Goal: Task Accomplishment & Management: Complete application form

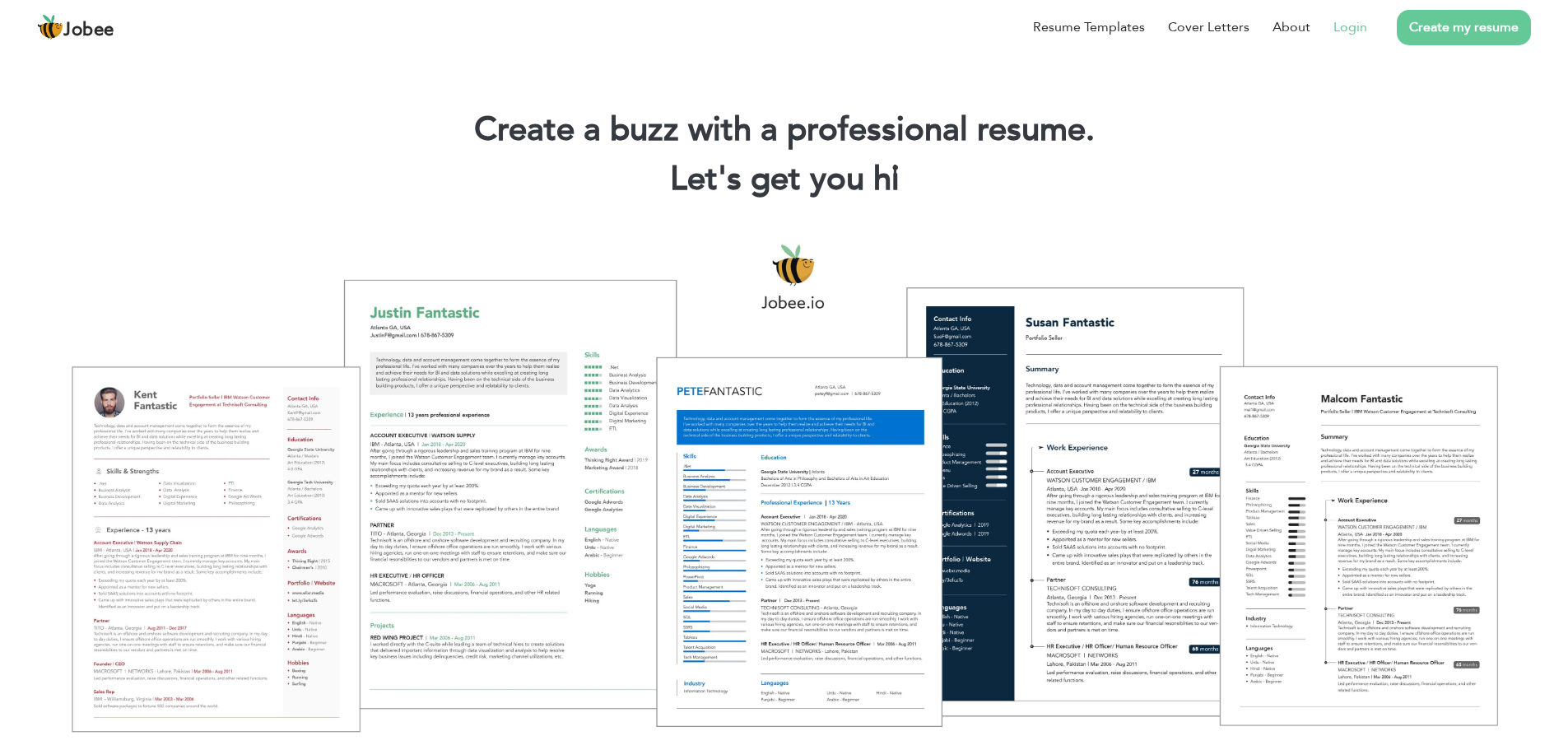
click at [1351, 28] on link "Login" at bounding box center [1350, 26] width 34 height 19
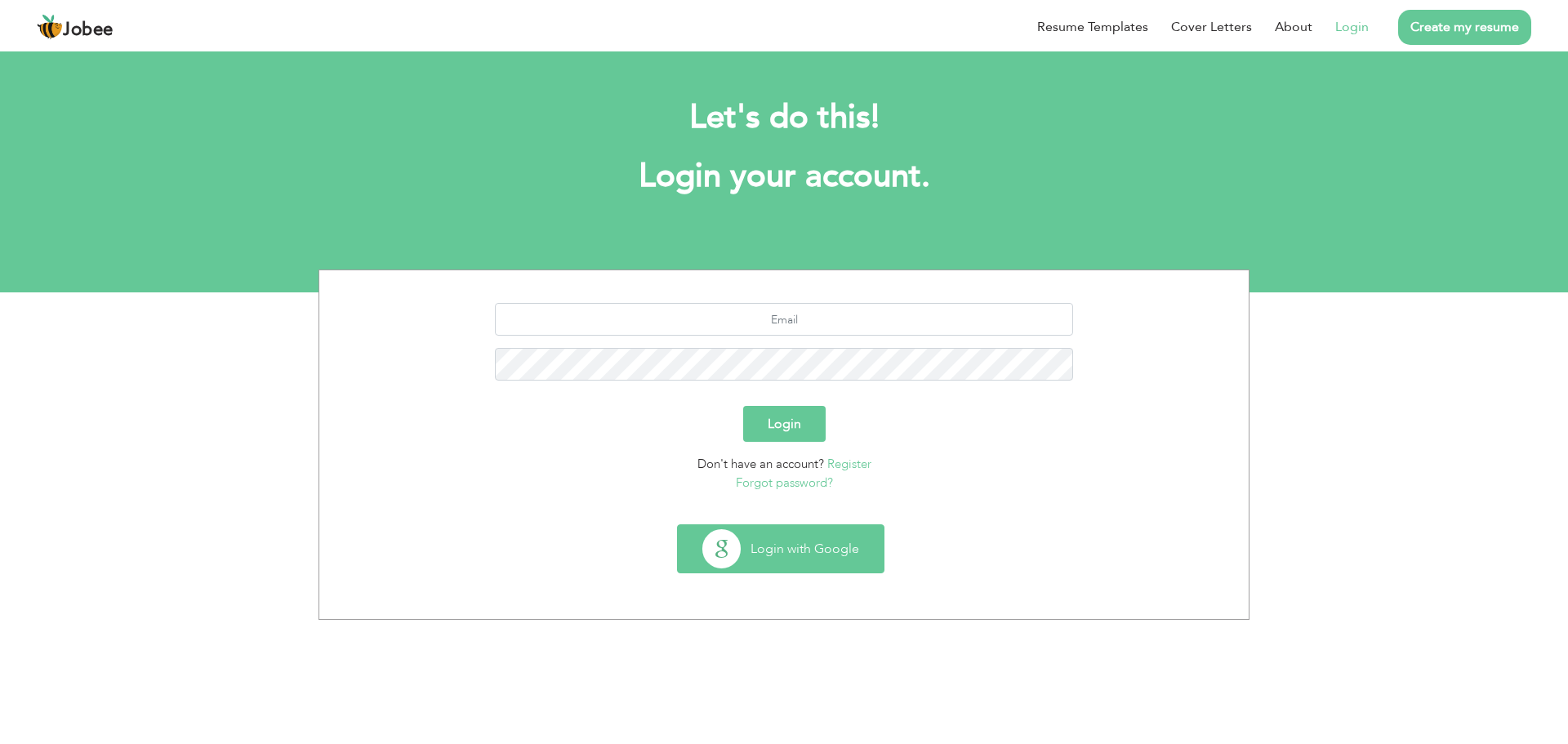
click at [786, 554] on button "Login with Google" at bounding box center [780, 549] width 206 height 47
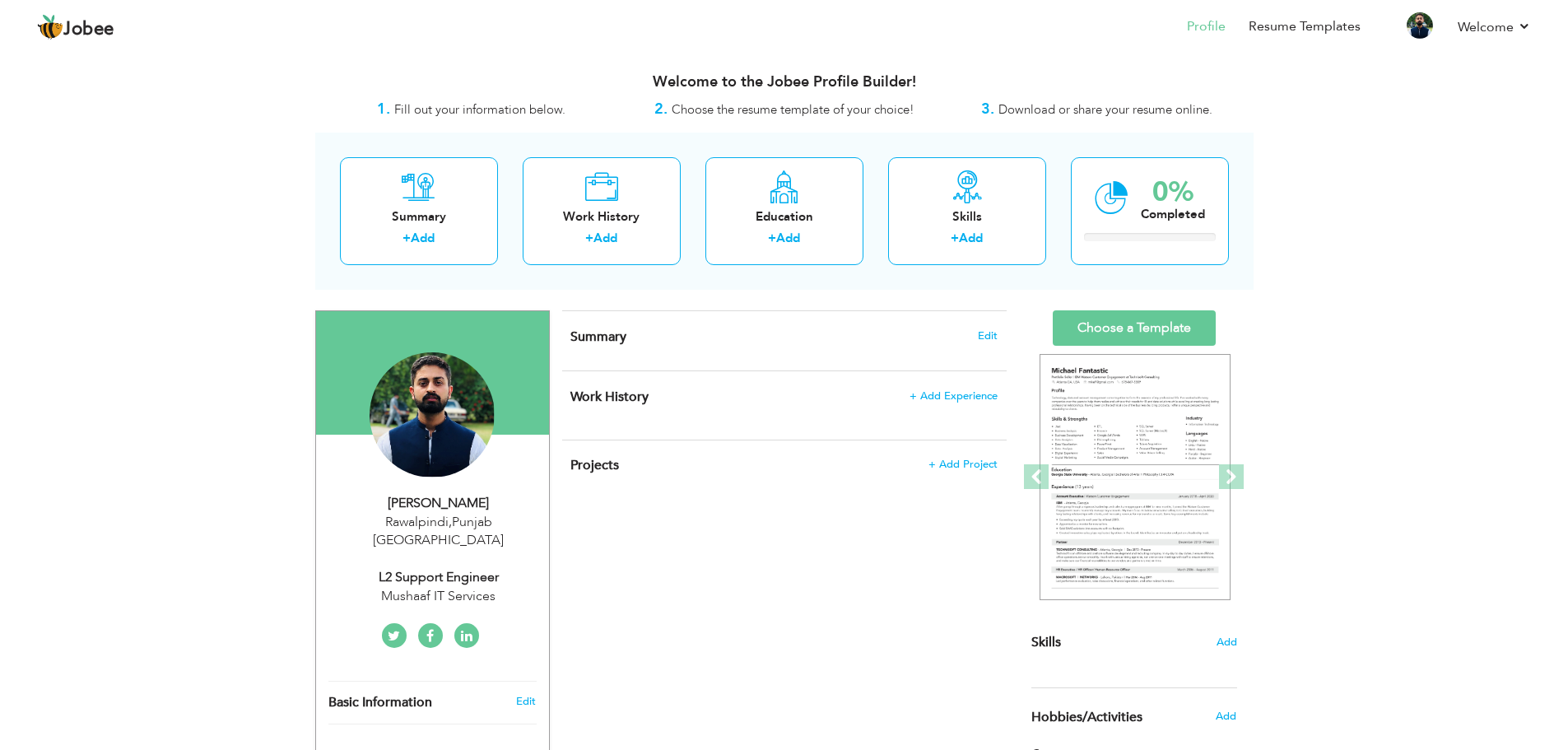
click at [260, 291] on div "View Resume Export PDF Profile Summary Public Link Experience Education Awards …" at bounding box center [784, 606] width 1568 height 1114
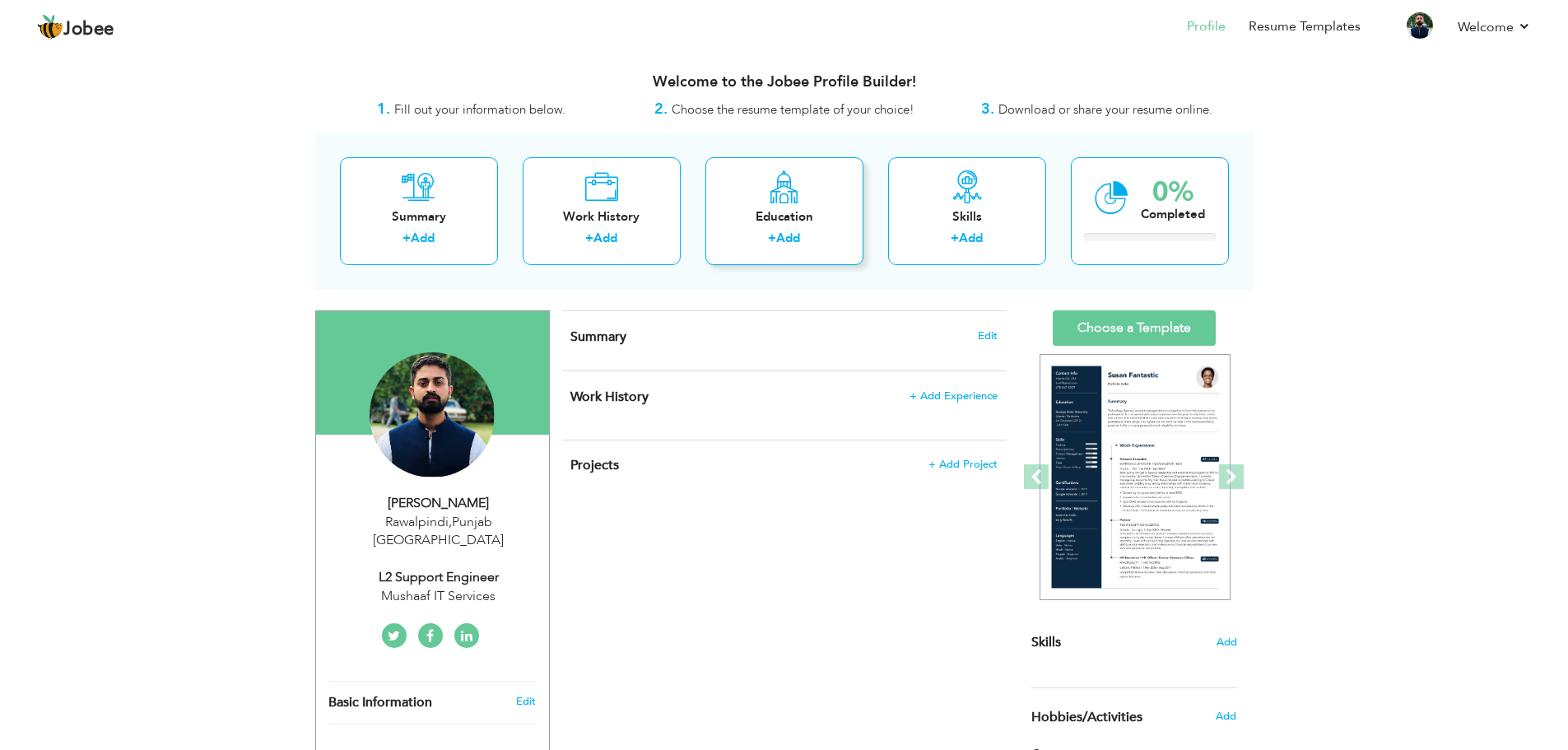
click at [788, 233] on link "Add" at bounding box center [788, 237] width 24 height 16
radio input "true"
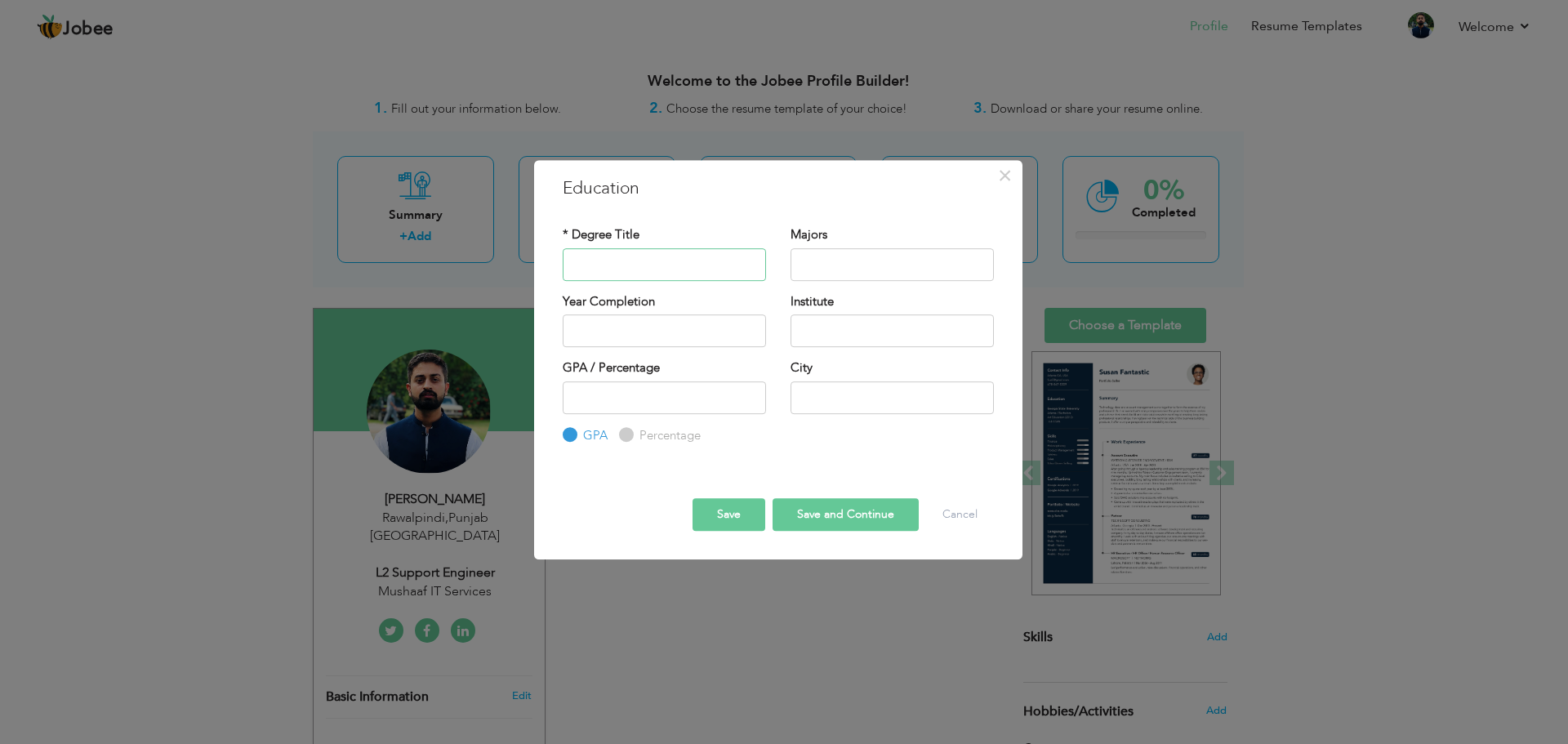
click at [612, 263] on input "text" at bounding box center [664, 264] width 203 height 33
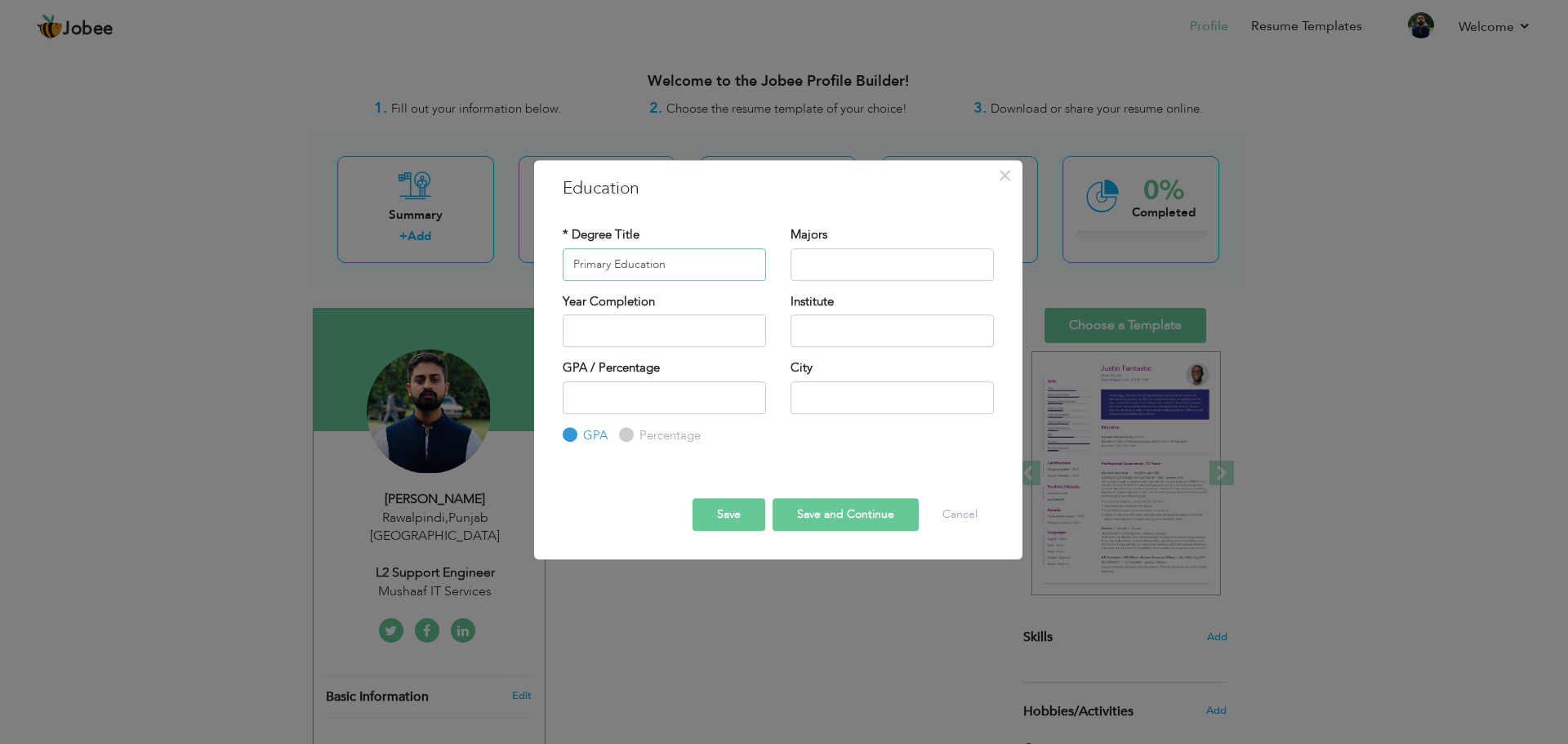
type input "Primary Education"
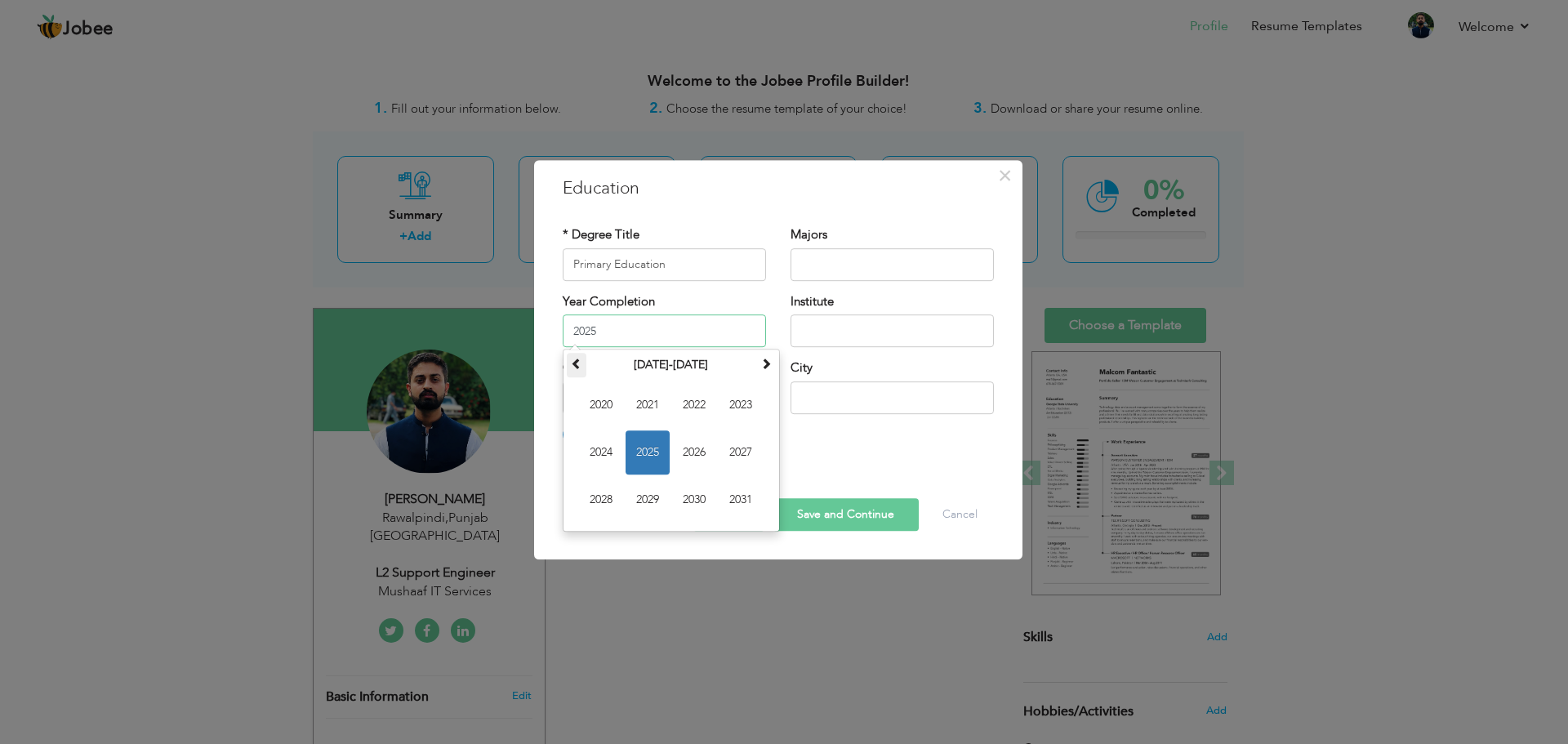
click at [566, 364] on th at bounding box center [576, 365] width 19 height 24
click at [704, 414] on span "2012" at bounding box center [694, 405] width 44 height 44
type input "2012"
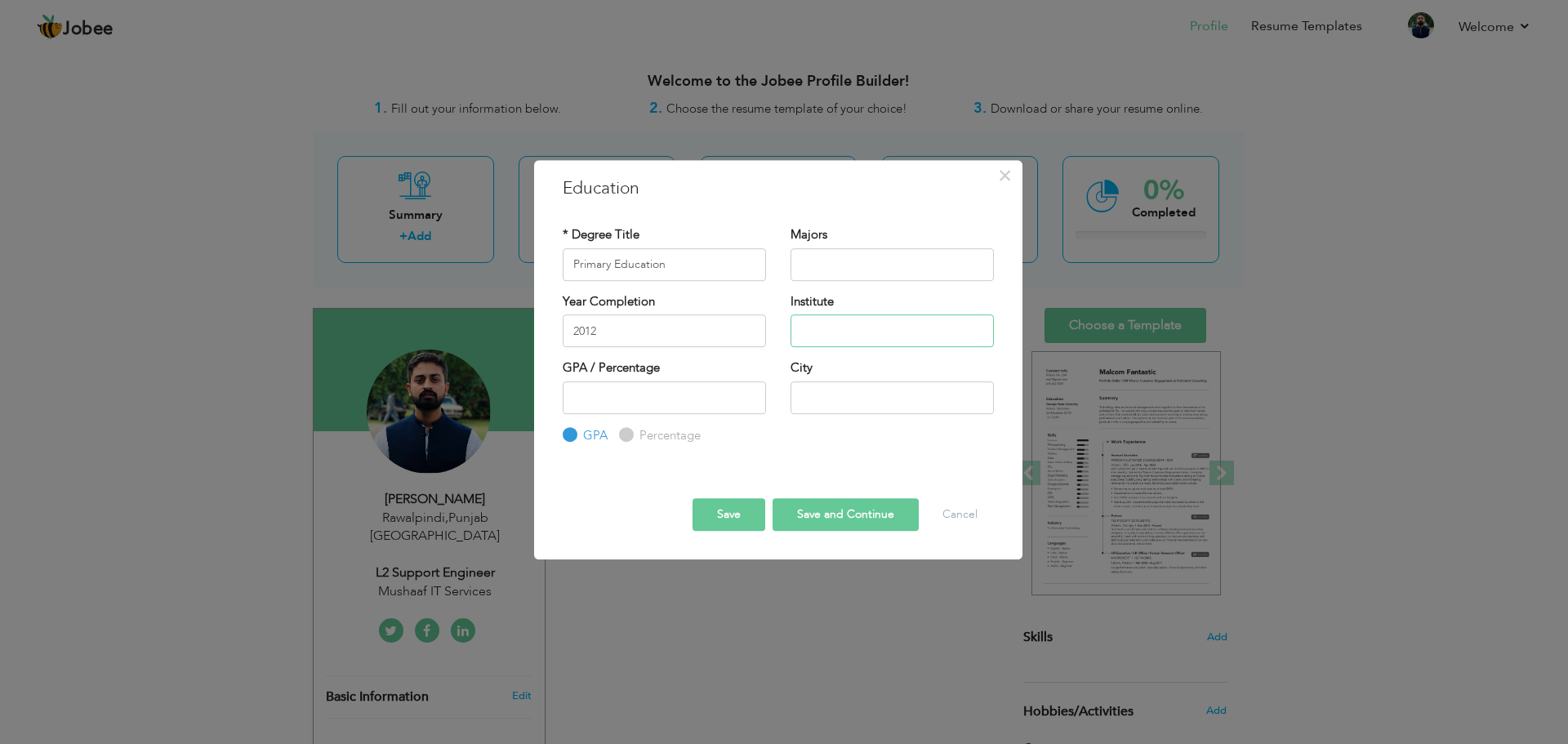
click at [865, 344] on input "text" at bounding box center [892, 330] width 203 height 33
type input "Barkat Ali Model School"
click at [648, 402] on input "number" at bounding box center [664, 398] width 203 height 33
click at [624, 435] on input "Percentage" at bounding box center [624, 435] width 11 height 11
radio input "true"
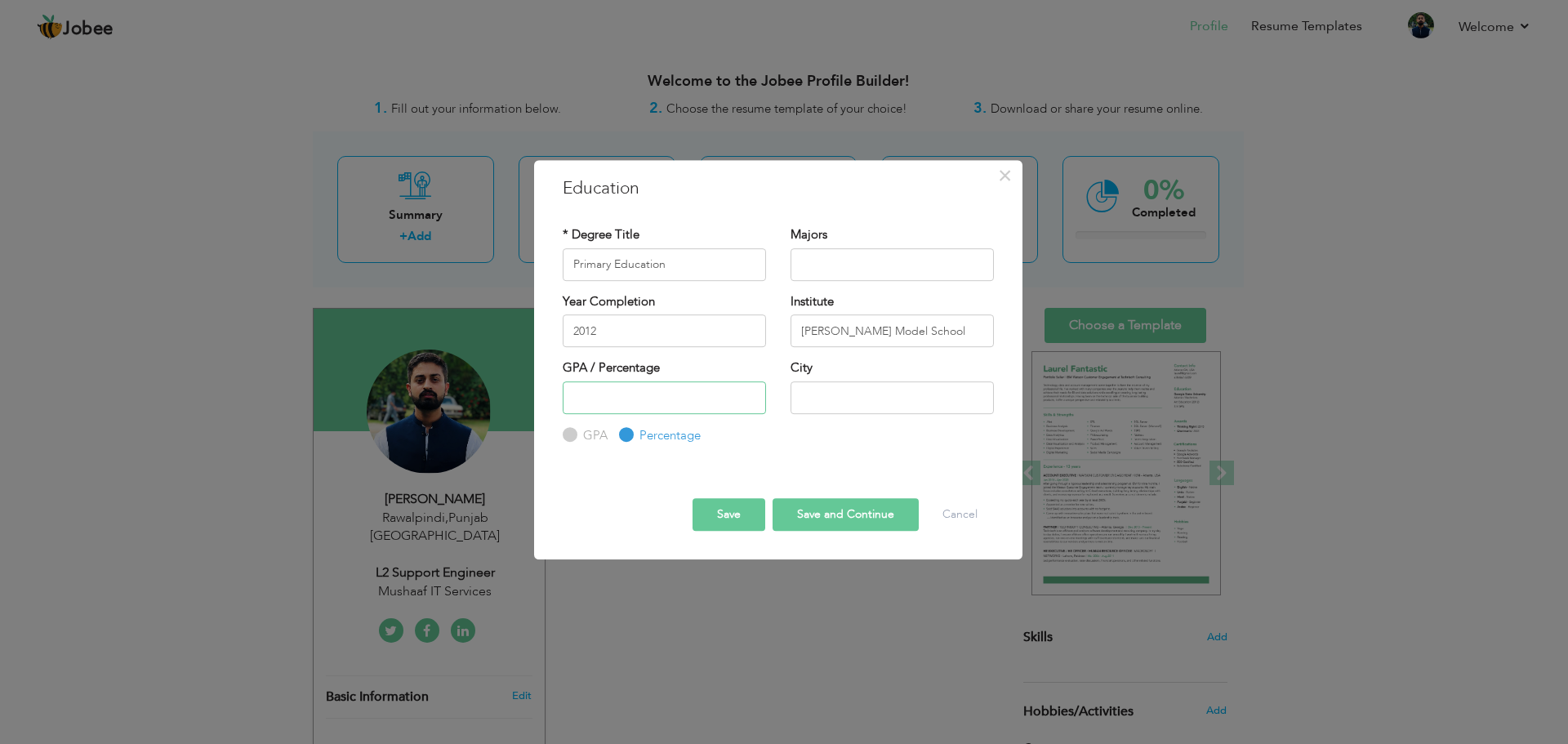
click at [628, 403] on input "number" at bounding box center [664, 398] width 203 height 33
type input "90"
click at [895, 397] on input "text" at bounding box center [892, 398] width 203 height 33
type input "S"
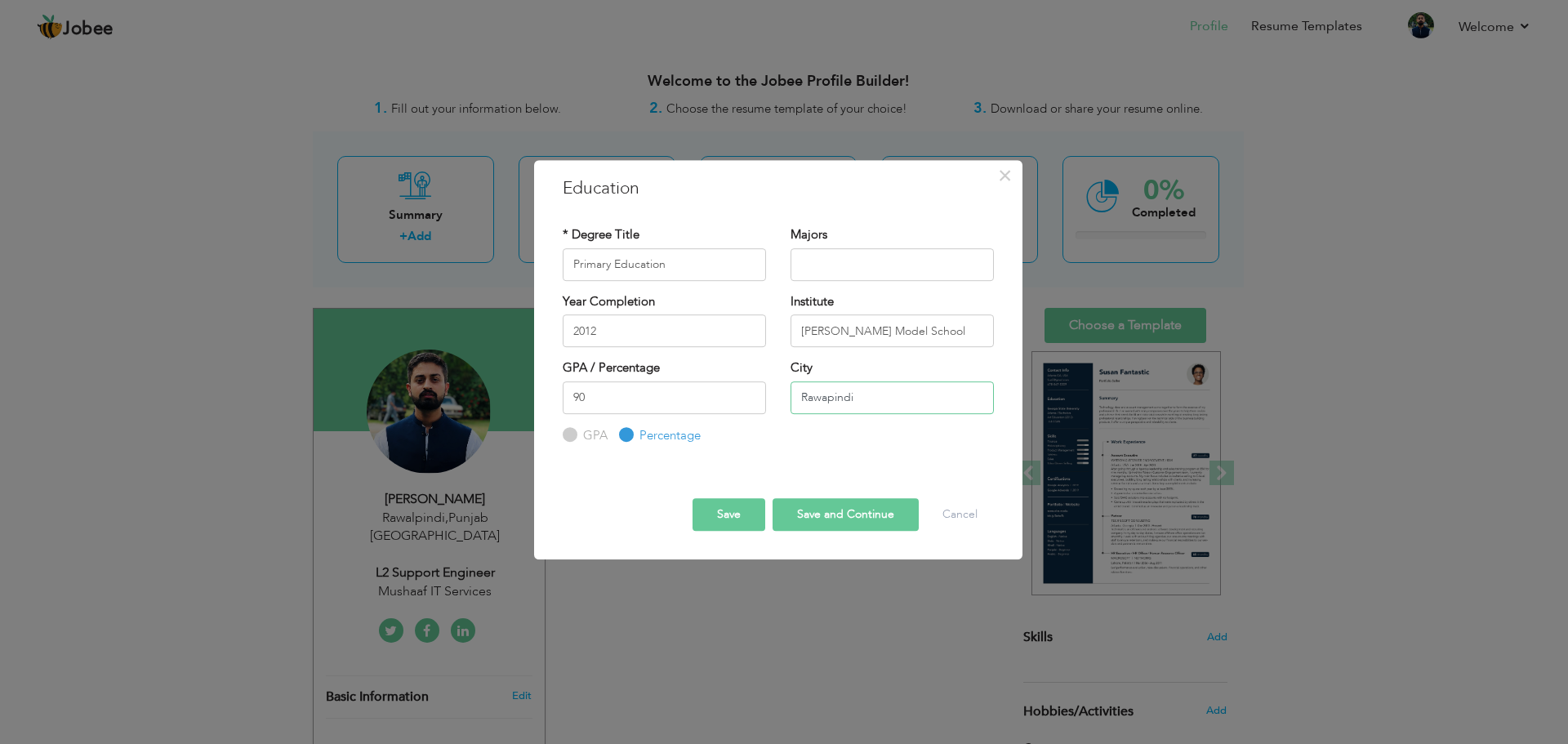
type input "Rawapindi"
click at [836, 522] on button "Save and Continue" at bounding box center [845, 514] width 146 height 33
radio input "true"
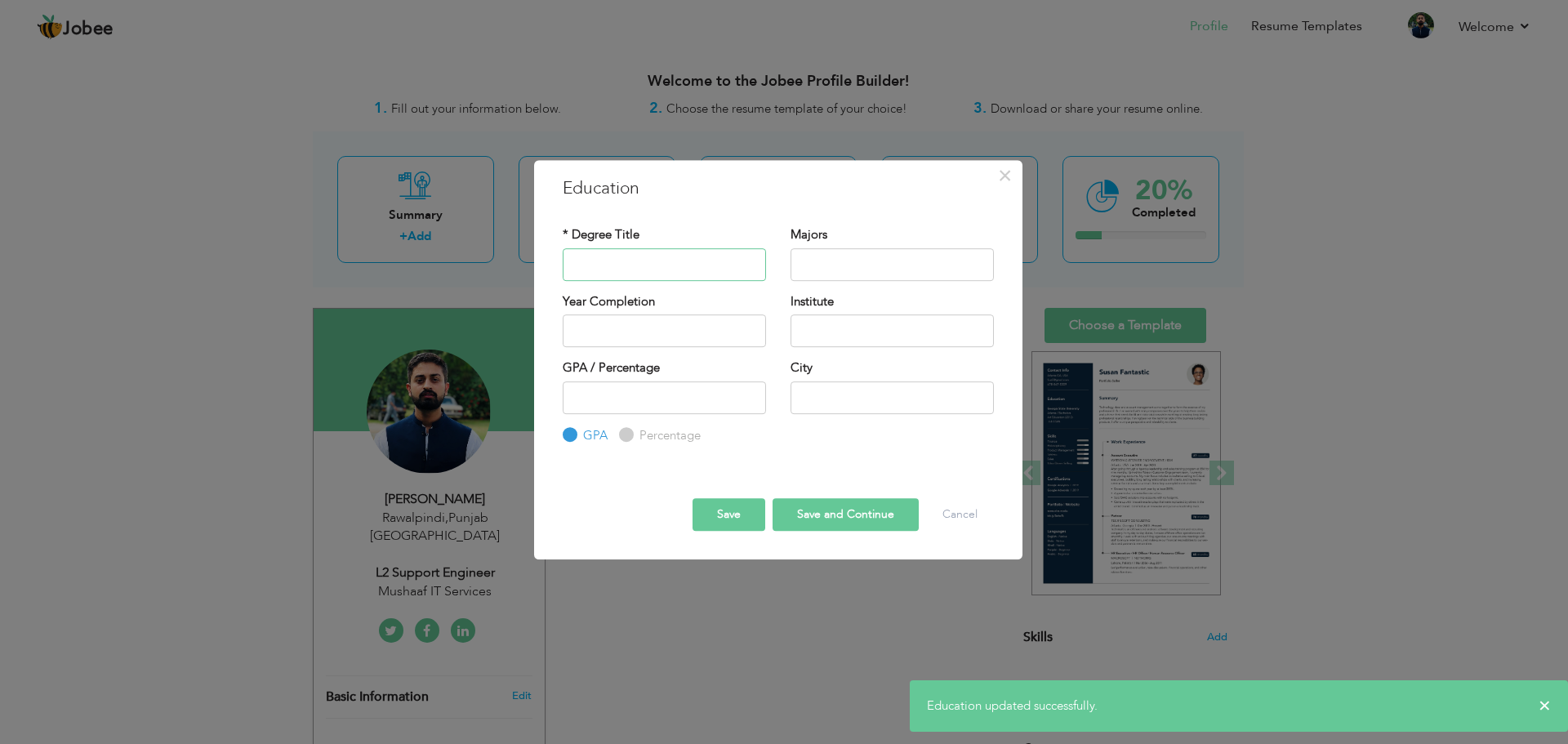
click at [687, 259] on input "text" at bounding box center [664, 264] width 203 height 33
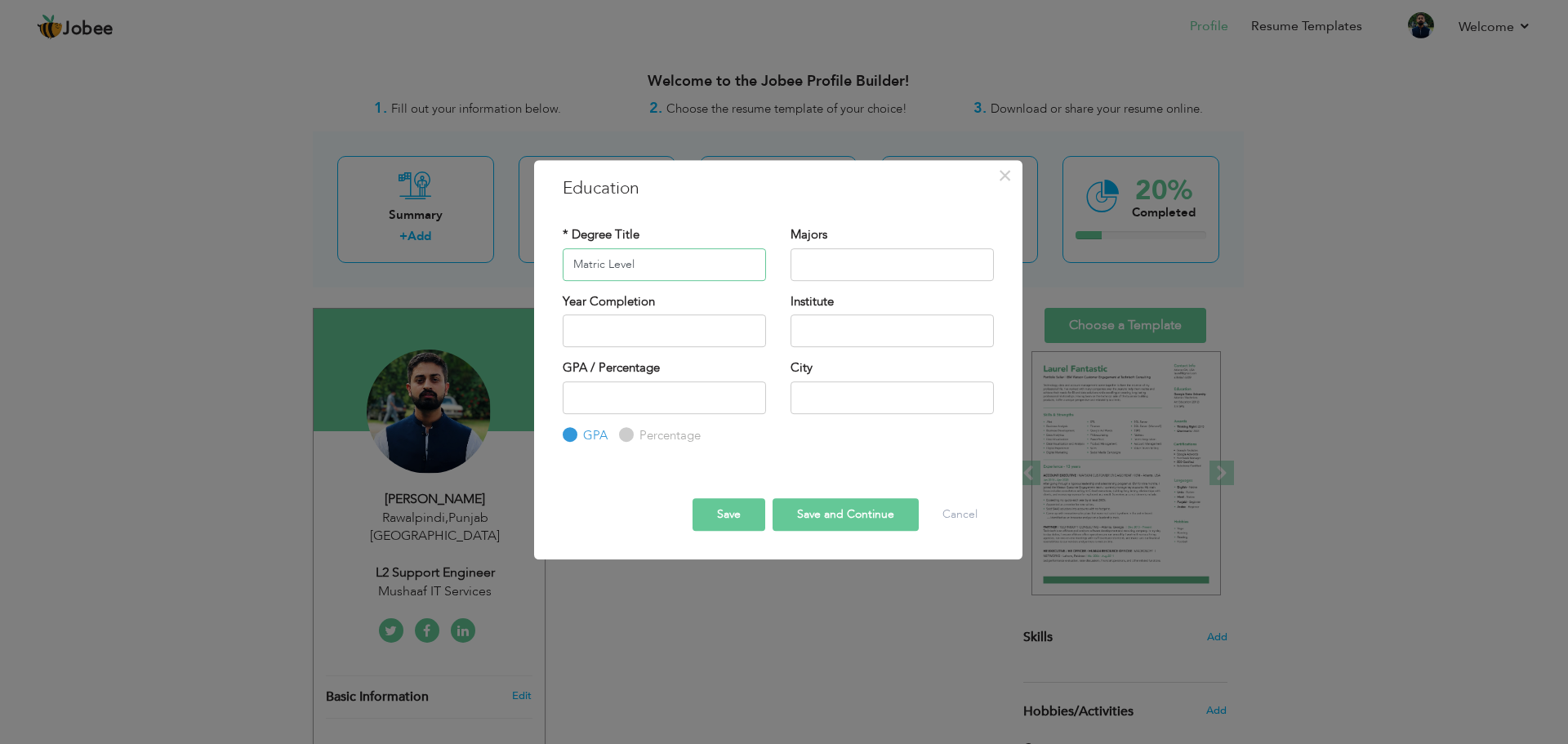
type input "Matric Level"
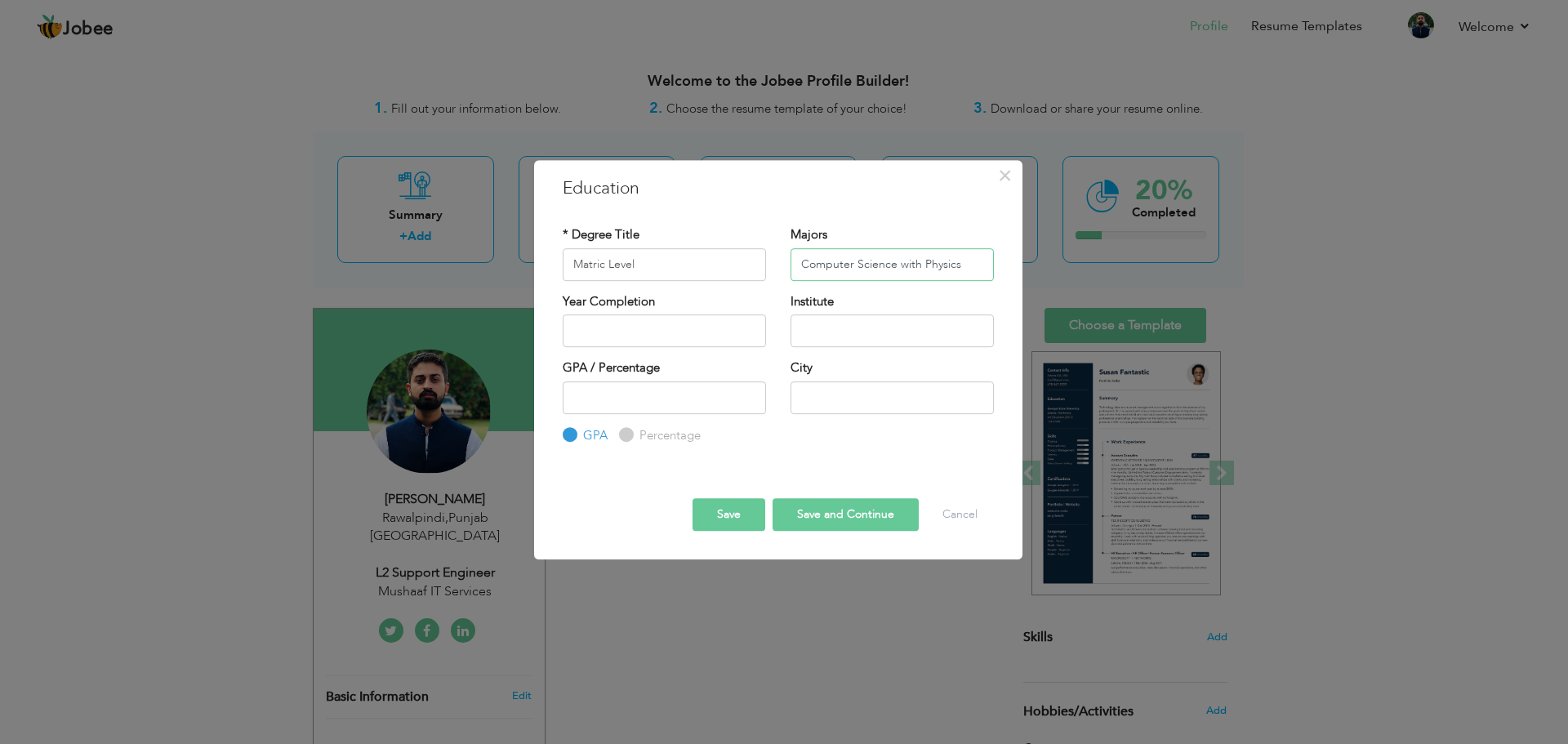
type input "Computer Science with Physics"
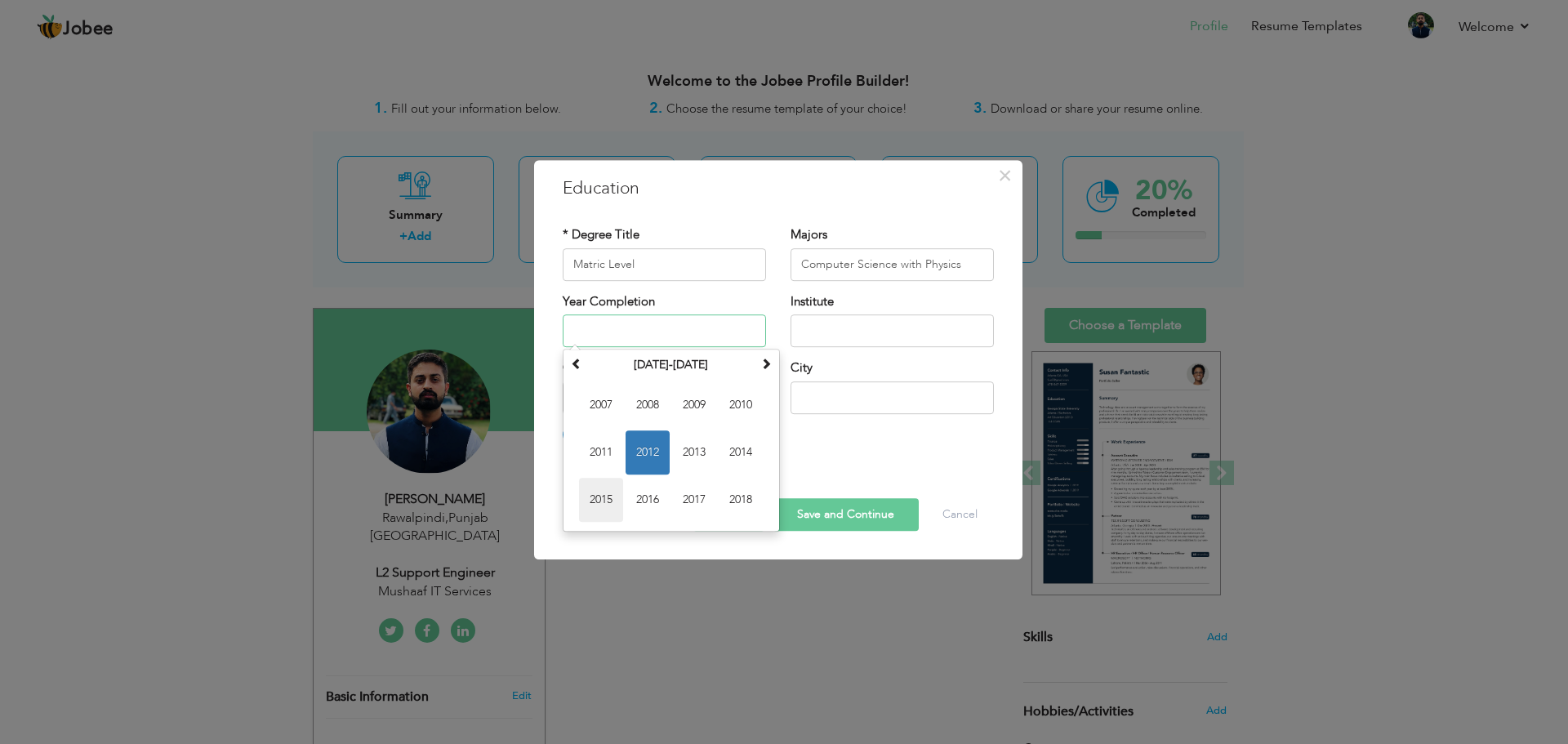
click at [602, 505] on span "2015" at bounding box center [601, 499] width 44 height 44
type input "2015"
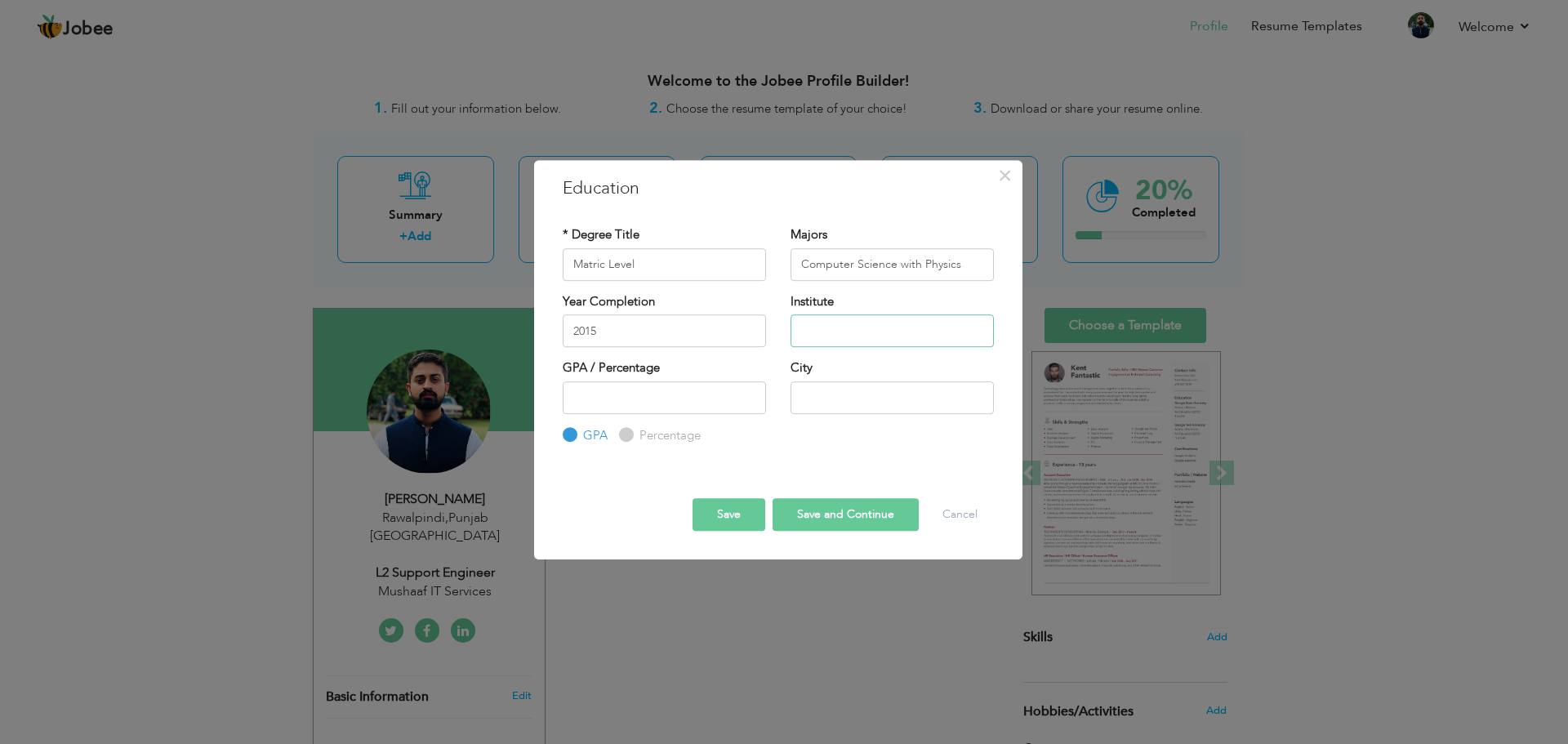
click at [813, 331] on input "text" at bounding box center [892, 330] width 203 height 33
type input "Islamabad Model College for Boys"
drag, startPoint x: 855, startPoint y: 327, endPoint x: 765, endPoint y: 335, distance: 90.4
click at [765, 335] on div "Year Completion 2015 Institute Islamabad Model College for Boys" at bounding box center [778, 326] width 455 height 66
click at [845, 383] on input "text" at bounding box center [892, 398] width 203 height 33
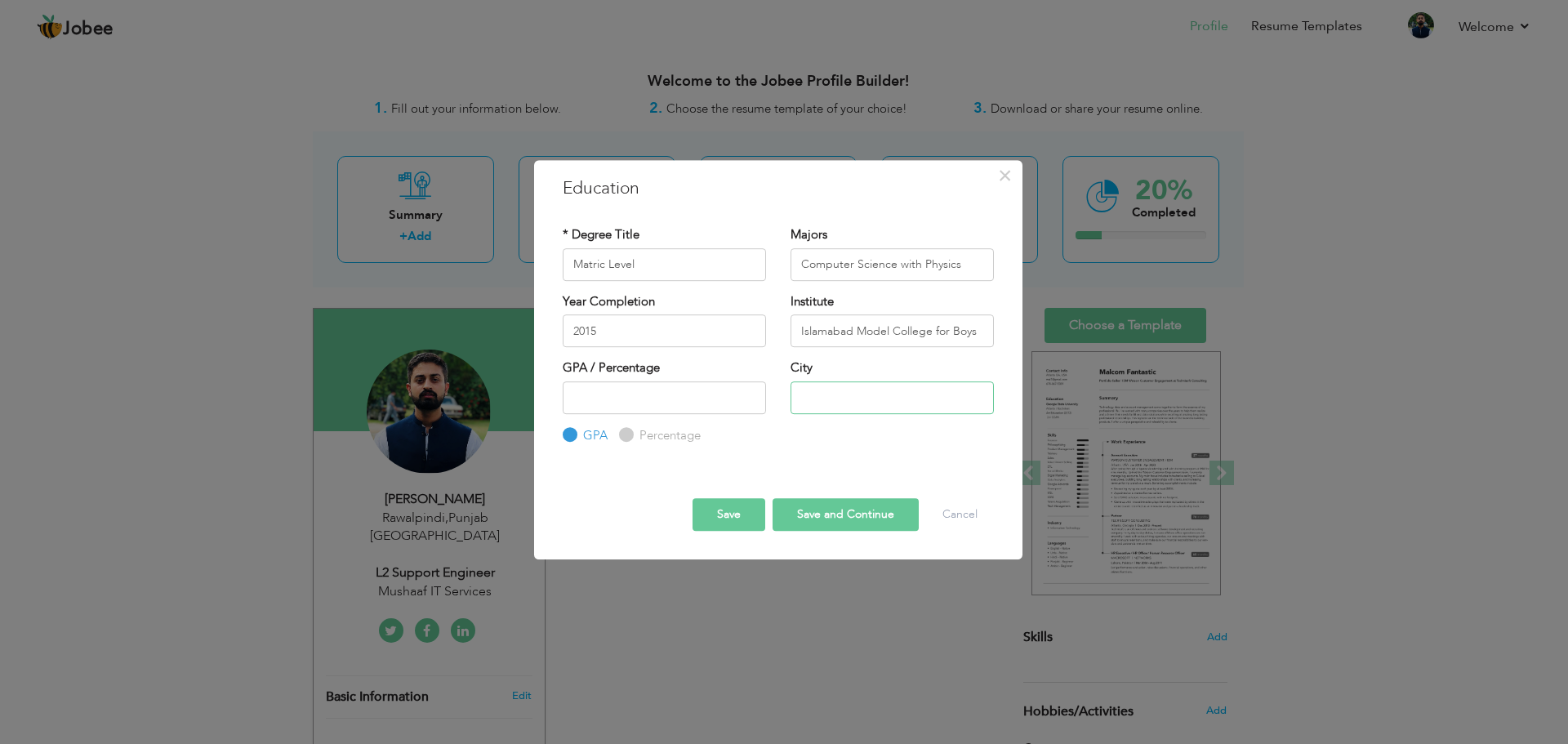
paste input "[GEOGRAPHIC_DATA]"
type input "[GEOGRAPHIC_DATA]"
click at [853, 506] on button "Save and Continue" at bounding box center [845, 514] width 146 height 33
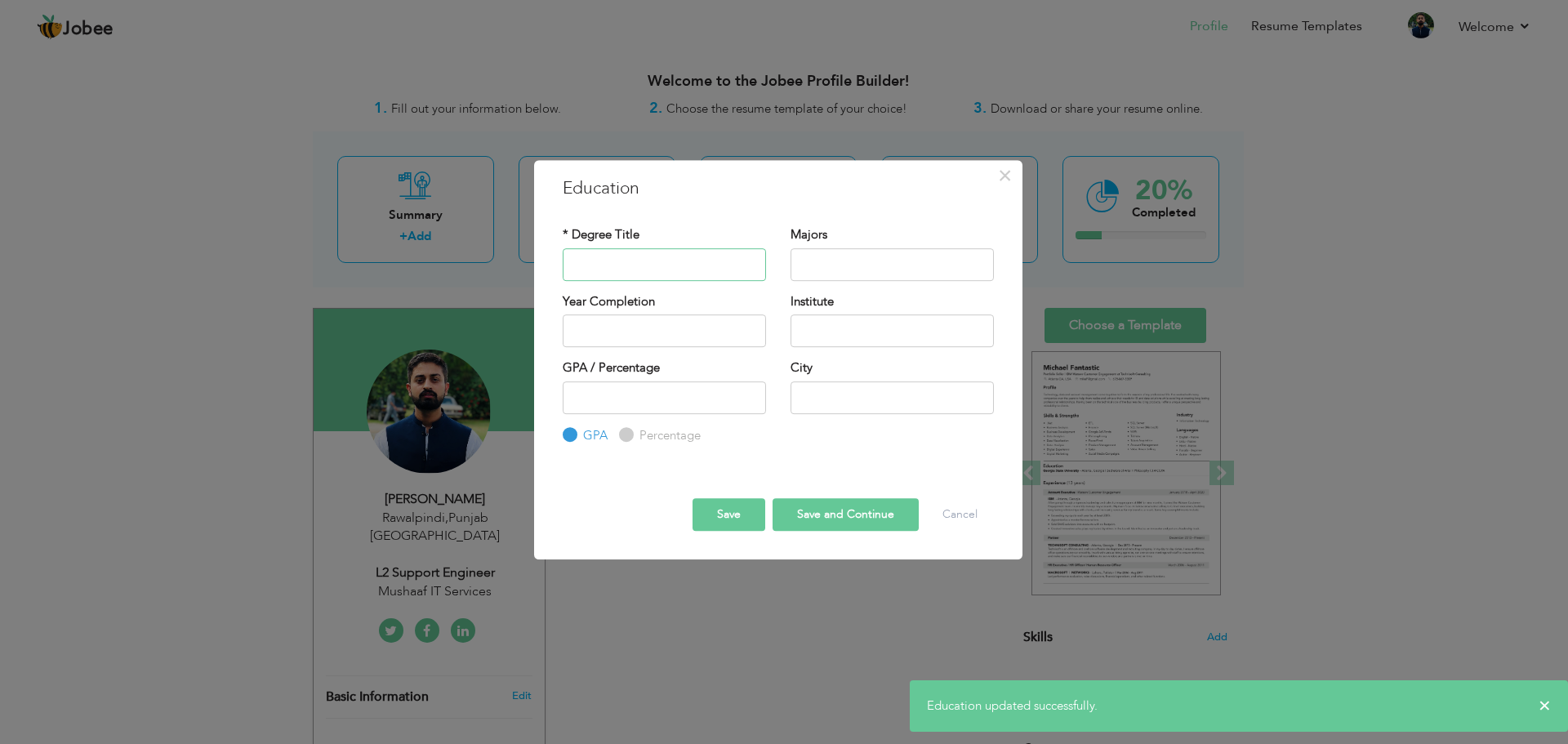
click at [643, 262] on input "text" at bounding box center [664, 264] width 203 height 33
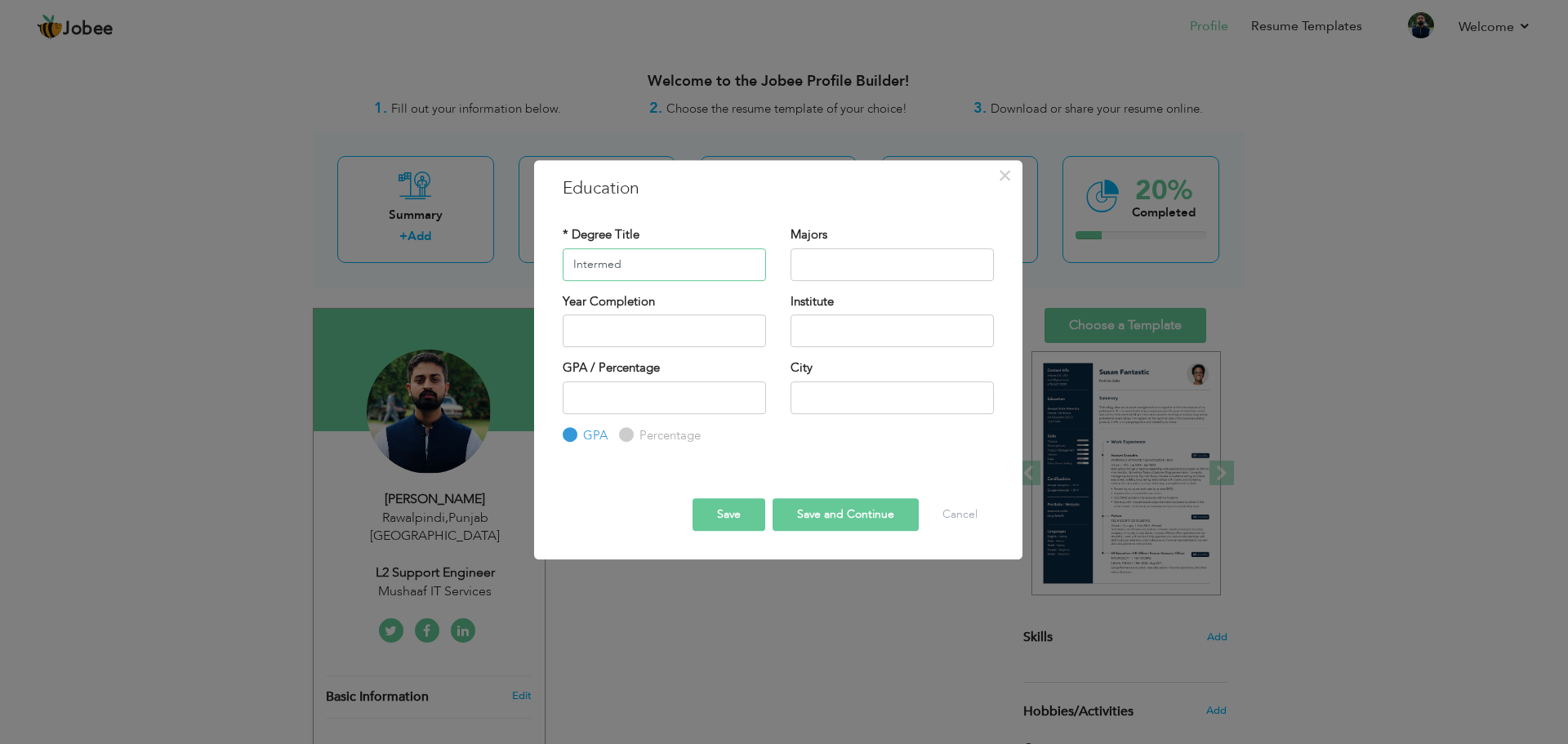
type input "Intermedi"
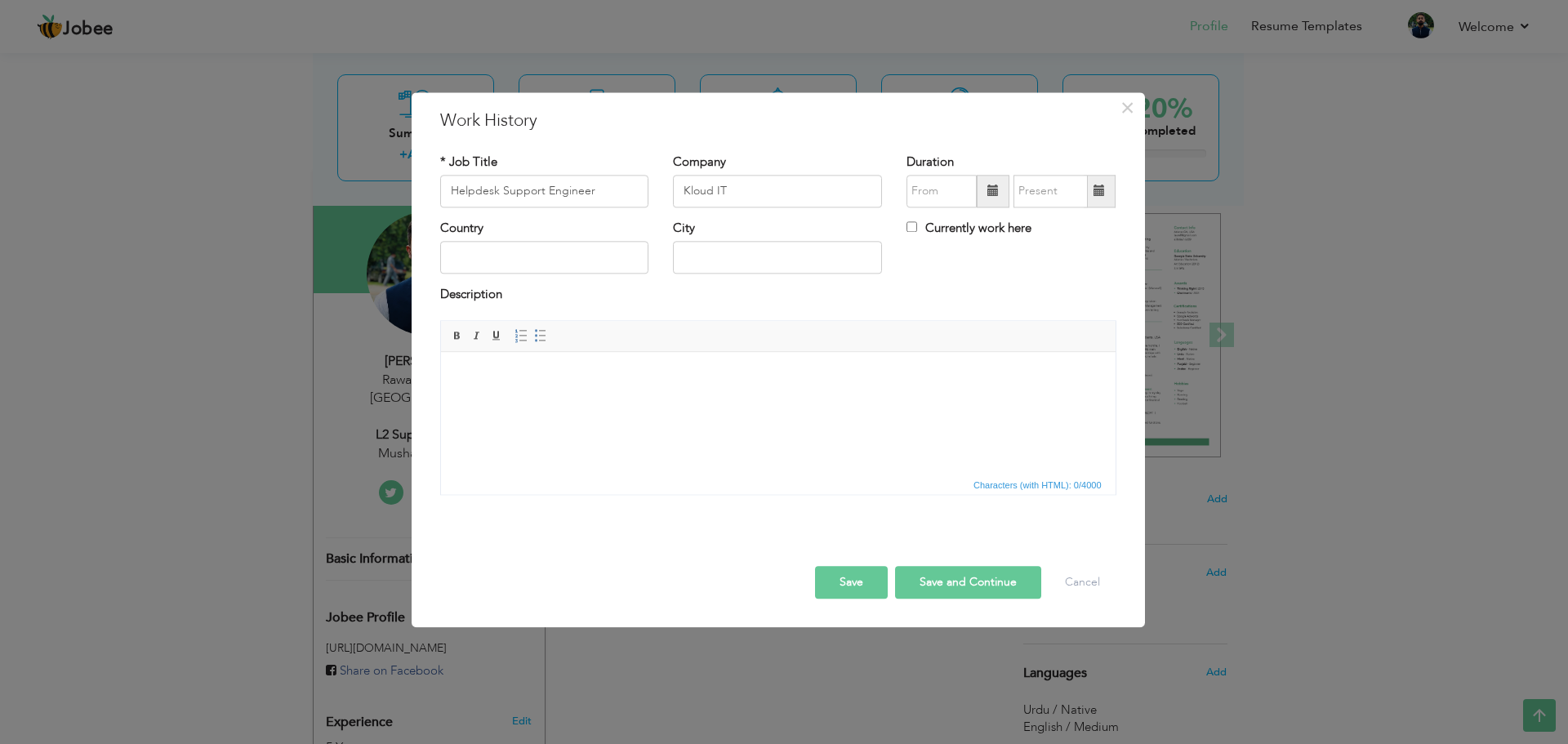
type input "Kloud IT"
type input "08/2025"
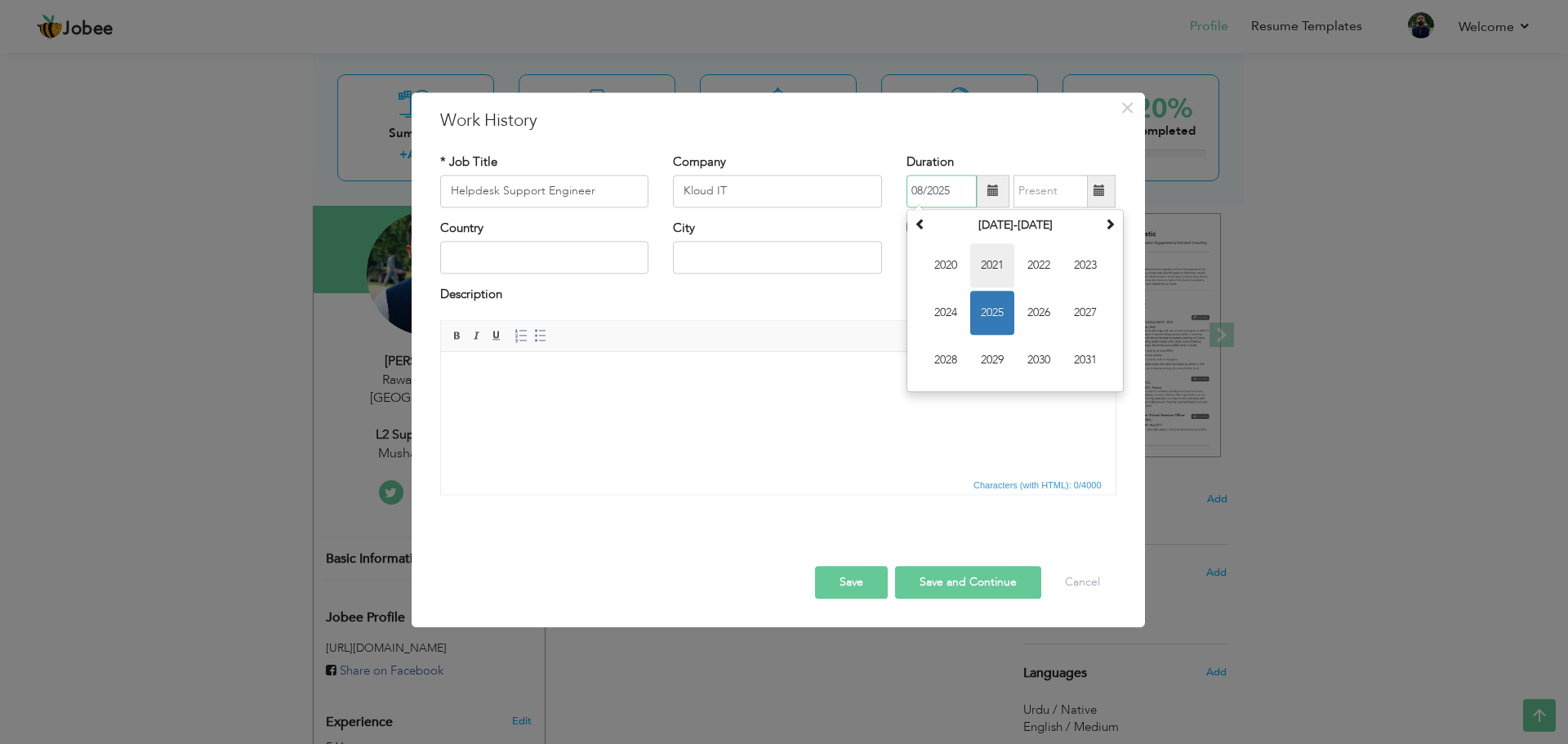
click at [981, 260] on span "2021" at bounding box center [992, 266] width 44 height 44
type input "08/2025"
click at [1049, 196] on input "08/2025" at bounding box center [1050, 191] width 74 height 33
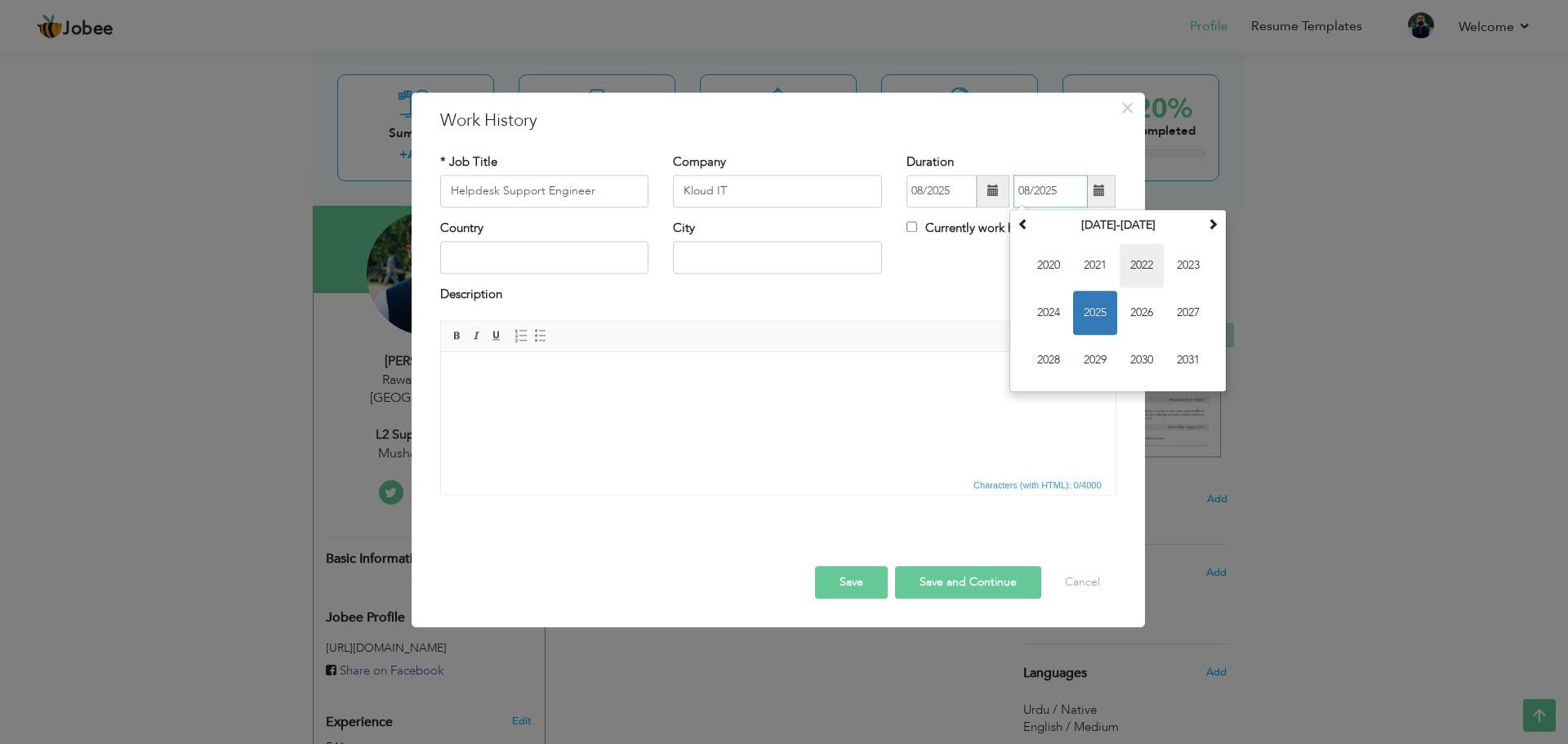
click at [1140, 270] on span "2022" at bounding box center [1141, 266] width 44 height 44
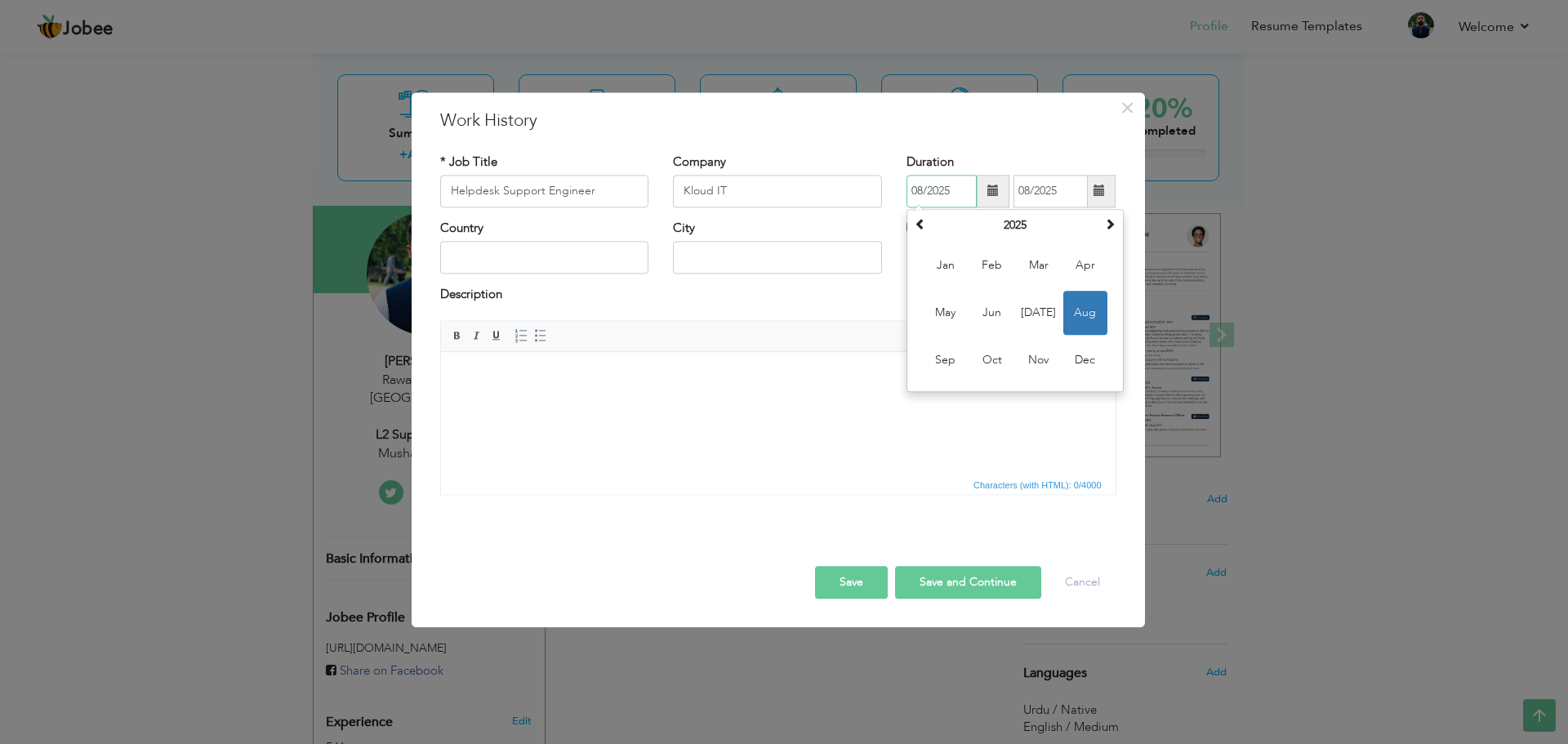
click at [918, 193] on input "08/2025" at bounding box center [942, 191] width 71 height 33
click at [950, 272] on span "Jan" at bounding box center [945, 266] width 44 height 44
type input "01/2025"
click at [1032, 194] on input "08/2025" at bounding box center [1050, 191] width 74 height 33
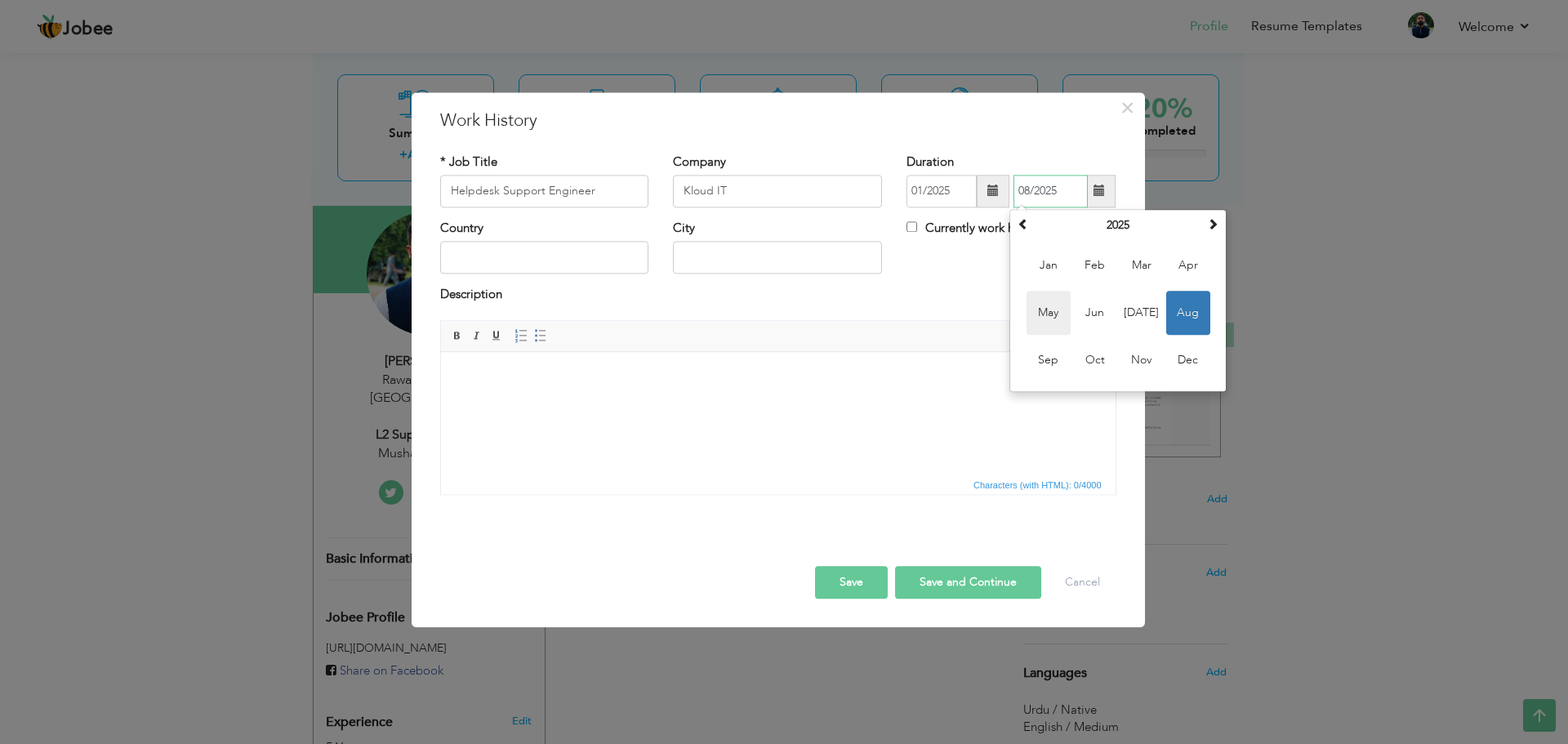
click at [1058, 322] on span "May" at bounding box center [1048, 313] width 44 height 44
click at [1066, 181] on input "05/2025" at bounding box center [1050, 191] width 74 height 33
click at [944, 196] on input "01/2025" at bounding box center [942, 191] width 71 height 33
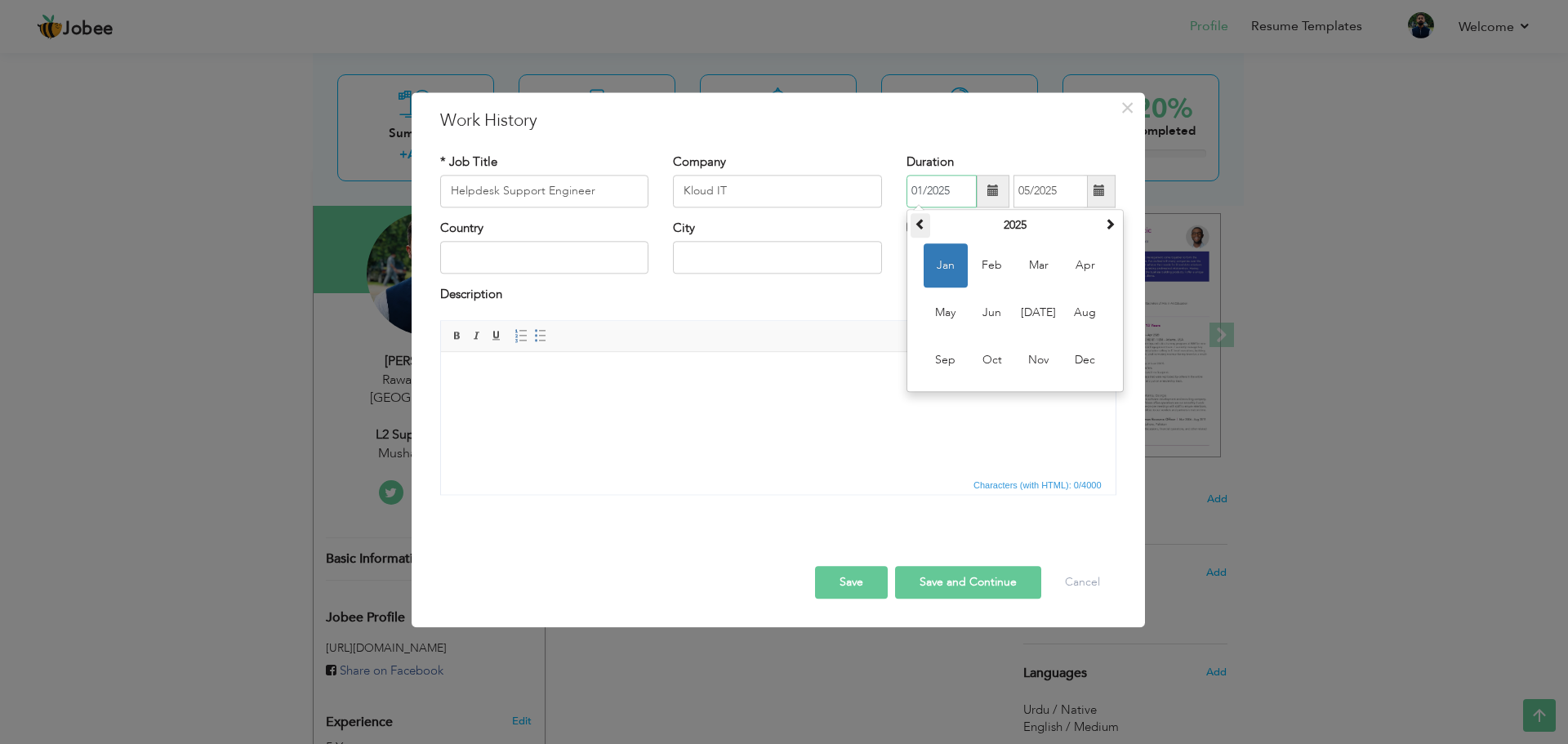
click at [927, 224] on th at bounding box center [919, 225] width 19 height 24
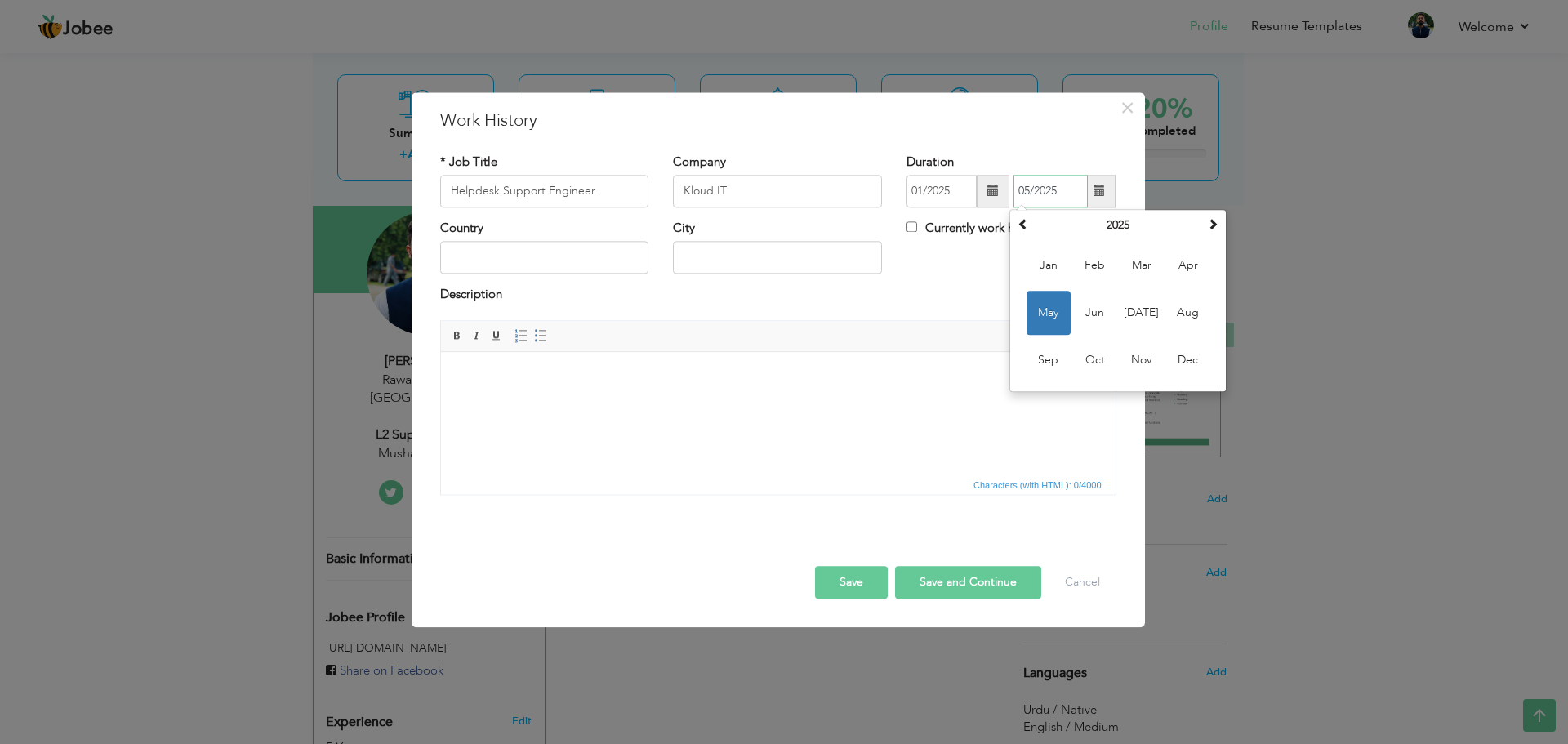
click at [1044, 197] on input "05/2025" at bounding box center [1050, 191] width 74 height 33
click at [1056, 197] on input "05/2025" at bounding box center [1050, 191] width 74 height 33
type input "05/2022"
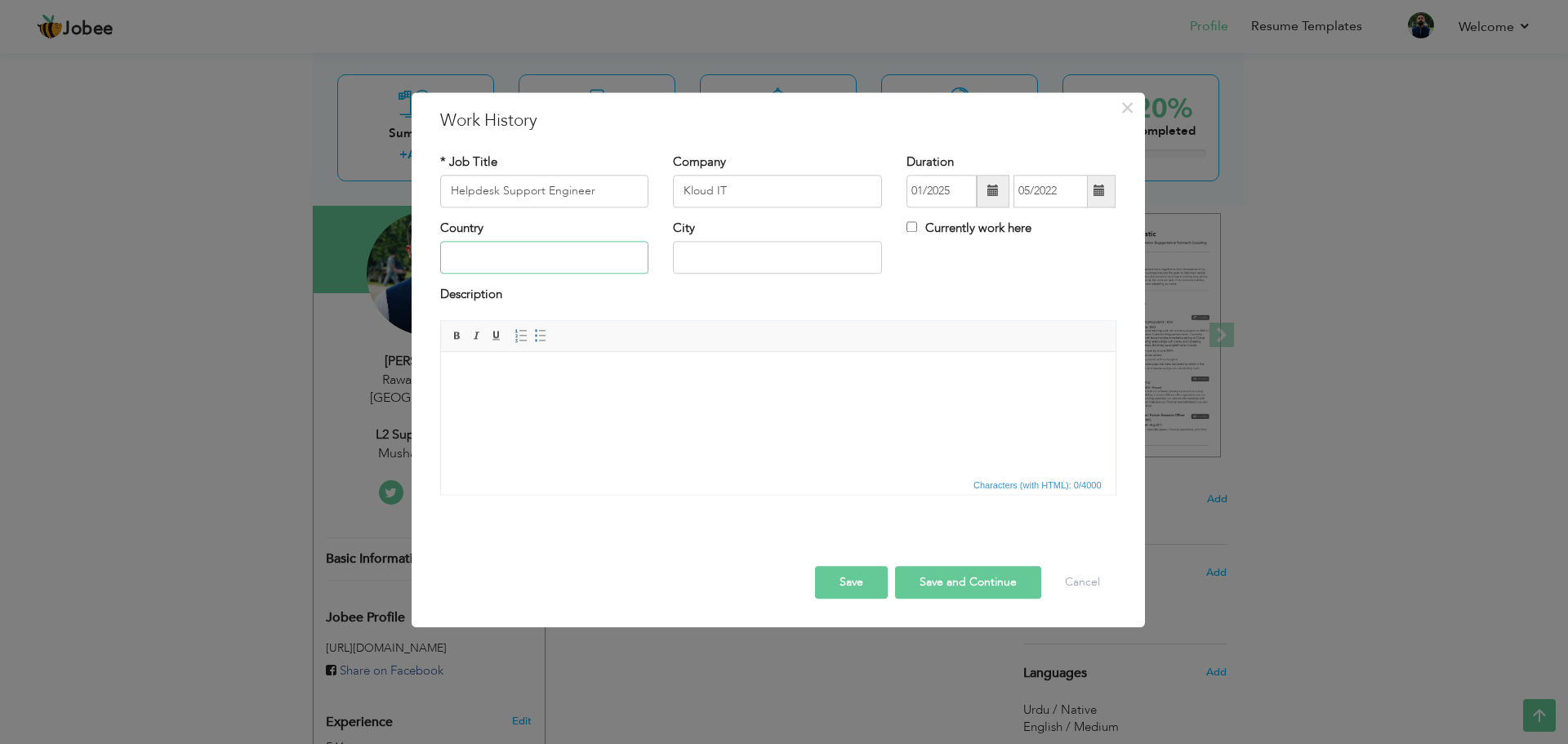
click at [508, 252] on input "text" at bounding box center [545, 258] width 209 height 33
type input "Austrailia"
paste input "Sydney"
type input "Sydney"
click at [827, 402] on html at bounding box center [777, 377] width 675 height 50
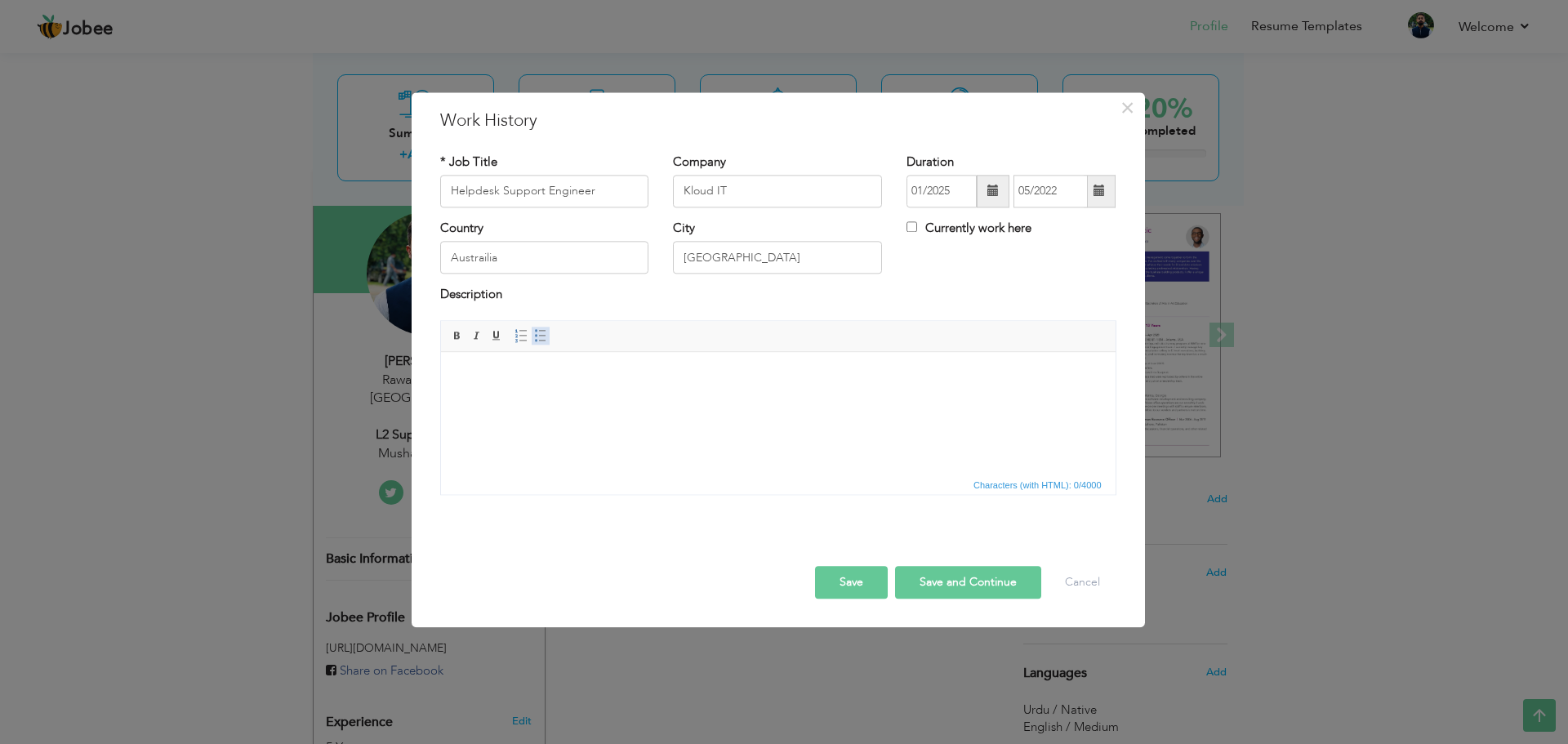
click at [535, 345] on link "Insert/Remove Bulleted List" at bounding box center [540, 335] width 18 height 18
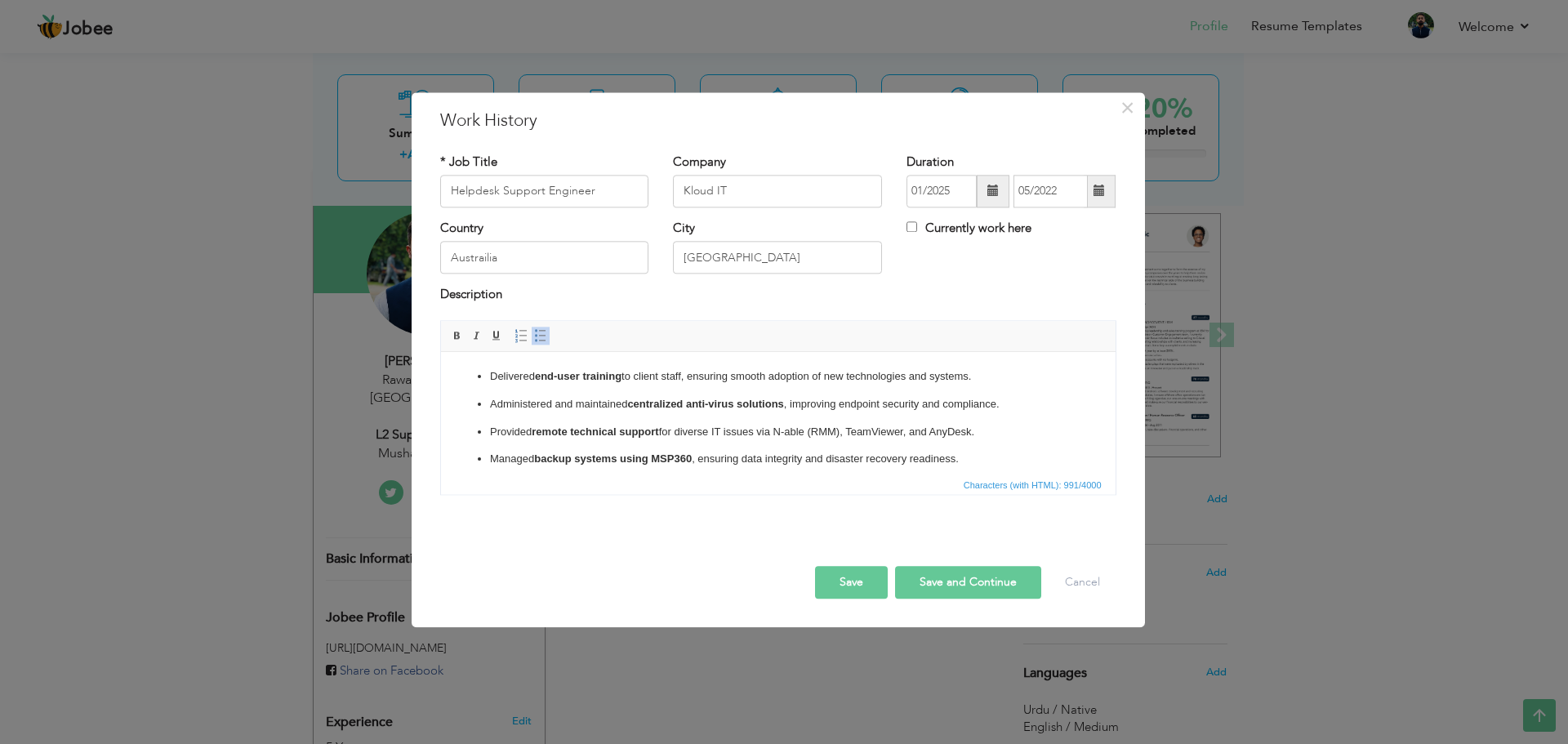
drag, startPoint x: 555, startPoint y: 472, endPoint x: 863, endPoint y: 716, distance: 392.9
click at [440, 363] on html "Delivered end-user training to client staff, ensuring smooth adoption of new te…" at bounding box center [777, 468] width 675 height 232
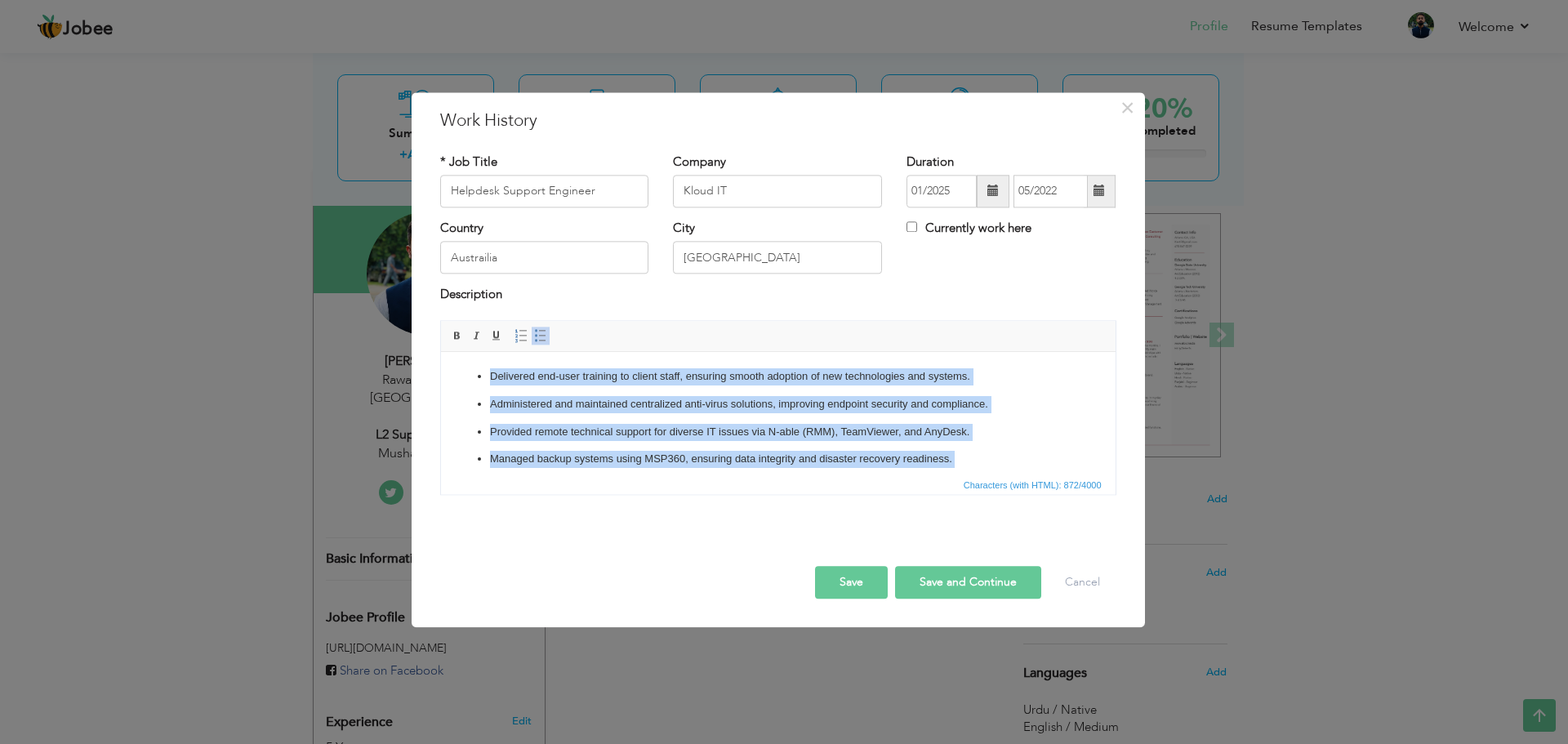
click at [702, 416] on ul "Delivered end-user training to client staff, ensuring smooth adoption of new te…" at bounding box center [777, 467] width 642 height 199
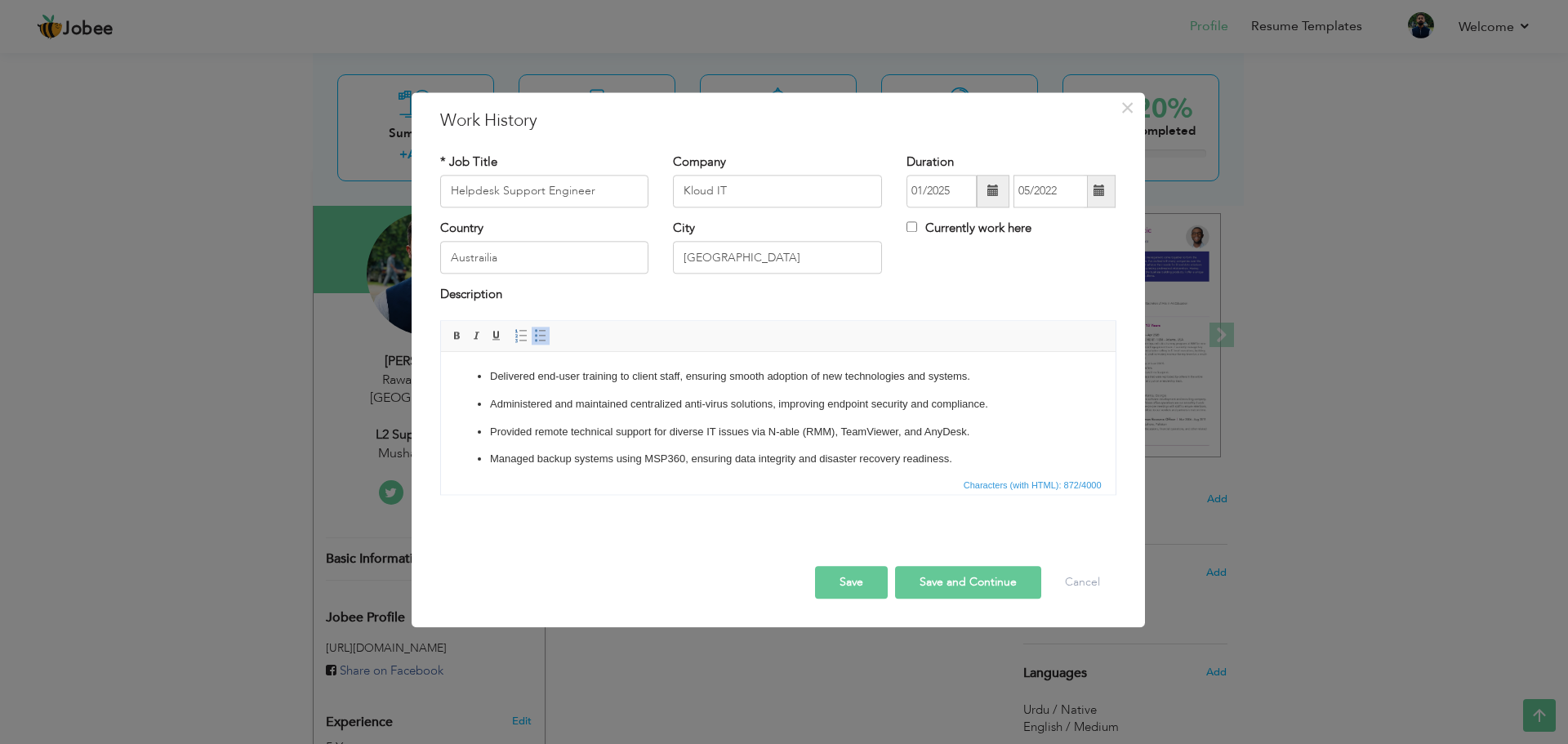
click at [956, 589] on button "Save and Continue" at bounding box center [968, 582] width 146 height 33
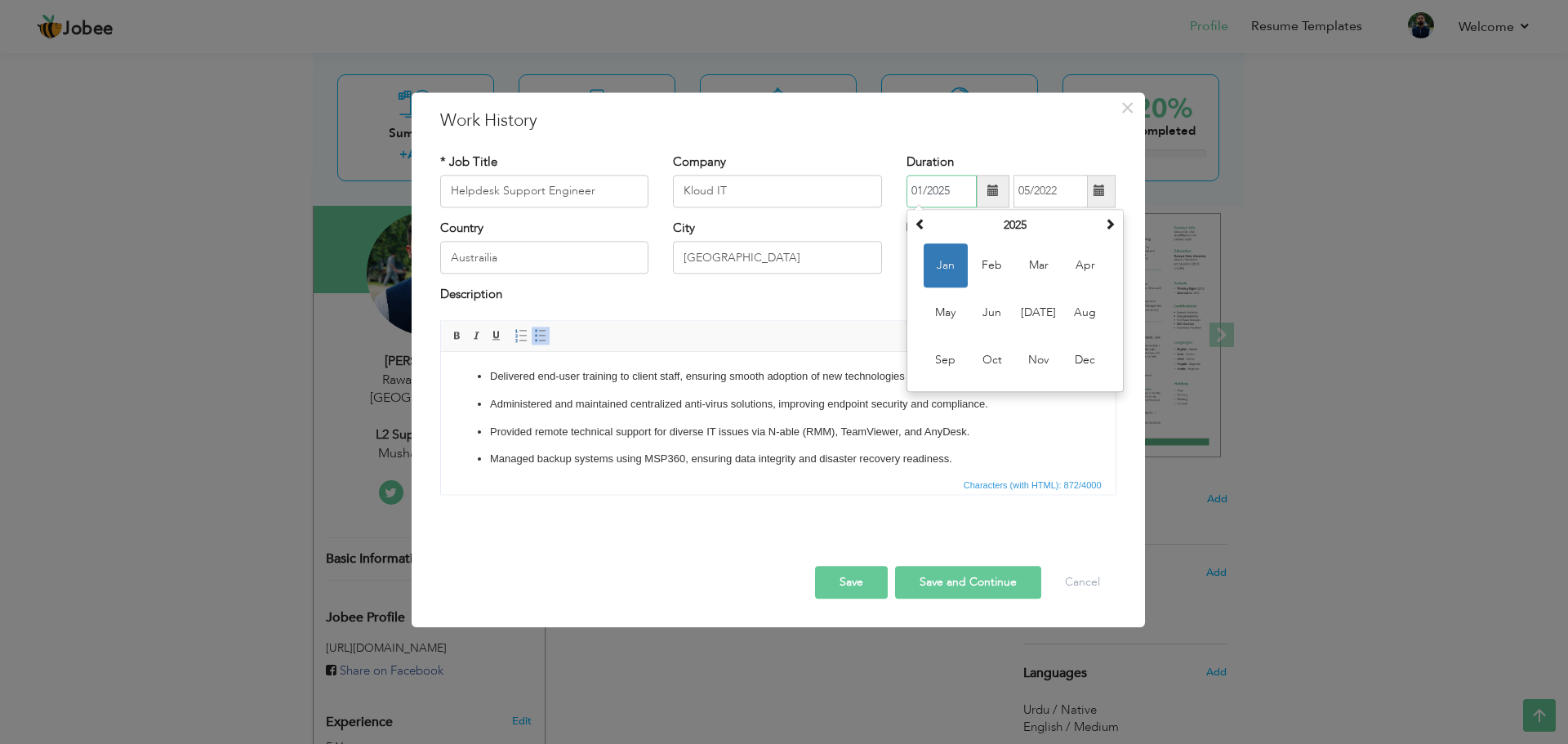
click at [950, 192] on input "01/2025" at bounding box center [942, 191] width 71 height 33
type input "01/2021"
click at [987, 578] on button "Save and Continue" at bounding box center [968, 582] width 146 height 33
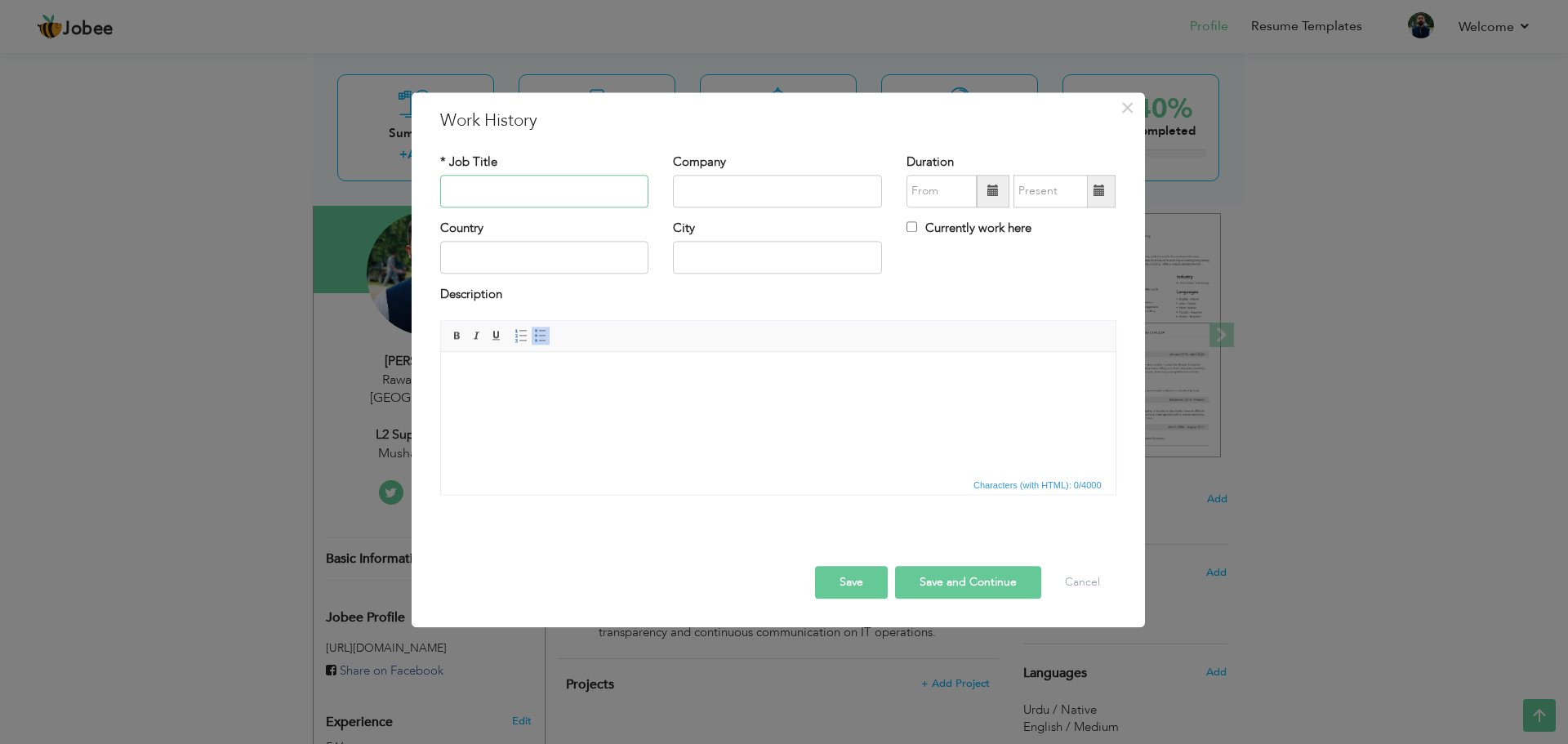
click at [540, 193] on input "text" at bounding box center [545, 191] width 209 height 33
paste input "L2 Support Engineer"
type input "L2 Support Engineer"
click at [718, 189] on input "text" at bounding box center [777, 191] width 209 height 33
paste input "Mushaaf IT Private LTD"
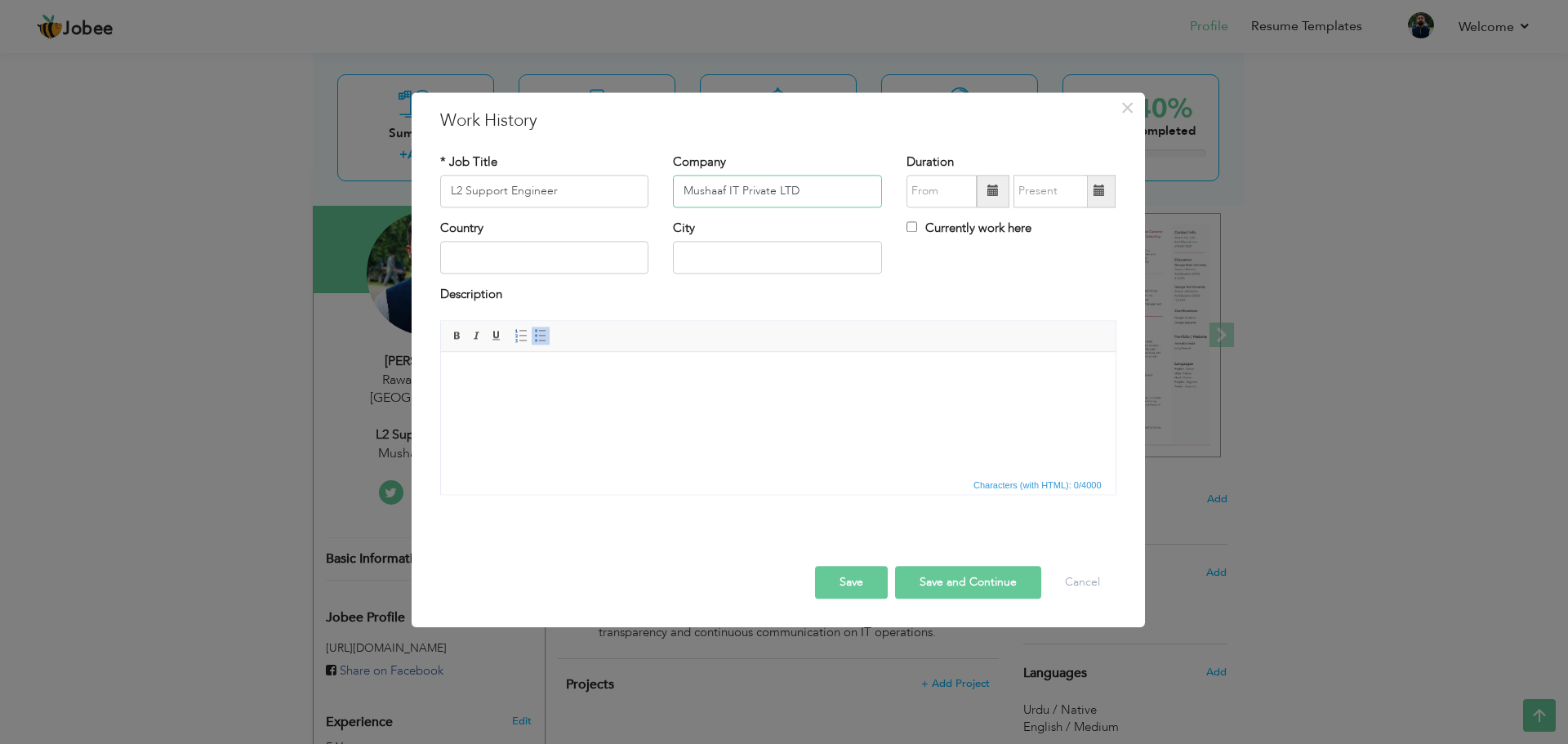
type input "Mushaaf IT Private LTD"
click at [944, 187] on input "text" at bounding box center [942, 191] width 71 height 33
click at [924, 226] on span at bounding box center [920, 224] width 12 height 12
click at [1037, 314] on span "Jul" at bounding box center [1039, 313] width 44 height 44
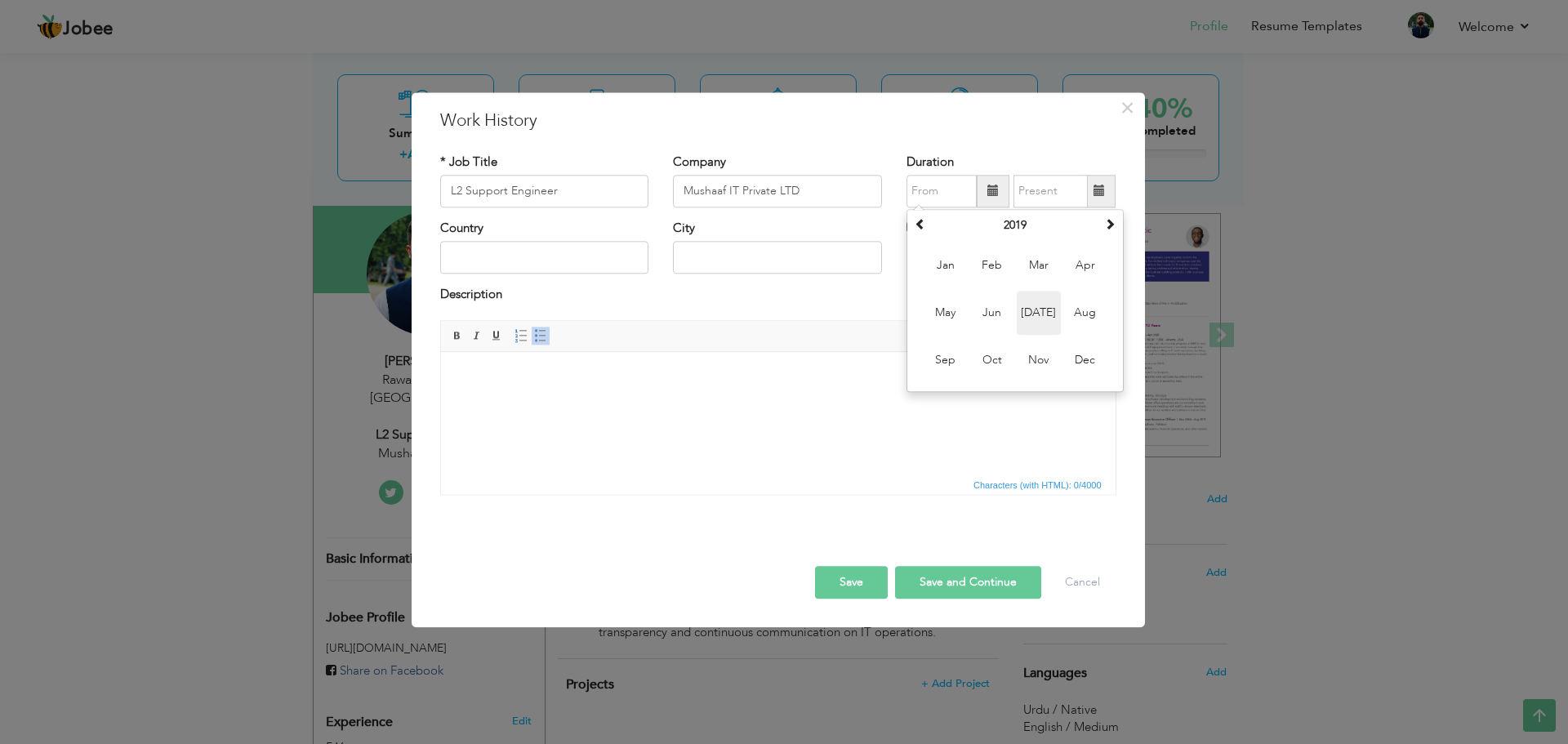
type input "07/2019"
click at [1034, 189] on input "text" at bounding box center [1050, 191] width 74 height 33
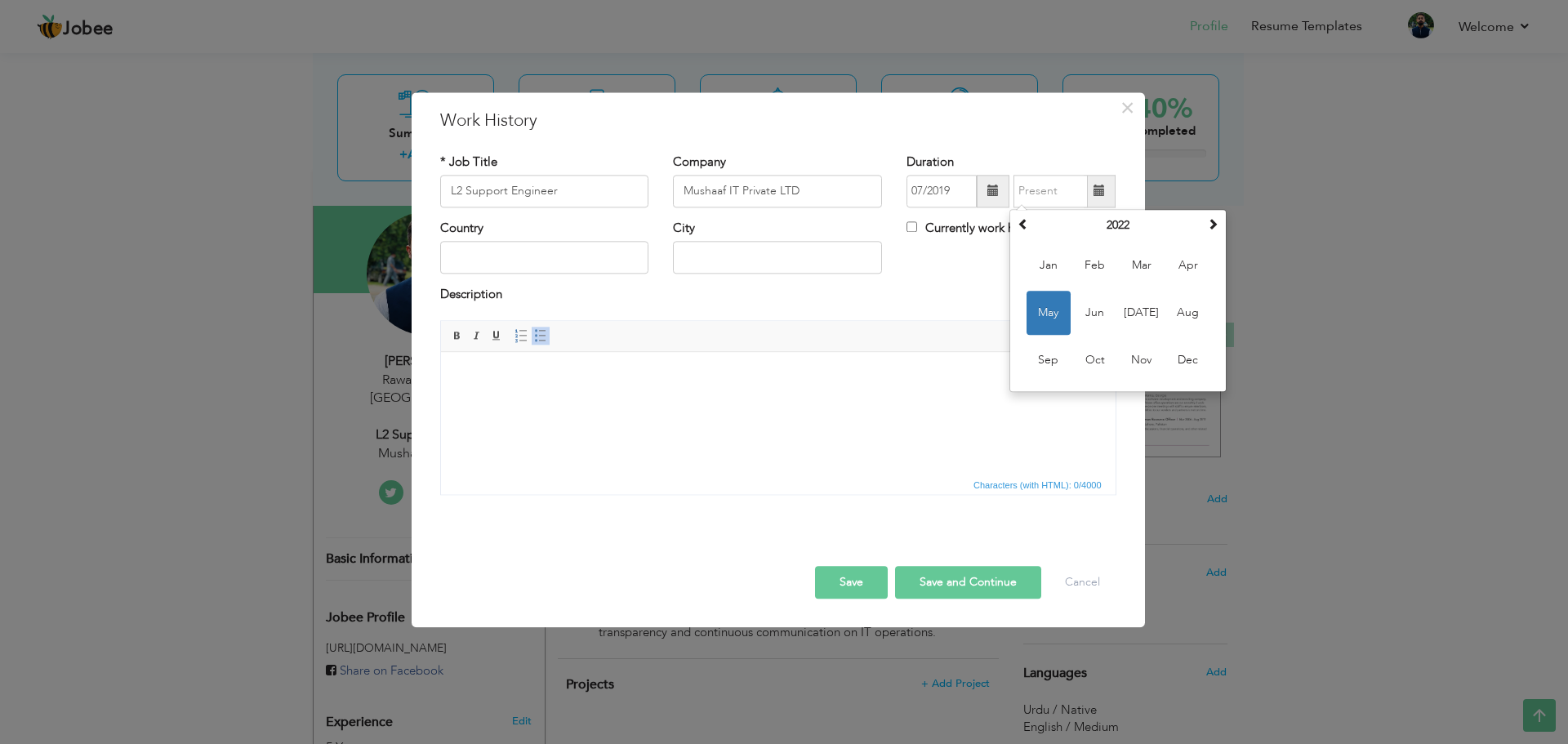
click at [945, 231] on label "Currently work here" at bounding box center [969, 228] width 125 height 17
click at [917, 231] on input "Currently work here" at bounding box center [912, 226] width 11 height 11
checkbox input "true"
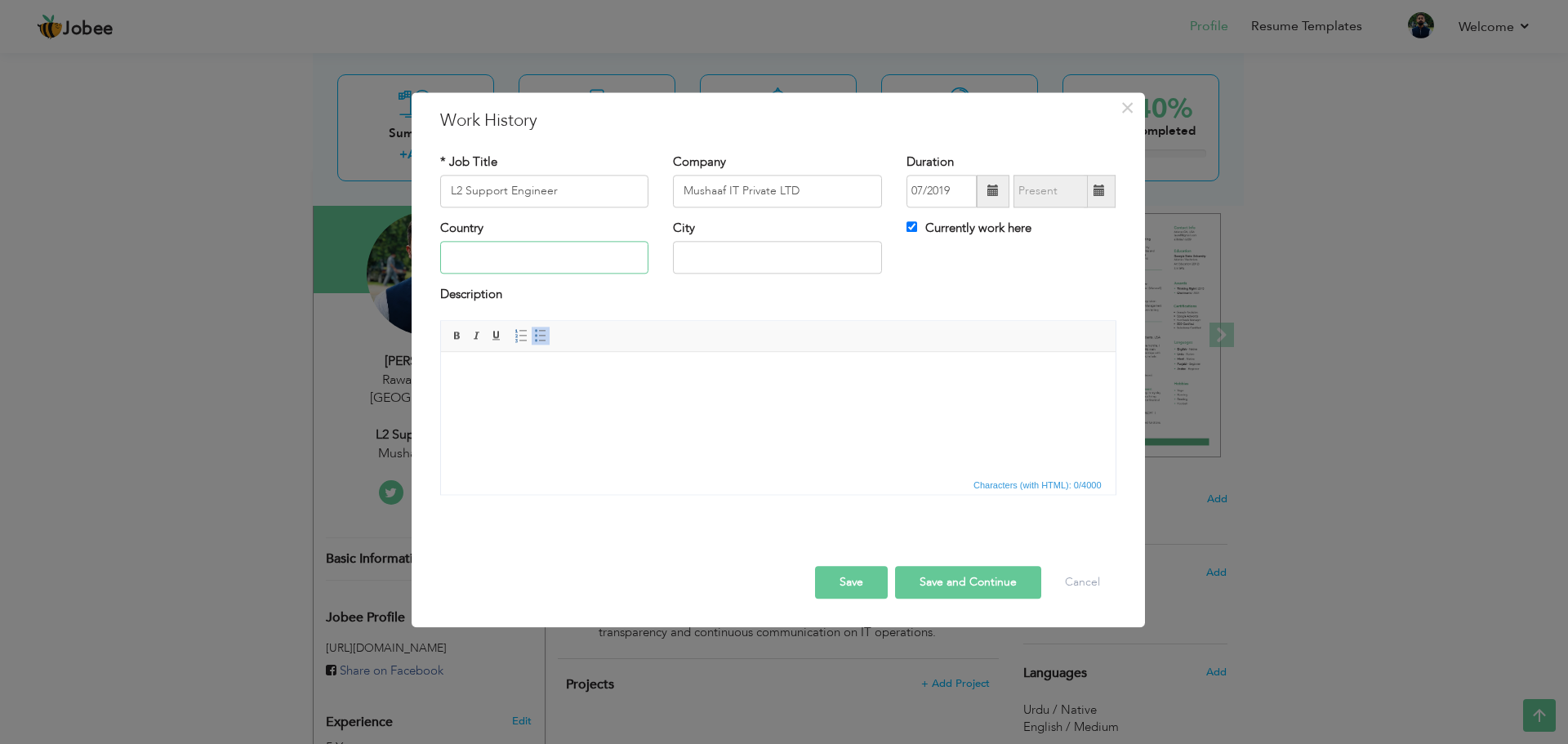
click at [536, 270] on input "text" at bounding box center [545, 258] width 209 height 33
type input "[GEOGRAPHIC_DATA]"
type input "I"
type input "Rawalpindi"
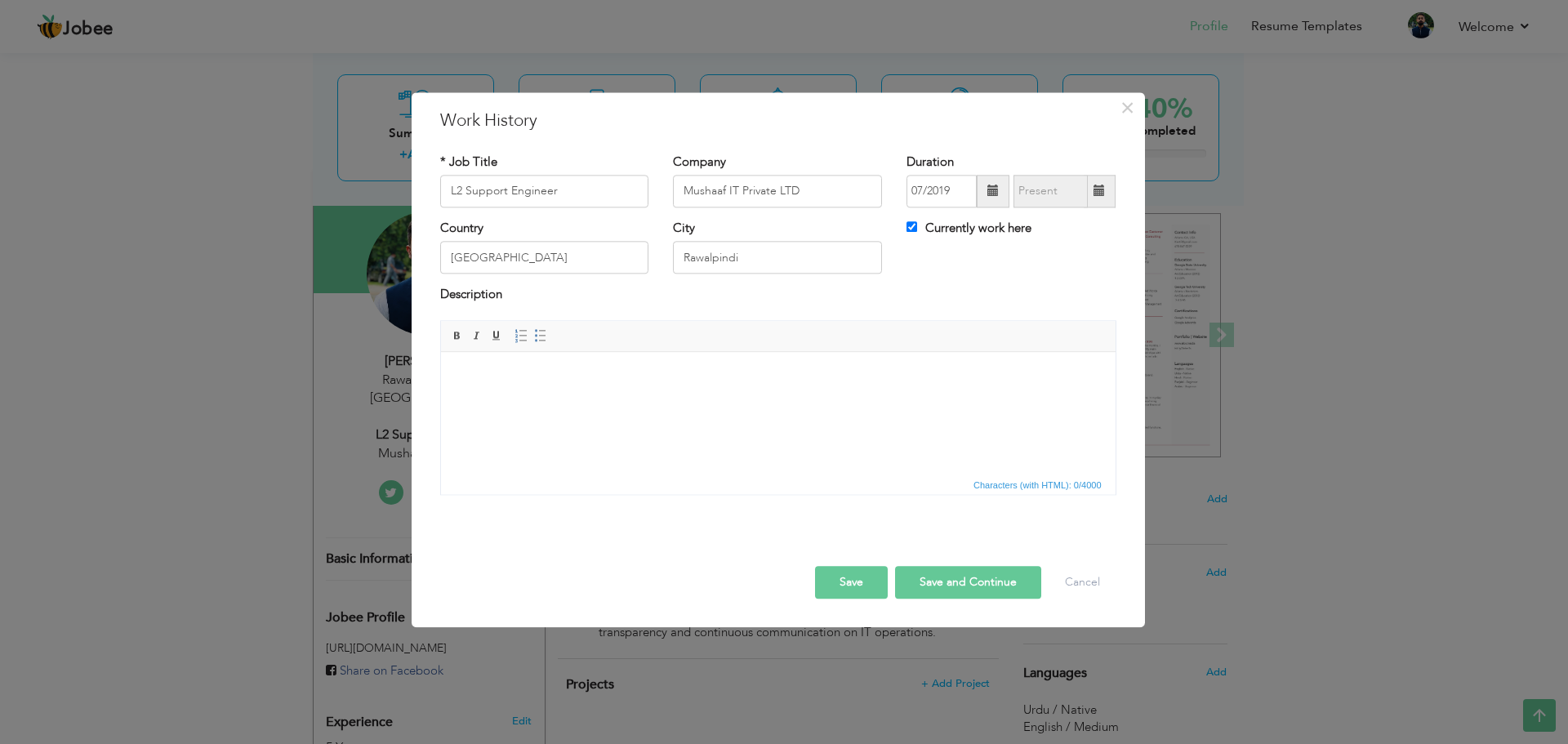
click at [550, 402] on html at bounding box center [777, 377] width 675 height 50
click at [541, 336] on span at bounding box center [540, 336] width 13 height 13
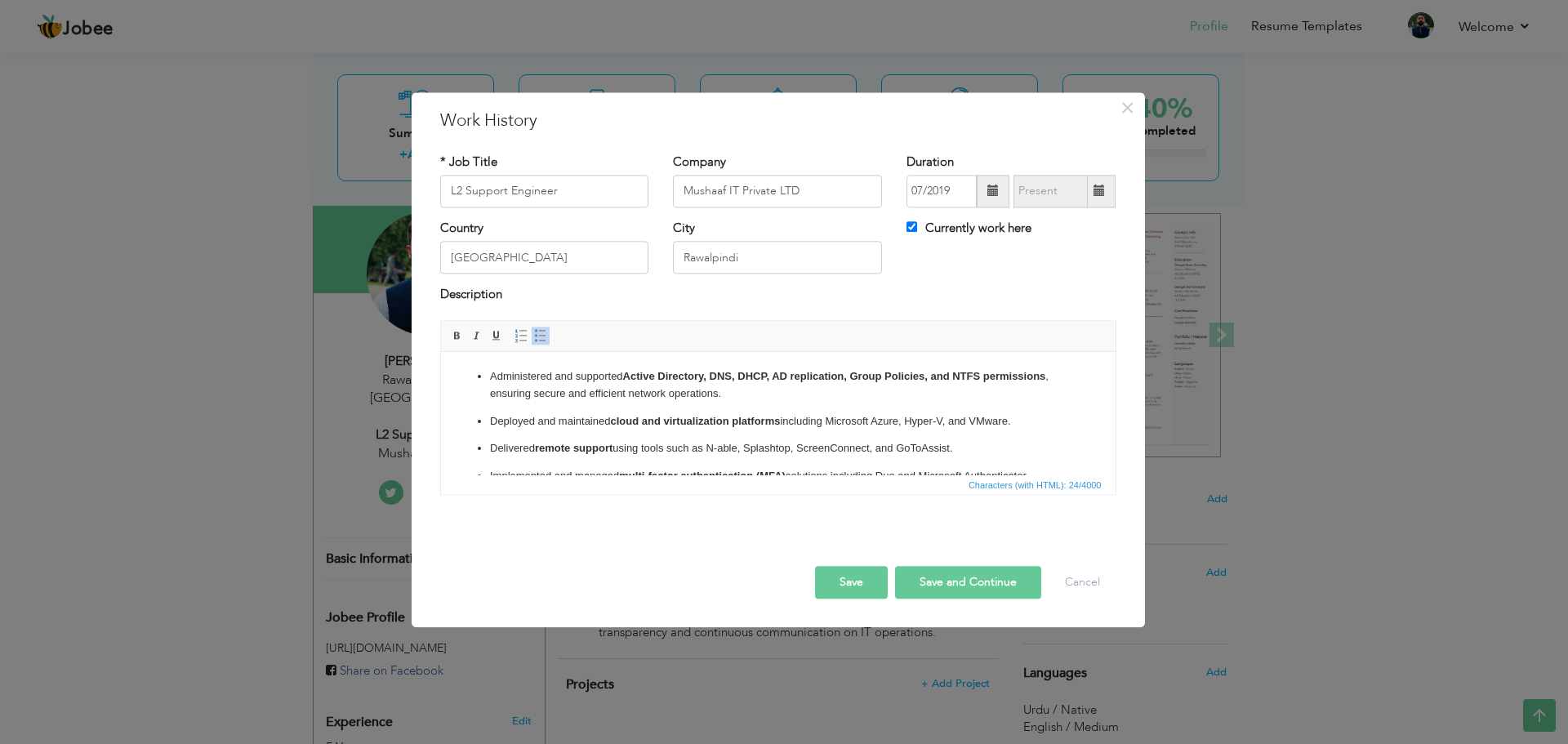
scroll to position [273, 0]
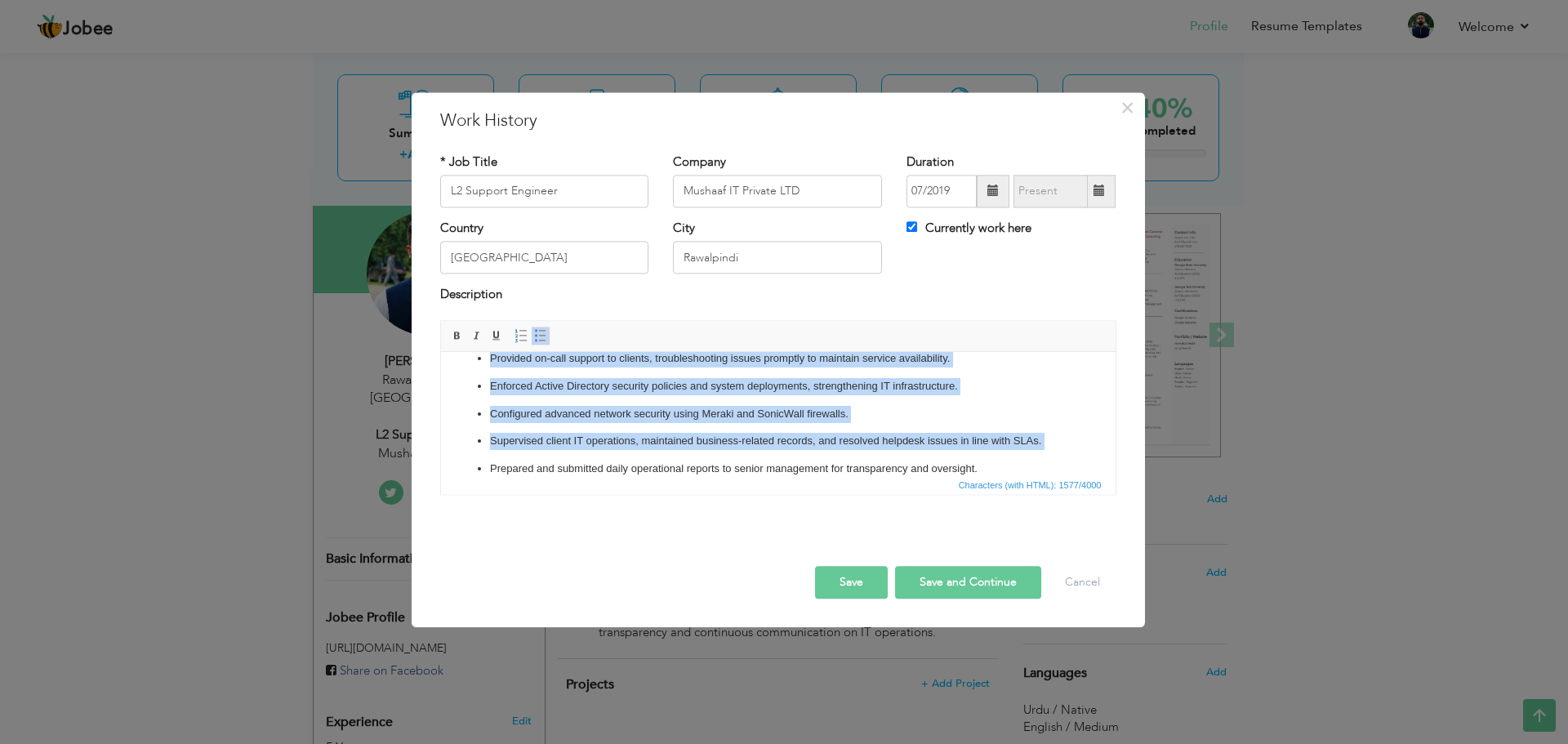
click at [834, 390] on p "Enforced Active Directory security policies and system deployments, strengtheni…" at bounding box center [777, 387] width 576 height 17
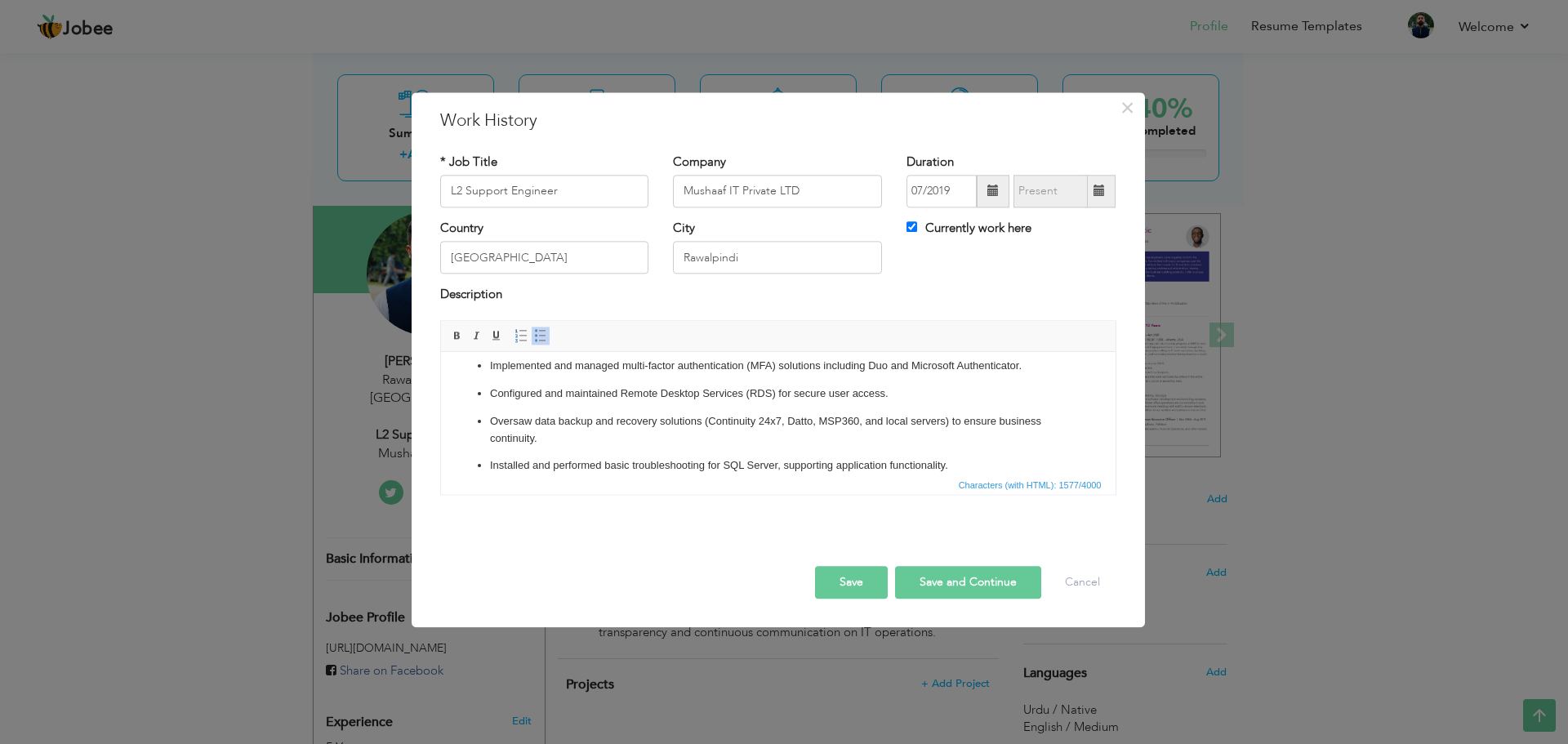
scroll to position [109, 0]
drag, startPoint x: 781, startPoint y: 422, endPoint x: 838, endPoint y: 422, distance: 57.0
click at [838, 422] on p "Oversaw data backup and recovery solutions (Continuity 24x7, Datto, MSP360, and…" at bounding box center [777, 431] width 576 height 34
click at [839, 444] on p "Oversaw data backup and recovery solutions (Continuity 24x7, Datto, MSP360, and…" at bounding box center [777, 431] width 576 height 34
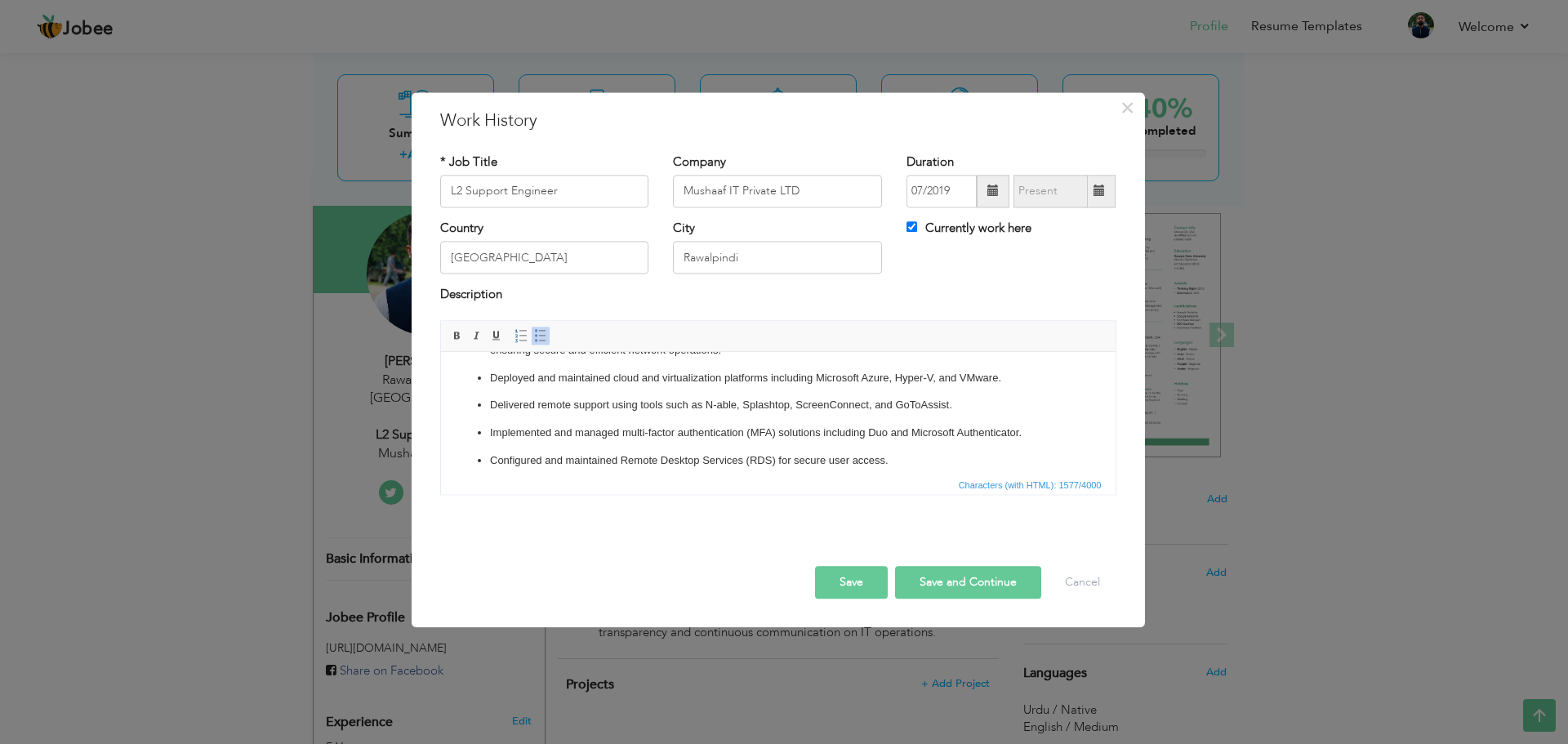
scroll to position [28, 0]
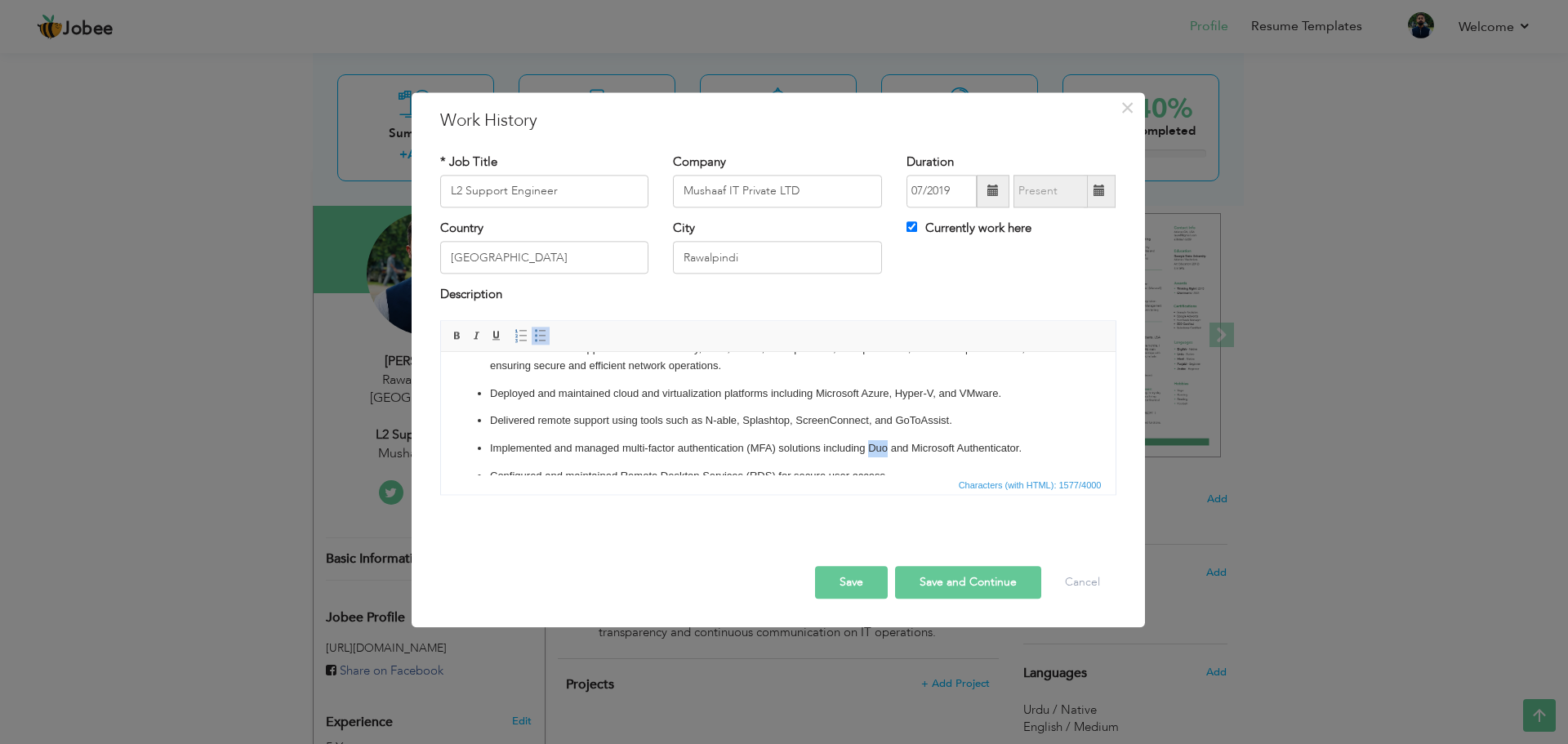
drag, startPoint x: 867, startPoint y: 446, endPoint x: 886, endPoint y: 445, distance: 19.0
click at [886, 445] on p "Implemented and managed multi-factor authentication (MFA) solutions including D…" at bounding box center [777, 449] width 576 height 17
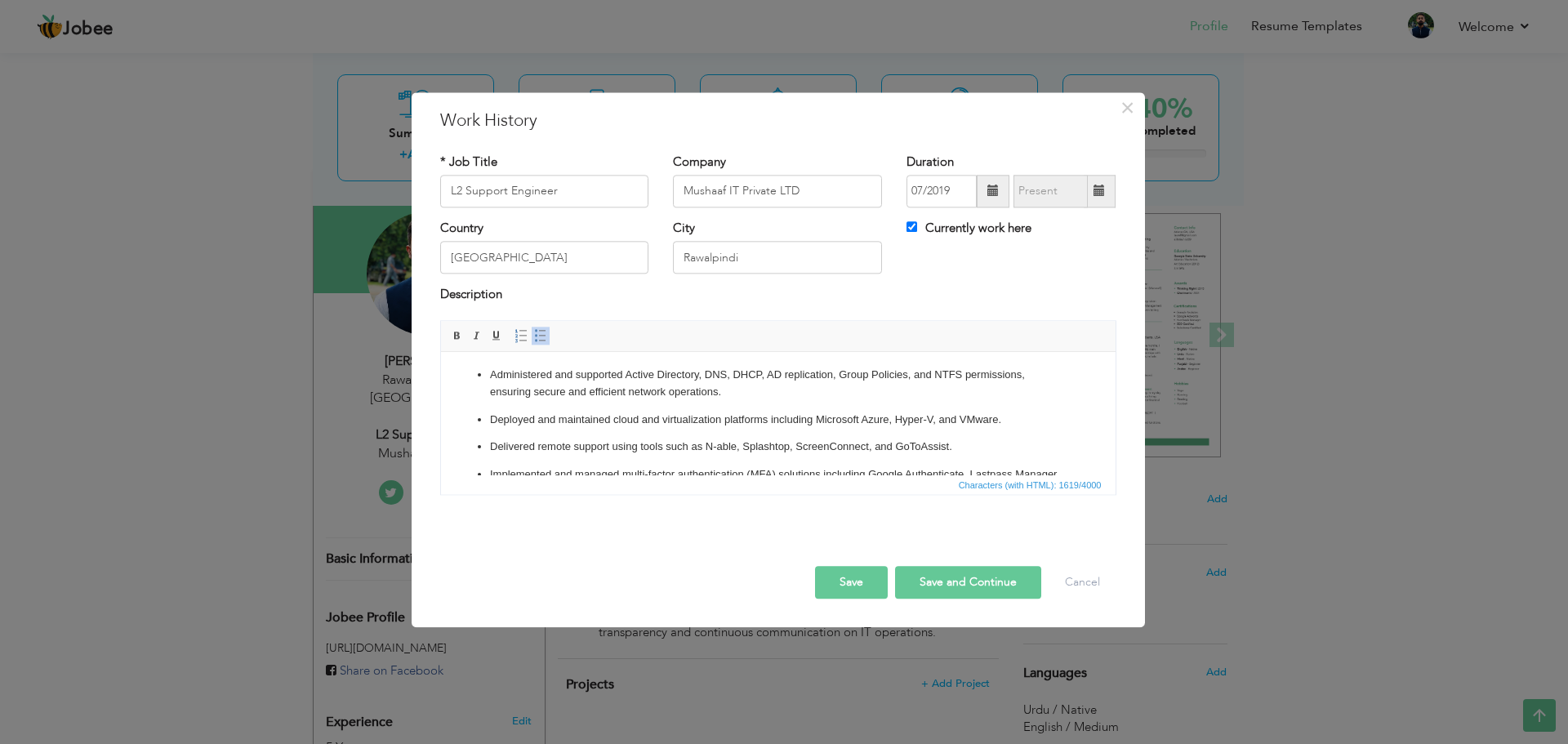
scroll to position [0, 0]
drag, startPoint x: 824, startPoint y: 374, endPoint x: 1045, endPoint y: 373, distance: 221.0
click at [1043, 373] on p "Administered and supported Active Directory, DNS, DHCP, AD replication, Group P…" at bounding box center [777, 385] width 576 height 34
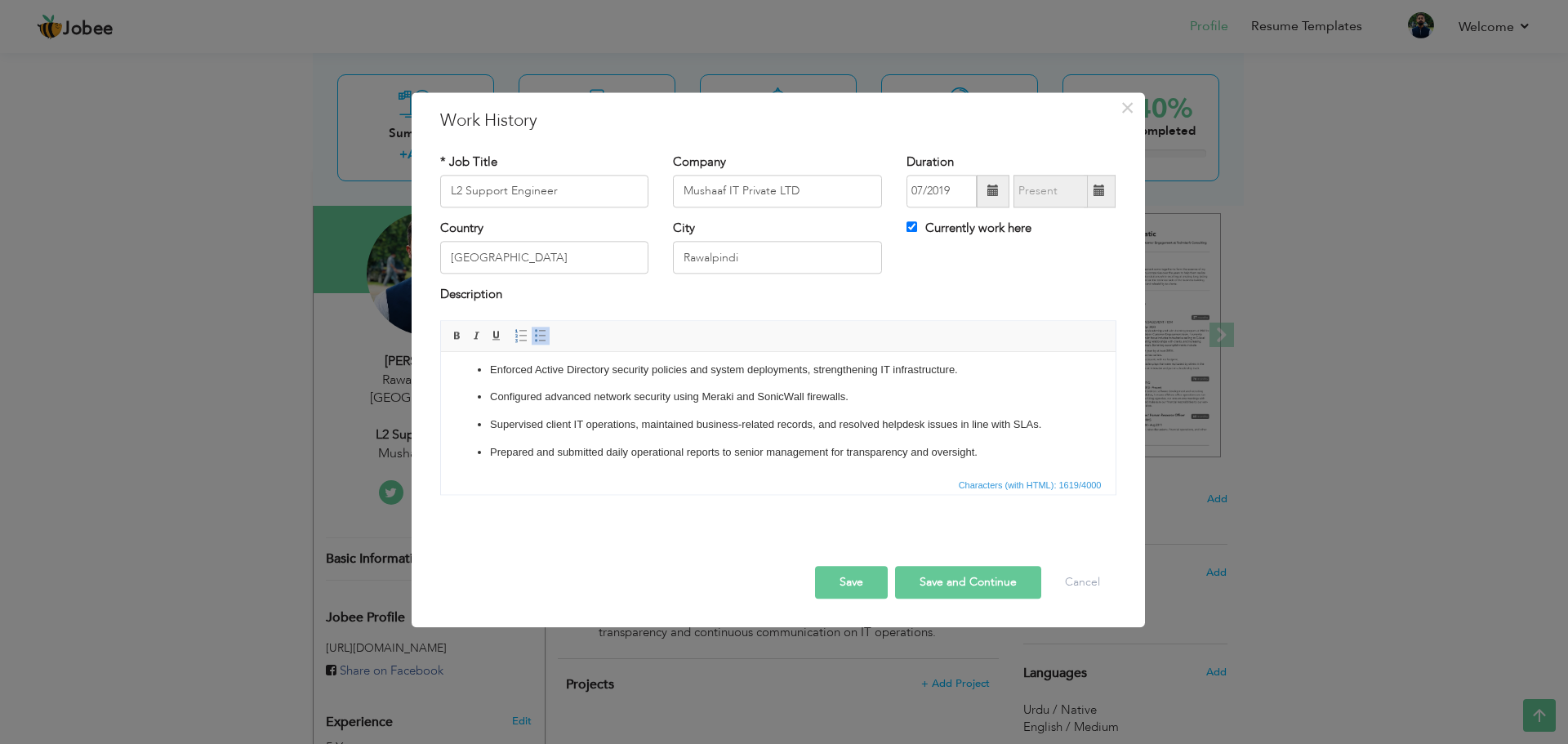
scroll to position [309, 0]
click at [914, 231] on input "Currently work here" at bounding box center [912, 226] width 11 height 11
checkbox input "false"
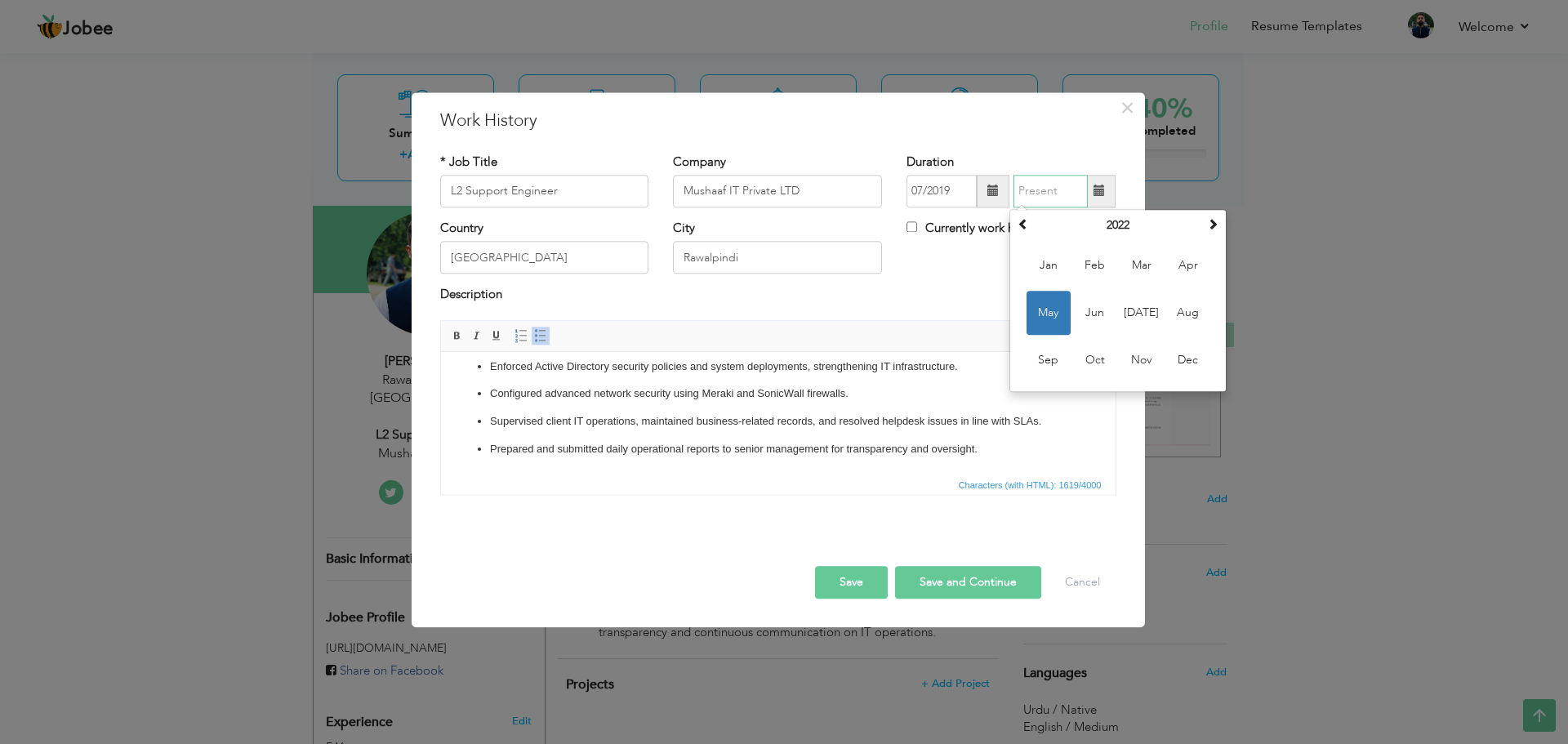
click at [1051, 185] on input "text" at bounding box center [1050, 191] width 74 height 33
click at [1209, 230] on th at bounding box center [1212, 225] width 19 height 24
click at [1108, 265] on span "Feb" at bounding box center [1095, 266] width 44 height 44
type input "02/2024"
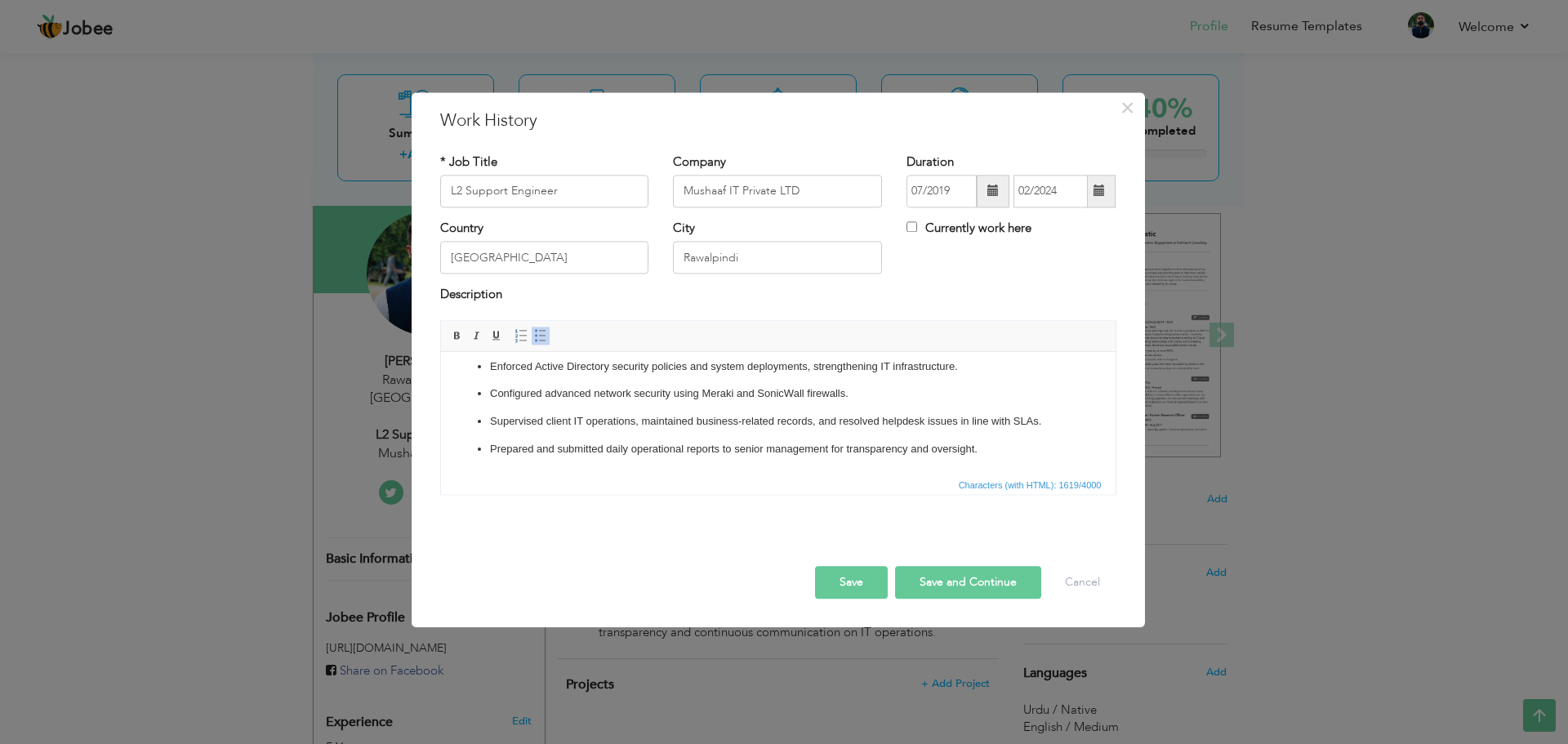
click at [979, 587] on button "Save and Continue" at bounding box center [968, 582] width 146 height 33
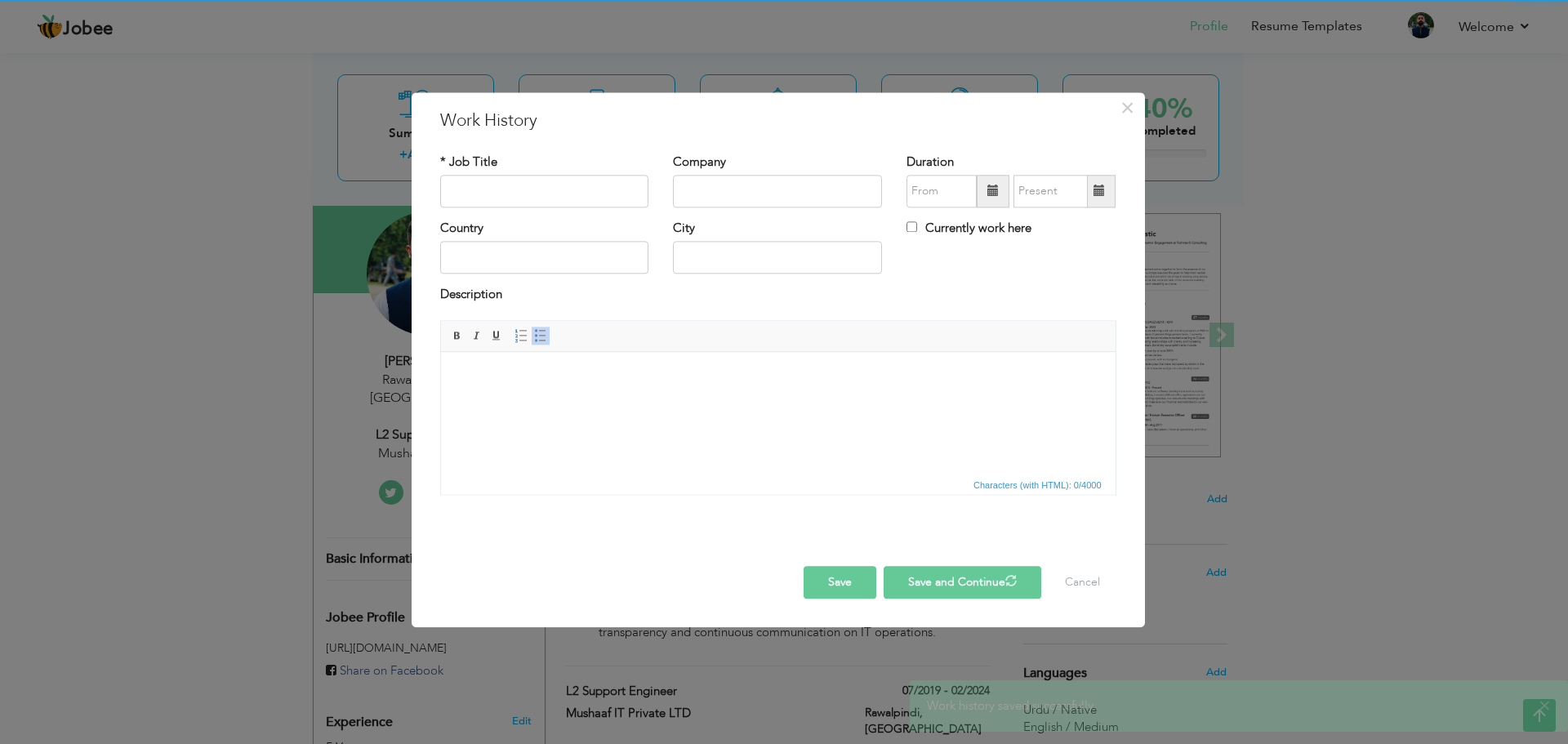
scroll to position [0, 0]
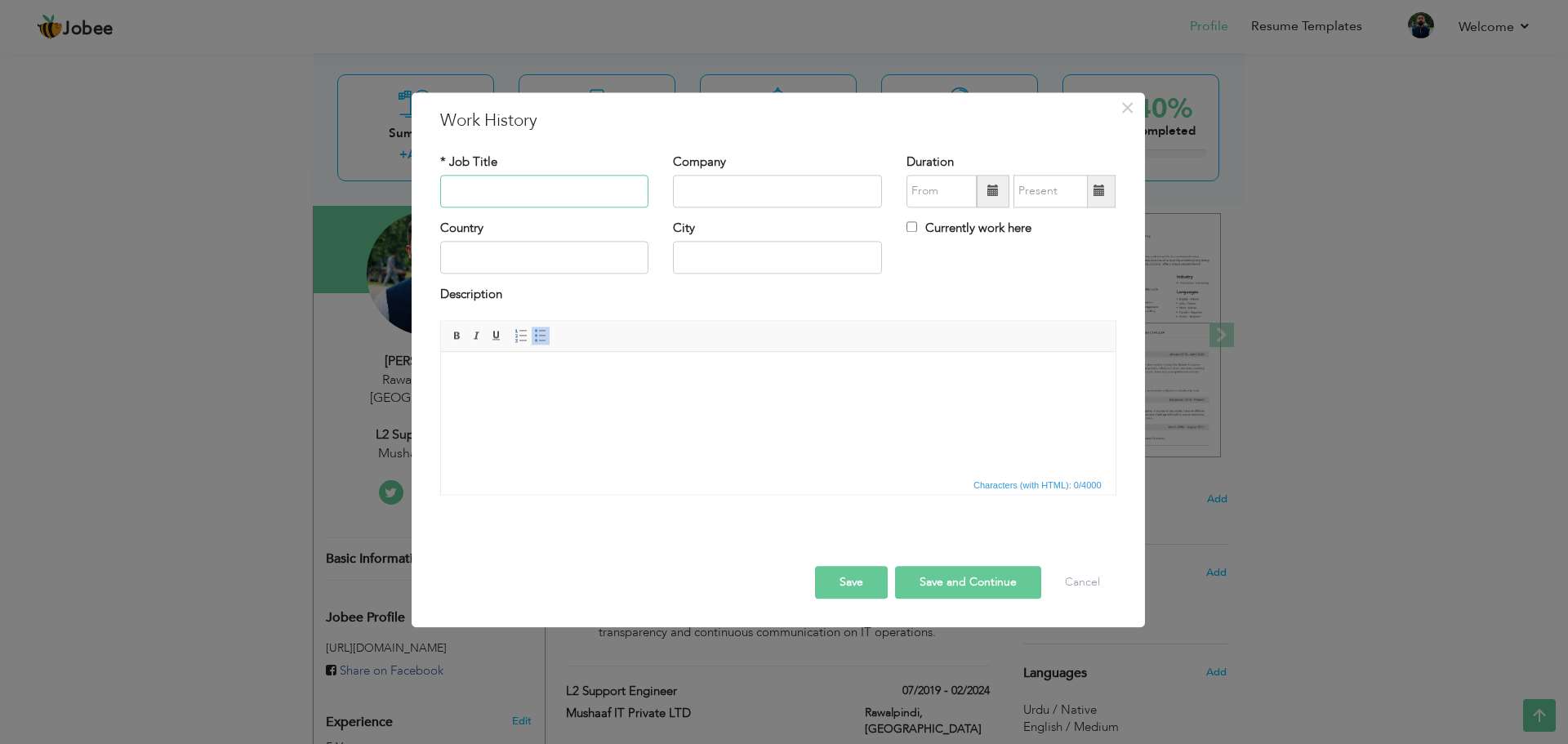
click at [497, 186] on input "text" at bounding box center [545, 191] width 209 height 33
type input "L2 Support Engineer"
type input "Durmic Consulting"
click at [508, 256] on input "text" at bounding box center [545, 258] width 209 height 33
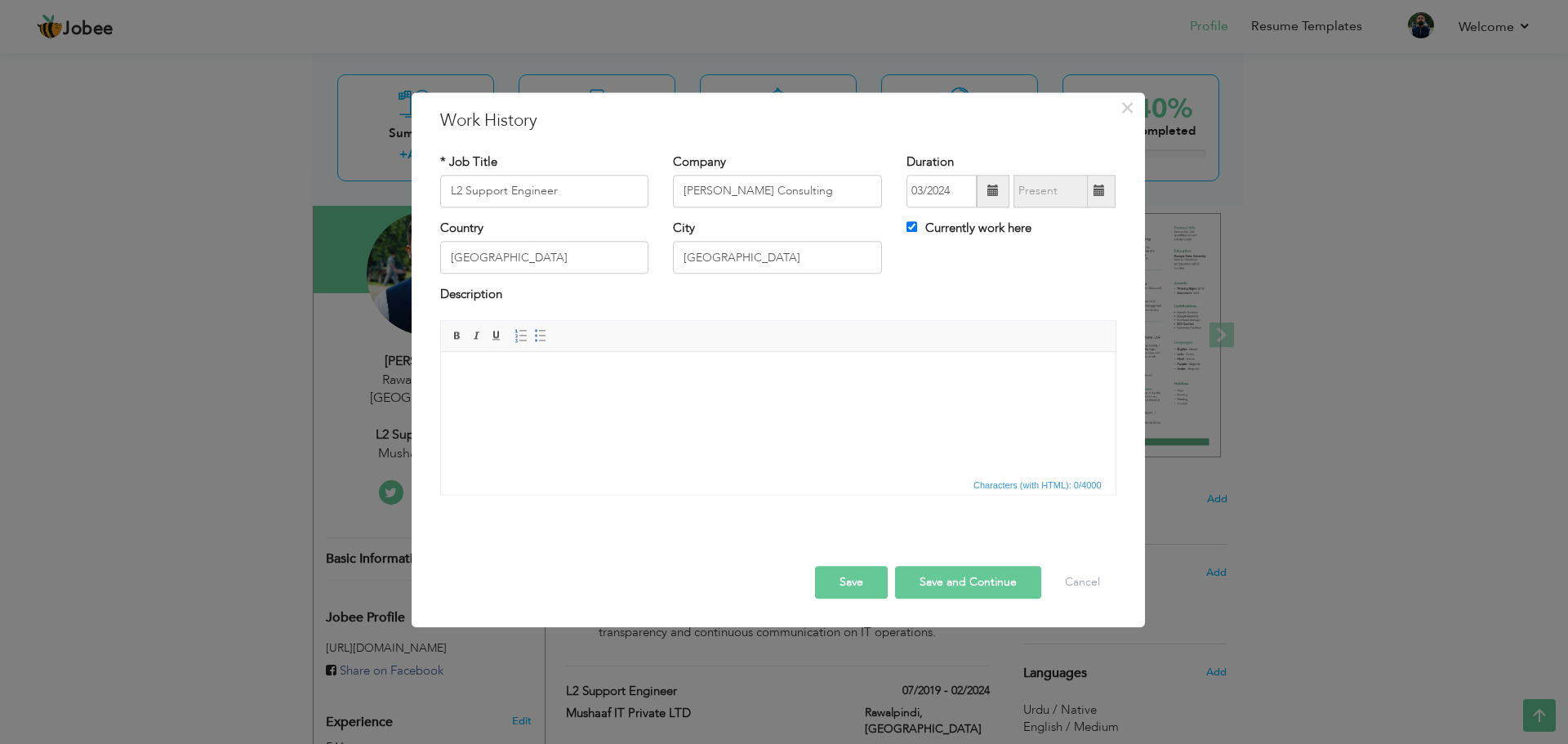
scroll to position [138, 0]
click at [616, 184] on input "L2 Support Engineer" at bounding box center [545, 191] width 209 height 33
click at [846, 586] on button "Save" at bounding box center [851, 582] width 72 height 33
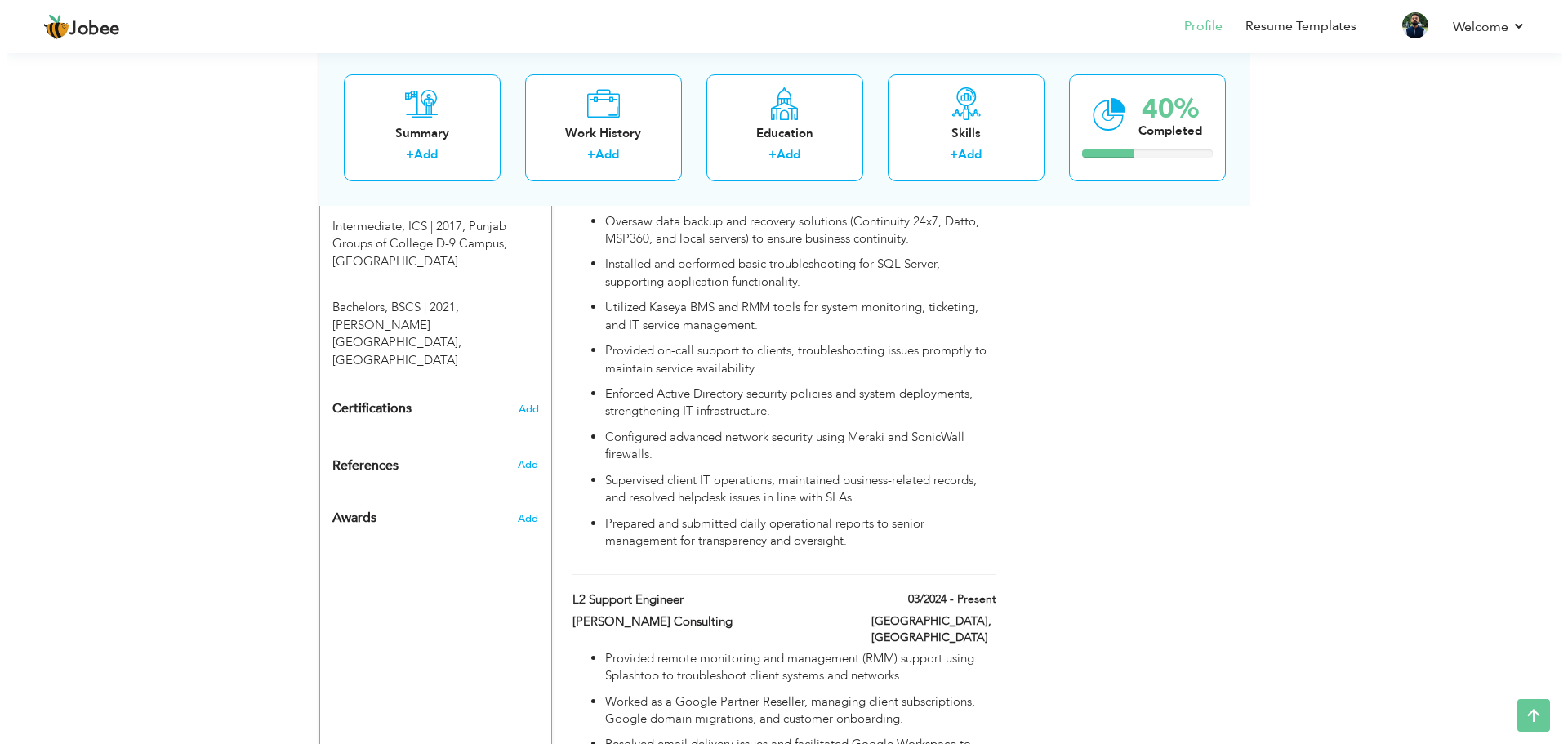
scroll to position [1326, 0]
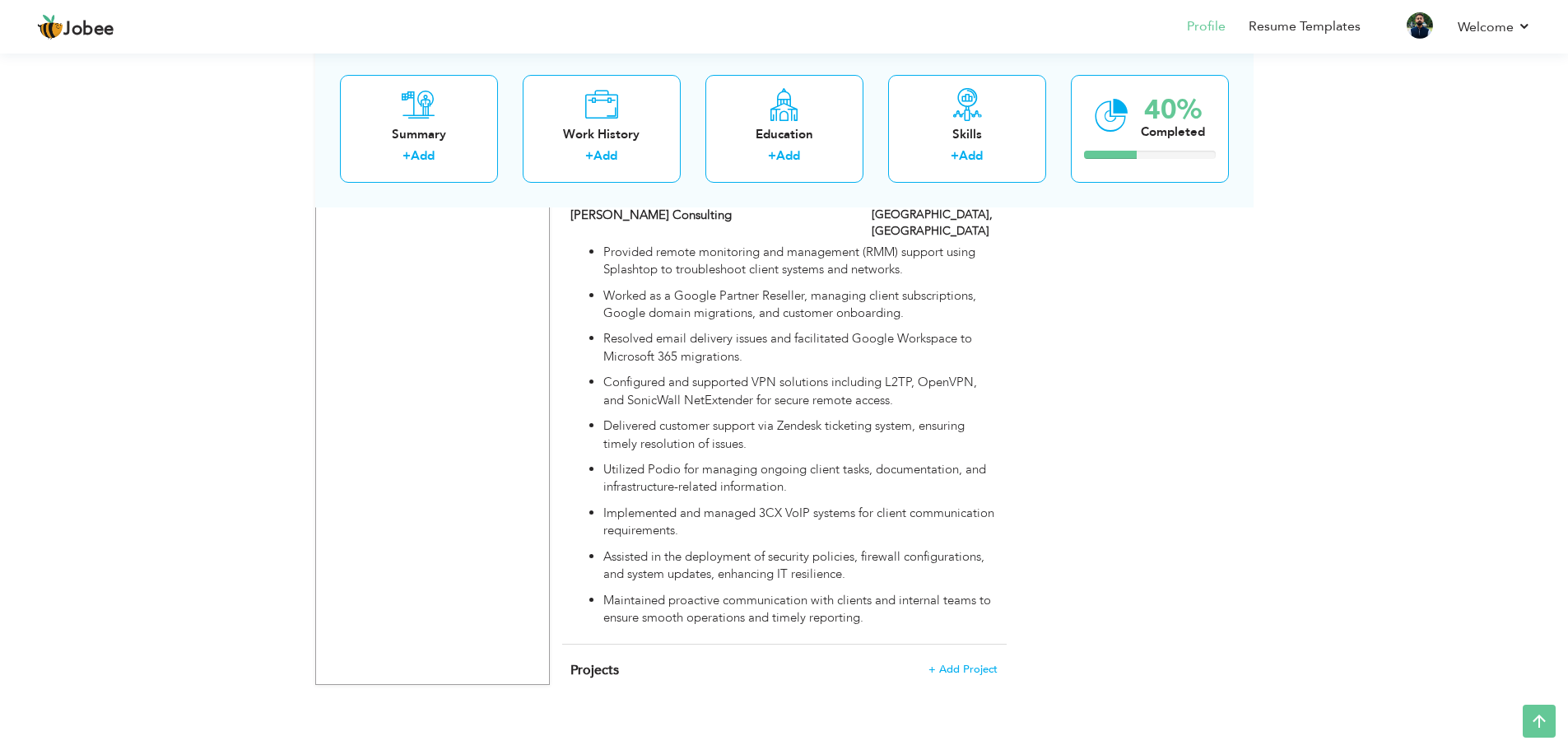
click at [971, 645] on div "Projects + Add Project × Projects * Project Title Company Tools" at bounding box center [784, 679] width 445 height 69
click at [970, 664] on span "+ Add Project" at bounding box center [962, 669] width 70 height 12
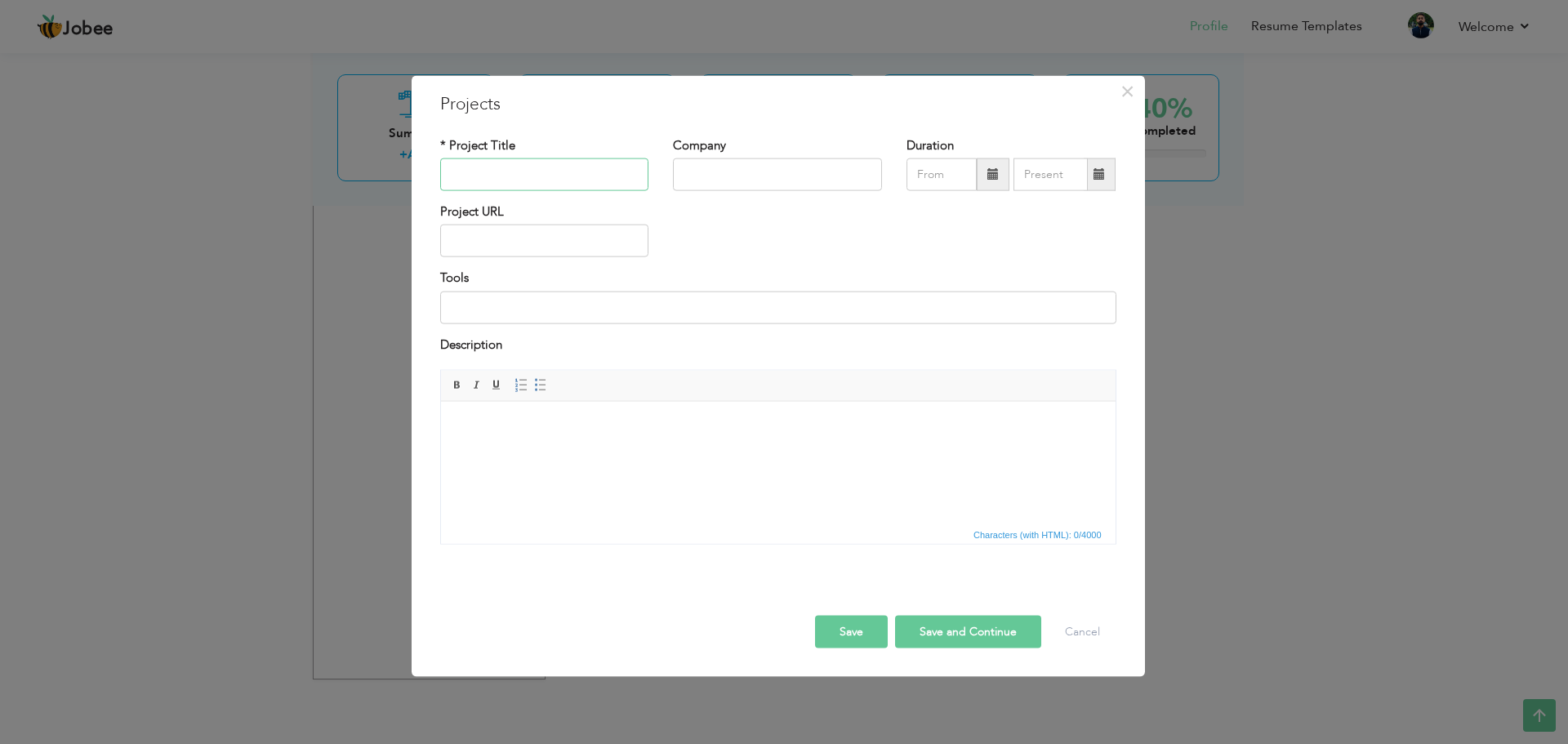
click at [519, 172] on input "text" at bounding box center [545, 175] width 209 height 33
paste input "C++ Book Management System"
type input "C++ Book Management System"
click at [742, 182] on input "text" at bounding box center [777, 175] width 209 height 33
click at [576, 306] on input at bounding box center [778, 307] width 676 height 33
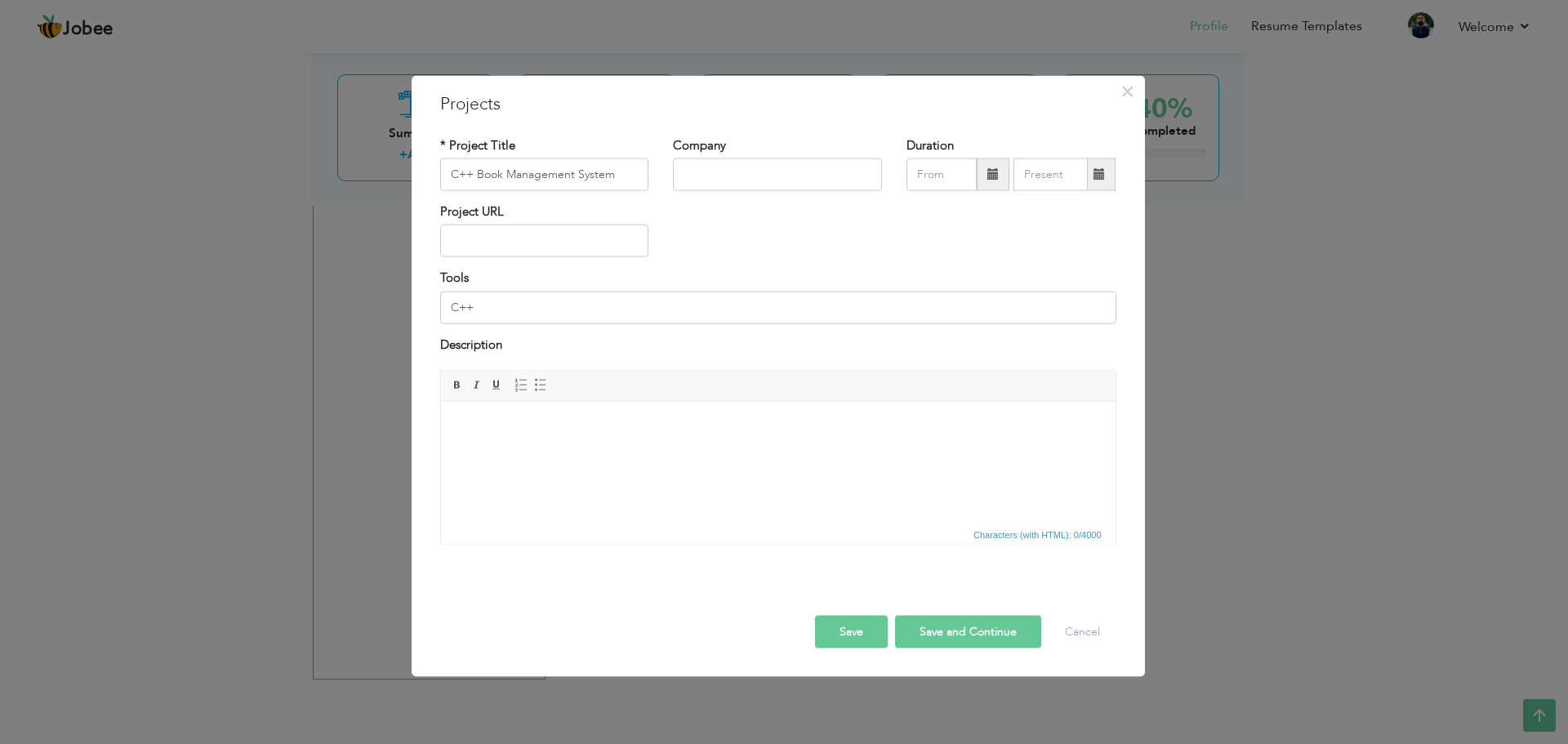
click at [849, 451] on html at bounding box center [777, 425] width 675 height 50
click at [512, 314] on input "C++" at bounding box center [778, 307] width 676 height 33
type input "DevOps C++"
paste input "-"
type input "Dev-C++"
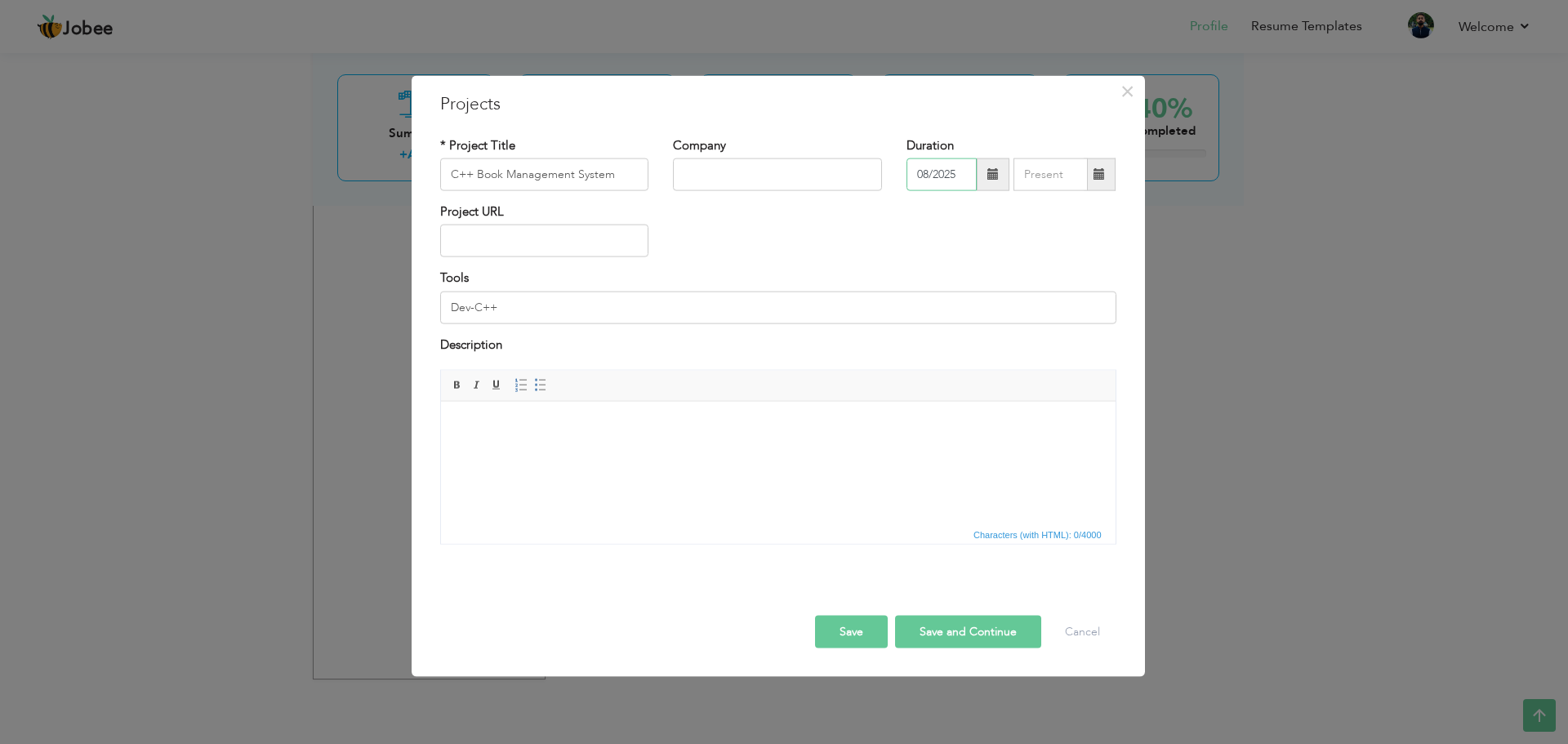
click at [960, 179] on input "08/2025" at bounding box center [942, 175] width 71 height 33
click at [929, 214] on th at bounding box center [919, 208] width 19 height 24
click at [934, 335] on span "2018" at bounding box center [945, 344] width 44 height 44
click at [1052, 349] on span "Nov" at bounding box center [1039, 344] width 44 height 44
type input "11/2018"
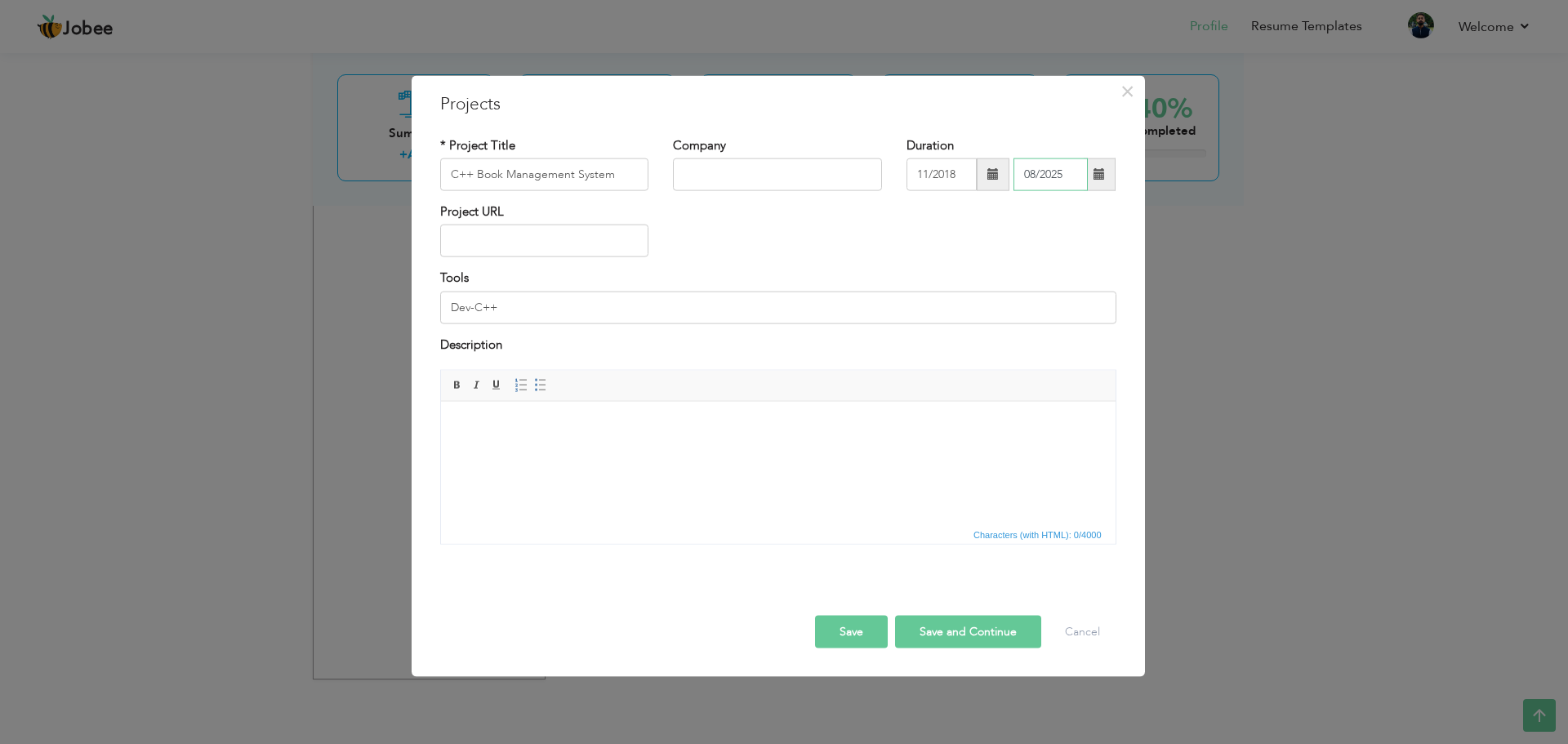
click at [1066, 182] on input "08/2025" at bounding box center [1050, 175] width 74 height 33
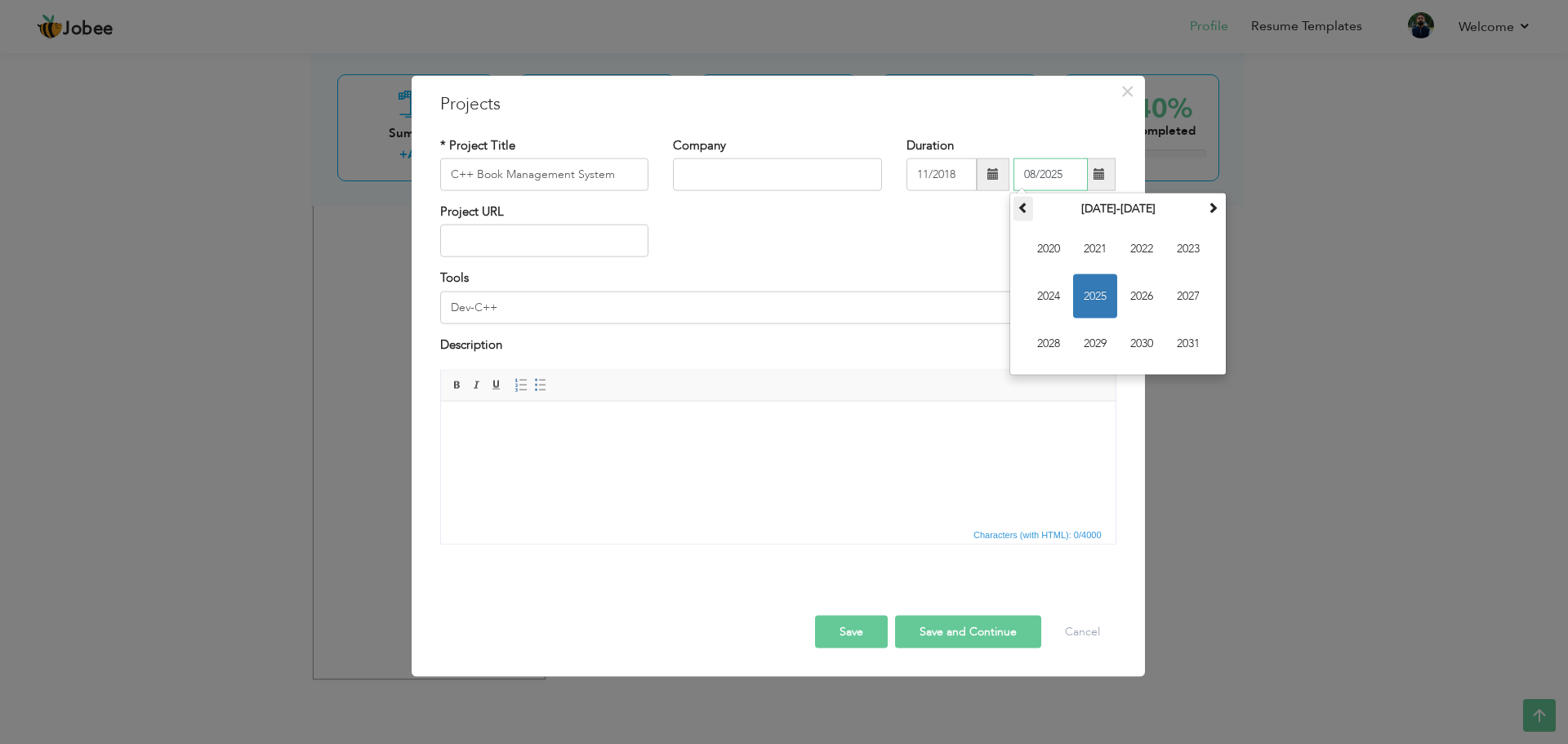
click at [1023, 207] on span at bounding box center [1023, 208] width 12 height 12
click at [1023, 212] on span at bounding box center [1023, 208] width 12 height 12
click at [1213, 212] on span at bounding box center [1213, 208] width 12 height 12
click at [1056, 349] on span "2018" at bounding box center [1048, 344] width 44 height 44
click at [1144, 351] on span "Nov" at bounding box center [1141, 344] width 44 height 44
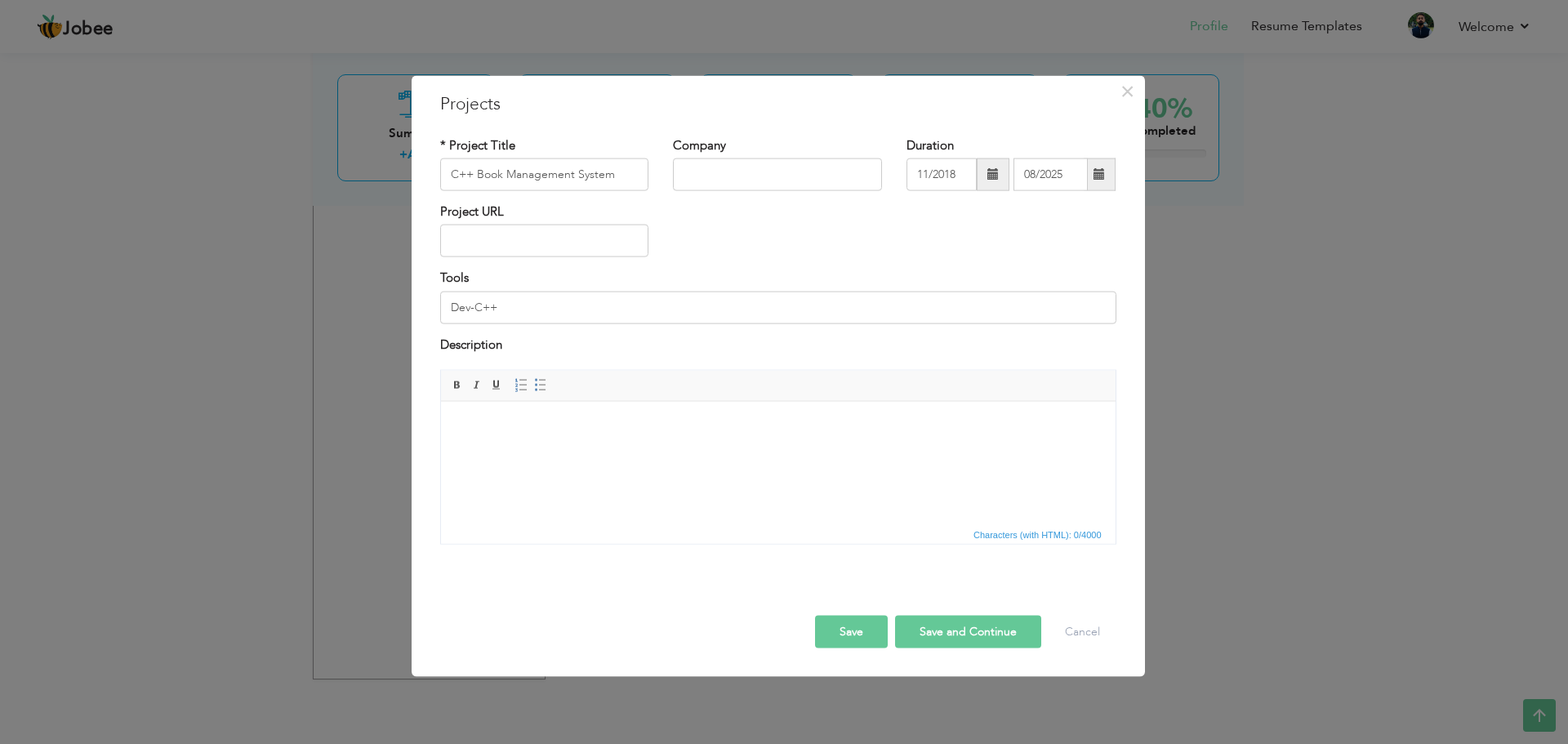
type input "11/2018"
click at [768, 166] on input "text" at bounding box center [777, 175] width 209 height 33
type input "University"
click at [955, 627] on button "Save and Continue" at bounding box center [968, 632] width 146 height 33
click at [529, 170] on input "text" at bounding box center [545, 175] width 209 height 33
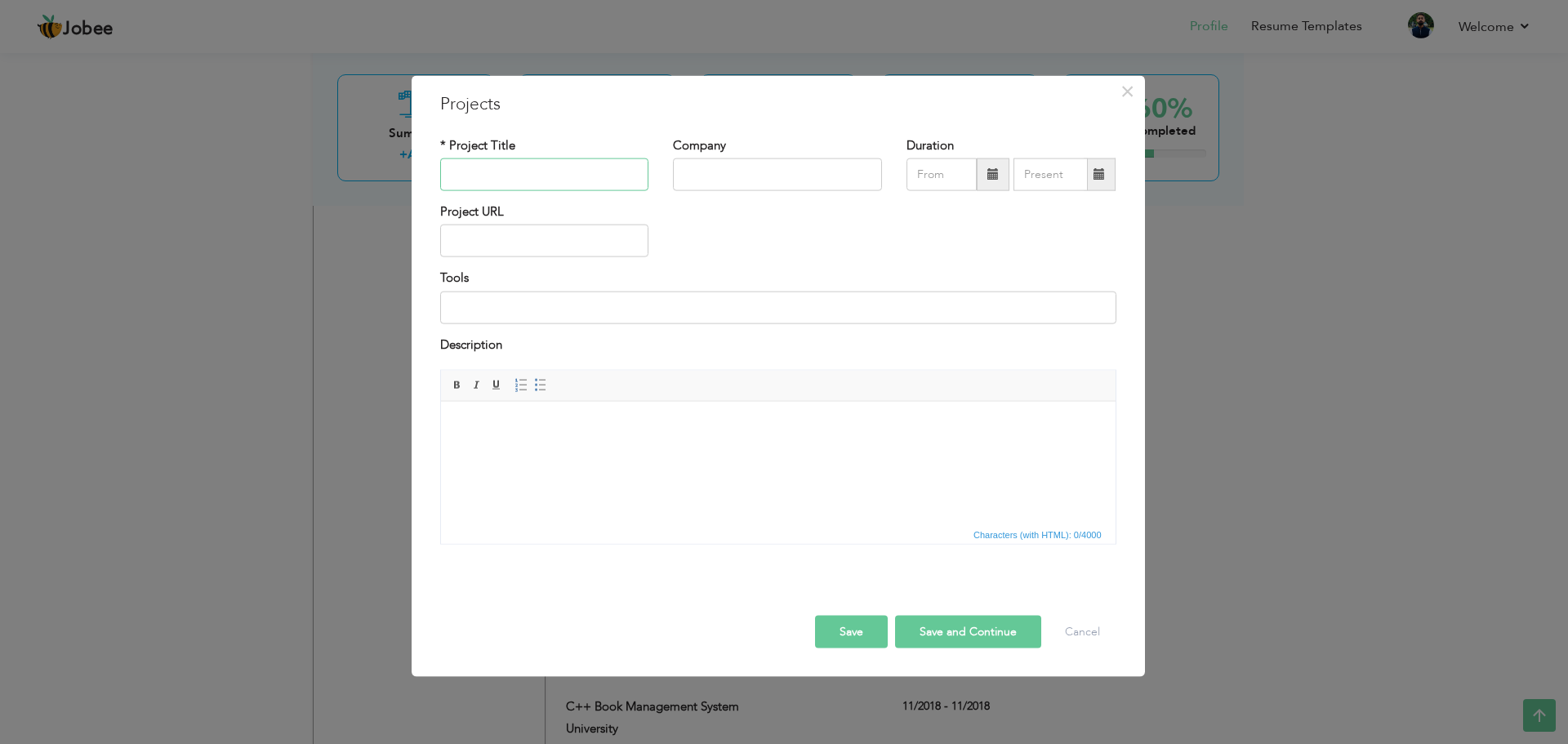
paste input "Books System with Data Structure"
type input "Books System with Data Structure"
click at [798, 180] on input "text" at bounding box center [777, 175] width 209 height 33
type input "University"
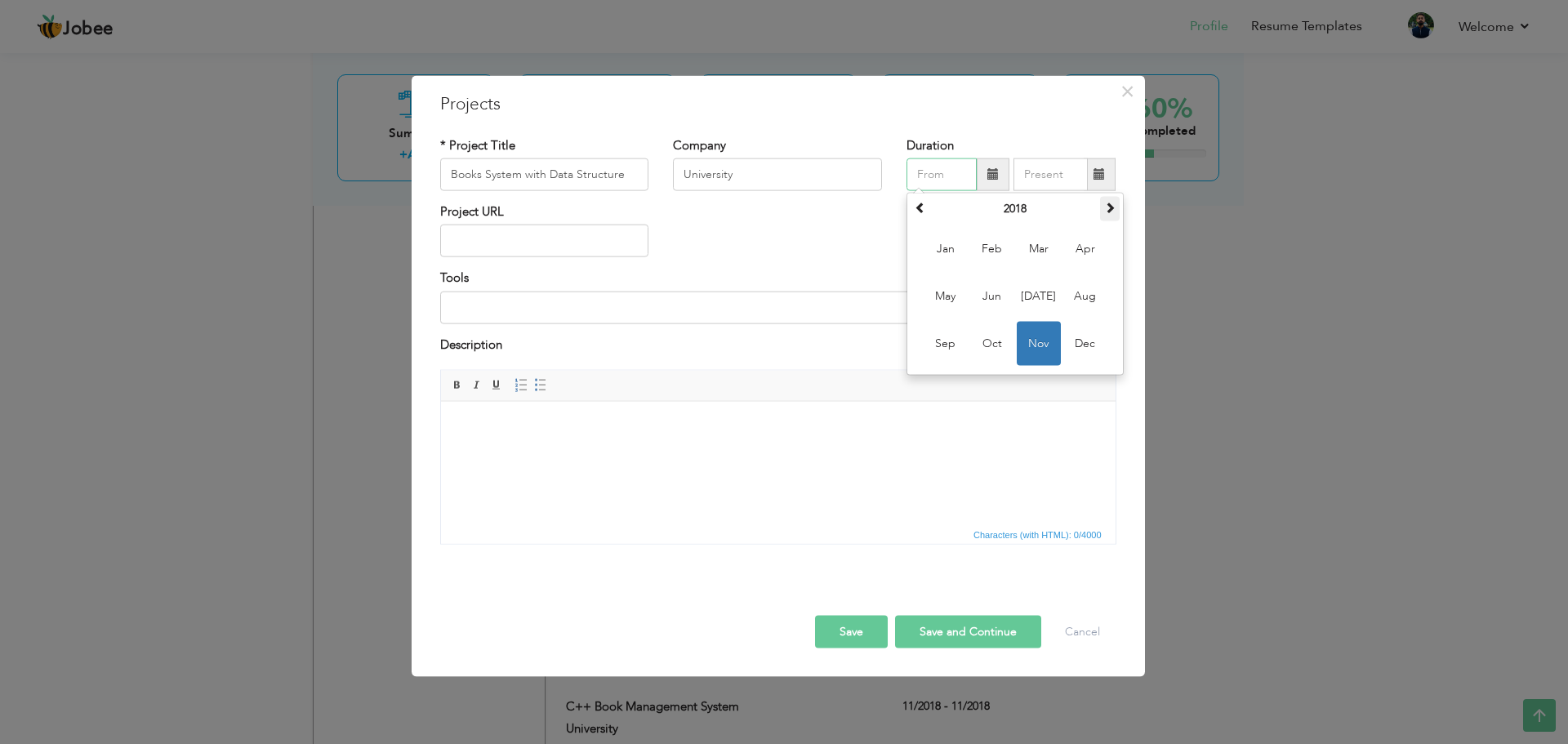
click at [1113, 207] on span at bounding box center [1110, 208] width 12 height 12
click at [1089, 247] on span "Apr" at bounding box center [1085, 249] width 44 height 44
type input "04/2019"
click at [1094, 184] on span at bounding box center [1099, 175] width 32 height 33
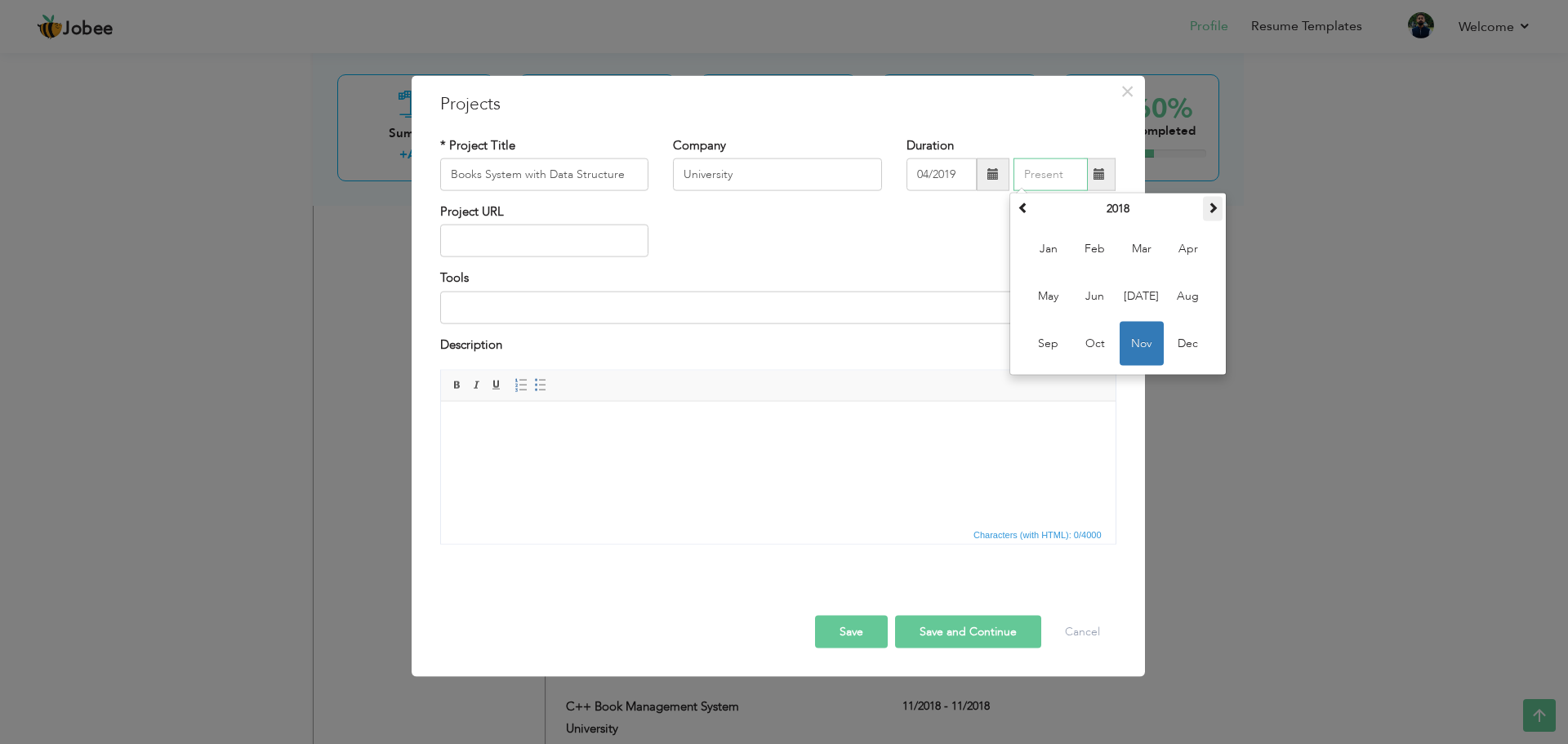
click at [1219, 210] on th at bounding box center [1212, 208] width 19 height 24
click at [1170, 247] on span "Apr" at bounding box center [1188, 249] width 44 height 44
type input "04/2019"
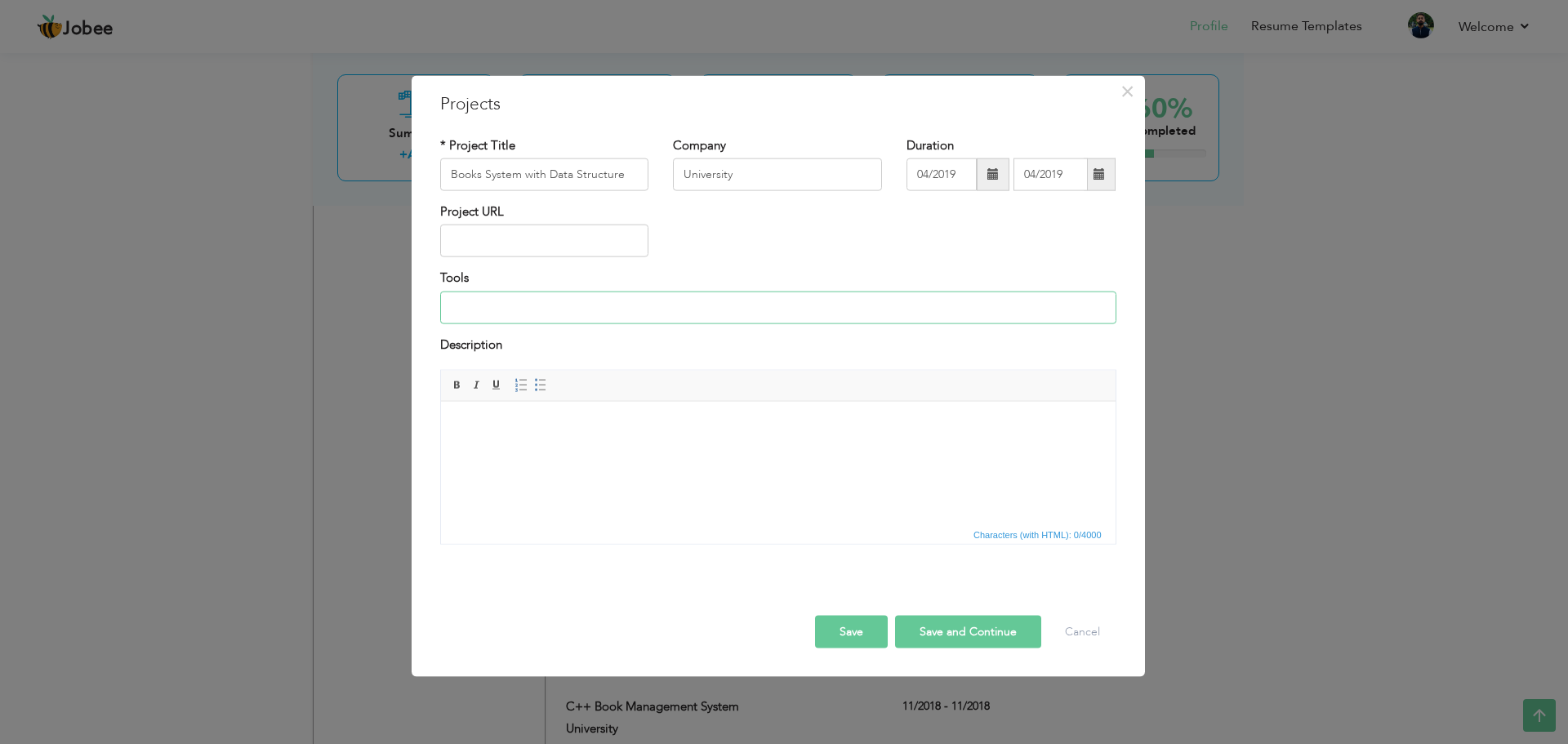
click at [865, 319] on input at bounding box center [778, 307] width 676 height 33
type input "Dev-C++"
click at [936, 630] on button "Save and Continue" at bounding box center [968, 632] width 146 height 33
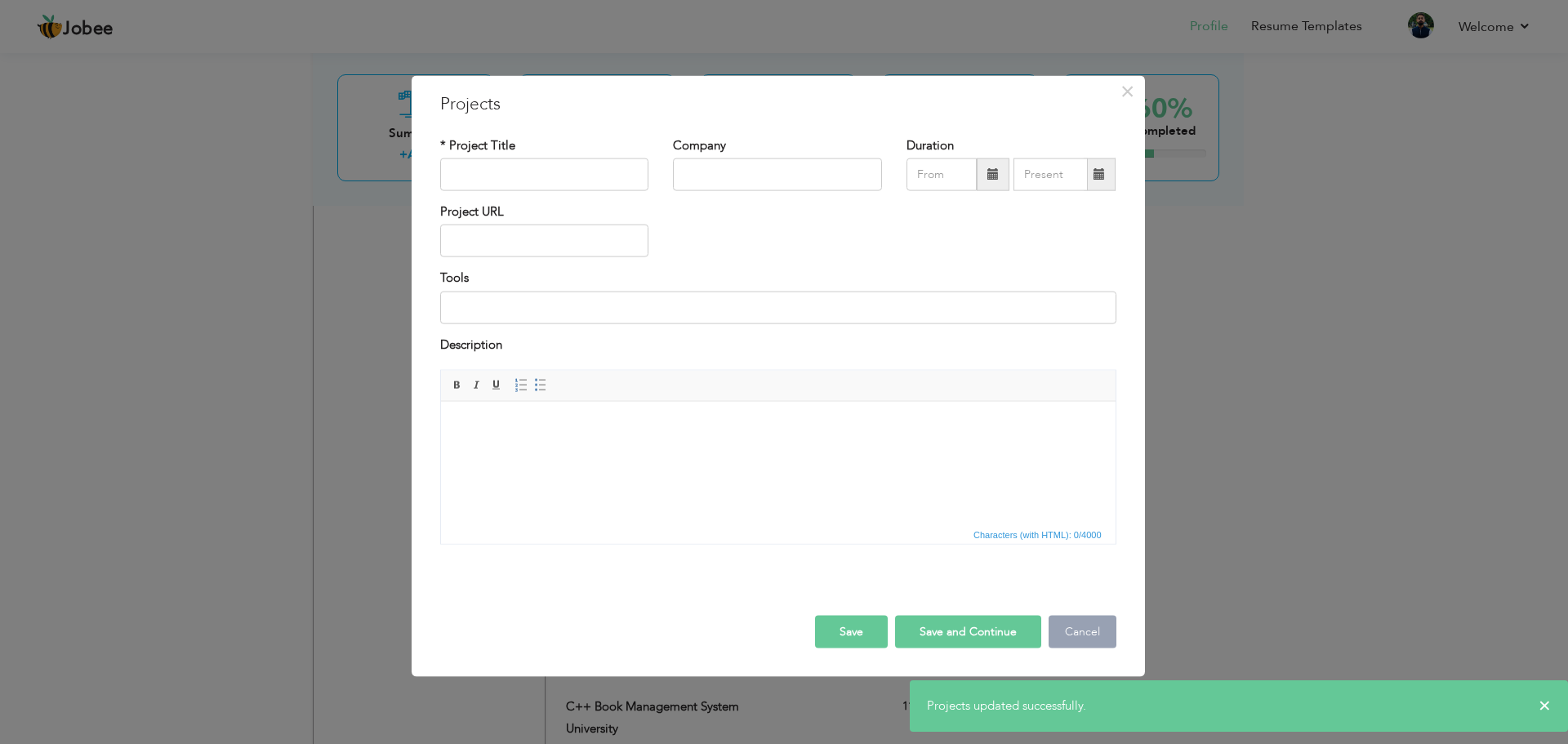
click at [1076, 626] on button "Cancel" at bounding box center [1082, 632] width 68 height 33
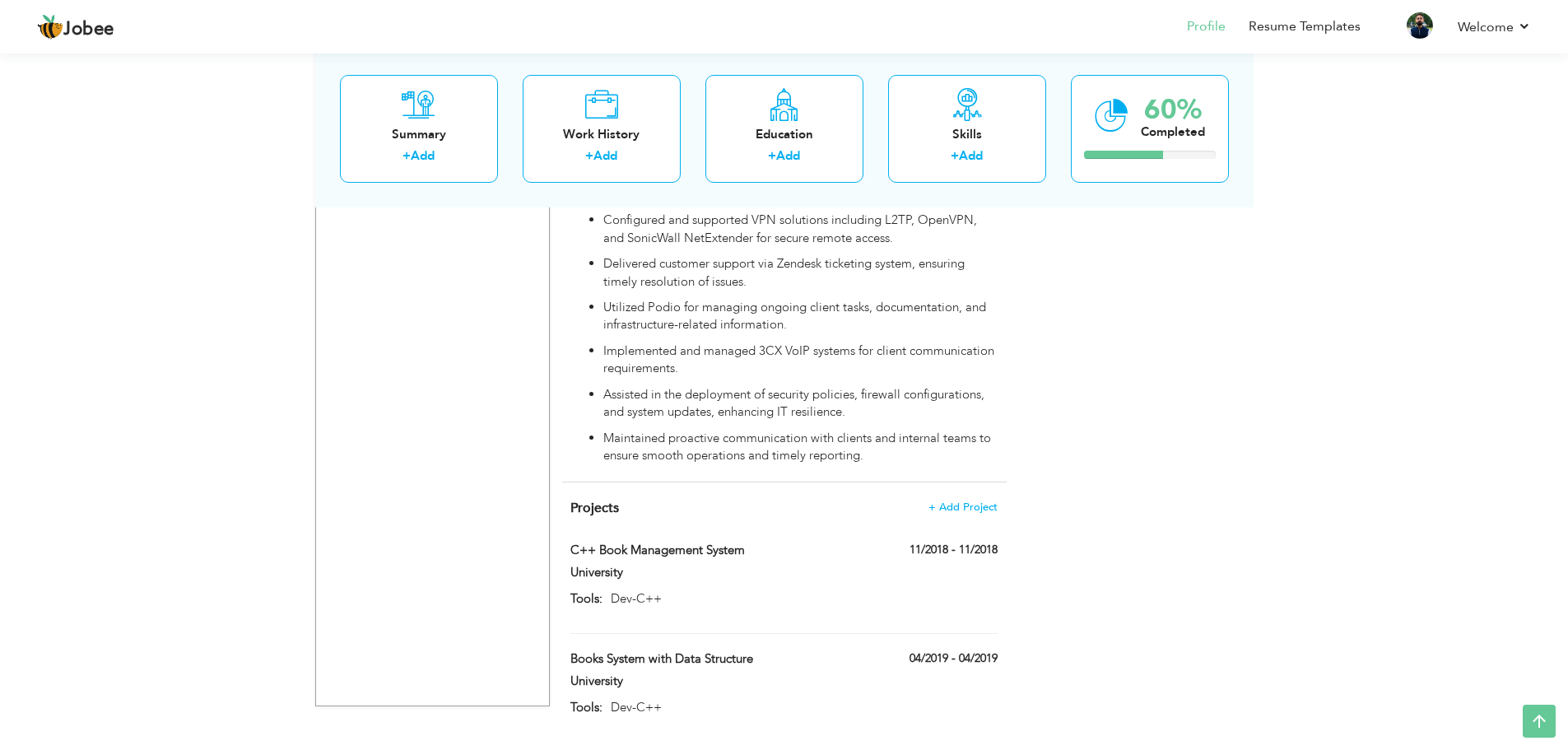
scroll to position [1501, 0]
click at [953, 499] on span "+ Add Project" at bounding box center [962, 505] width 70 height 12
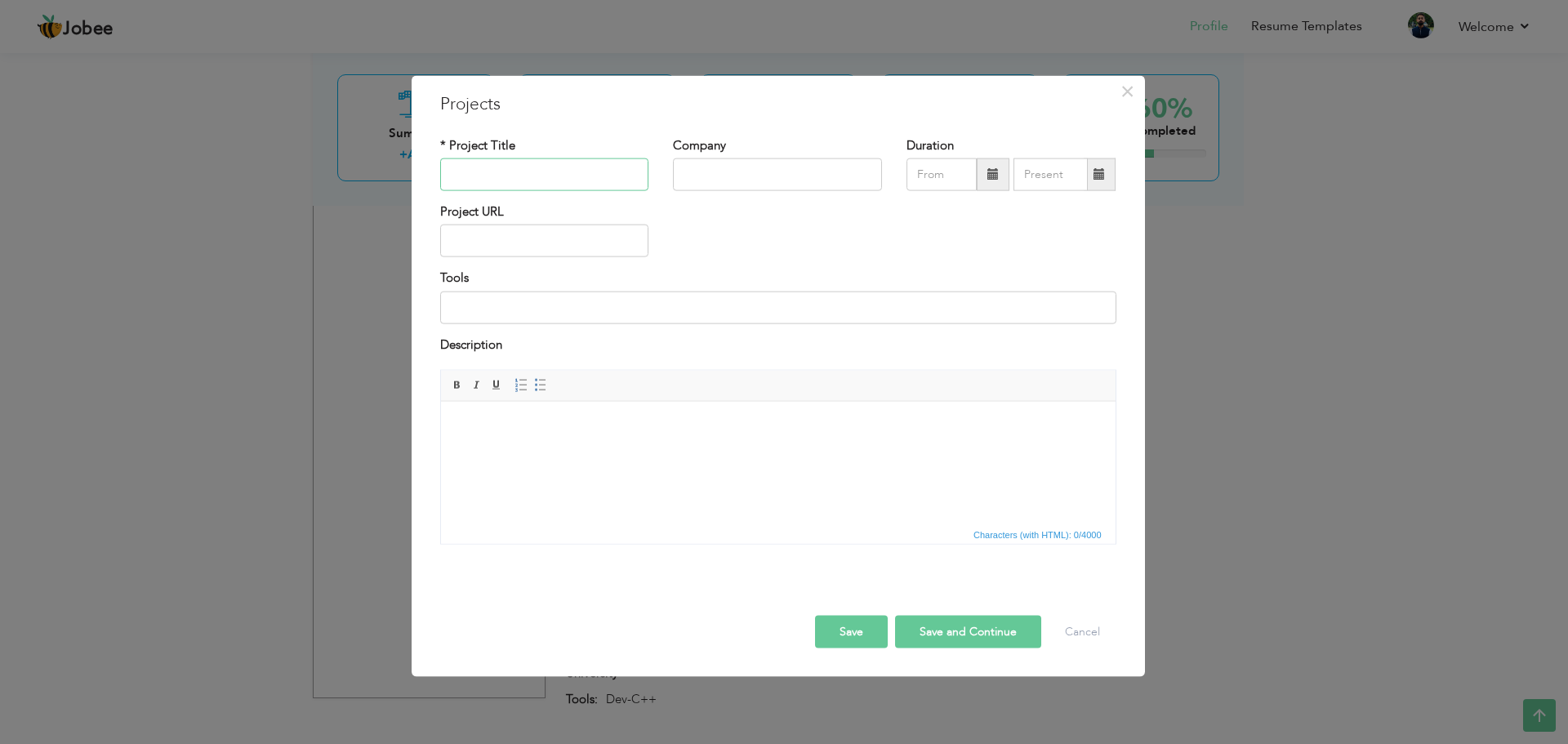
click at [539, 177] on input "text" at bounding box center [545, 175] width 209 height 33
click at [587, 179] on input "text" at bounding box center [545, 175] width 209 height 33
paste input "Human Resource Management"
type input "Human Resource Management"
click at [711, 182] on input "text" at bounding box center [777, 175] width 209 height 33
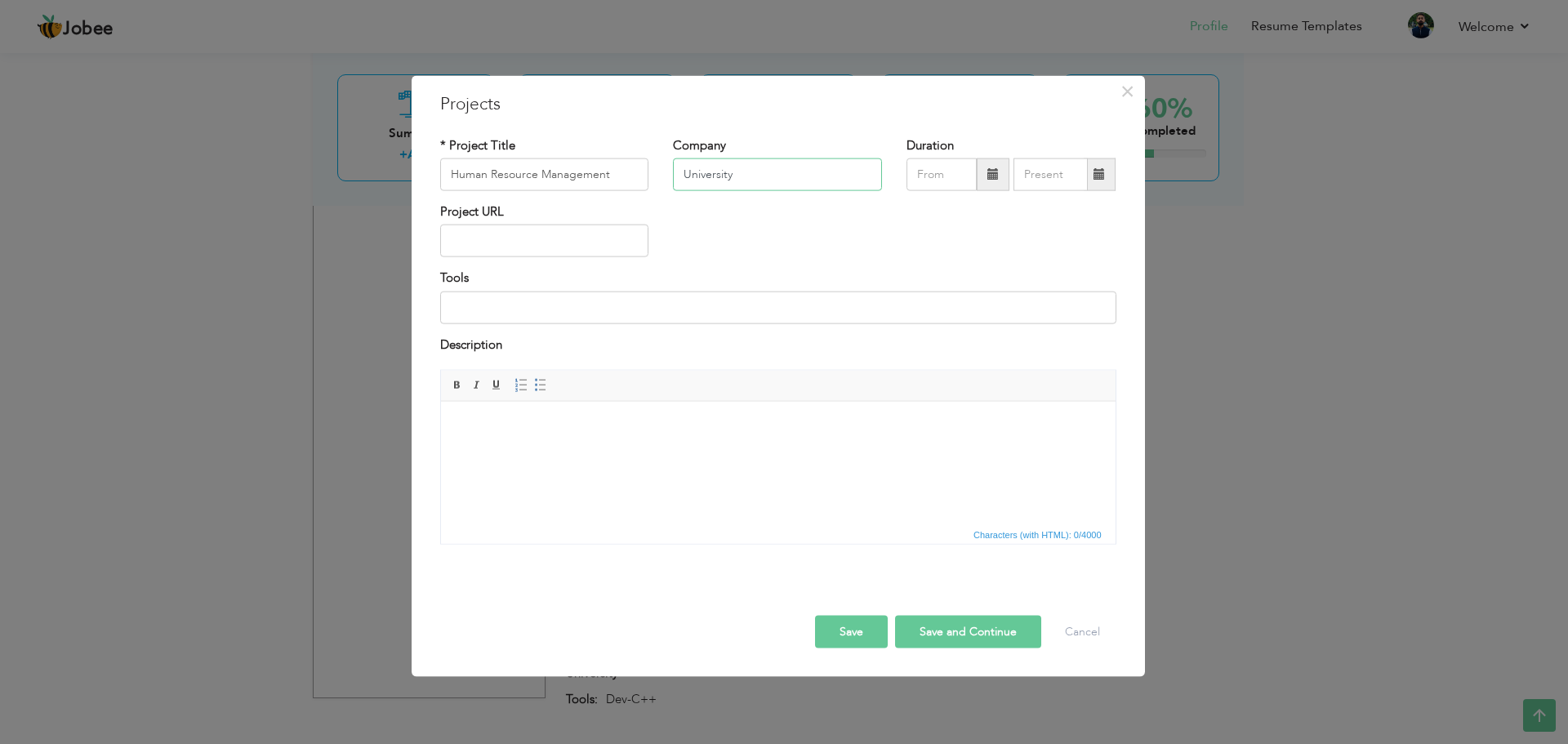
type input "University"
click at [988, 177] on span at bounding box center [993, 174] width 12 height 12
click at [926, 212] on span at bounding box center [920, 208] width 12 height 12
click at [1117, 214] on th at bounding box center [1109, 208] width 19 height 24
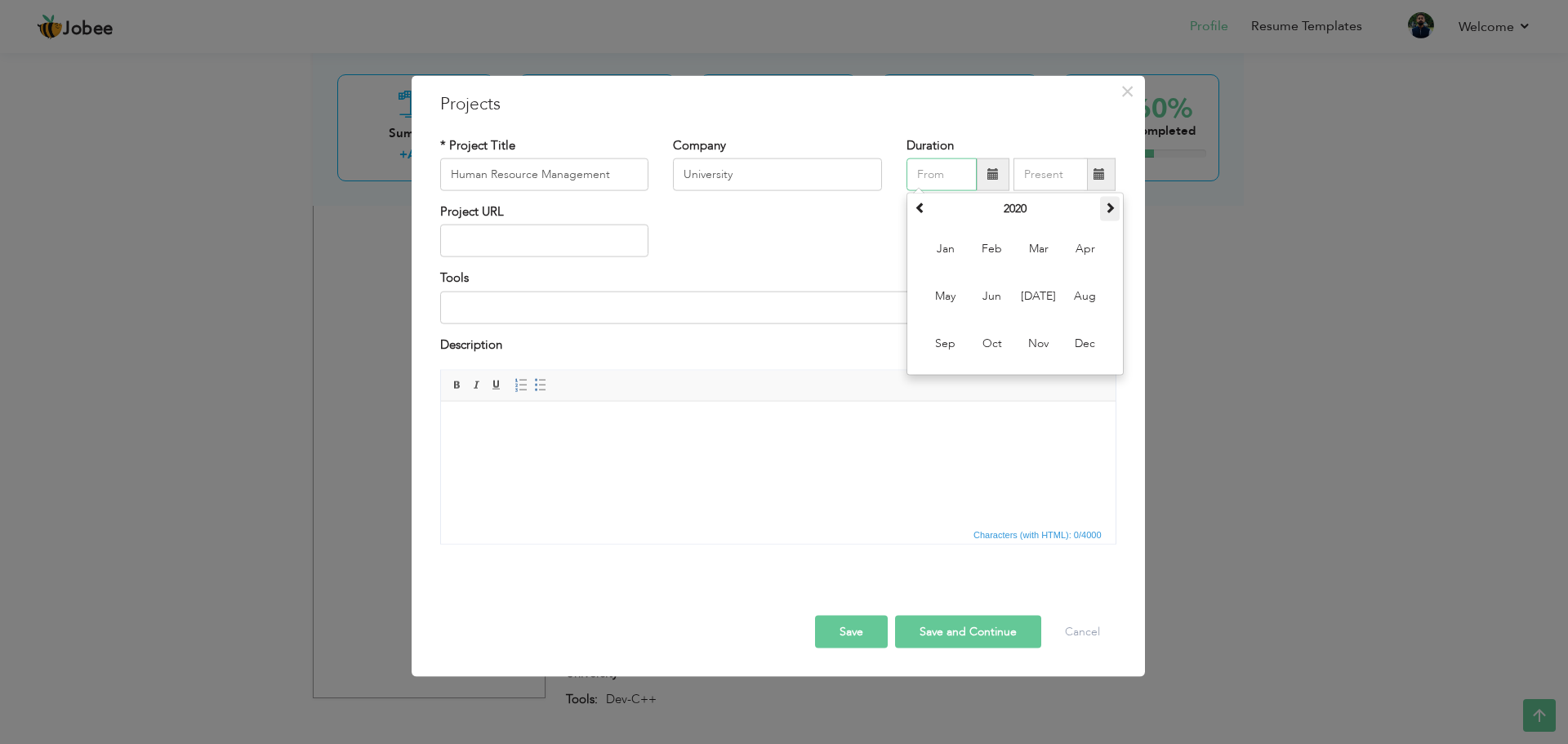
click at [1117, 214] on th at bounding box center [1109, 208] width 19 height 24
click at [913, 217] on th at bounding box center [919, 208] width 19 height 24
click at [947, 347] on span "Sep" at bounding box center [945, 344] width 44 height 44
type input "09/2021"
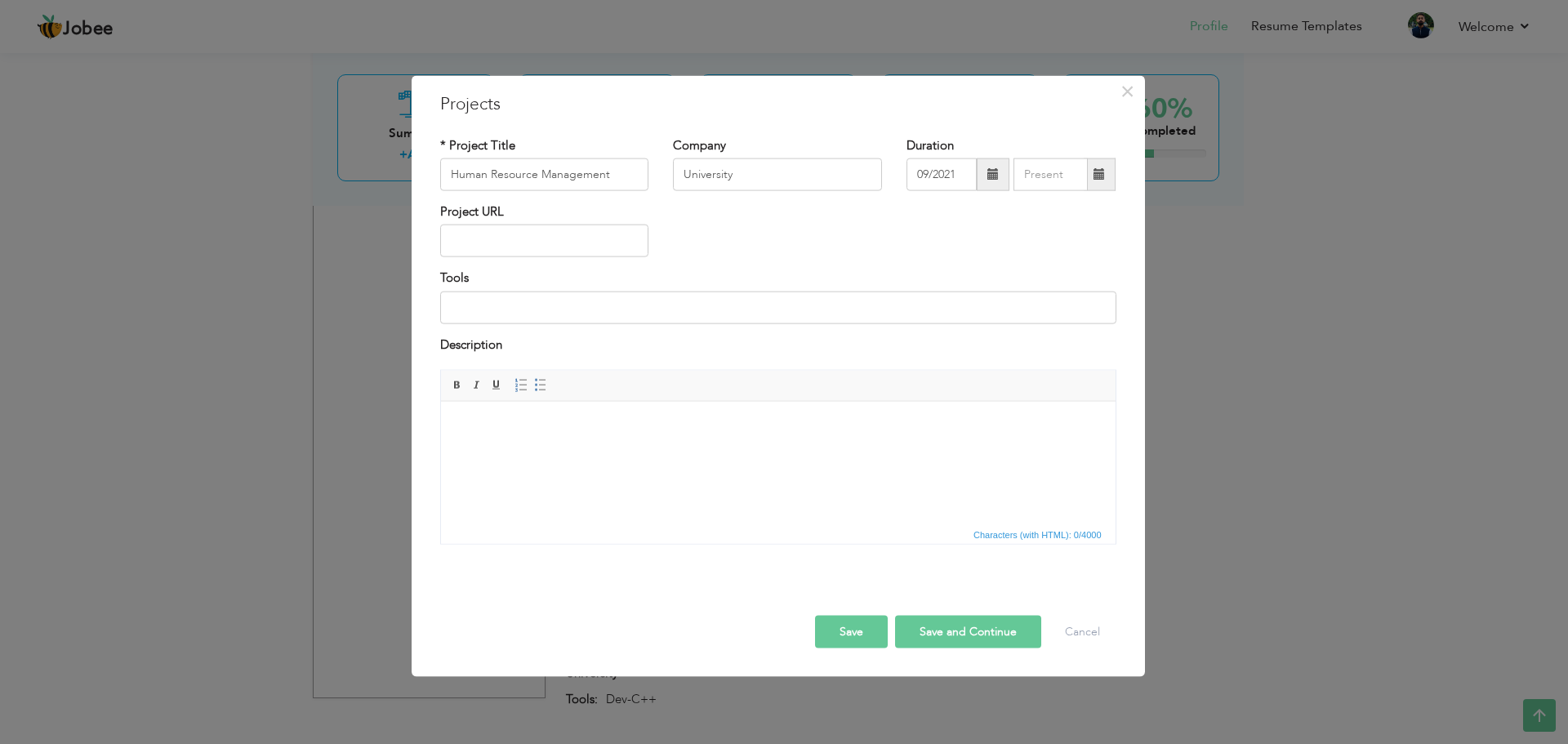
click at [1099, 185] on span at bounding box center [1099, 175] width 32 height 33
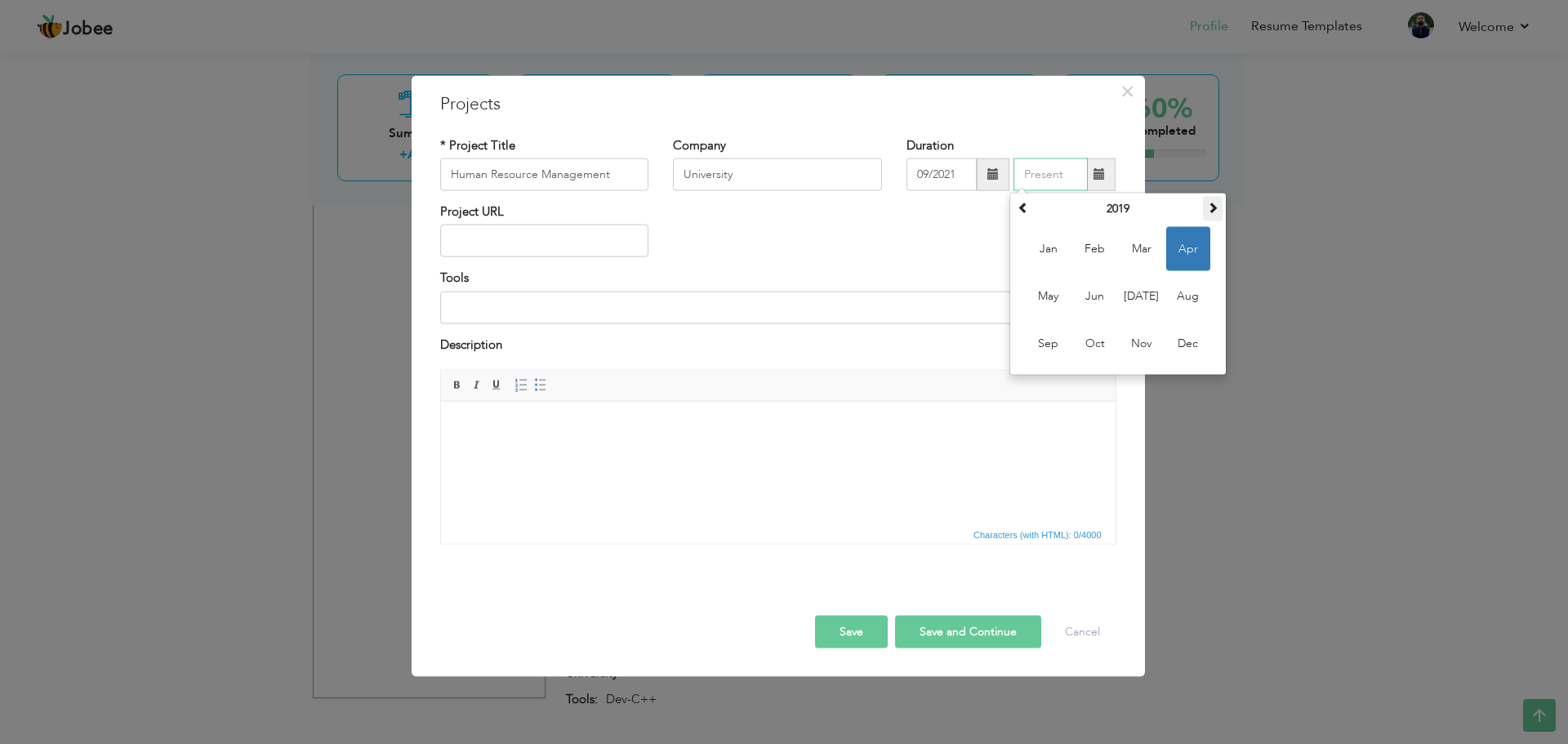
click at [1208, 214] on th at bounding box center [1212, 208] width 19 height 24
click at [1194, 339] on span "Dec" at bounding box center [1188, 344] width 44 height 44
type input "12/2021"
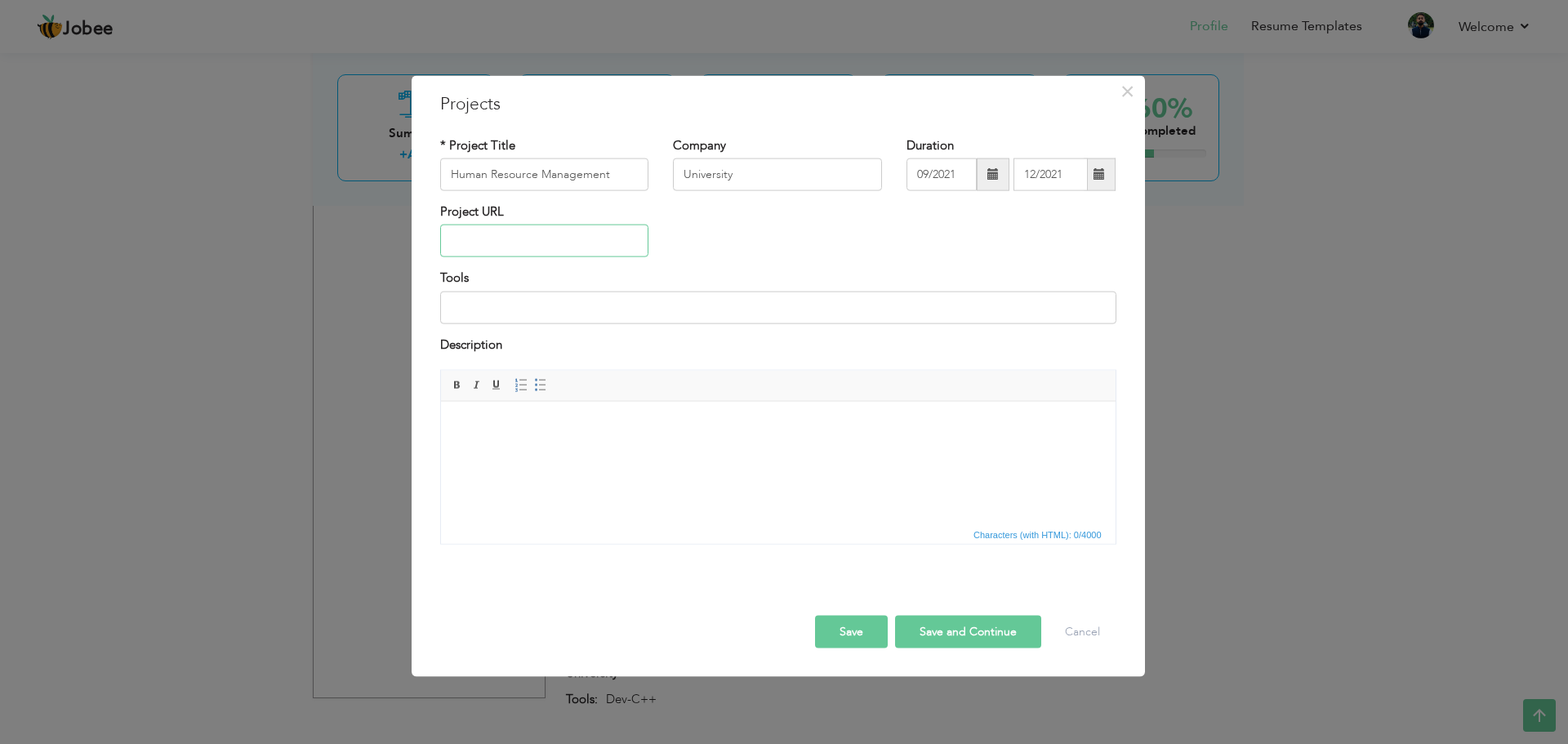
click at [490, 232] on input "text" at bounding box center [545, 240] width 209 height 33
click at [492, 299] on input at bounding box center [778, 307] width 676 height 33
click at [484, 311] on input at bounding box center [778, 307] width 676 height 33
type input "N"
type input "J"
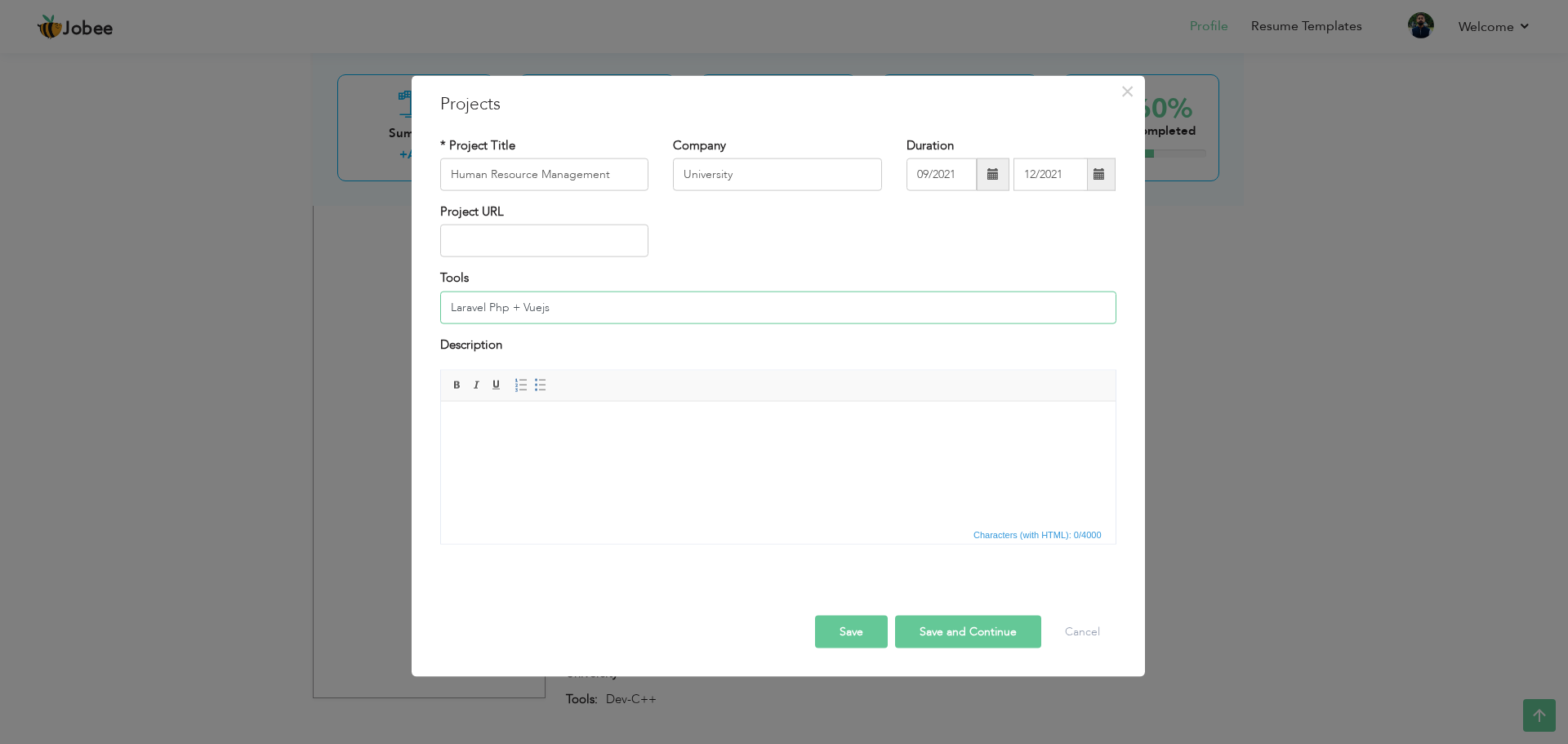
type input "Laravel Php + Vuejs"
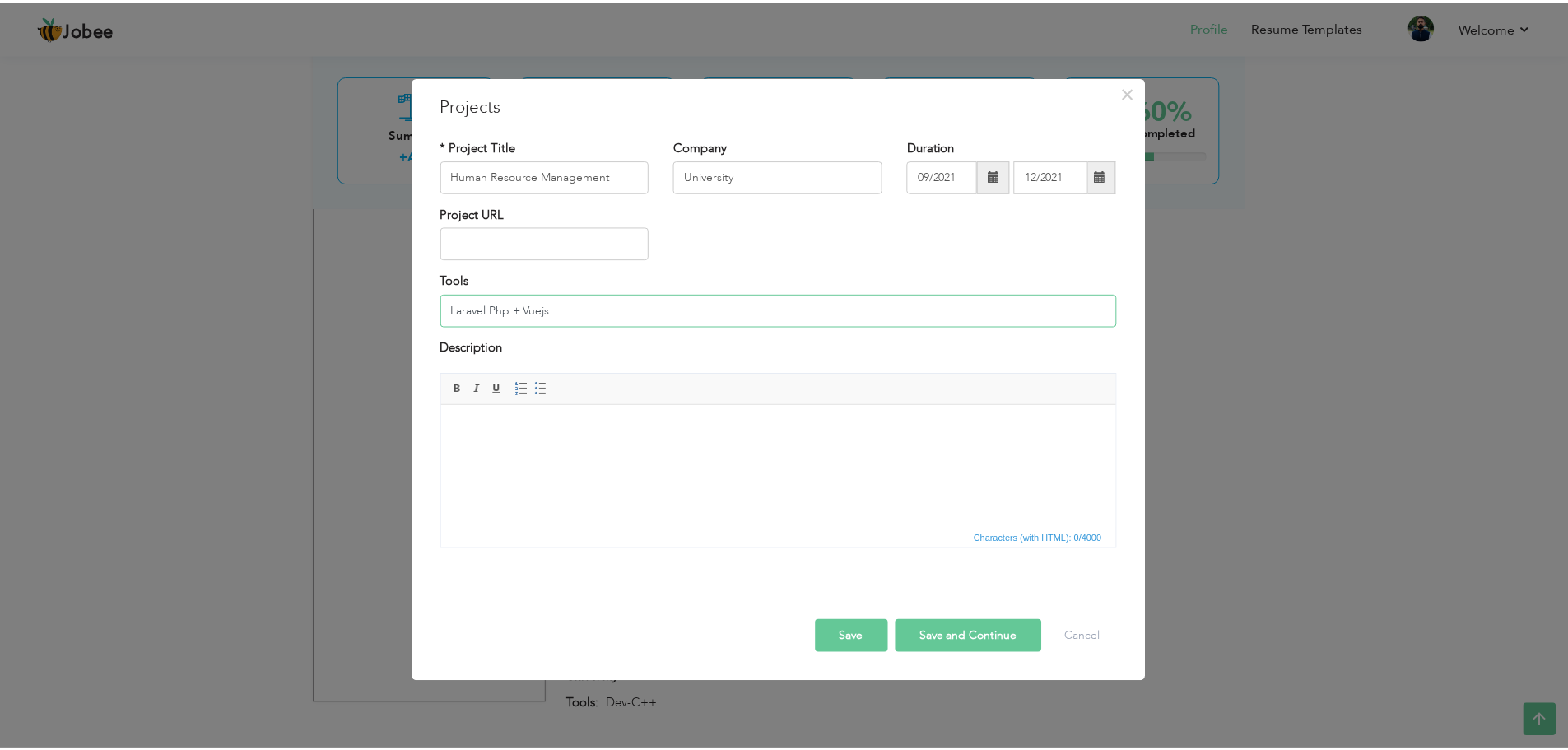
scroll to position [1501, 0]
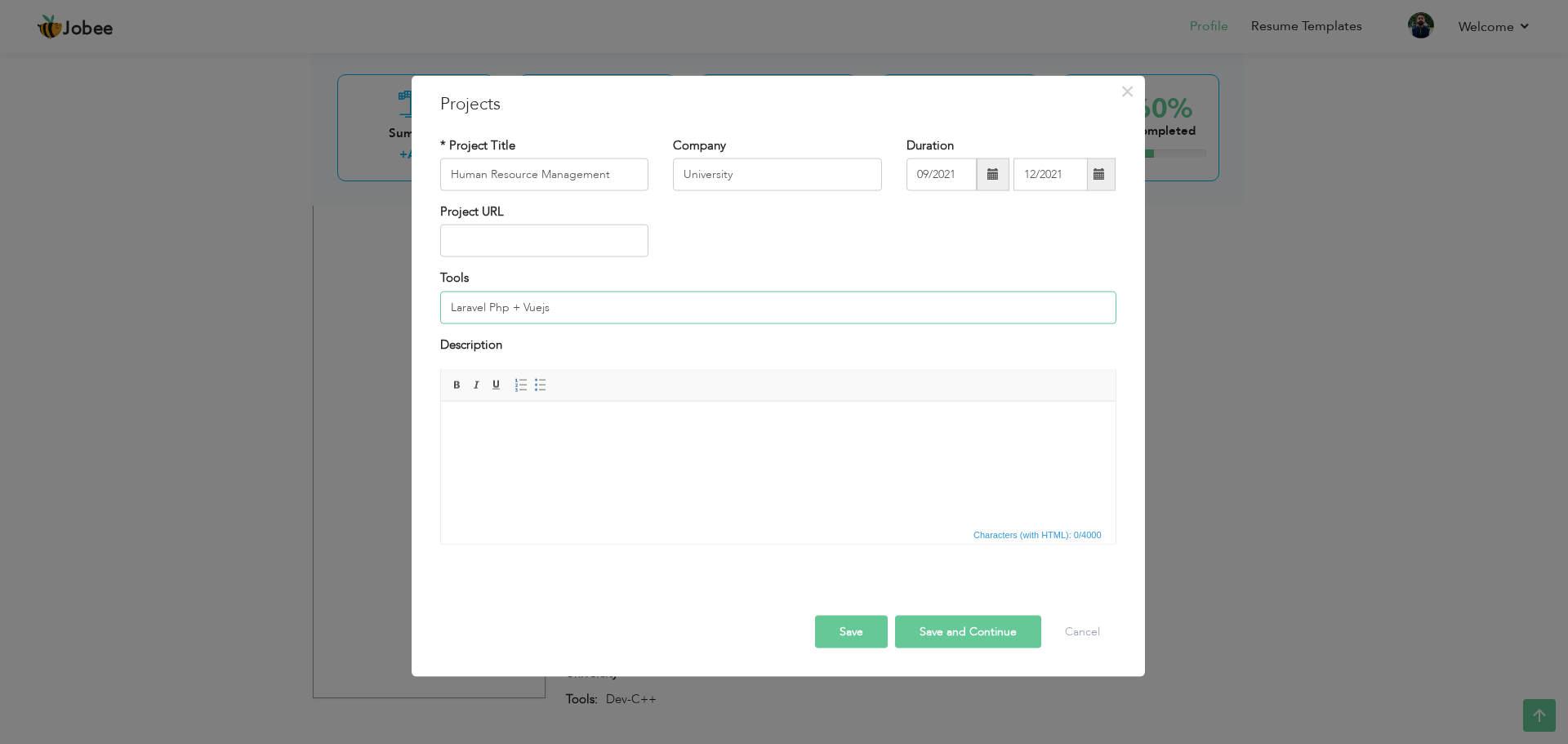
click at [547, 311] on input "Laravel Php + Vuejs" at bounding box center [778, 307] width 676 height 33
drag, startPoint x: 508, startPoint y: 307, endPoint x: 395, endPoint y: 300, distance: 113.2
click at [395, 300] on div "× Projects * Project Title Human Resource Management [GEOGRAPHIC_DATA]" at bounding box center [784, 372] width 1568 height 744
paste input "- The PHP Framework"
click at [491, 309] on input "Laravel - The PHP Framework + Vuejs" at bounding box center [778, 307] width 676 height 33
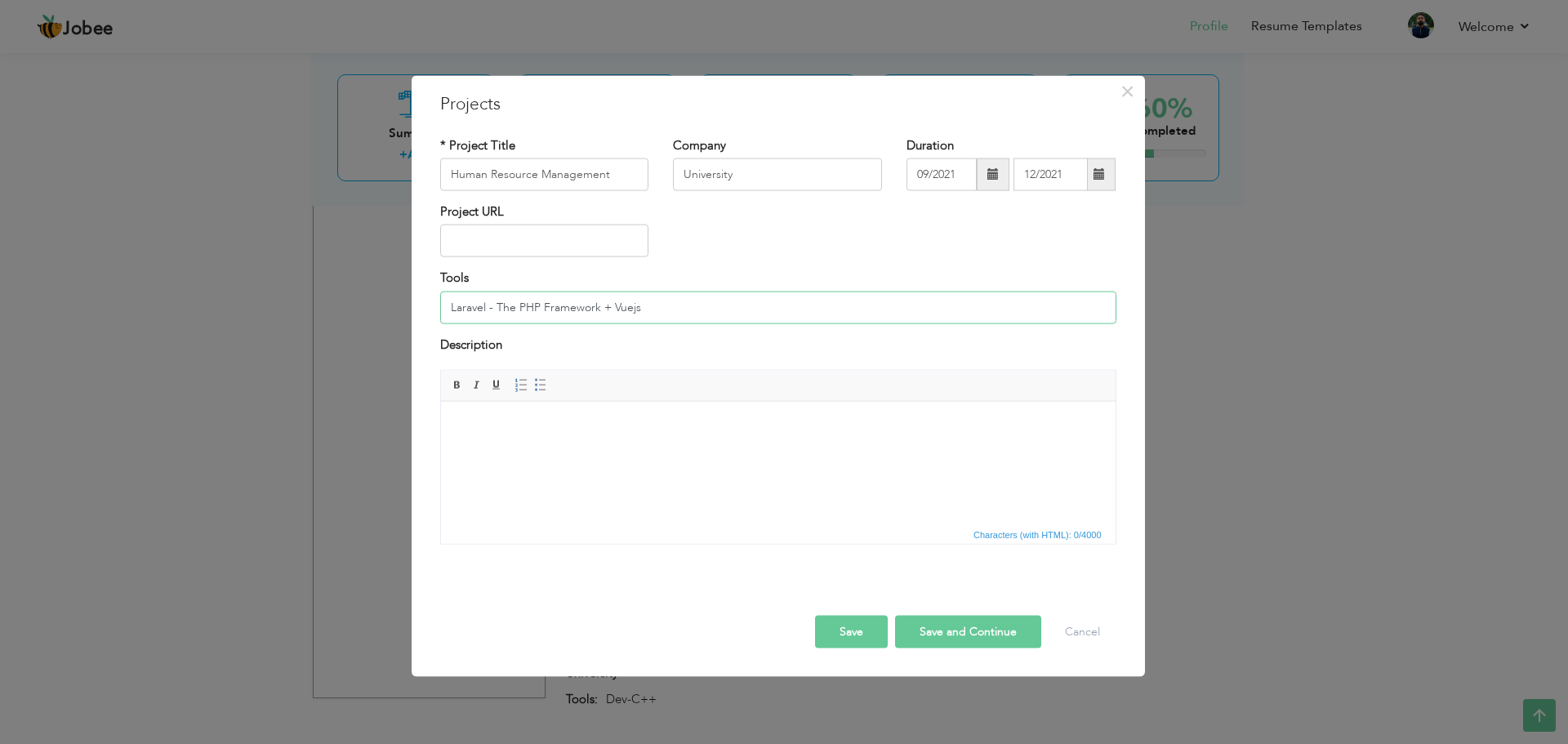
drag, startPoint x: 514, startPoint y: 307, endPoint x: 488, endPoint y: 309, distance: 26.1
click at [488, 309] on input "Laravel - The PHP Framework + Vuejs" at bounding box center [778, 307] width 676 height 33
click at [575, 309] on input "Laravel PHP Framework + Vuejs" at bounding box center [778, 307] width 676 height 33
click at [602, 310] on input "Laravel PHP Framework + Vuejs" at bounding box center [778, 307] width 676 height 33
type input "Laravel PHP Framework + Vue.js"
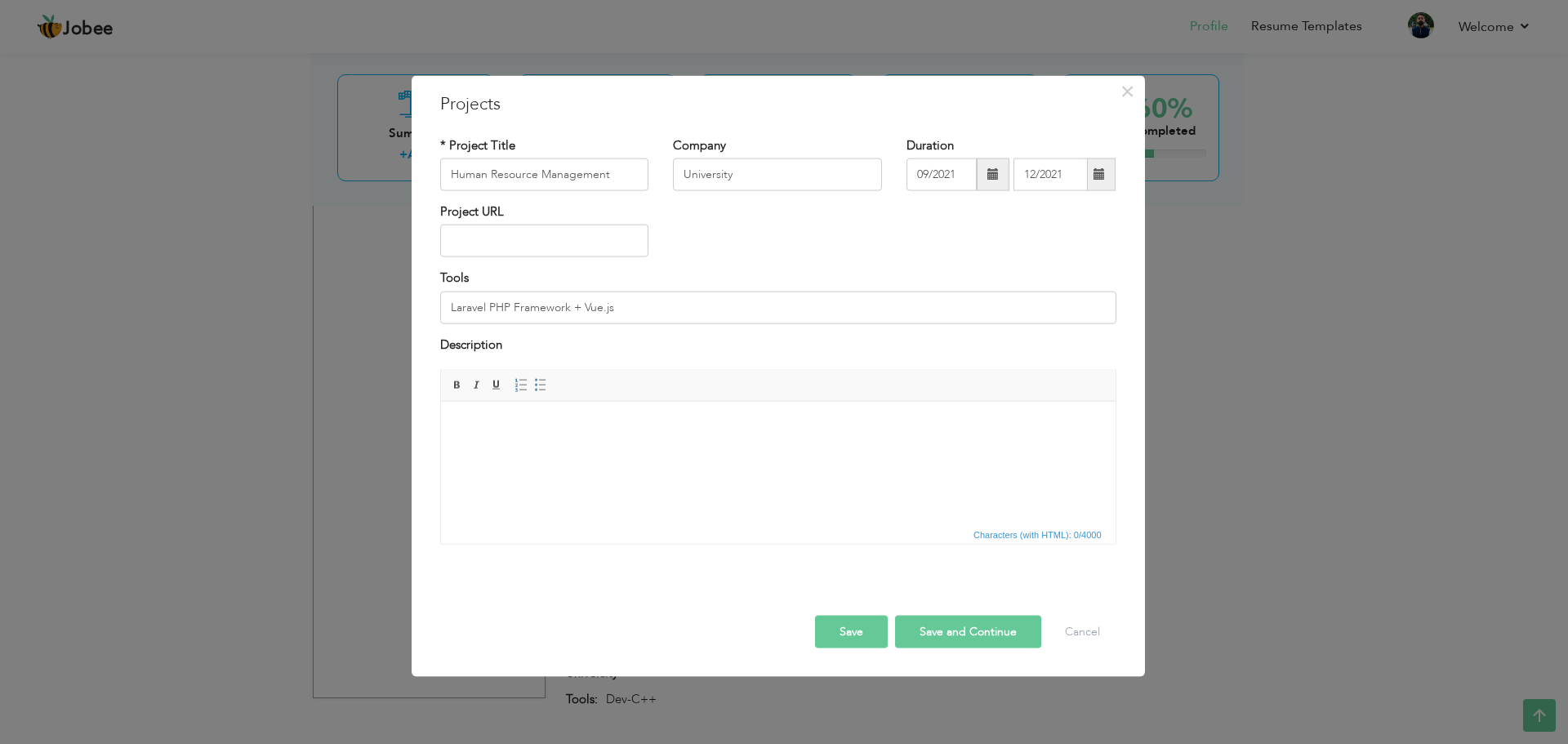
click at [860, 638] on button "Save" at bounding box center [851, 632] width 72 height 33
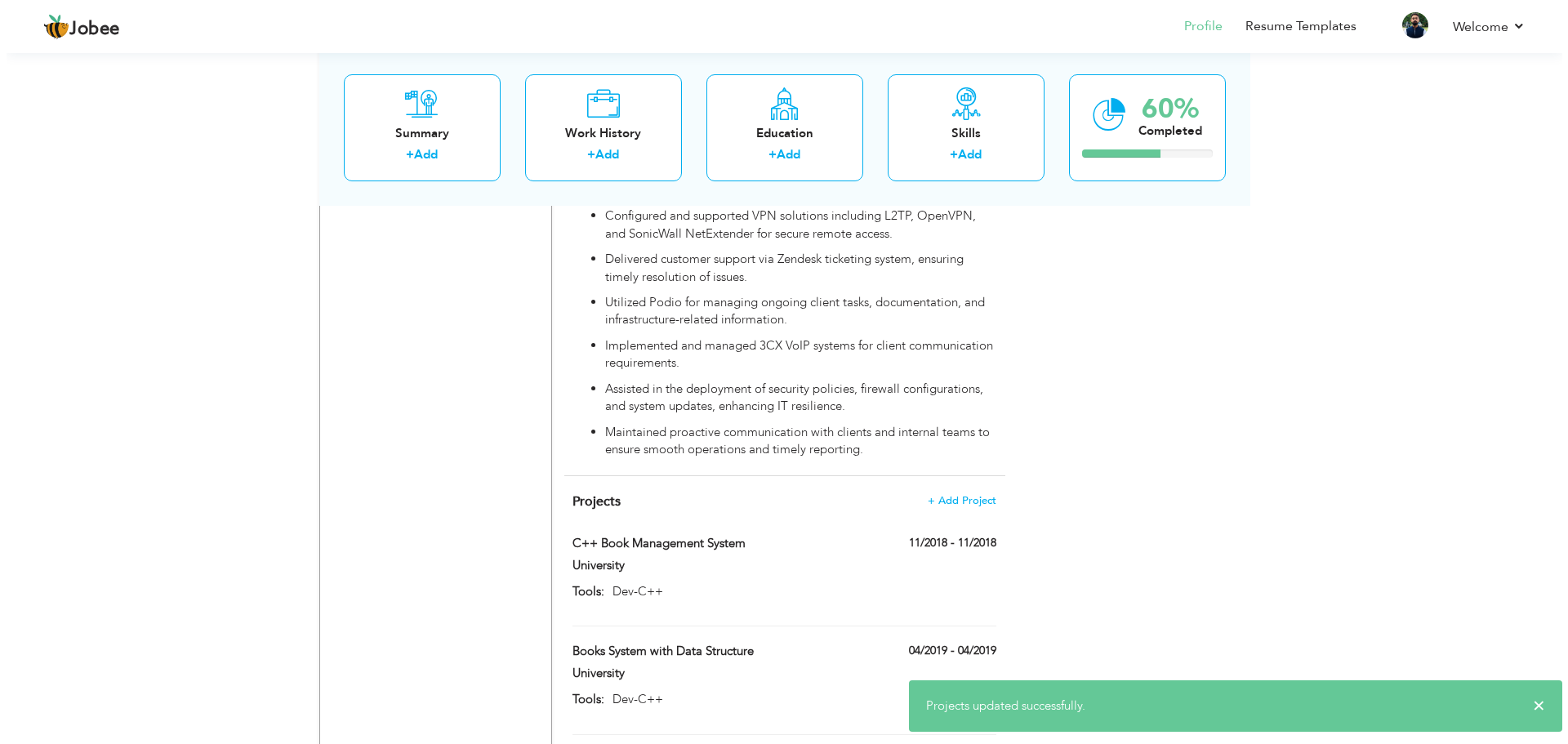
scroll to position [1617, 0]
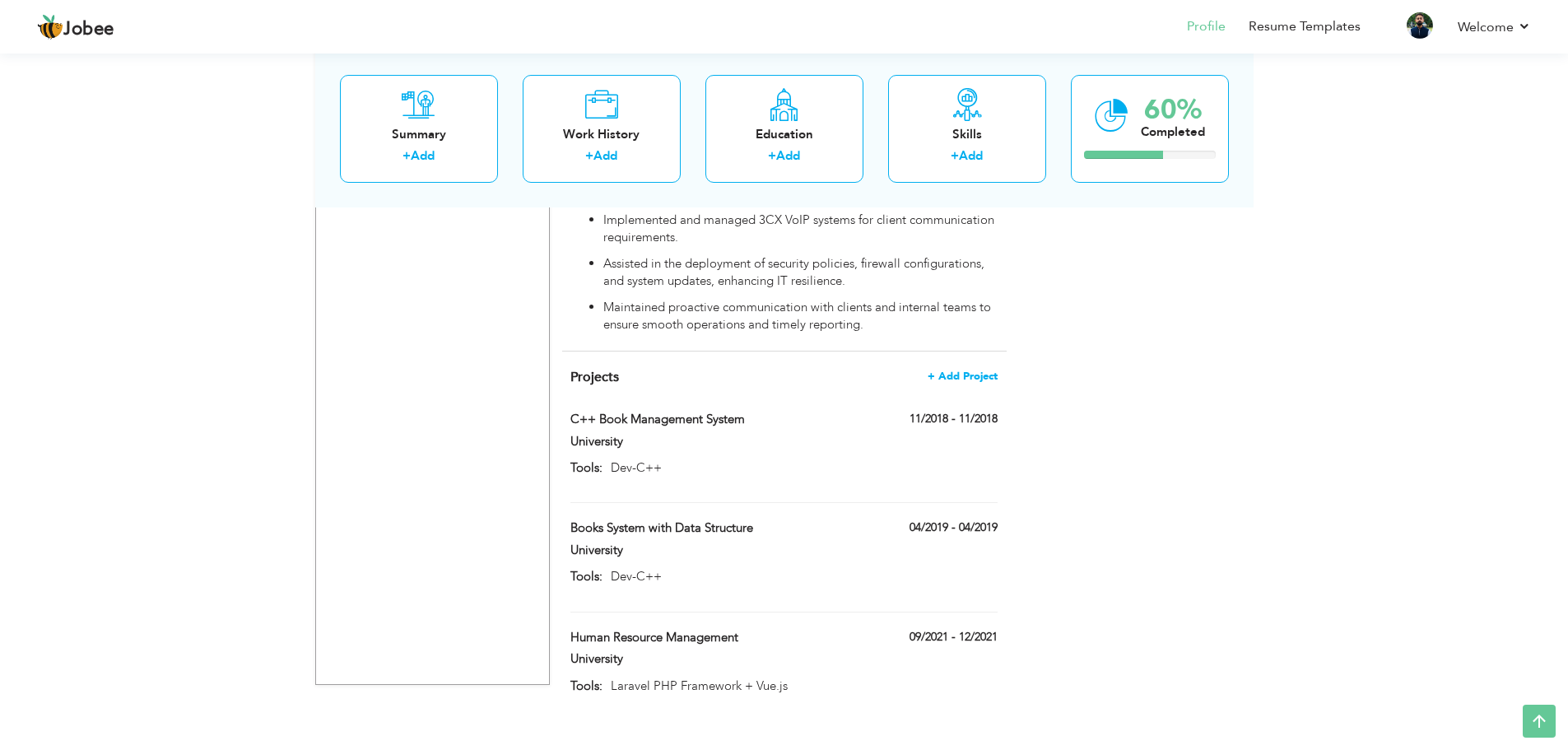
click at [967, 370] on span "+ Add Project" at bounding box center [962, 376] width 70 height 12
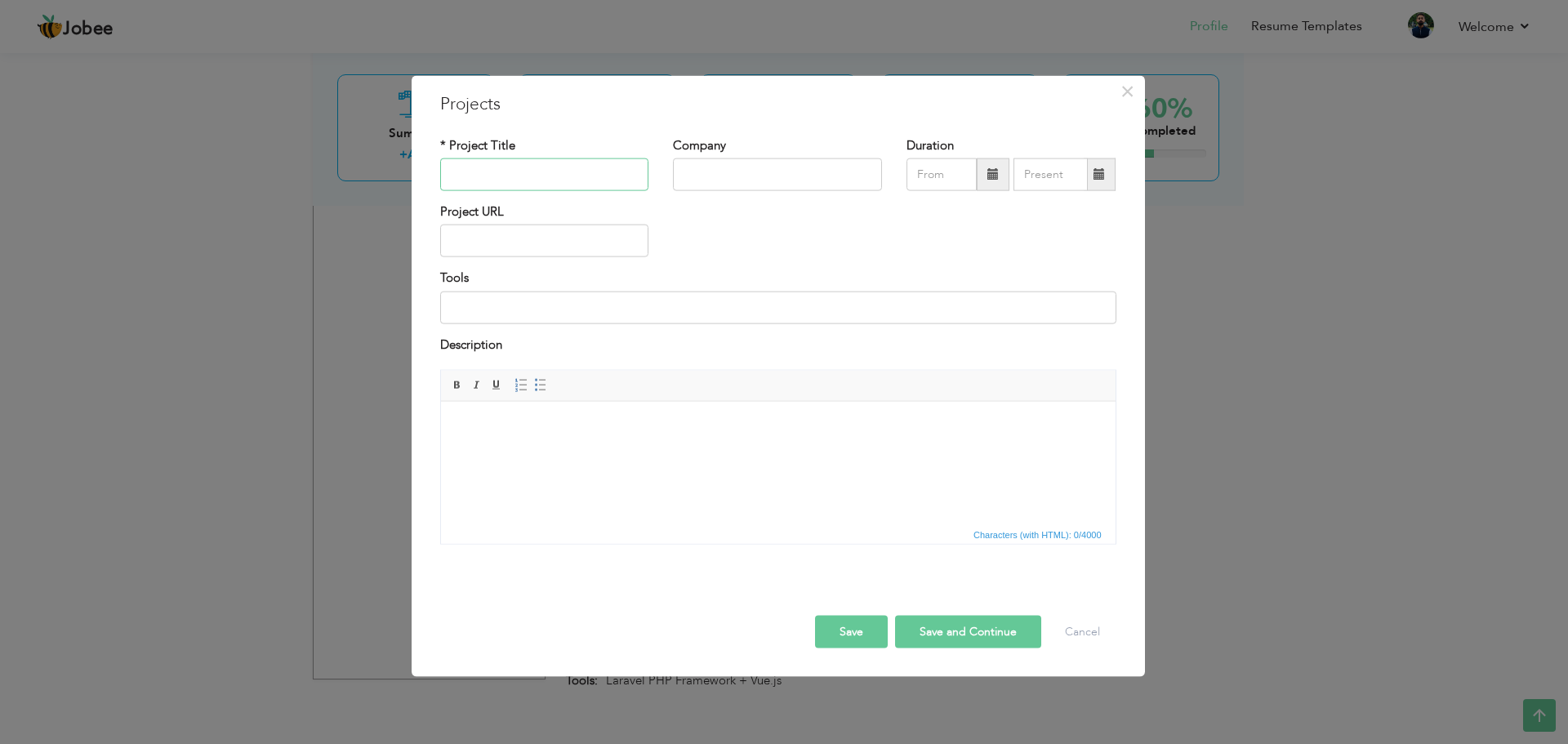
paste input "OOP ATM Banking System SQL and Web-Page College Portfolio"
click at [540, 179] on input "OOP ATM Banking System SQL and Web-Page College Portfolio" at bounding box center [545, 175] width 209 height 33
click at [556, 179] on input "OOP ATM Banking System SQL and Web-Page College Portfolio" at bounding box center [545, 175] width 209 height 33
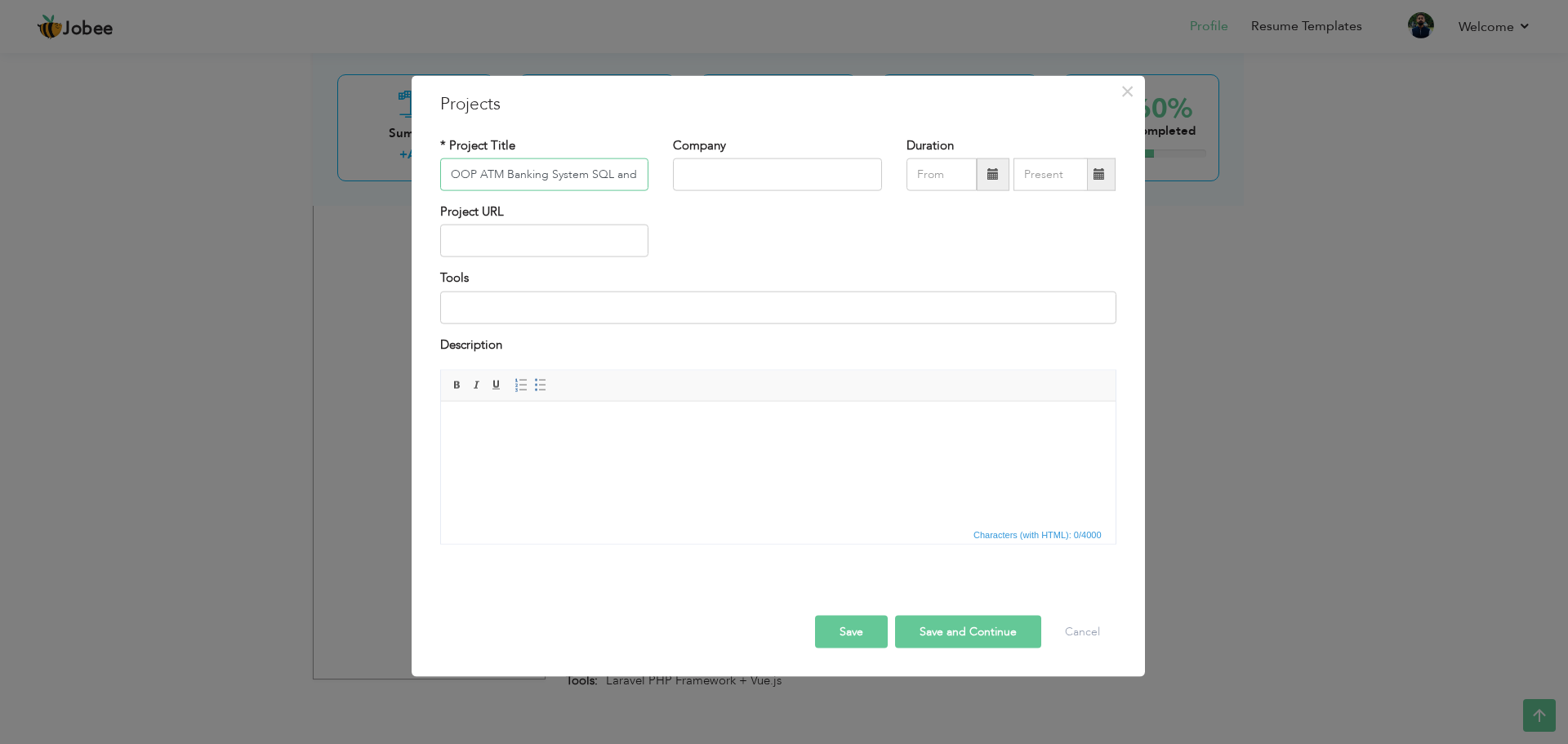
drag, startPoint x: 497, startPoint y: 173, endPoint x: 418, endPoint y: 178, distance: 79.2
click at [418, 178] on div "× Projects * Project Title OOP ATM Banking System SQL and Web-Page College Port…" at bounding box center [778, 376] width 734 height 602
click at [538, 177] on input "OOP ATM Banking System SQL and Web-Page College Portfolio" at bounding box center [545, 175] width 209 height 33
drag, startPoint x: 480, startPoint y: 175, endPoint x: 419, endPoint y: 175, distance: 61.0
click at [419, 175] on div "× Projects * Project Title OOP ATM Banking System SQL and Web-Page College Port…" at bounding box center [778, 376] width 734 height 602
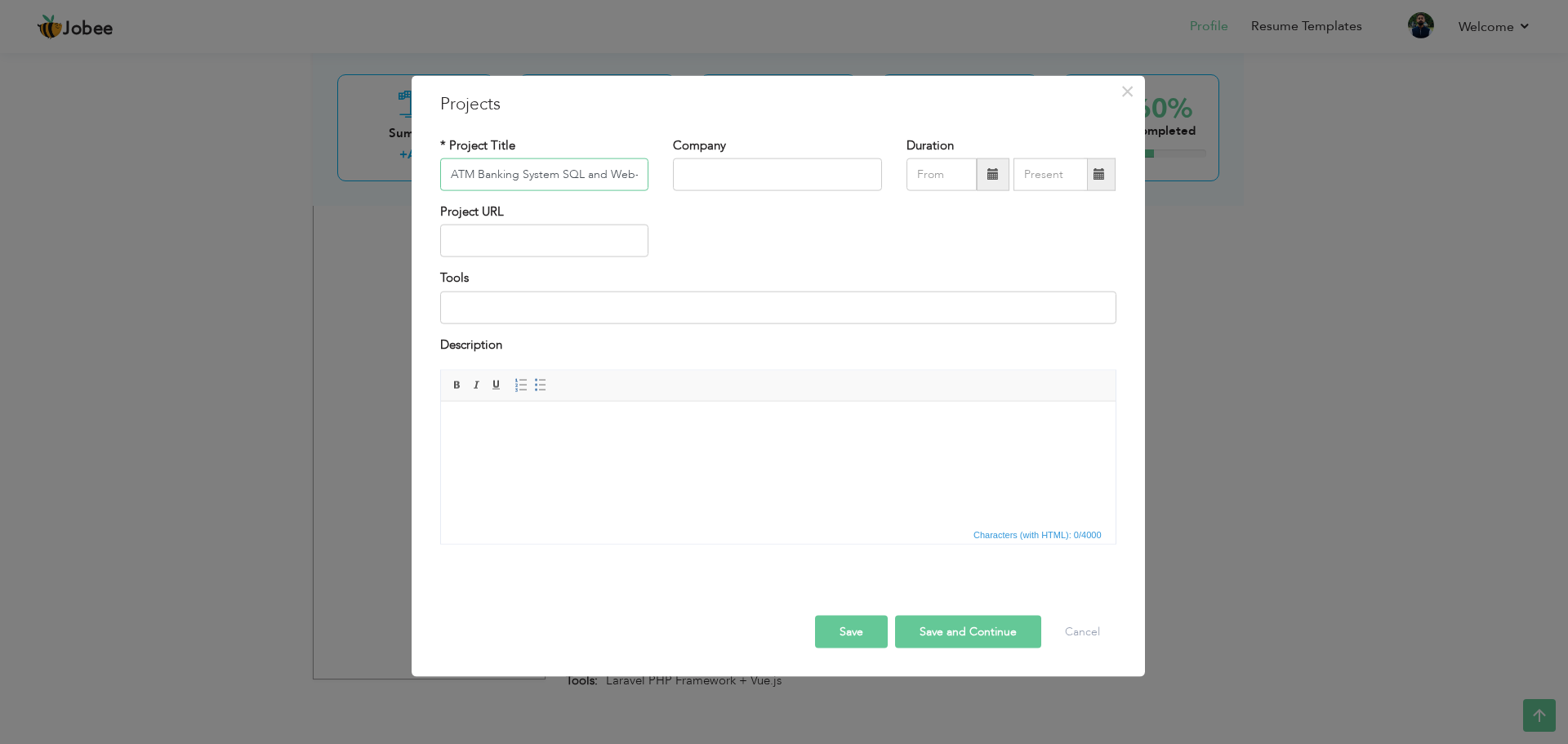
drag, startPoint x: 562, startPoint y: 182, endPoint x: 638, endPoint y: 181, distance: 76.0
click at [638, 181] on input "ATM Banking System SQL and Web-Page College Portfolio" at bounding box center [545, 175] width 209 height 33
drag, startPoint x: 638, startPoint y: 181, endPoint x: 653, endPoint y: 181, distance: 15.0
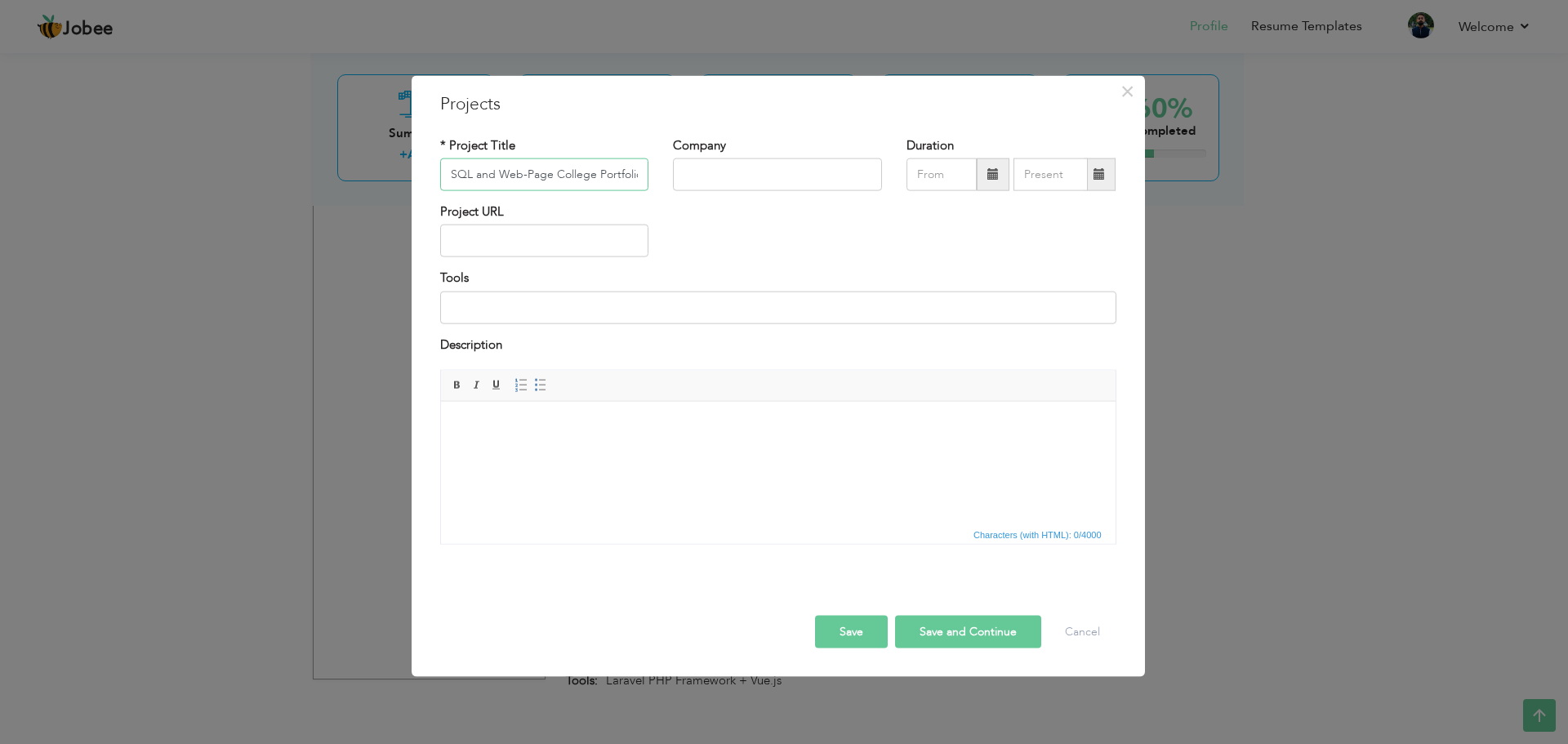
click at [653, 181] on div "* Project Title ATM Banking System SQL and Web-Page College Portfolio" at bounding box center [545, 169] width 234 height 66
click at [635, 179] on input "ATM Banking System SQL and Web-Page College Portfolio" at bounding box center [545, 175] width 209 height 33
type input "ATM Banking System SQL and Web-Page College Portfolio"
click at [768, 178] on input "text" at bounding box center [777, 175] width 209 height 33
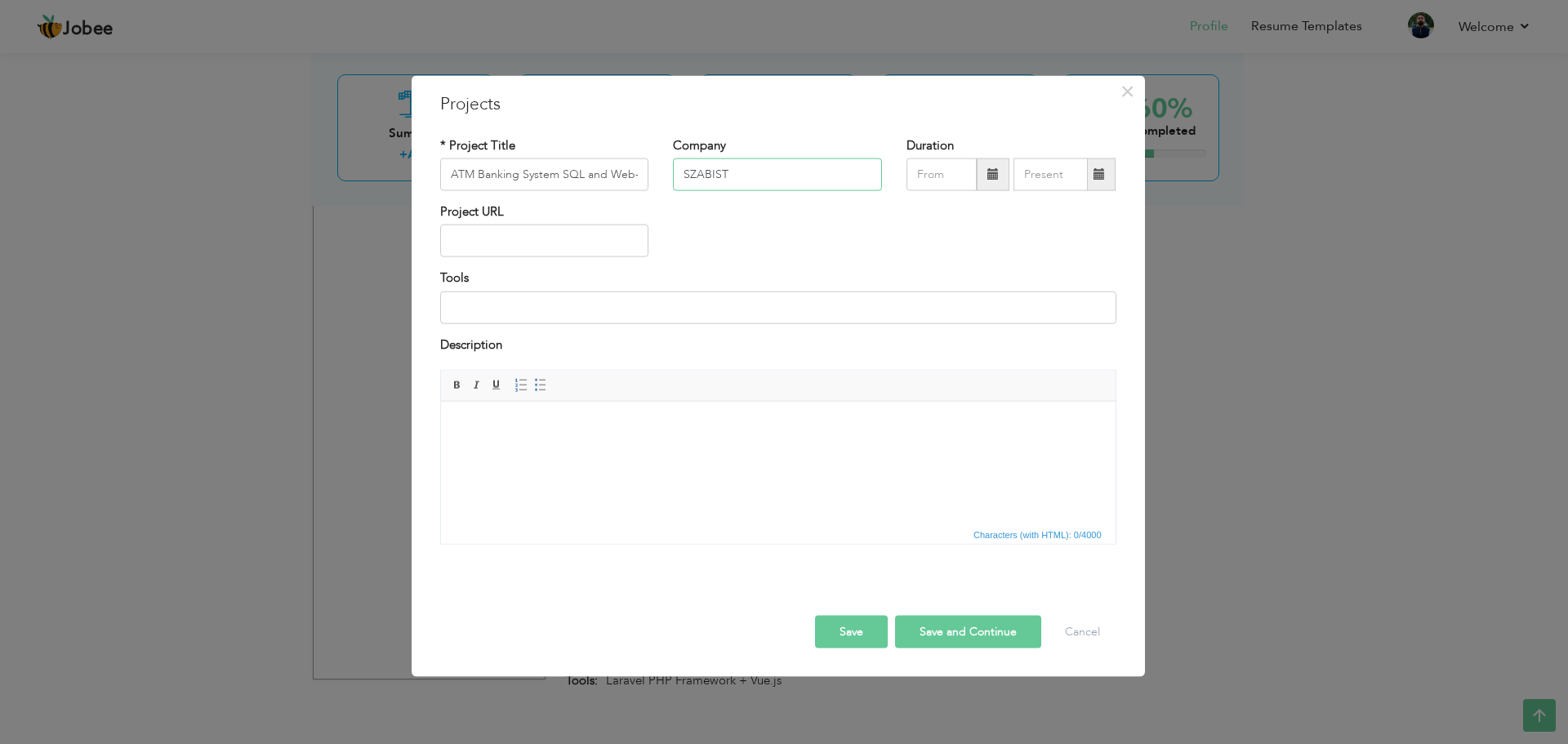
type input "SZABIST"
click at [997, 182] on span at bounding box center [992, 175] width 33 height 33
click at [919, 212] on span at bounding box center [920, 208] width 12 height 12
click at [947, 329] on span "Sep" at bounding box center [945, 344] width 44 height 44
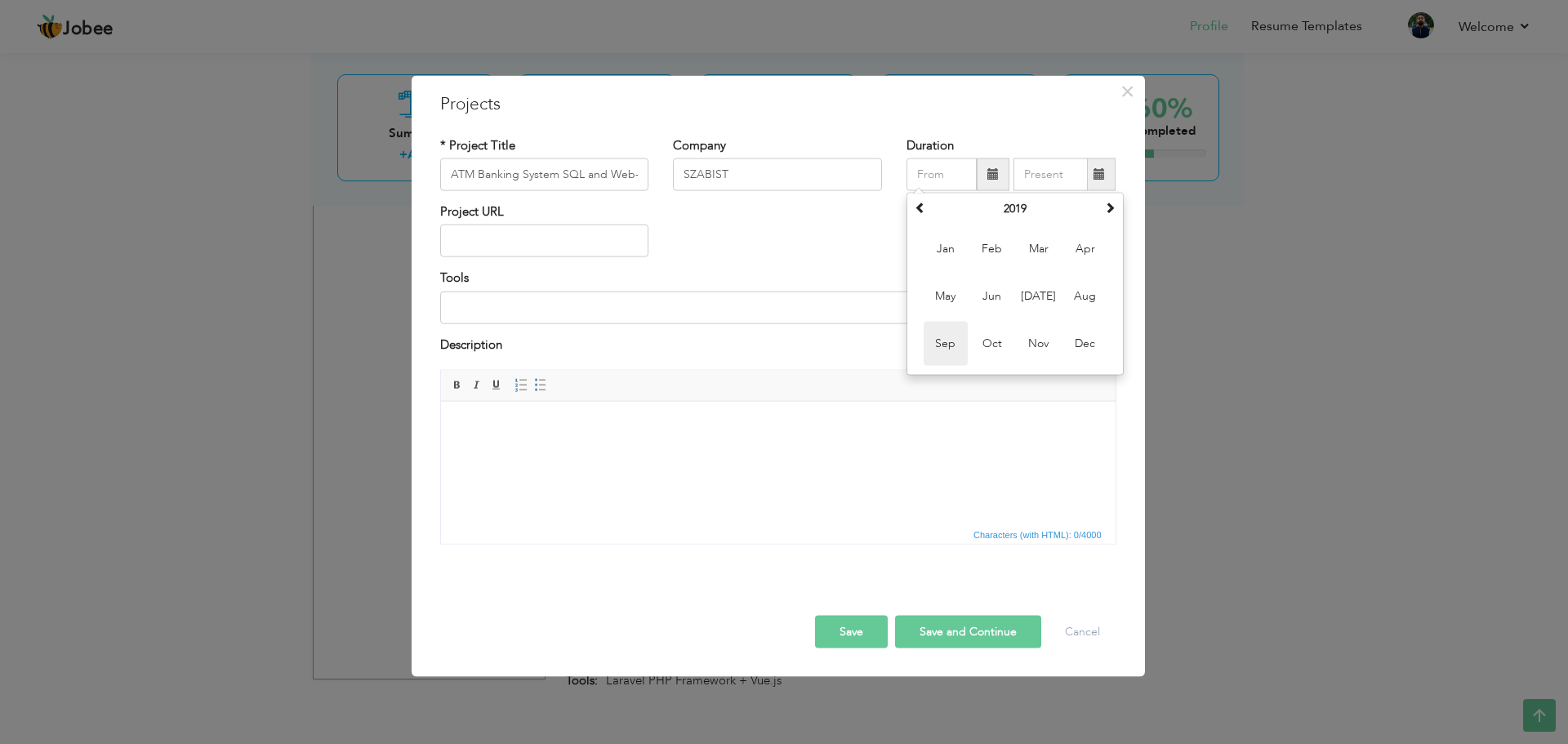
type input "09/2019"
click at [1100, 179] on span at bounding box center [1099, 174] width 12 height 12
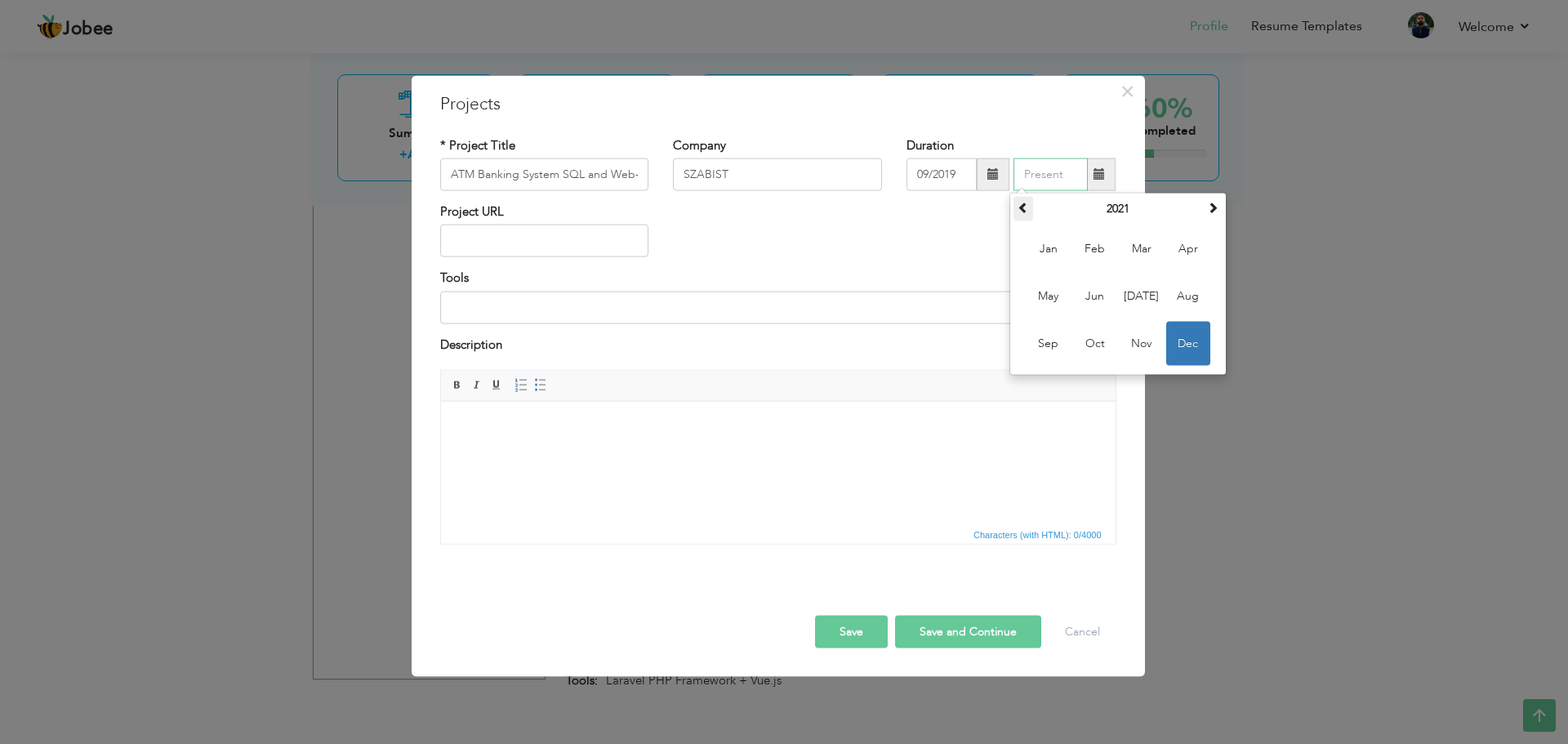
click at [1021, 210] on span at bounding box center [1023, 208] width 12 height 12
click at [1101, 348] on span "Oct" at bounding box center [1095, 344] width 44 height 44
type input "10/2019"
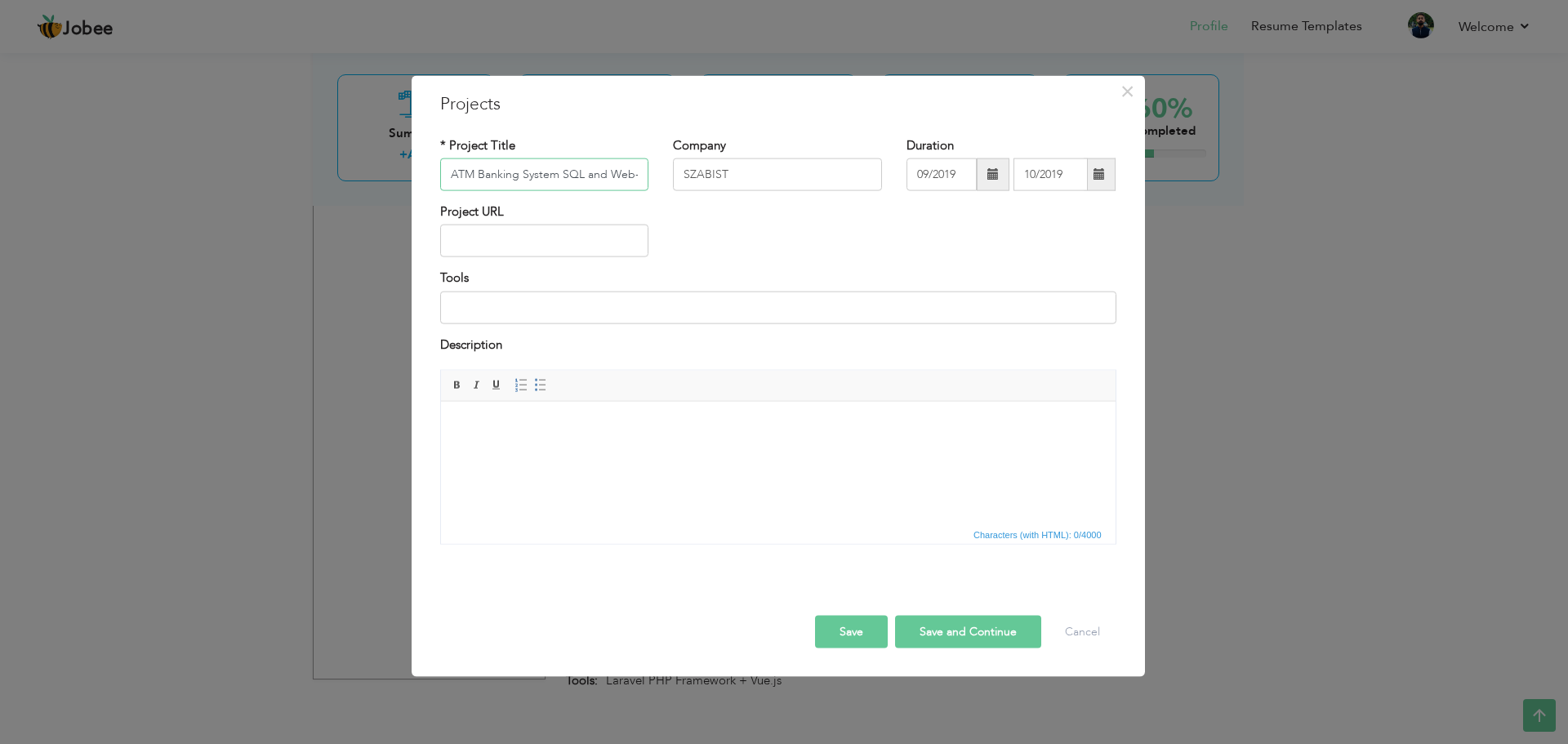
click at [599, 174] on input "ATM Banking System SQL and Web-Page College Portfolio" at bounding box center [545, 175] width 209 height 33
click at [586, 303] on input at bounding box center [778, 307] width 676 height 33
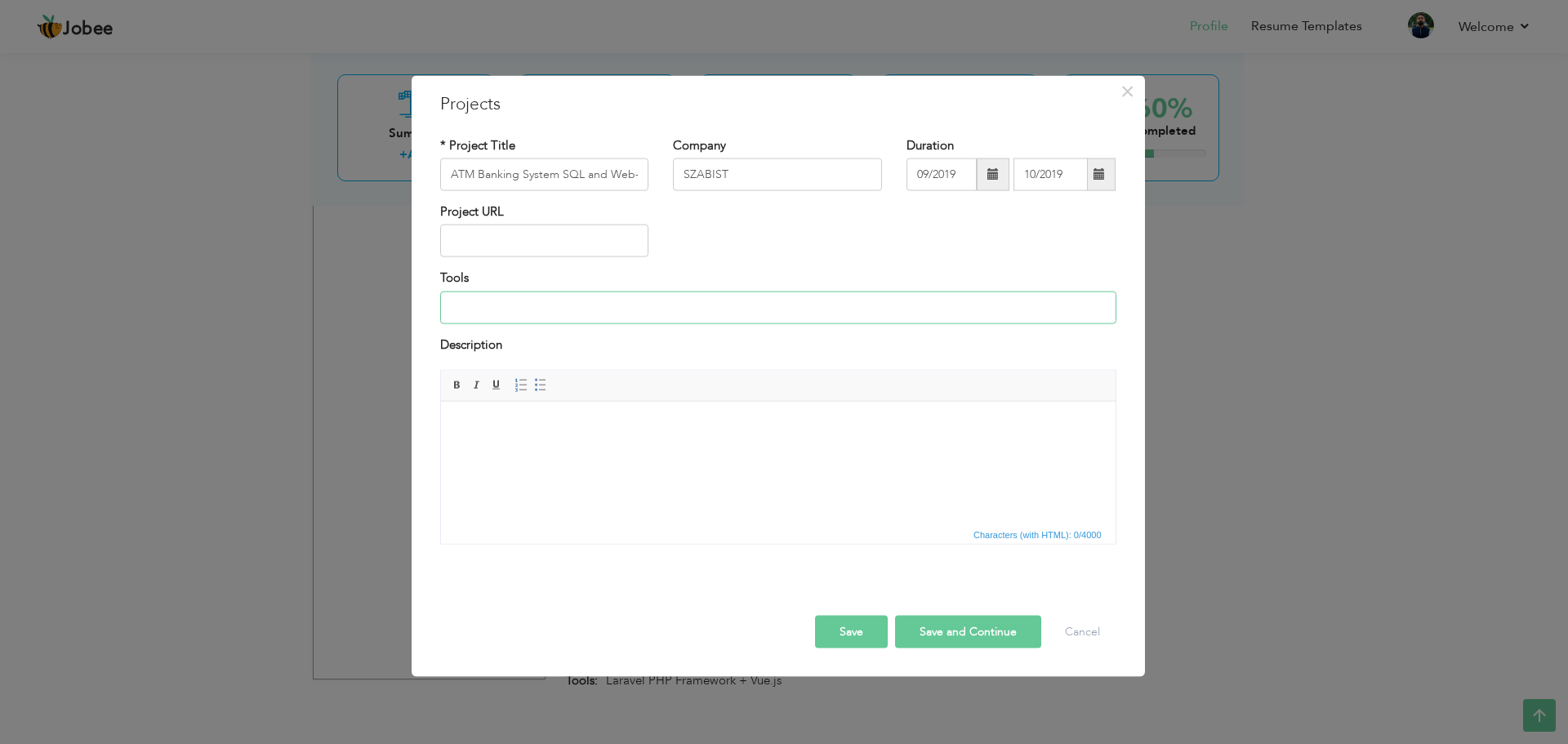
scroll to position [1617, 0]
type input "Dev-C++ and MS SQL"
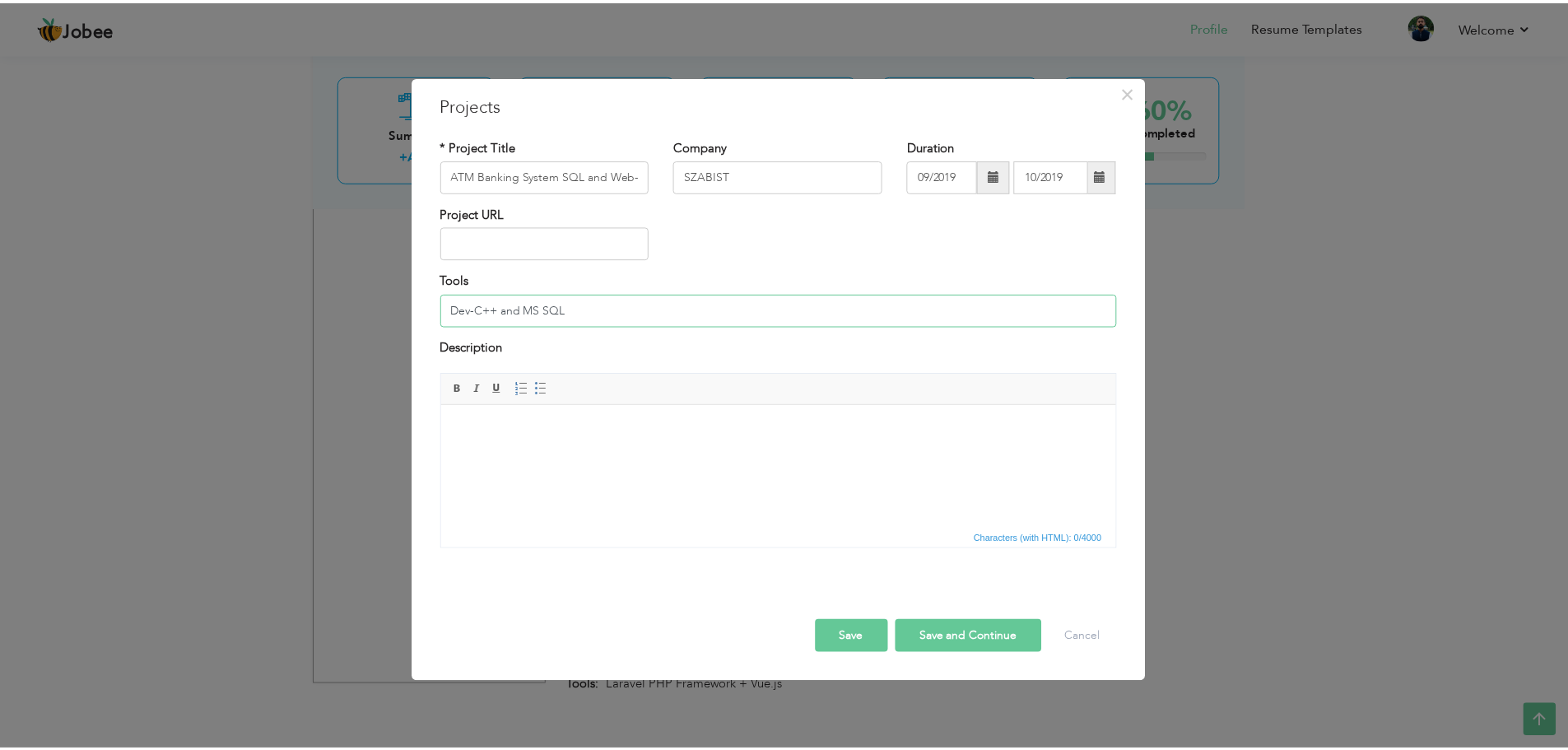
scroll to position [1630, 0]
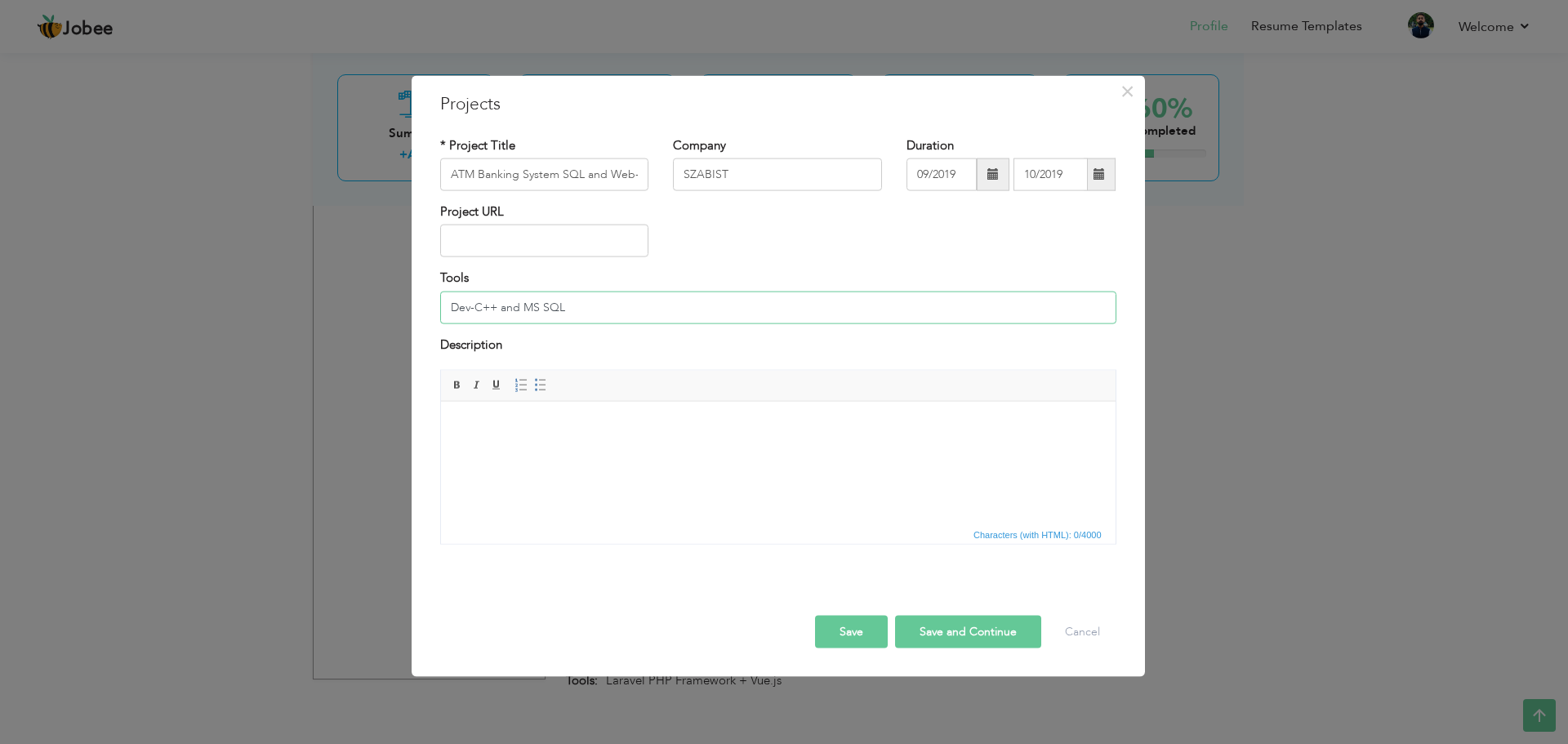
drag, startPoint x: 596, startPoint y: 310, endPoint x: 528, endPoint y: 310, distance: 68.0
click at [528, 310] on input "Dev-C++ and MS SQL" at bounding box center [778, 307] width 676 height 33
paste input "VS Code"
drag, startPoint x: 520, startPoint y: 311, endPoint x: 497, endPoint y: 310, distance: 23.0
click at [497, 310] on input "Dev-C++ and VS Code" at bounding box center [778, 307] width 676 height 33
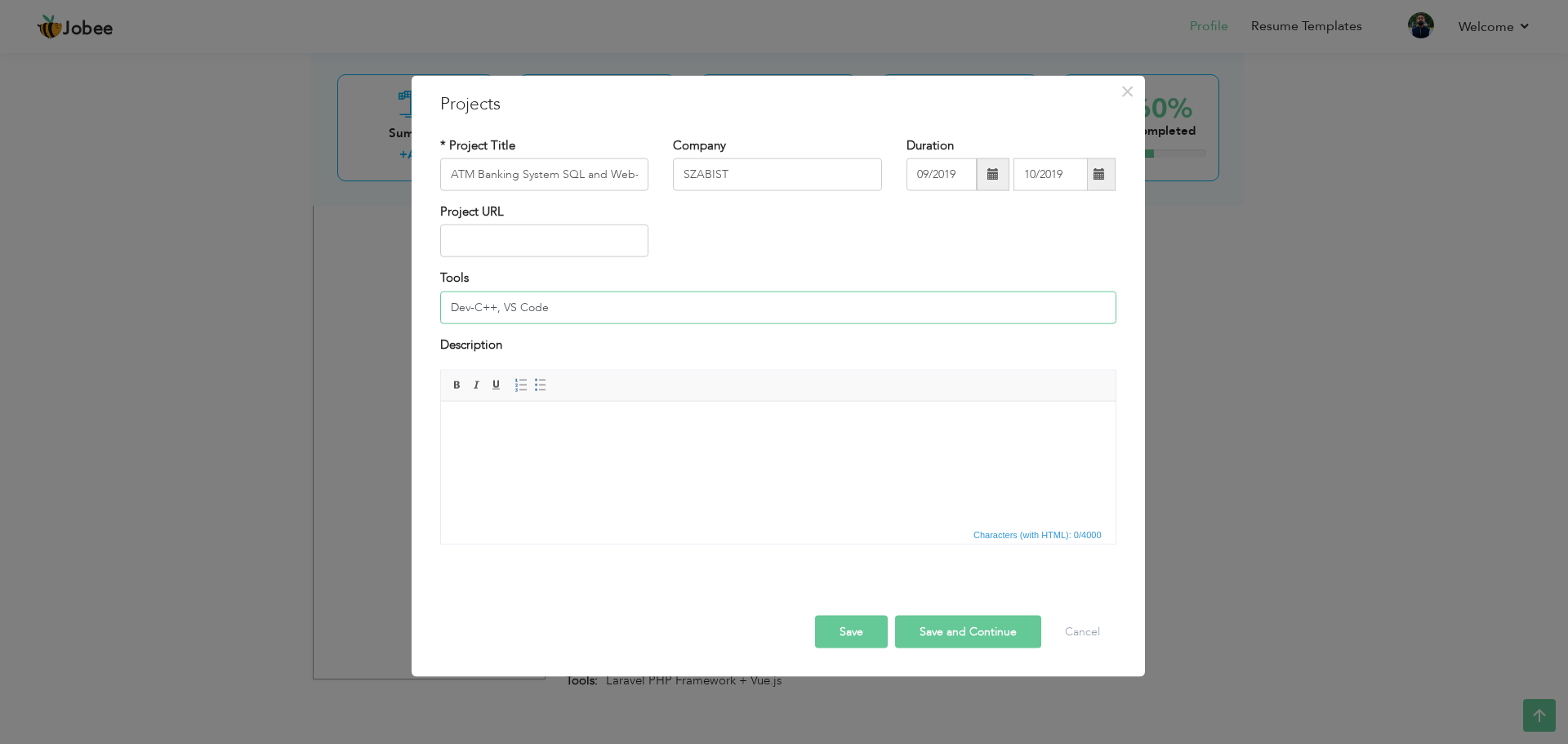
click at [576, 303] on input "Dev-C++, VS Code" at bounding box center [778, 307] width 676 height 33
paste input "MS SQL Server"
type input "Dev-C++, VS Code and MS SQL Server"
click at [866, 639] on button "Save" at bounding box center [851, 632] width 72 height 33
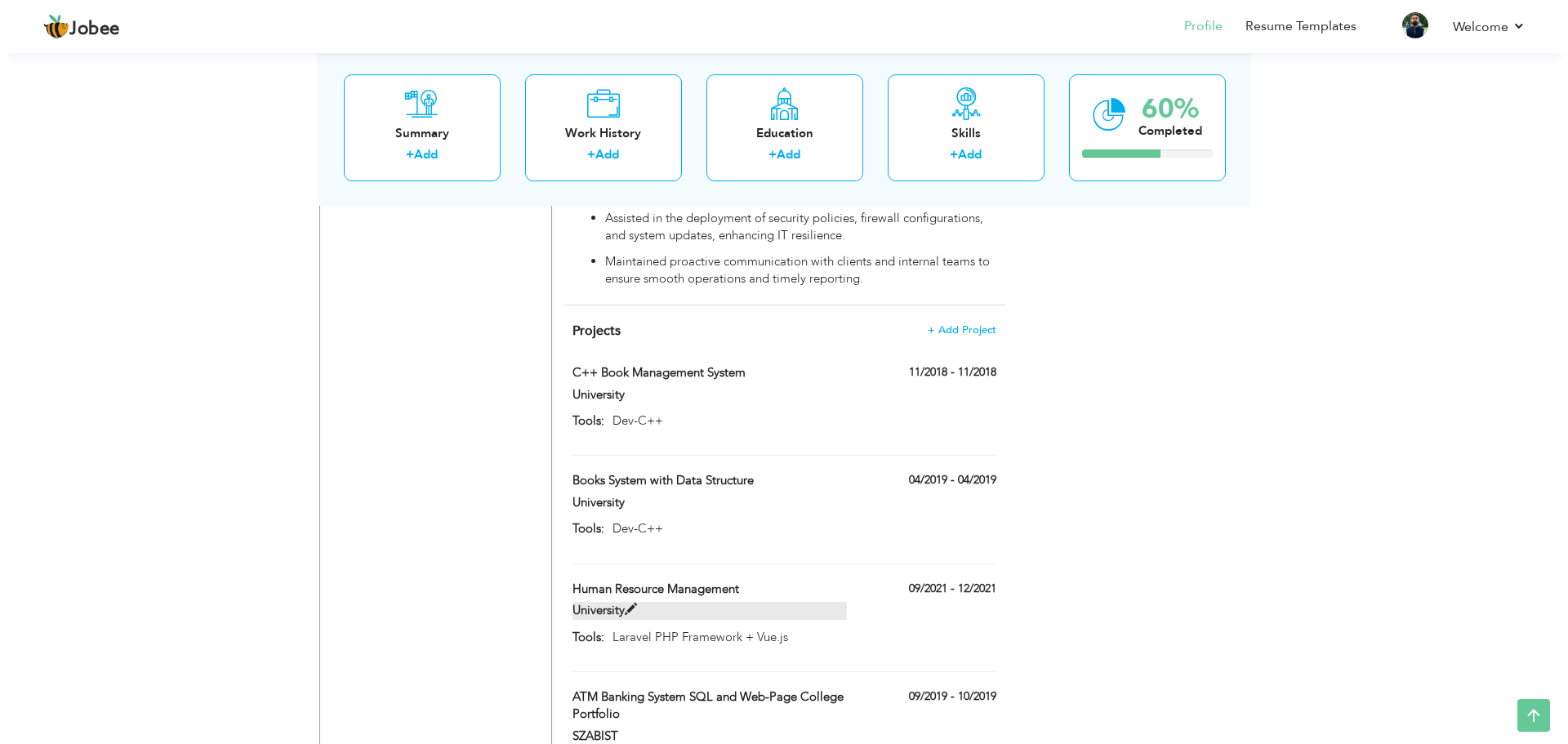
scroll to position [1742, 0]
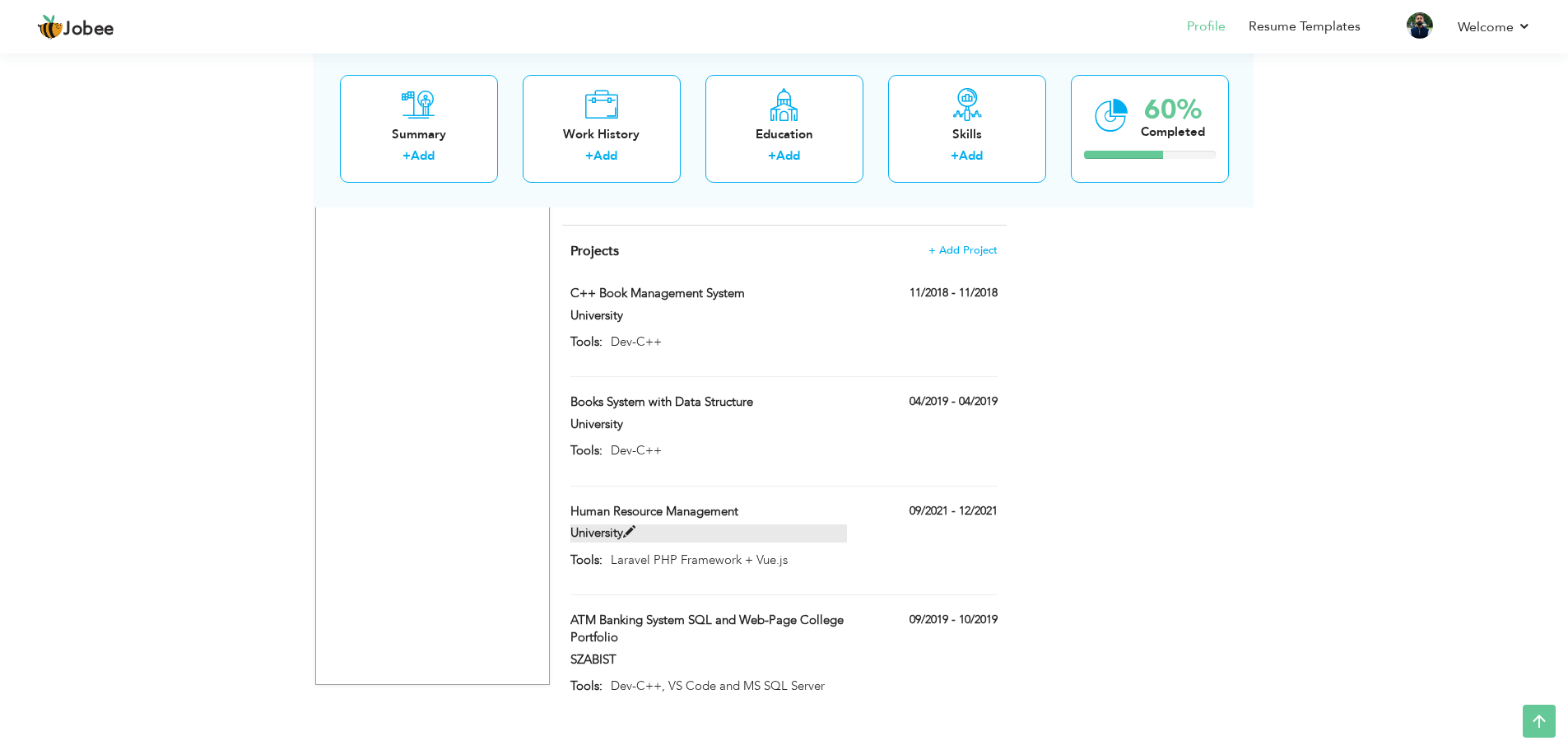
click at [623, 525] on label "University" at bounding box center [708, 533] width 276 height 17
type input "Human Resource Management"
type input "University"
type input "09/2021"
type input "12/2021"
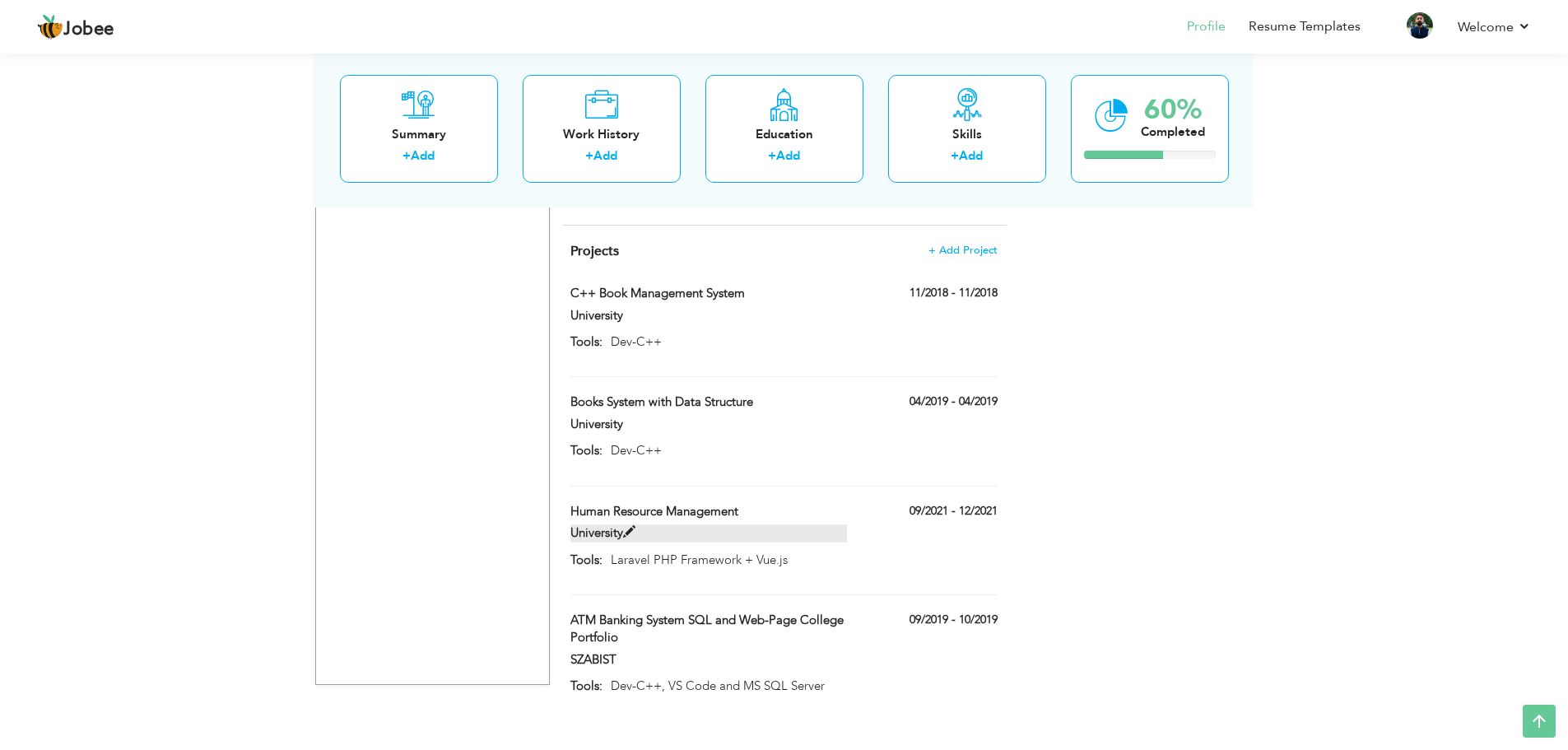
type input "Laravel PHP Framework + Vue.js"
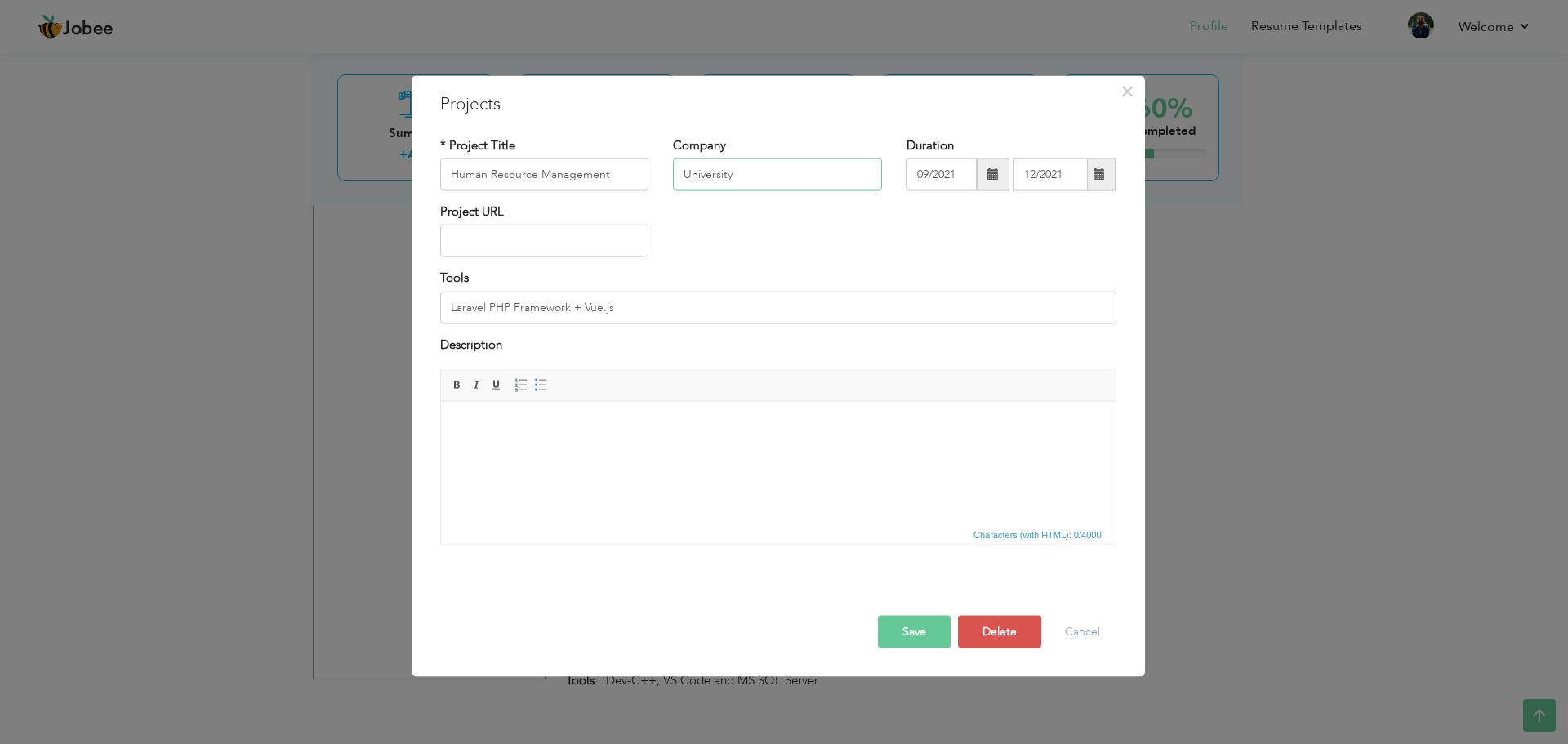
drag, startPoint x: 688, startPoint y: 170, endPoint x: 666, endPoint y: 170, distance: 22.0
click at [666, 170] on div "Company University" at bounding box center [777, 169] width 234 height 66
type input "SZABIST"
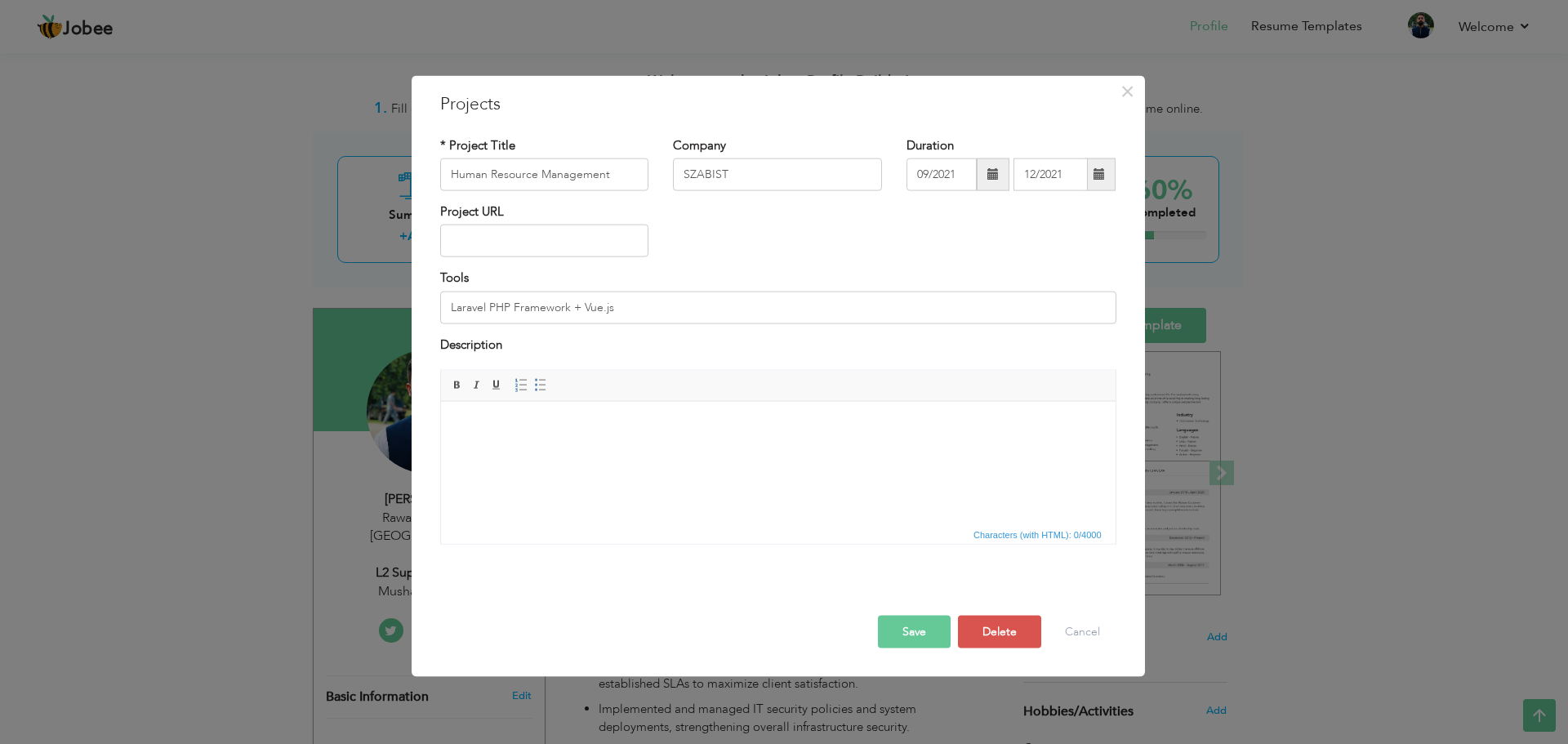
type input "SZABIST"
click at [923, 631] on button "Save" at bounding box center [914, 632] width 72 height 33
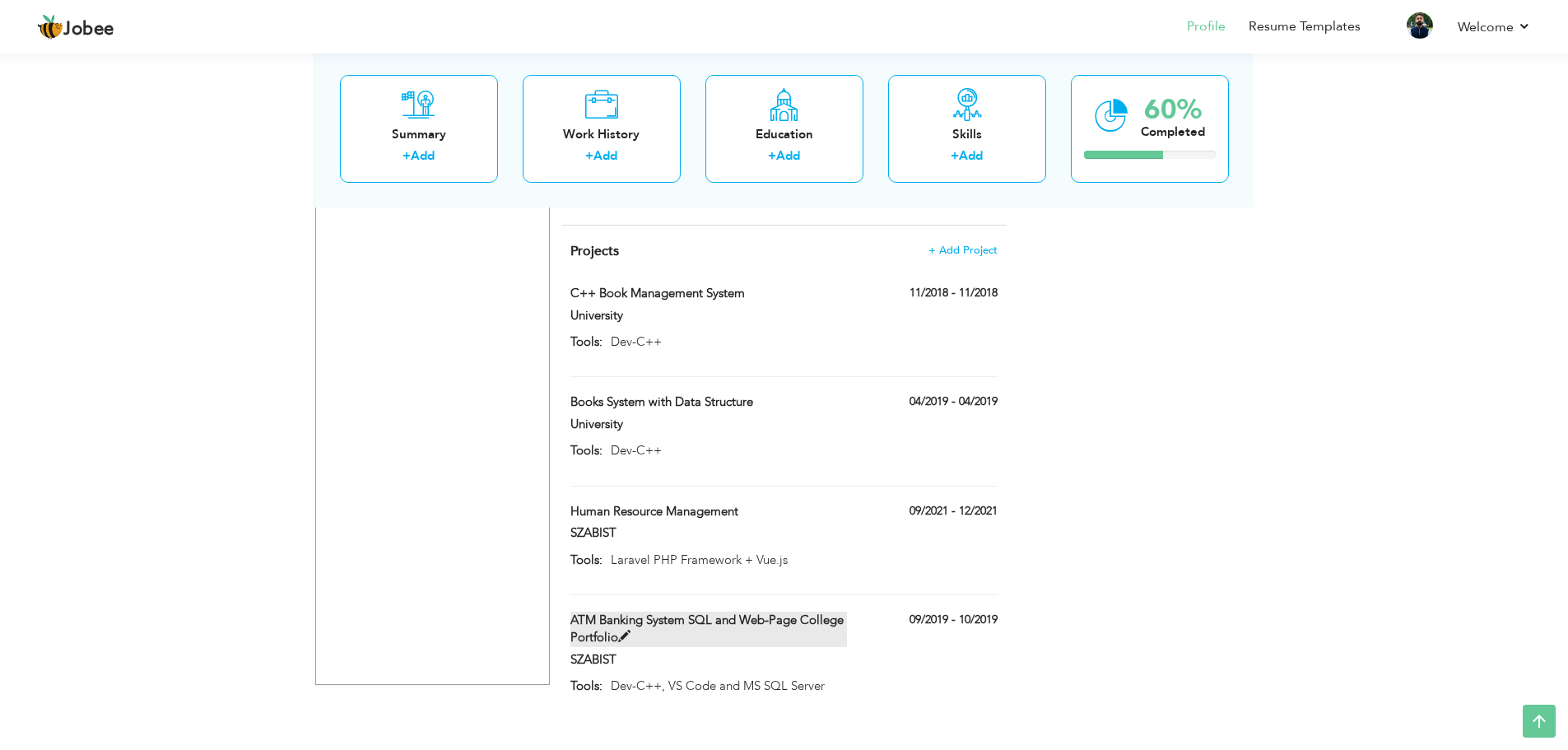
click at [624, 631] on span at bounding box center [624, 636] width 13 height 13
type input "ATM Banking System SQL and Web-Page College Portfolio"
type input "09/2019"
type input "10/2019"
type input "Dev-C++, VS Code and MS SQL Server"
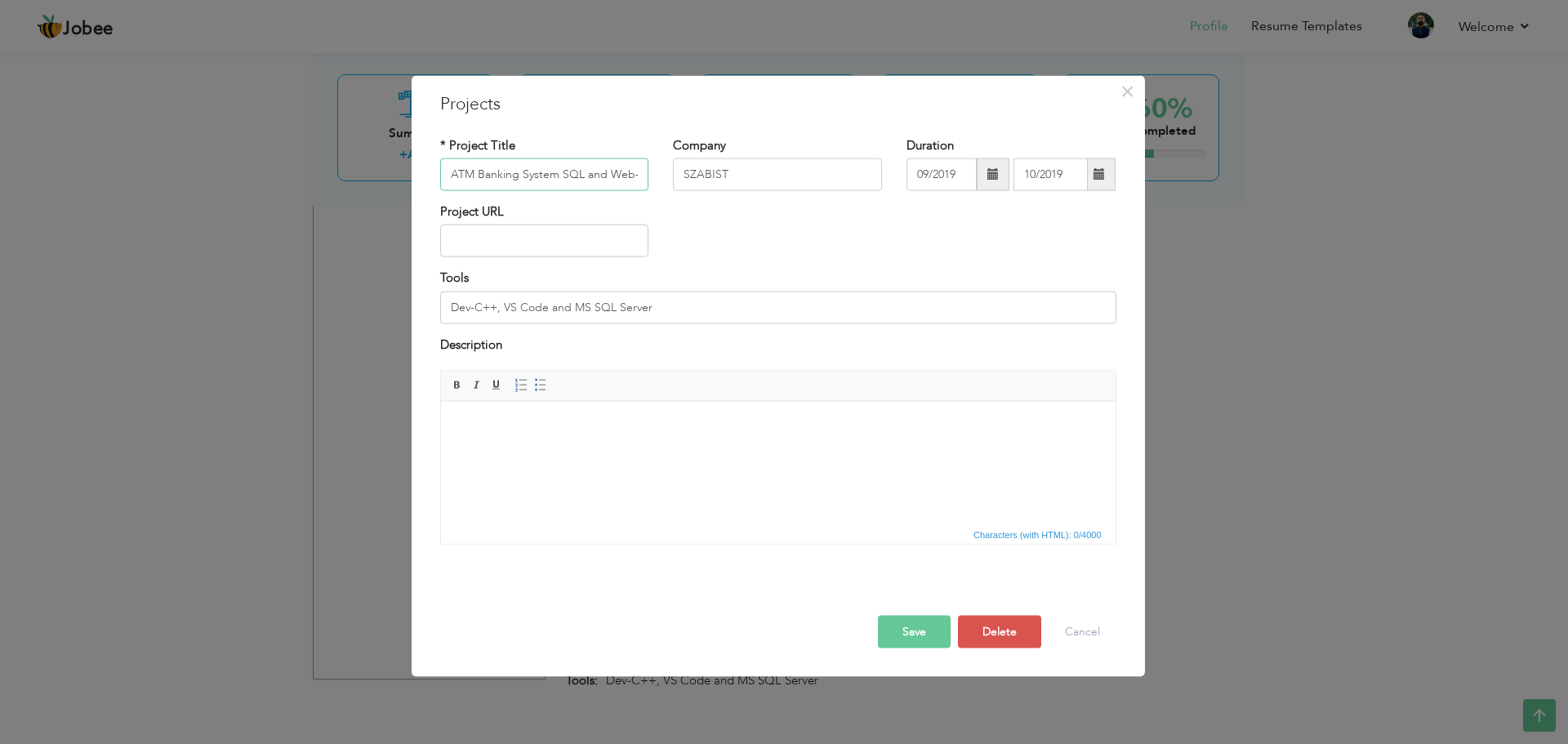
scroll to position [0, 112]
click at [639, 181] on input "ATM Banking System SQL and Web-Page College Portfolio" at bounding box center [545, 175] width 209 height 33
click at [1092, 636] on button "Cancel" at bounding box center [1082, 632] width 68 height 33
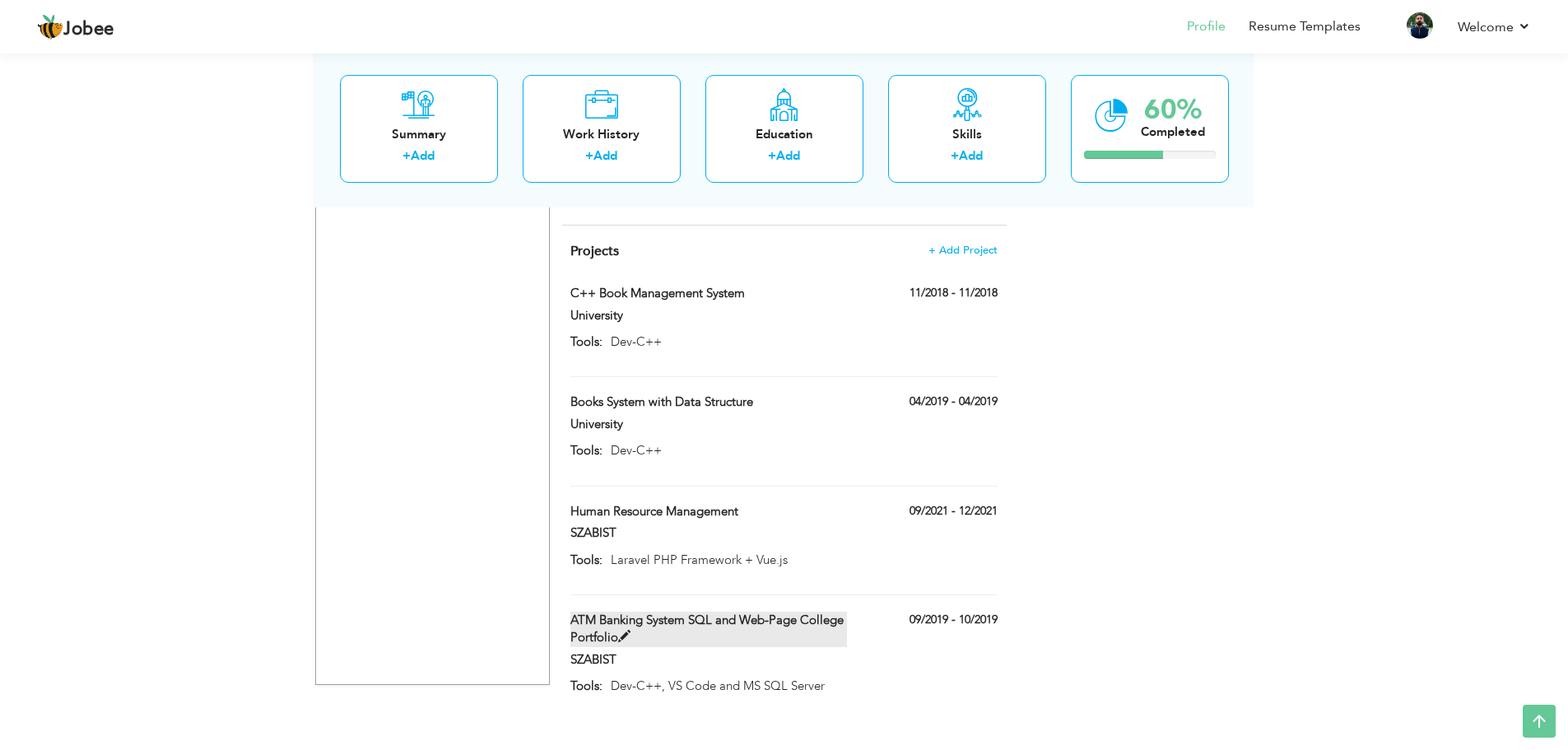
click at [618, 631] on span at bounding box center [624, 636] width 13 height 13
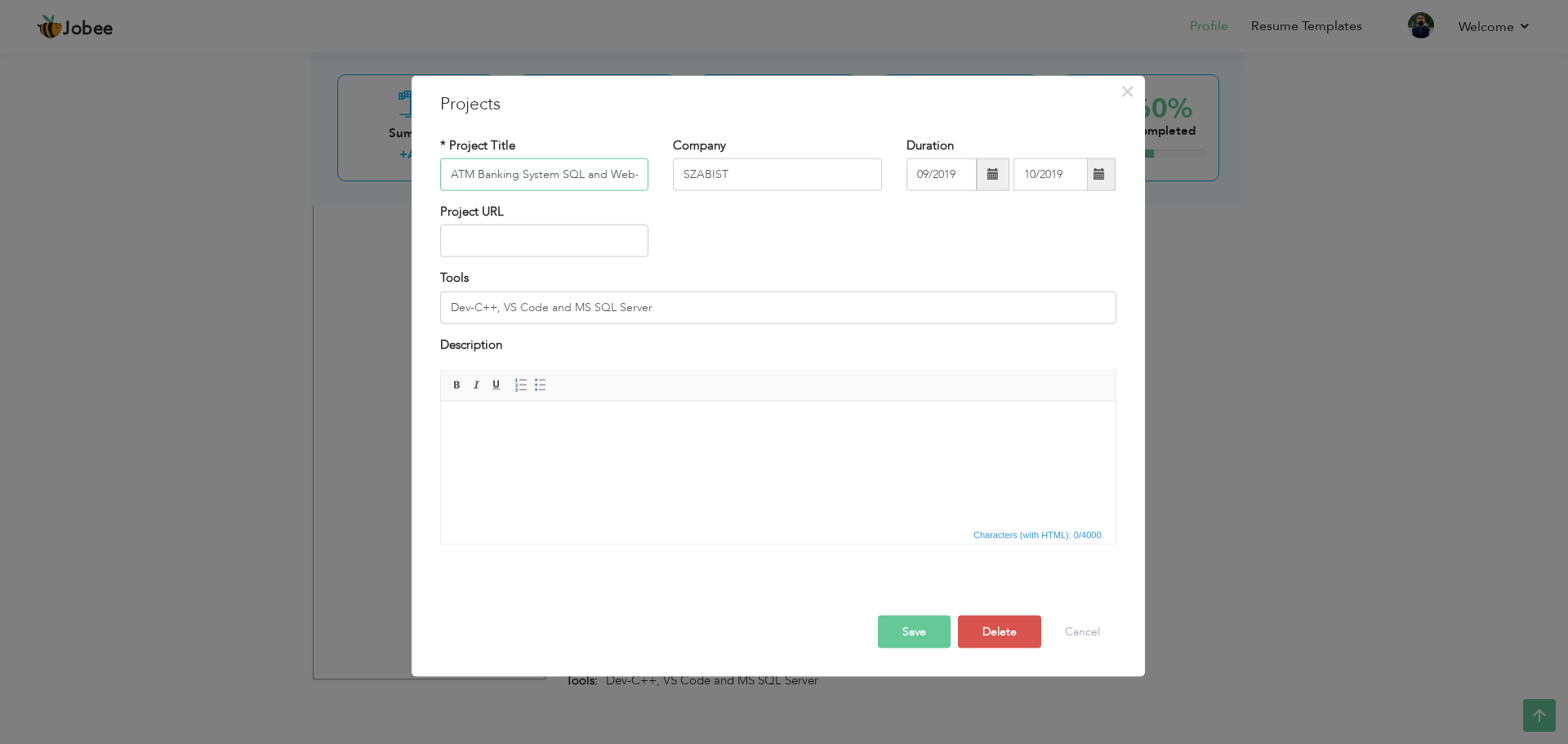
scroll to position [0, 112]
click at [623, 182] on input "ATM Banking System SQL and Web-Page College Portfolio" at bounding box center [545, 175] width 209 height 33
click at [657, 88] on div "× Projects * Project Title ATM Banking System SQL and Web-Page College Portfoli…" at bounding box center [778, 376] width 734 height 602
click at [554, 302] on input "Dev-C++, VS Code and MS SQL Server" at bounding box center [778, 307] width 676 height 33
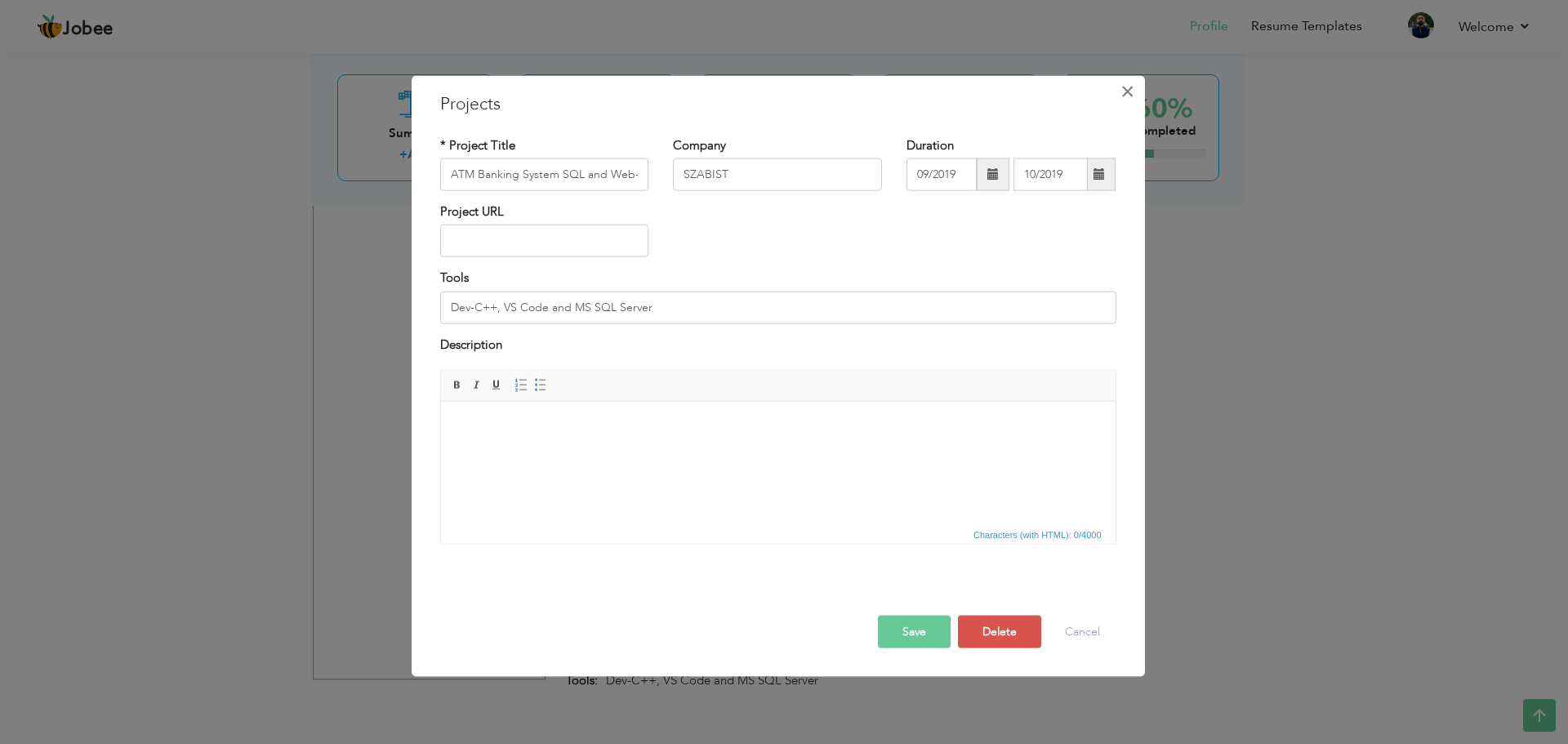
click at [1130, 91] on span "×" at bounding box center [1127, 90] width 14 height 29
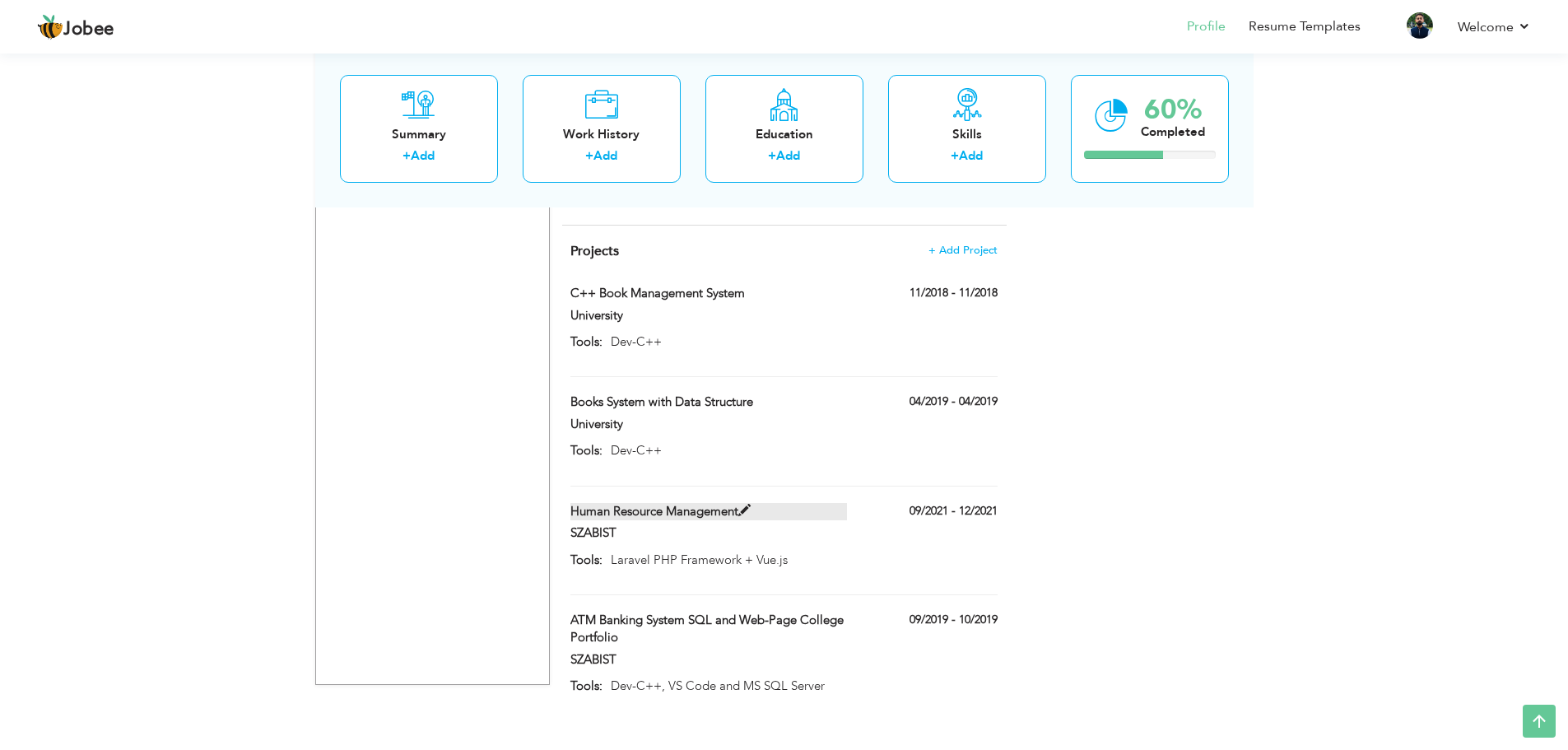
click at [706, 503] on label "Human Resource Management" at bounding box center [708, 512] width 276 height 17
type input "Human Resource Management"
type input "09/2021"
type input "12/2021"
type input "Laravel PHP Framework + Vue.js"
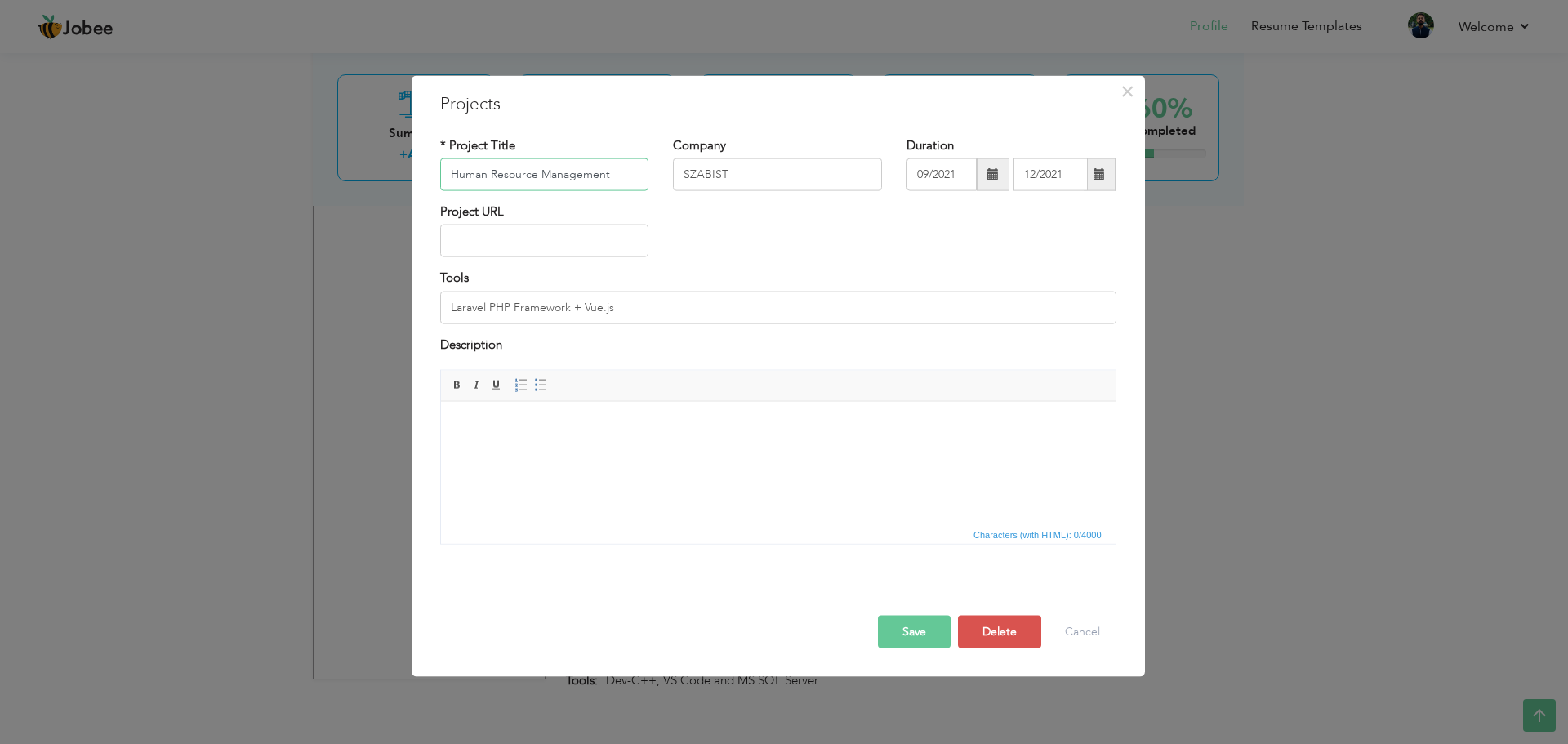
paste input "Dev-C++, VS Code and MS SQL Server"
type input "Dev-C++, VS Code and MS SQL Server"
click at [623, 303] on input "Laravel PHP Framework + Vue.js" at bounding box center [778, 307] width 676 height 33
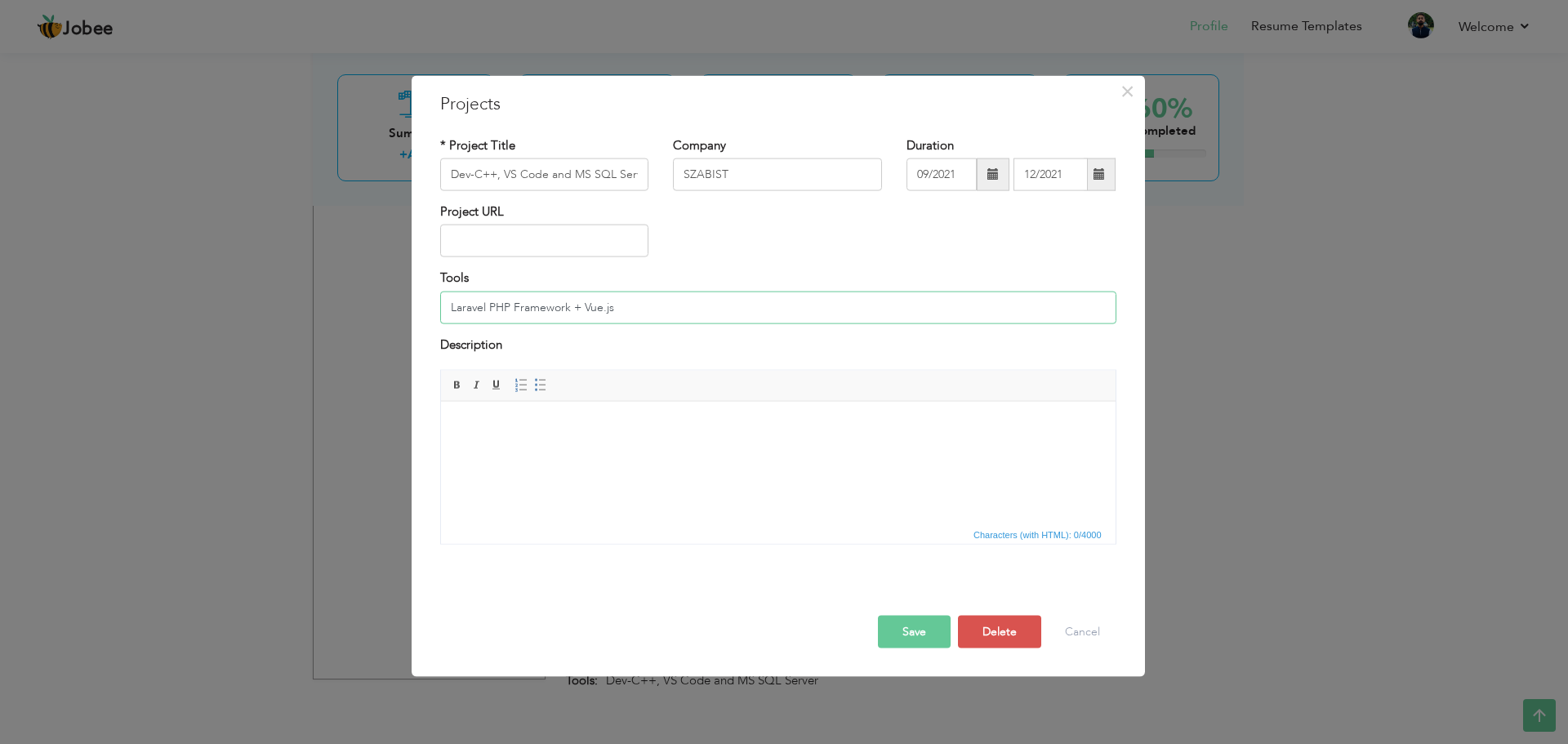
paste input "Dev-C++, VS Code and MS SQL Server"
type input "Dev-C++, VS Code and MS SQL Server"
click at [608, 176] on input "Dev-C++, VS Code and MS SQL Server" at bounding box center [545, 175] width 209 height 33
drag, startPoint x: 621, startPoint y: 86, endPoint x: 595, endPoint y: 104, distance: 31.6
click at [621, 86] on div "× Projects * Project Title Dev-C++, VS Code and MS SQL Server Company SZABIST D…" at bounding box center [778, 376] width 734 height 602
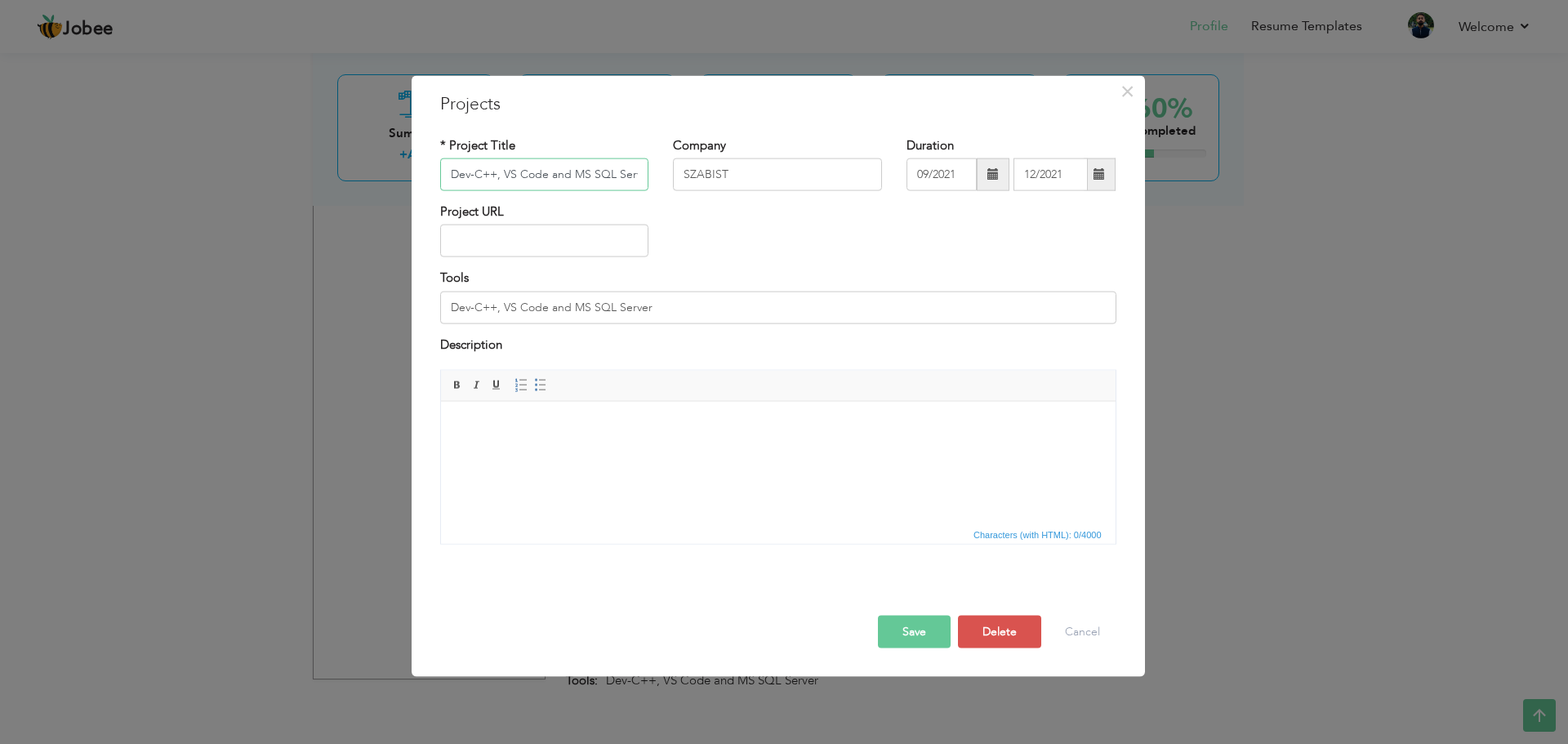
click at [508, 177] on input "Dev-C++, VS Code and MS SQL Server" at bounding box center [545, 175] width 209 height 33
paste input "ATM Banking System SQL and Web-Page College Portfolio"
type input "ATM Banking System SQL and Web-Page College Portfolio"
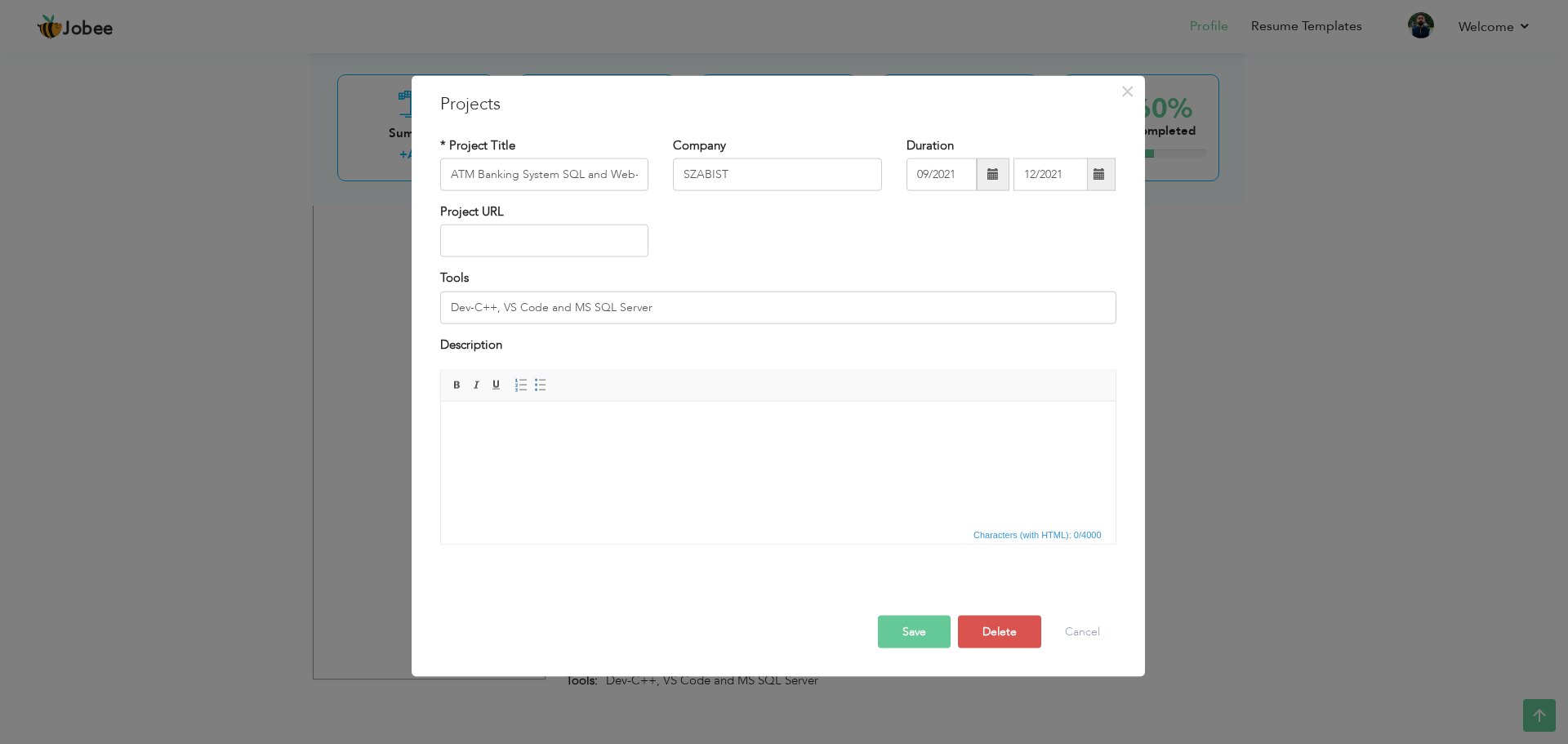
click at [991, 176] on span at bounding box center [993, 174] width 12 height 12
click at [924, 208] on span at bounding box center [920, 208] width 12 height 12
click at [939, 360] on span "Sep" at bounding box center [945, 344] width 44 height 44
type input "09/2019"
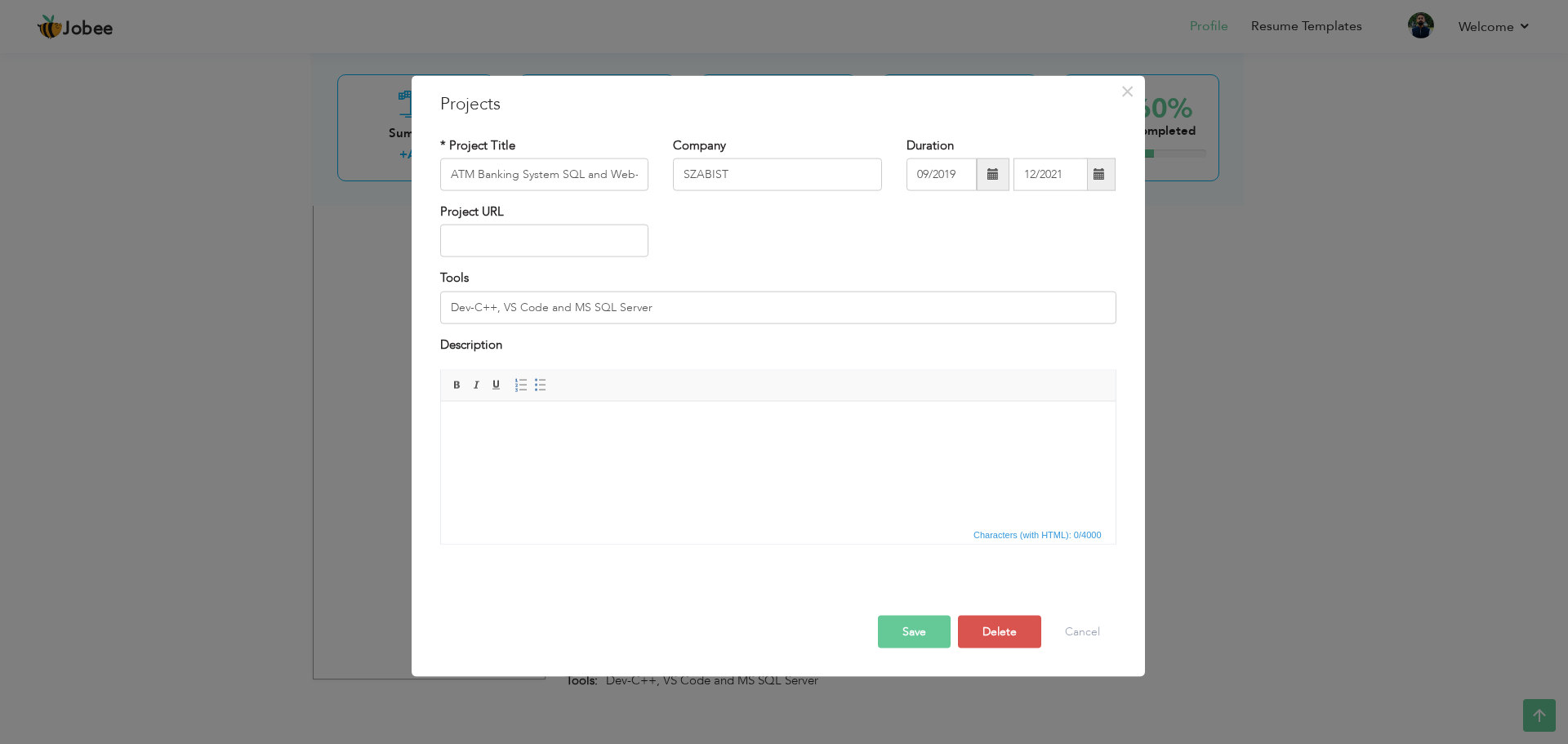
click at [1102, 173] on span at bounding box center [1099, 174] width 12 height 12
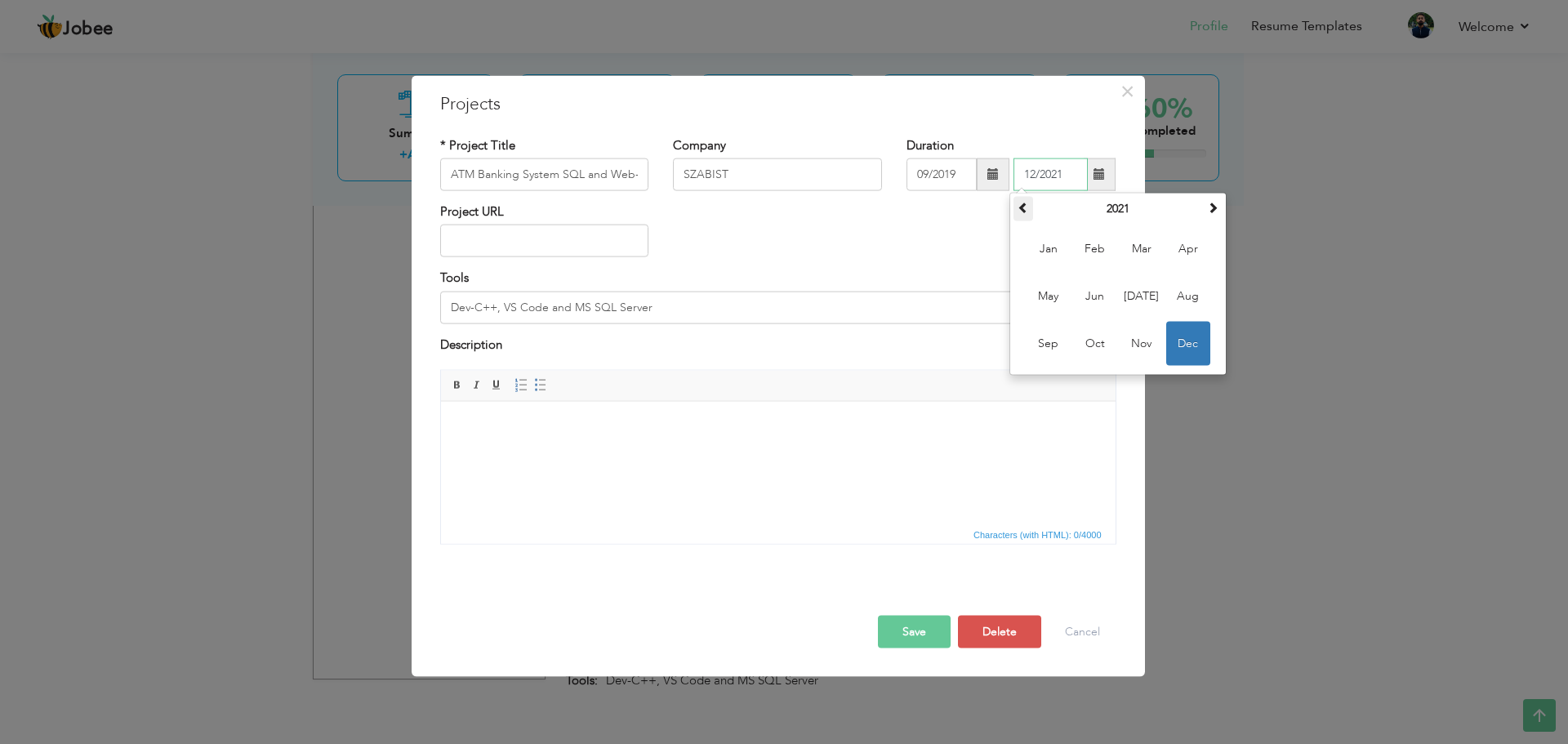
click at [1030, 213] on th at bounding box center [1023, 208] width 19 height 24
click at [1054, 344] on span "Sep" at bounding box center [1048, 344] width 44 height 44
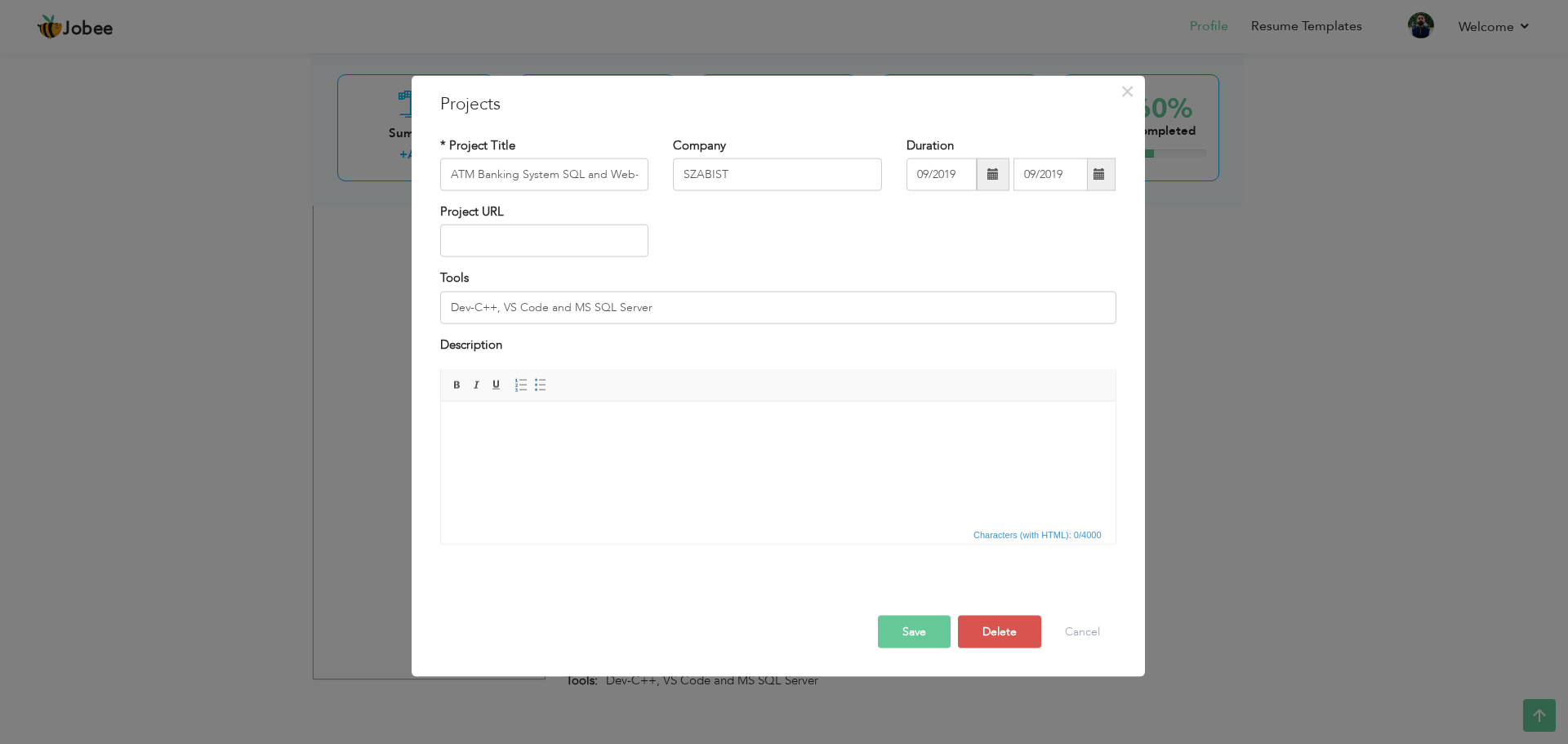
click at [923, 629] on button "Save" at bounding box center [914, 632] width 72 height 33
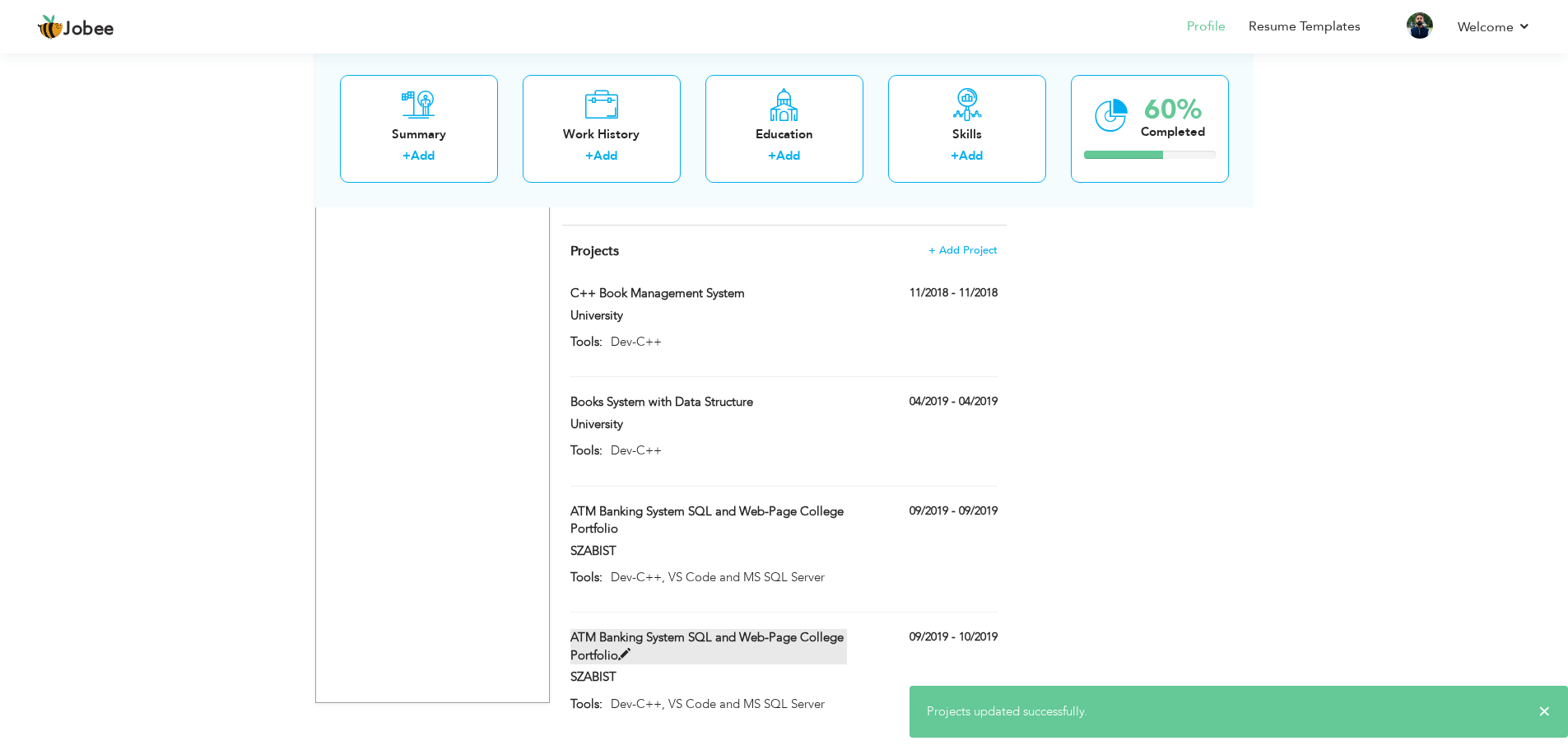
click at [626, 649] on span at bounding box center [624, 655] width 13 height 13
type input "10/2019"
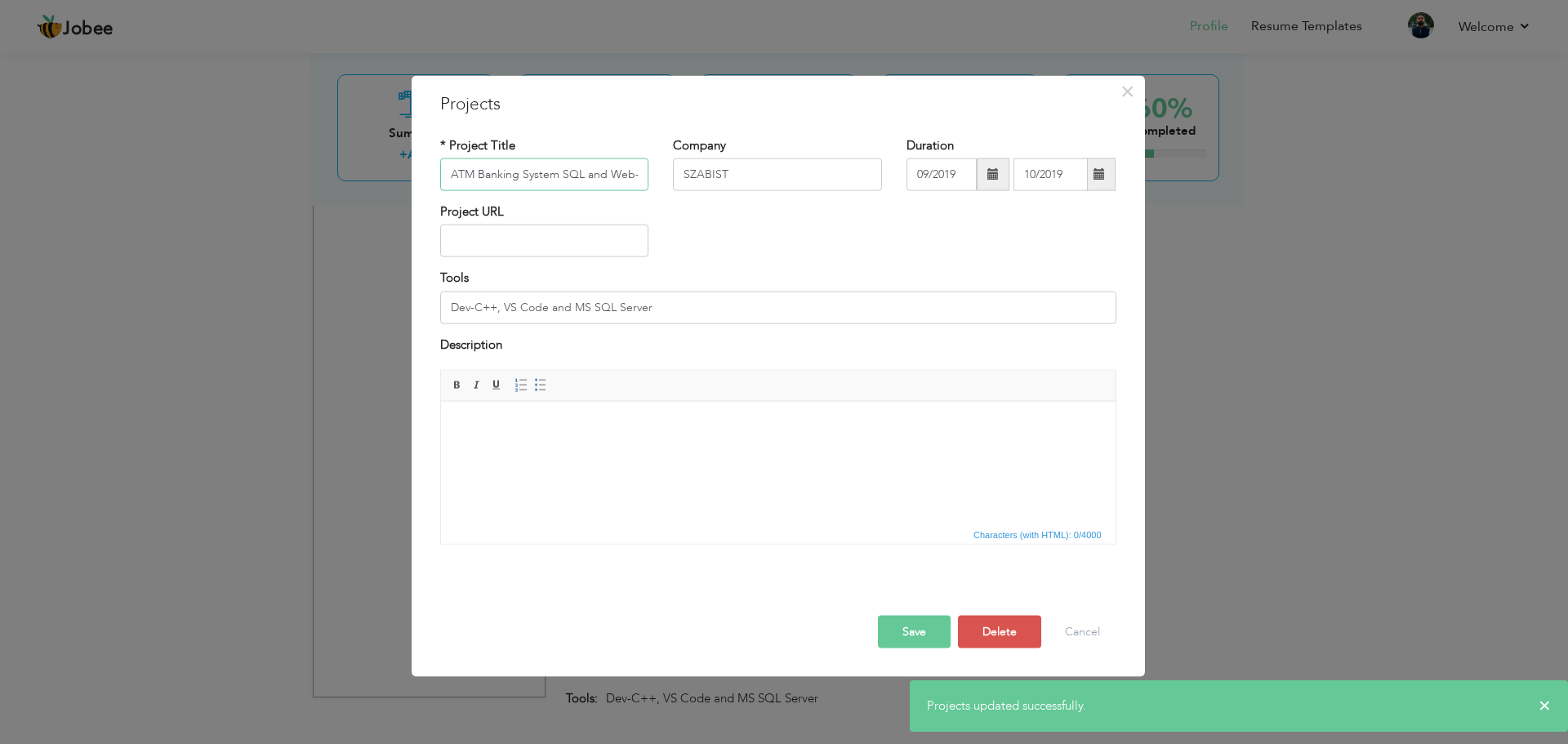
scroll to position [0, 112]
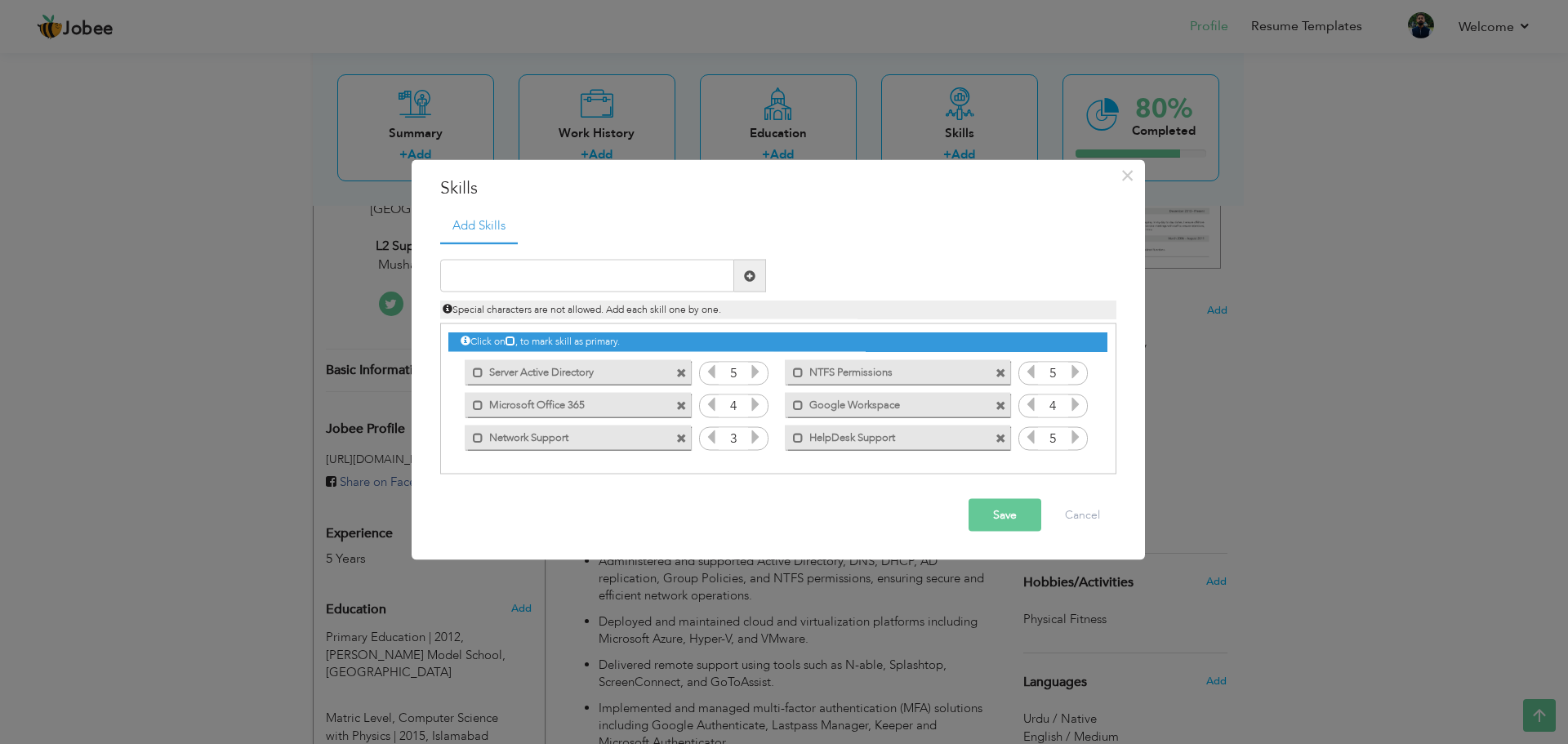
click at [755, 405] on icon at bounding box center [755, 404] width 14 height 14
click at [581, 271] on input "text" at bounding box center [587, 276] width 294 height 33
type input "Microsoft Entra"
click at [745, 274] on span at bounding box center [750, 276] width 12 height 12
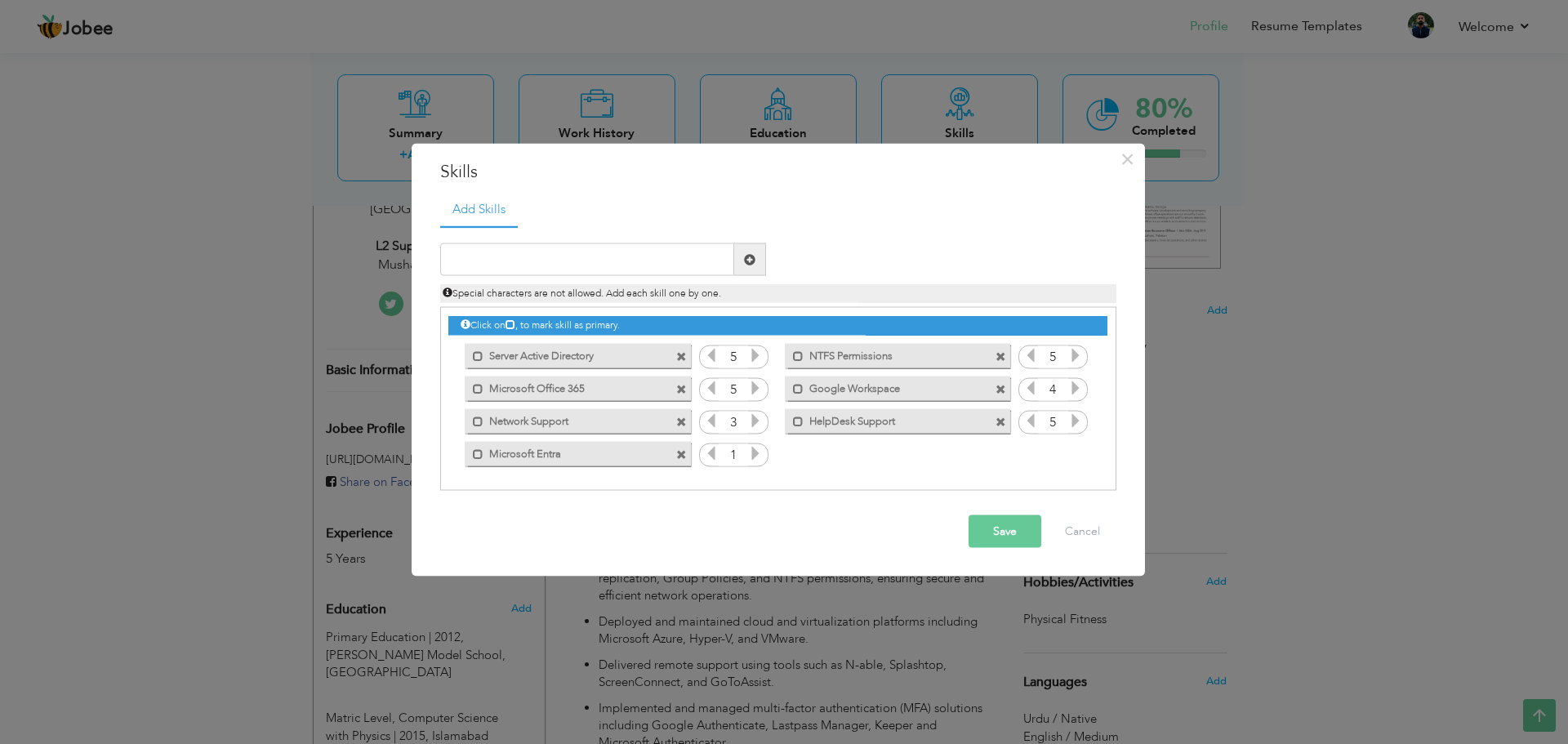
click at [753, 454] on icon at bounding box center [755, 453] width 14 height 14
click at [753, 452] on icon at bounding box center [755, 453] width 14 height 14
click at [1071, 393] on icon at bounding box center [1075, 388] width 14 height 14
click at [1031, 357] on icon at bounding box center [1029, 355] width 14 height 14
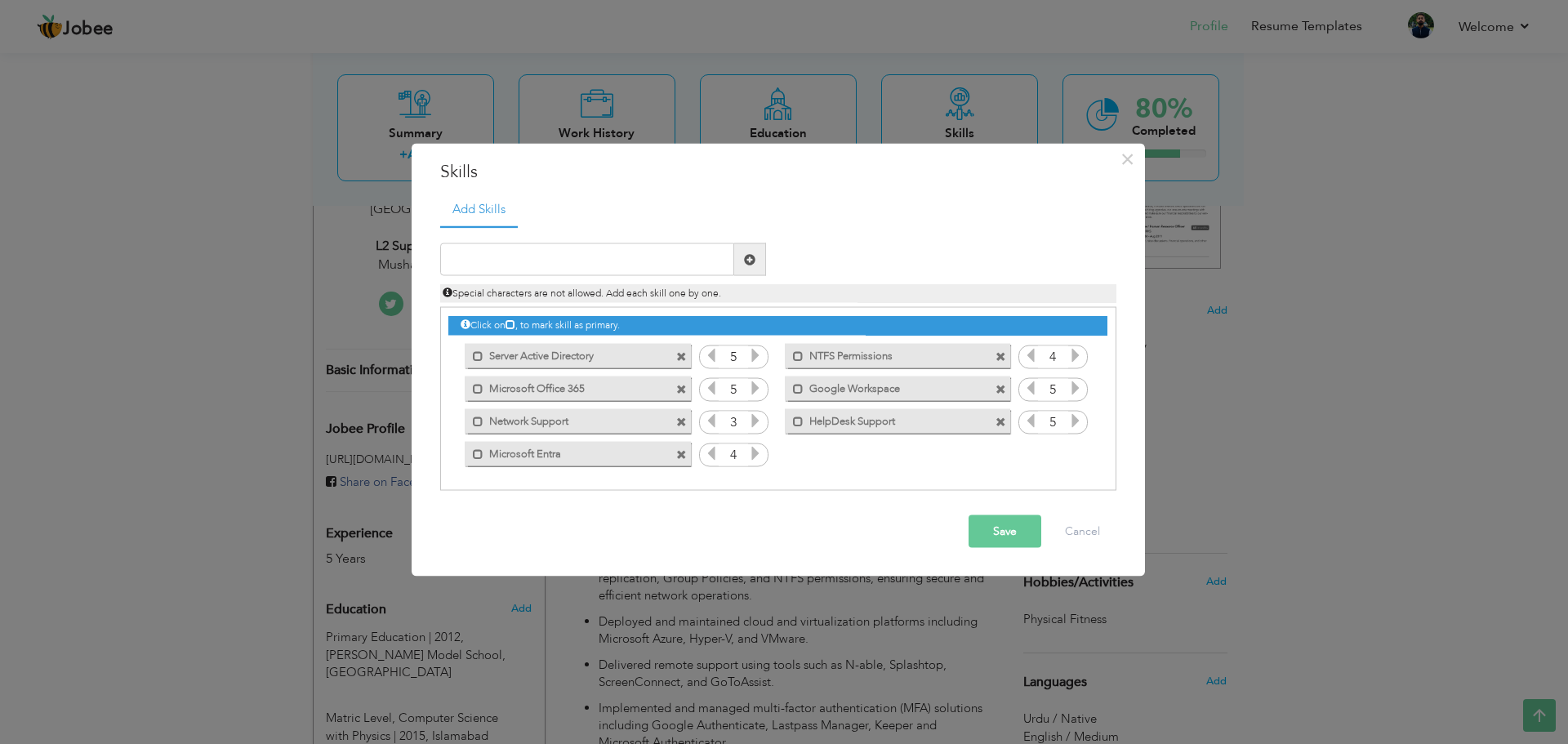
click at [706, 353] on icon at bounding box center [711, 355] width 14 height 14
click at [755, 425] on icon at bounding box center [755, 420] width 14 height 14
click at [790, 457] on div "Click on , to mark skill as primary. Mark as primary skill. Server Active Direc…" at bounding box center [776, 388] width 658 height 161
click at [533, 256] on input "text" at bounding box center [587, 260] width 294 height 33
paste input "Windows Server 2012/2016/2019"
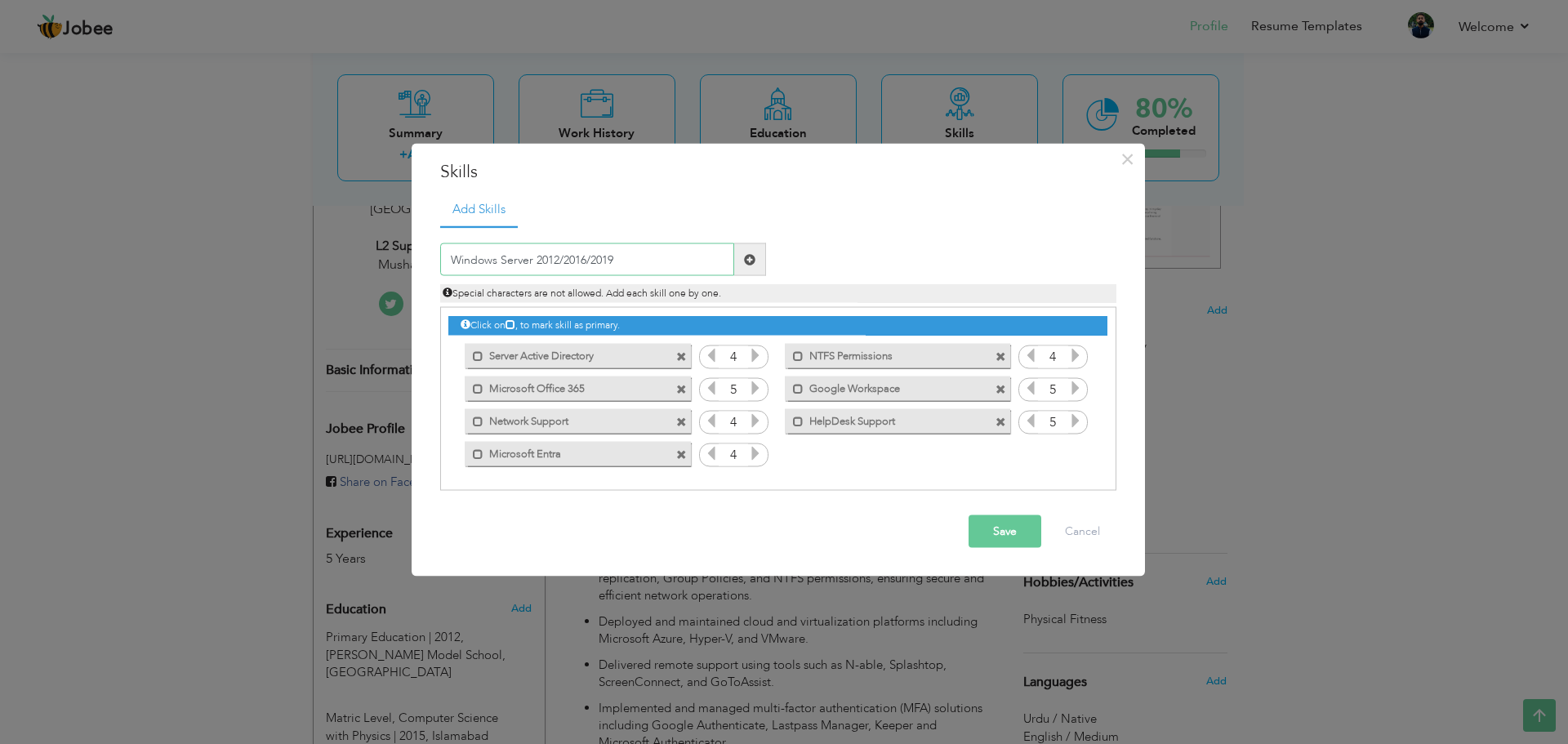
type input "Windows Server 2012/2016/2019"
click at [750, 260] on span at bounding box center [750, 259] width 12 height 12
click at [1074, 455] on icon at bounding box center [1075, 453] width 14 height 14
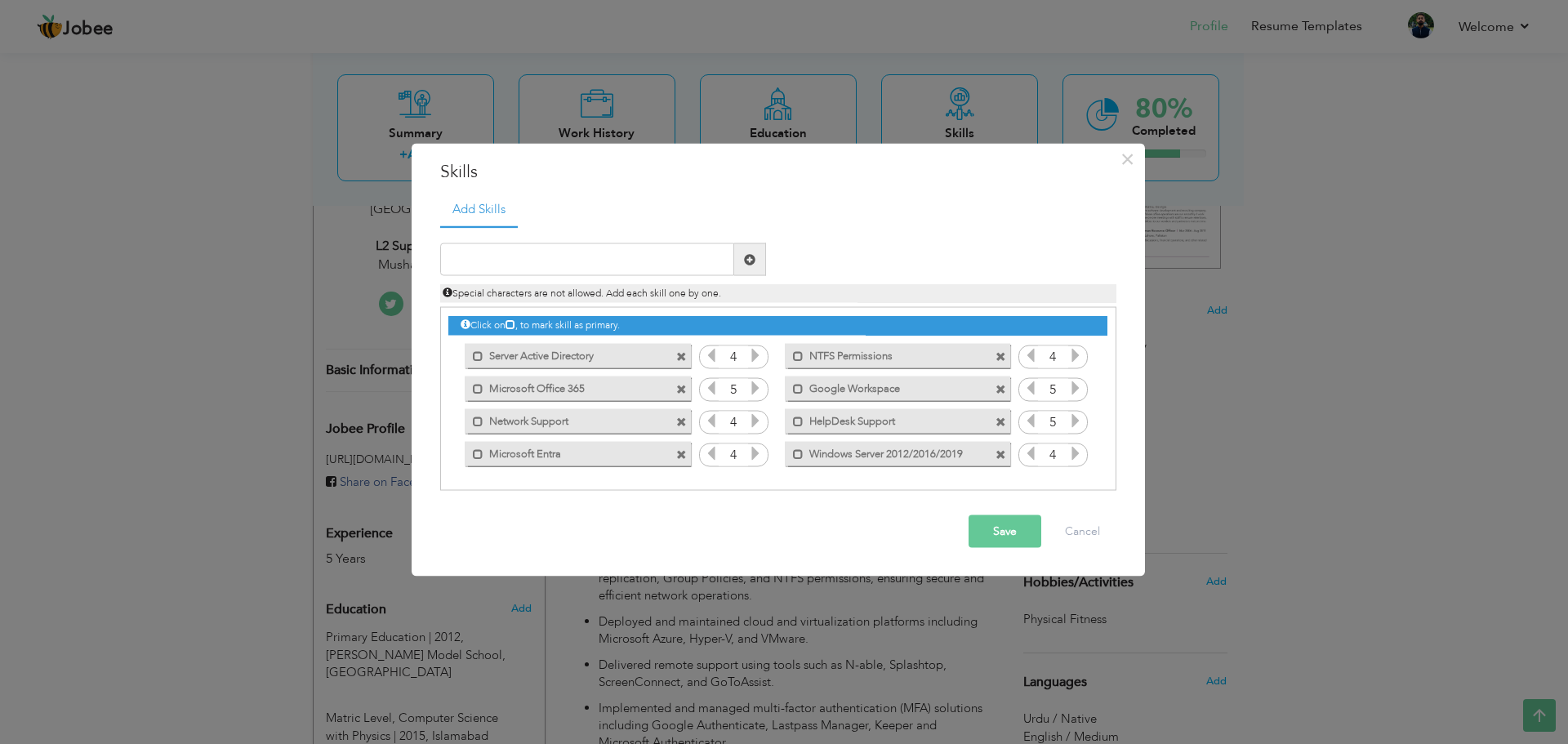
click at [1031, 461] on icon at bounding box center [1029, 453] width 14 height 14
click at [1006, 534] on button "Save" at bounding box center [1004, 531] width 72 height 33
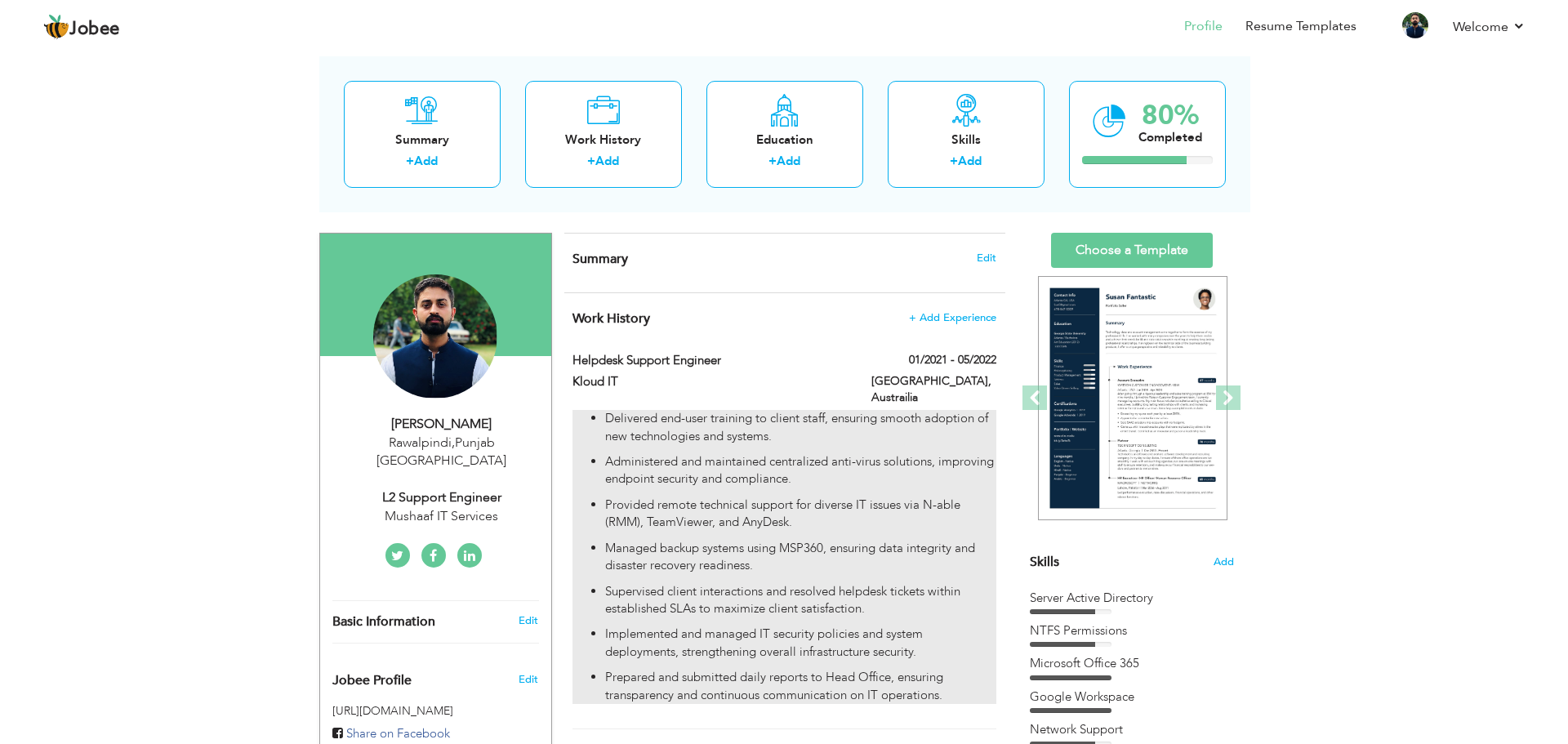
scroll to position [163, 0]
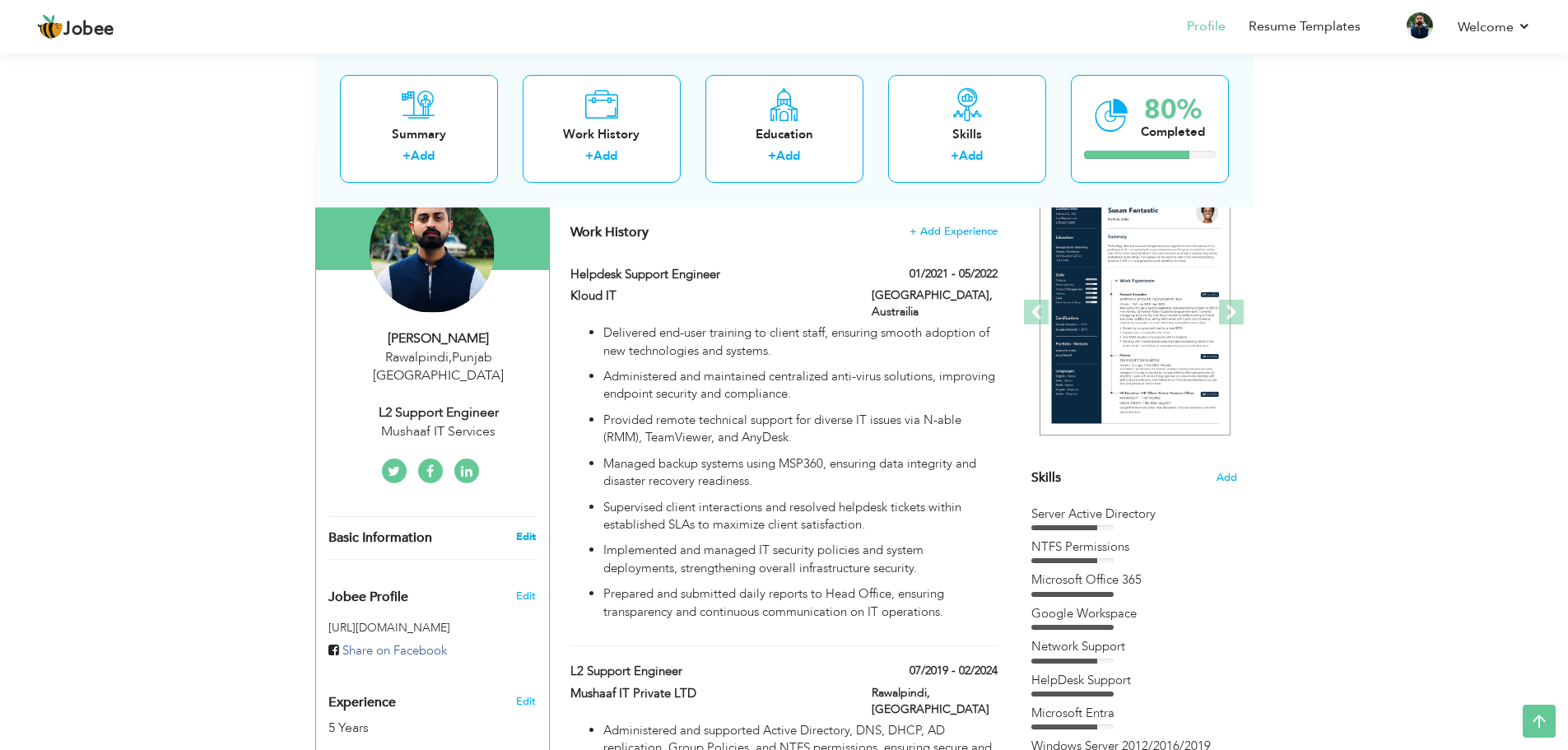
click at [529, 530] on link "Edit" at bounding box center [525, 536] width 19 height 14
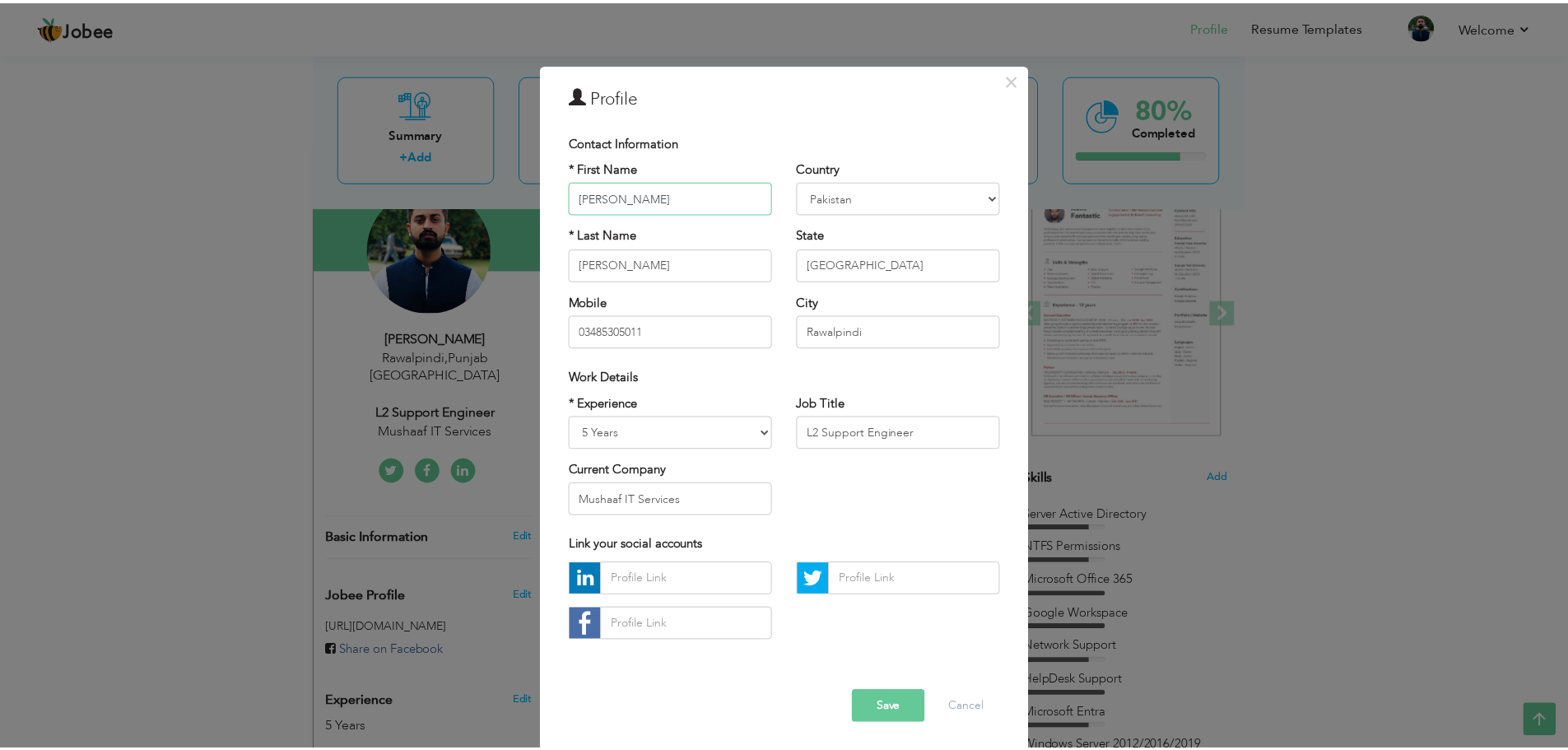
scroll to position [14, 0]
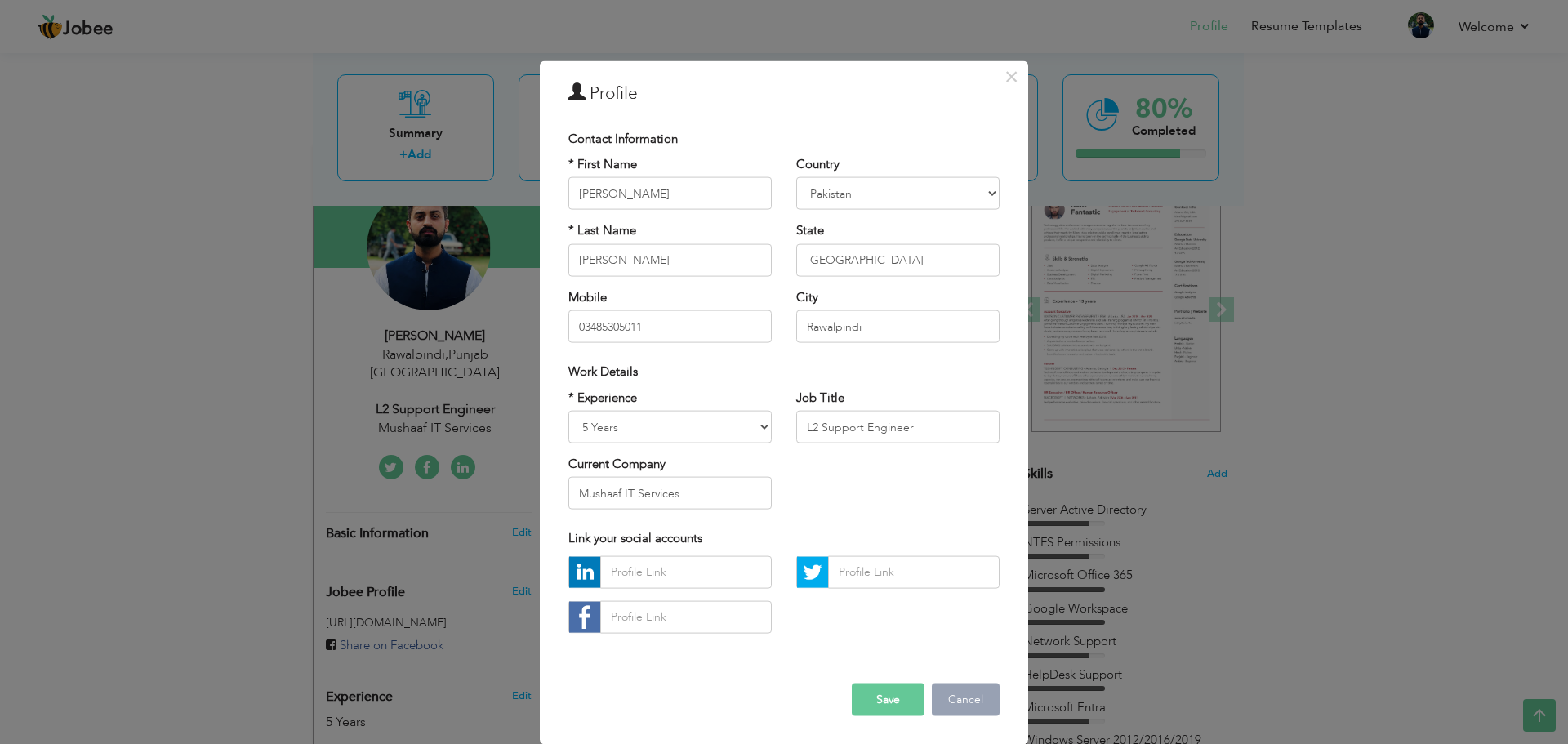
click at [973, 690] on button "Cancel" at bounding box center [966, 699] width 68 height 33
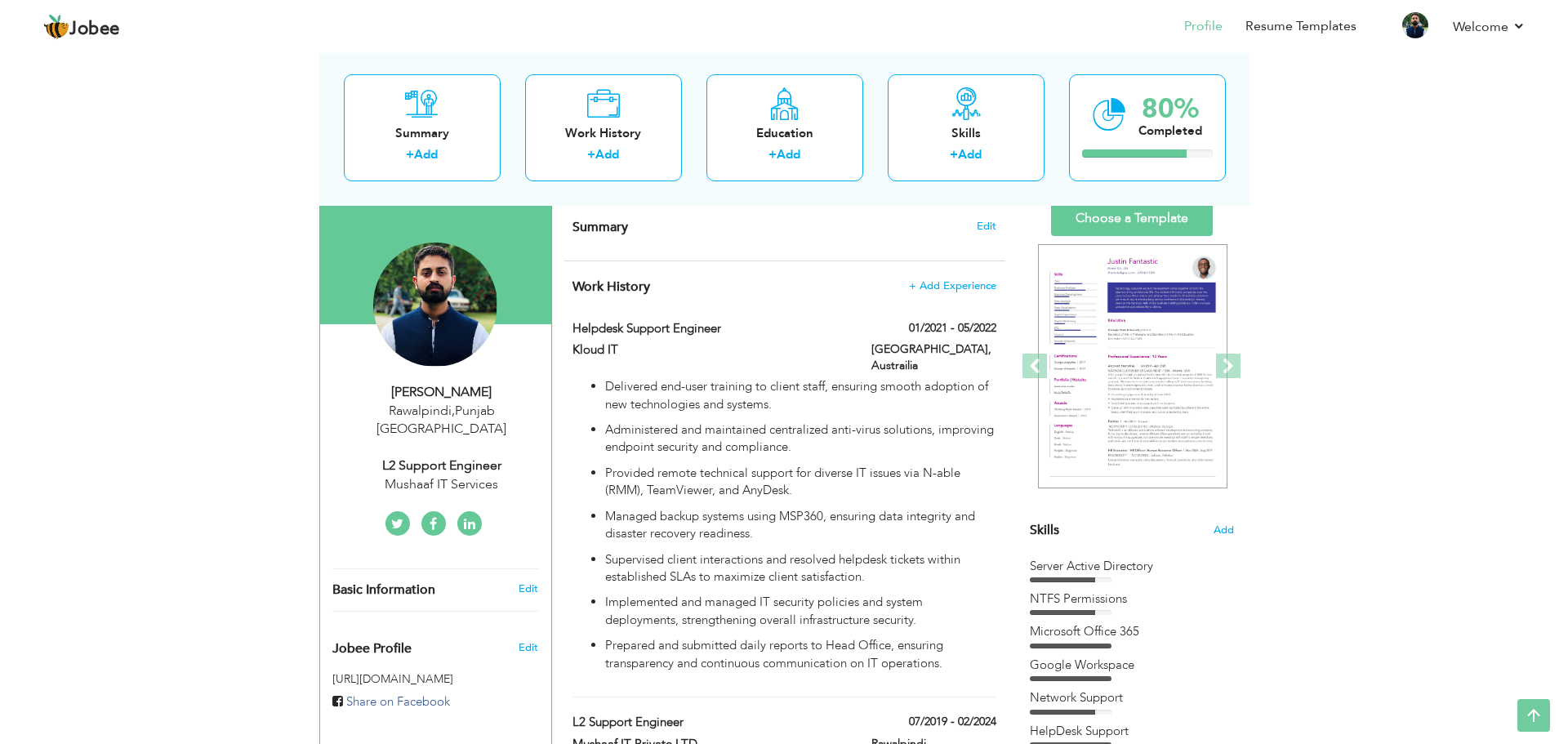
scroll to position [82, 0]
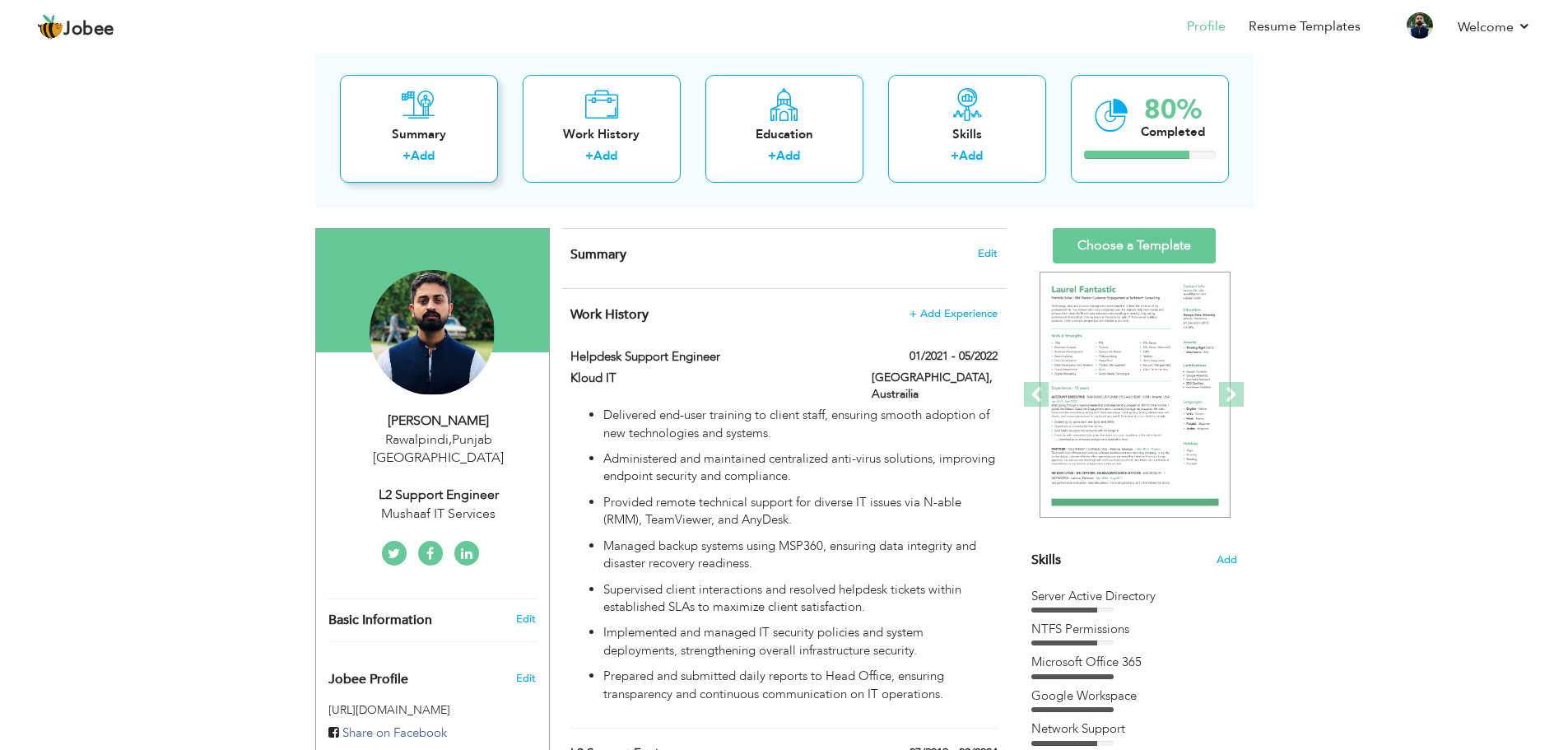
click at [412, 156] on link "Add" at bounding box center [423, 155] width 24 height 16
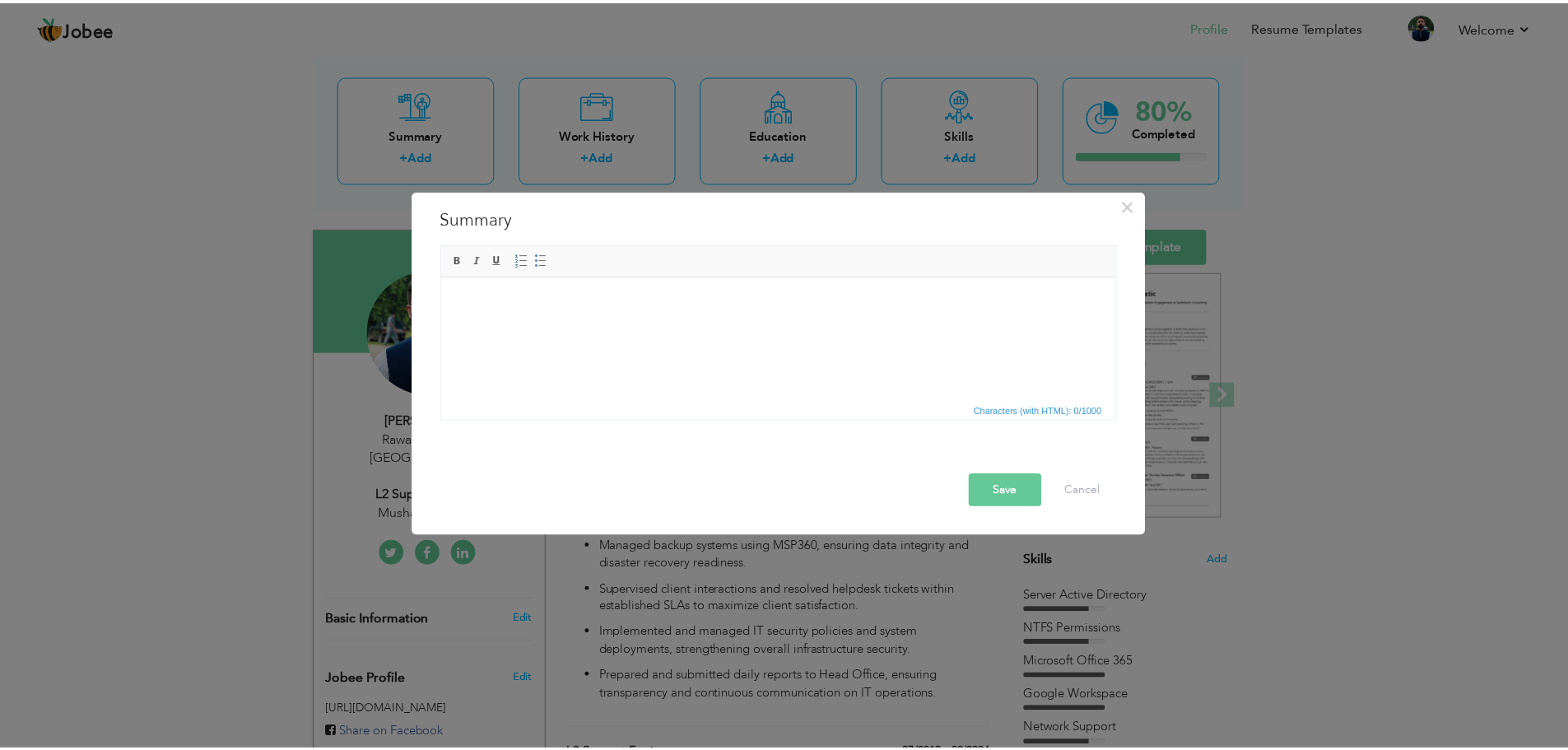
scroll to position [82, 0]
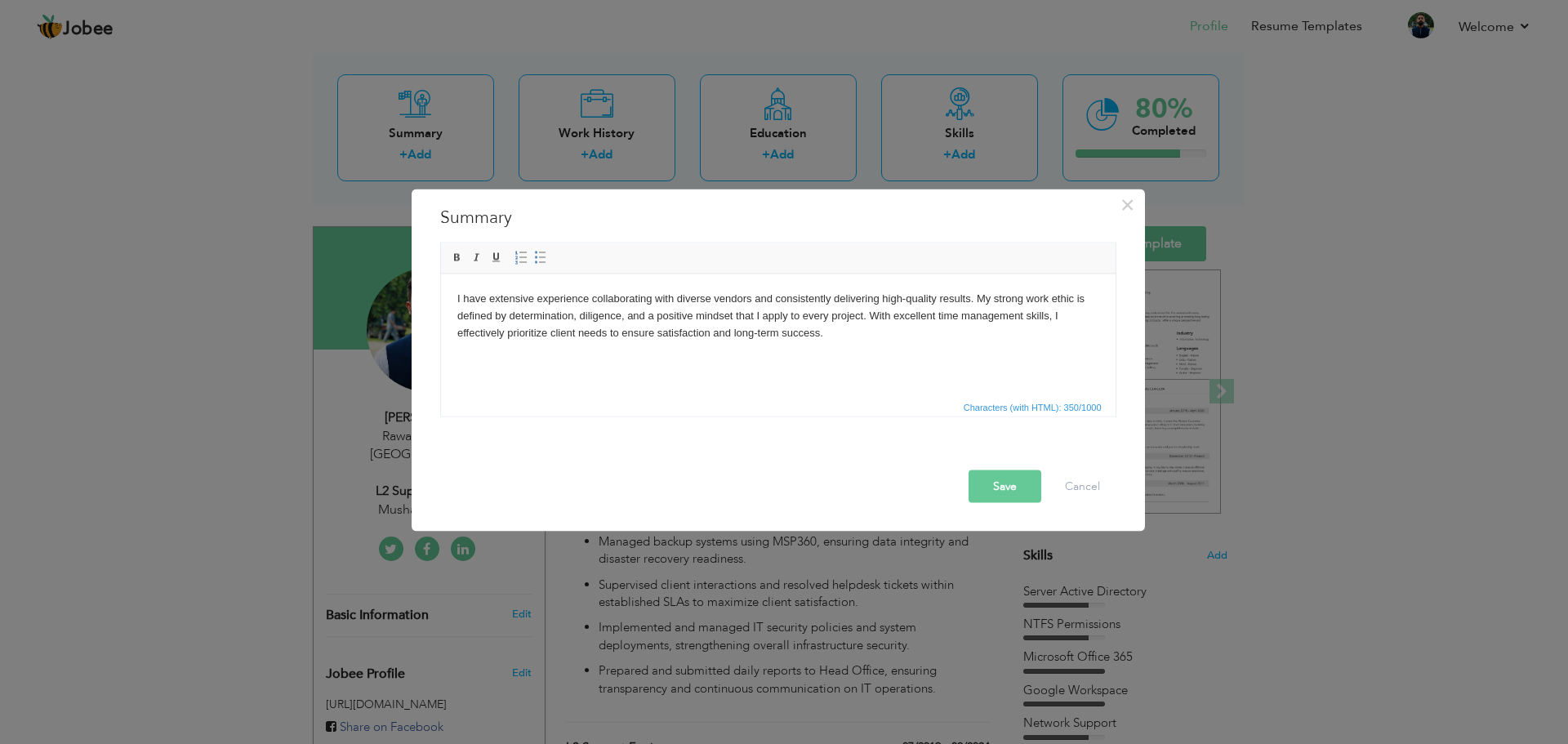
click at [994, 483] on button "Save" at bounding box center [1004, 486] width 72 height 33
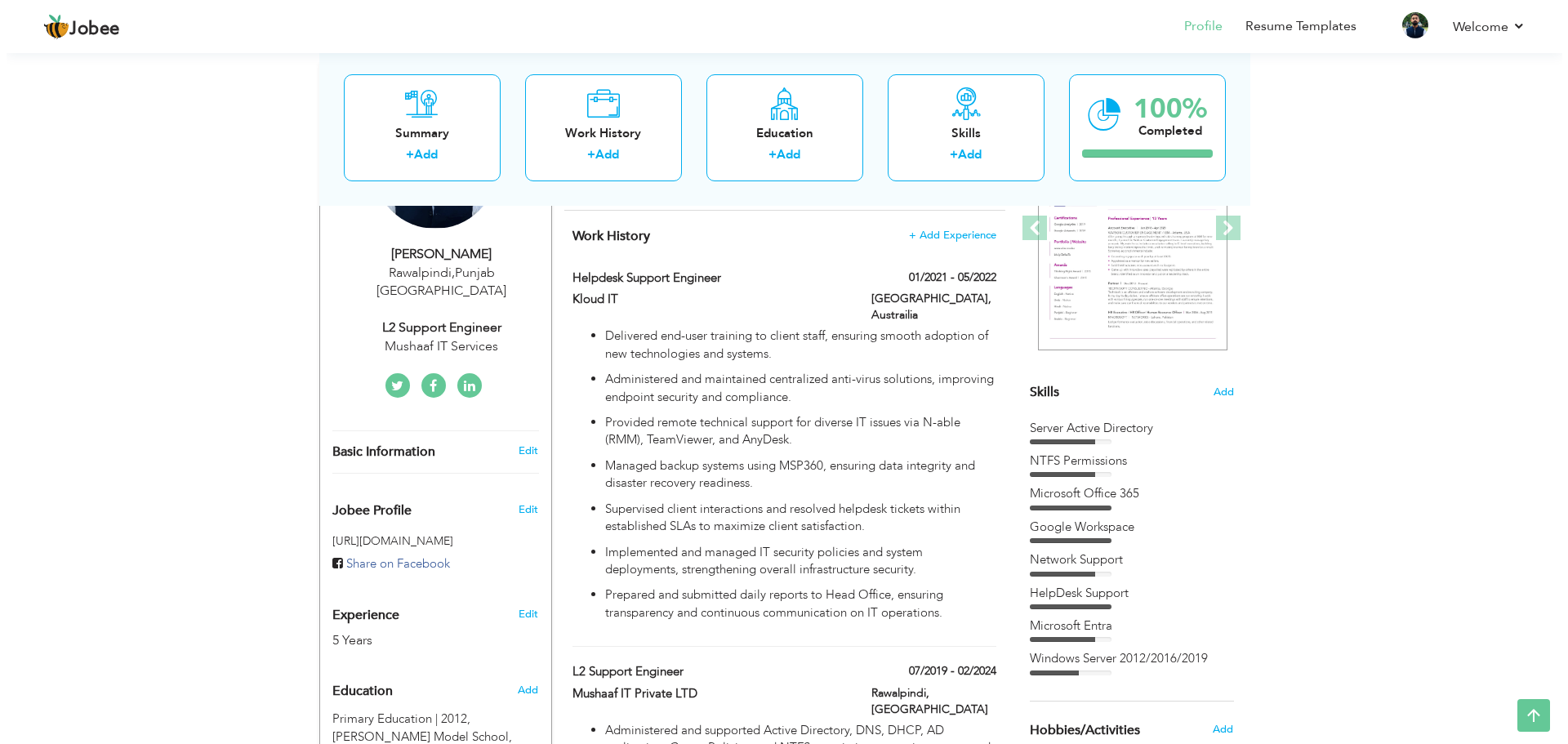
scroll to position [327, 0]
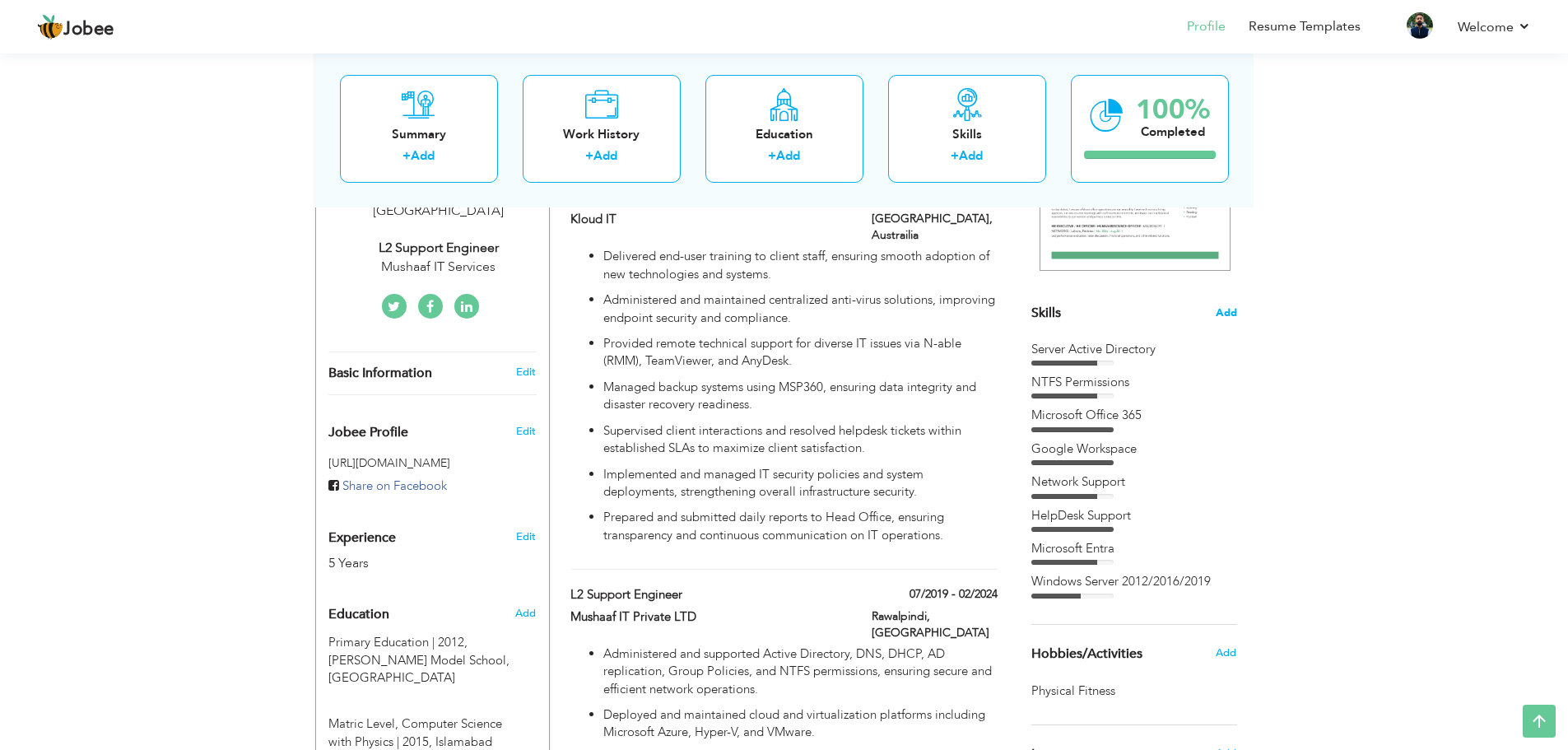
click at [1223, 317] on span "Add" at bounding box center [1226, 313] width 21 height 15
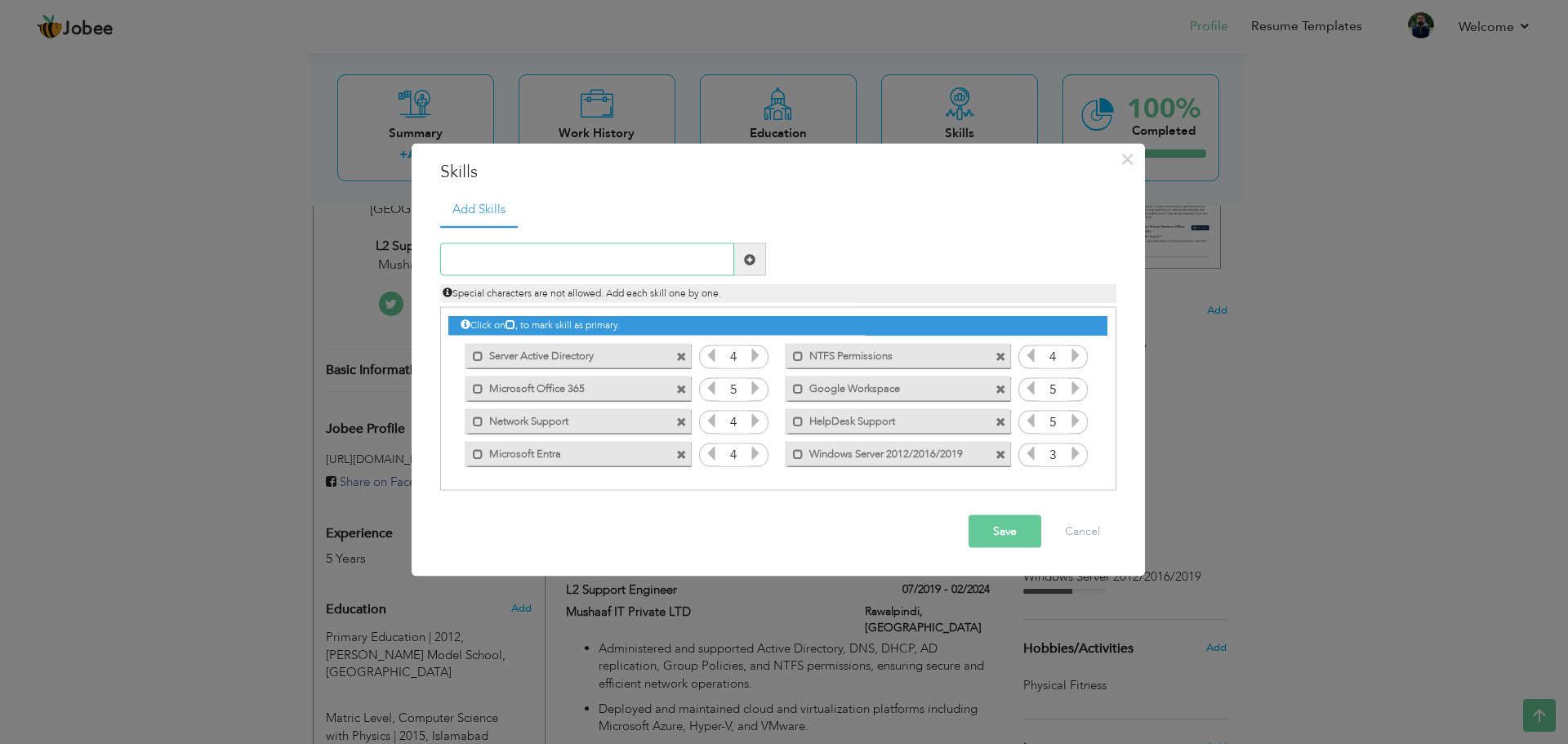
click at [586, 251] on input "text" at bounding box center [587, 260] width 294 height 33
paste input "Computer Information Systems"
type input "Computer Information Systems"
click at [740, 269] on span at bounding box center [750, 260] width 32 height 33
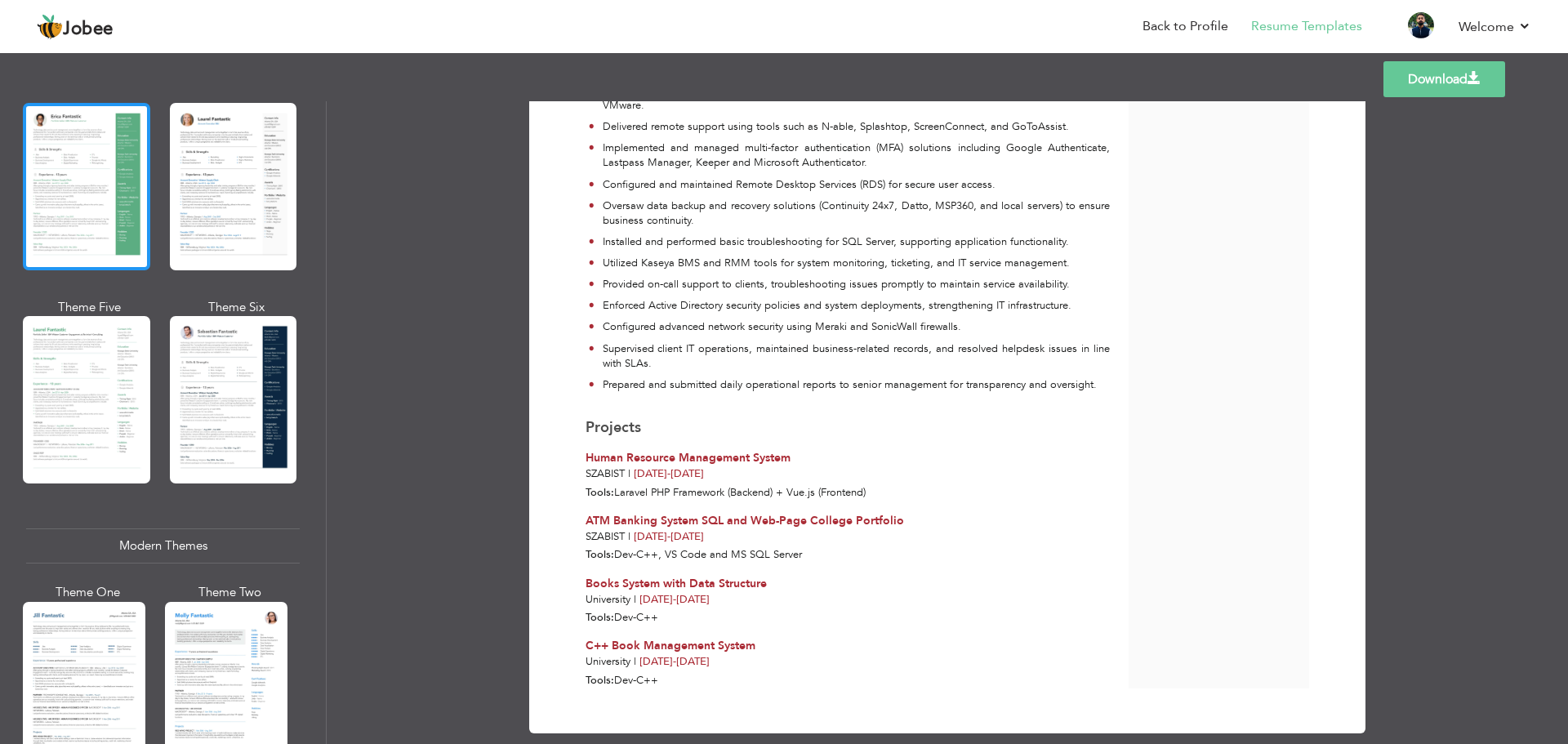
scroll to position [409, 0]
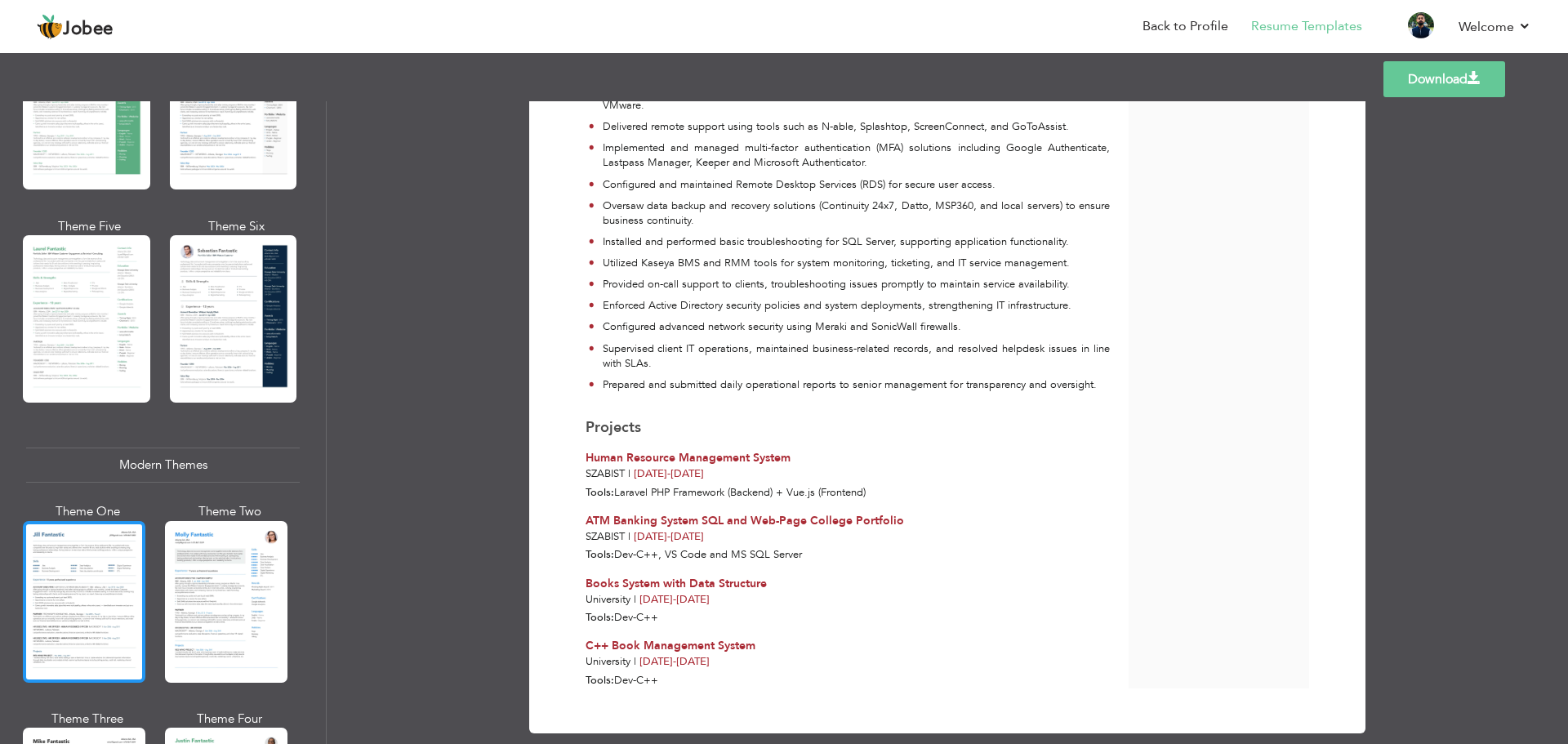
click at [39, 571] on div at bounding box center [84, 602] width 123 height 161
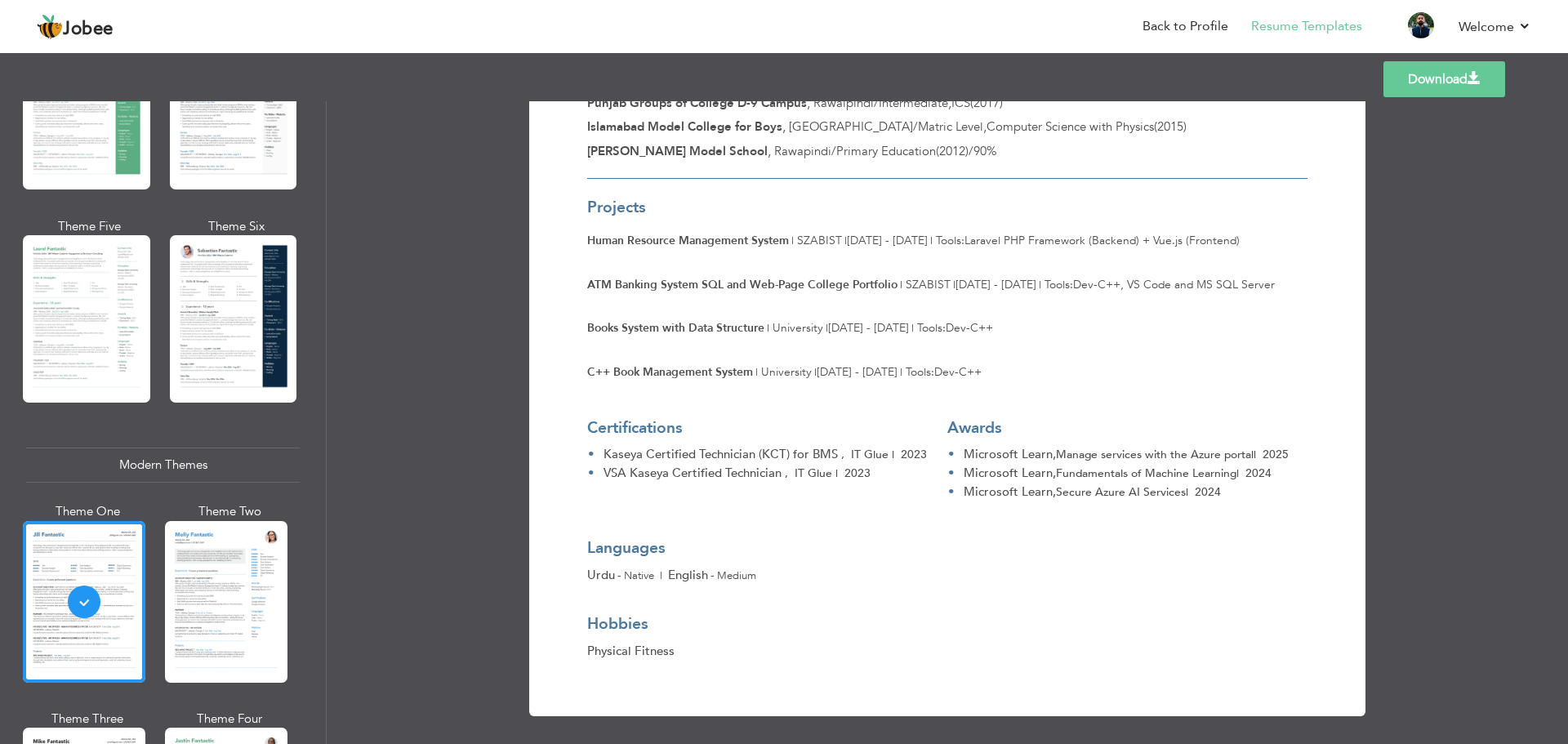
scroll to position [1243, 0]
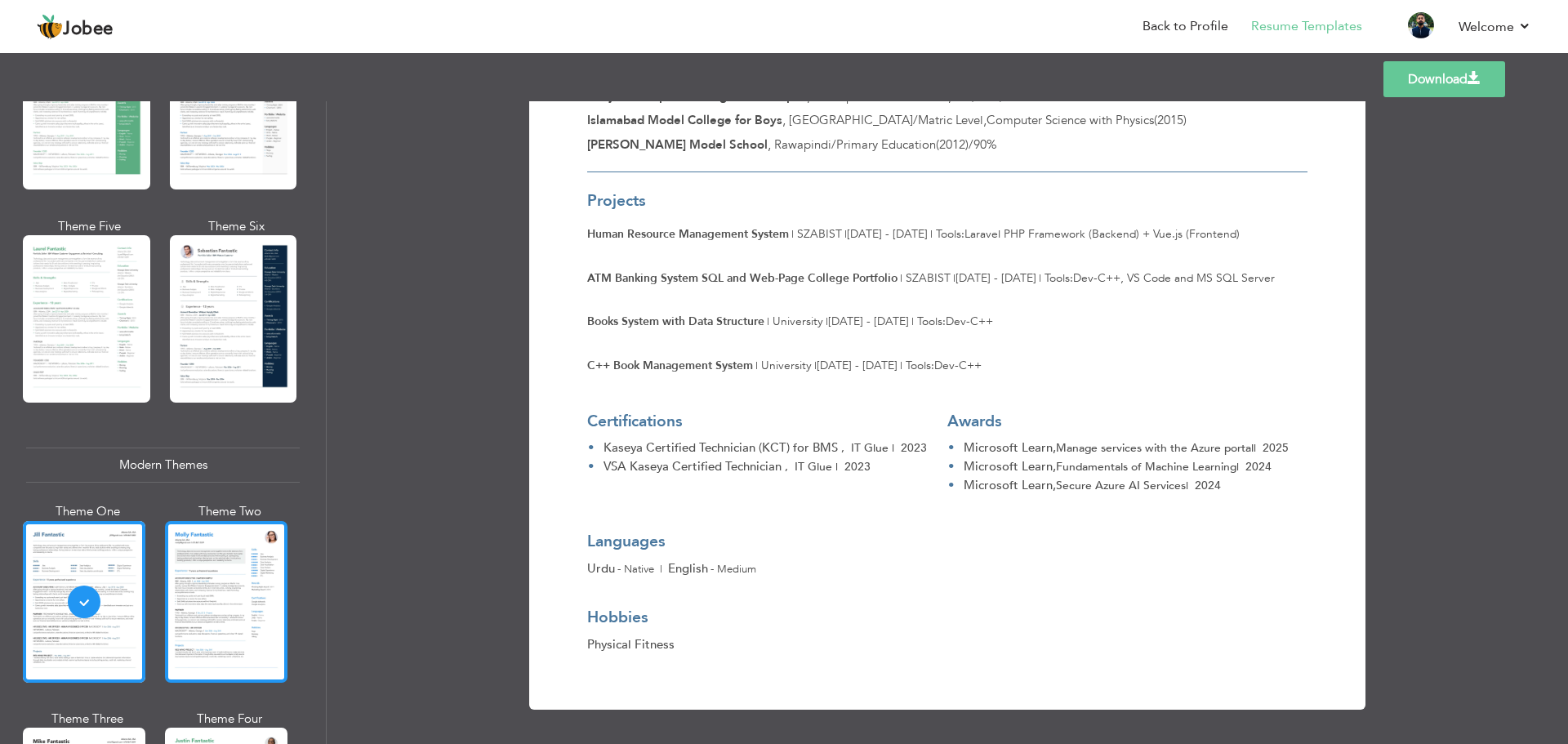
click at [239, 594] on div at bounding box center [226, 602] width 123 height 161
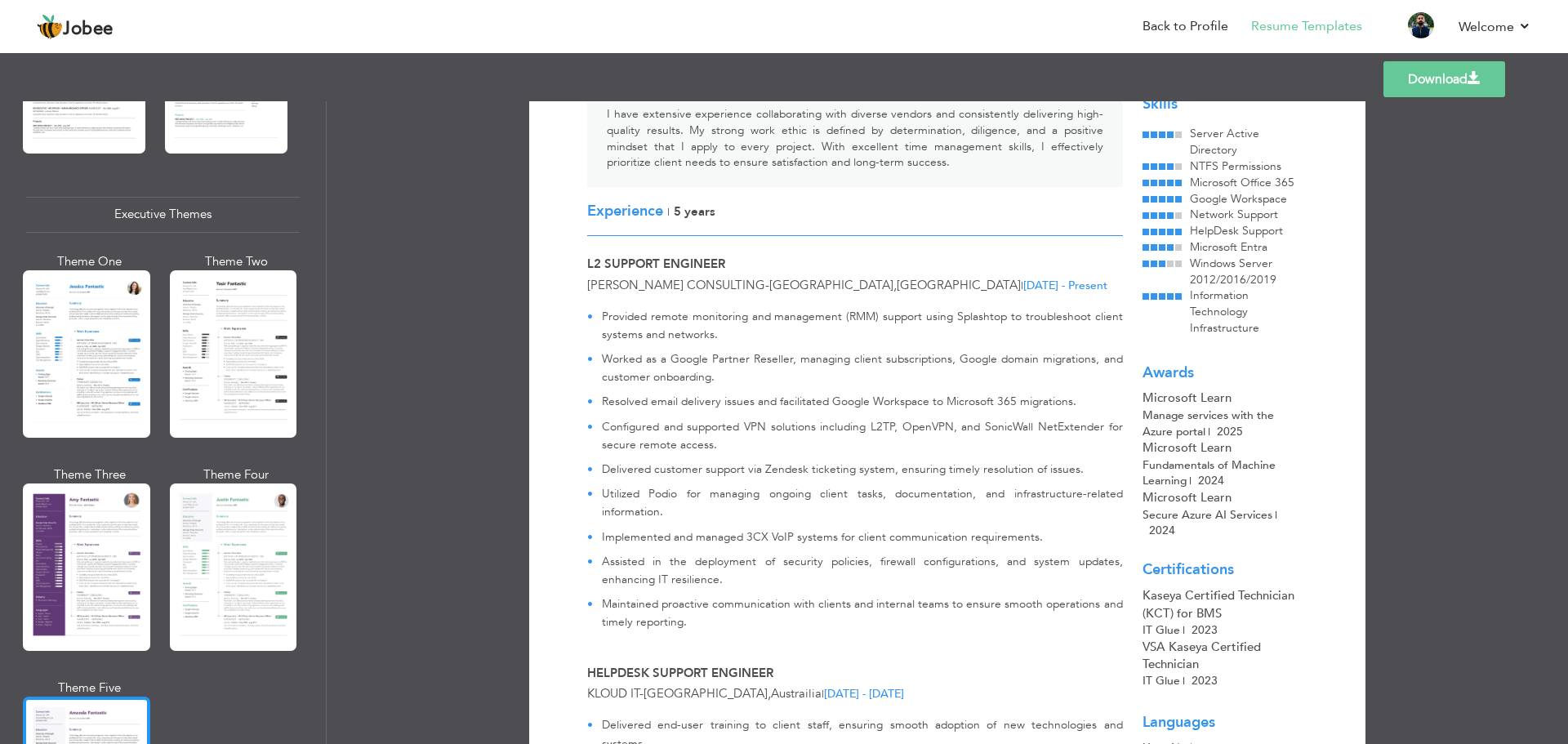
scroll to position [1143, 0]
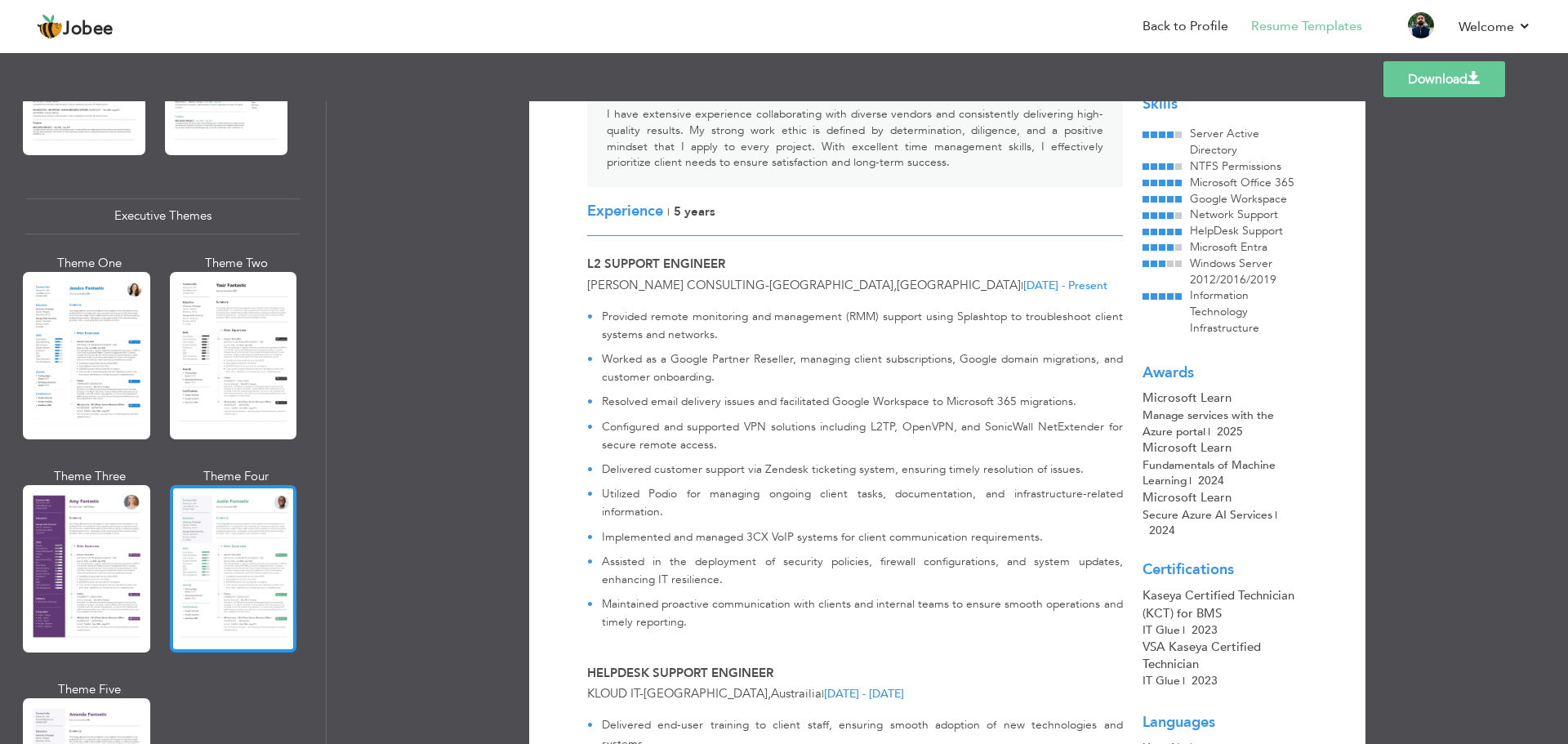
click at [216, 589] on div at bounding box center [234, 568] width 128 height 167
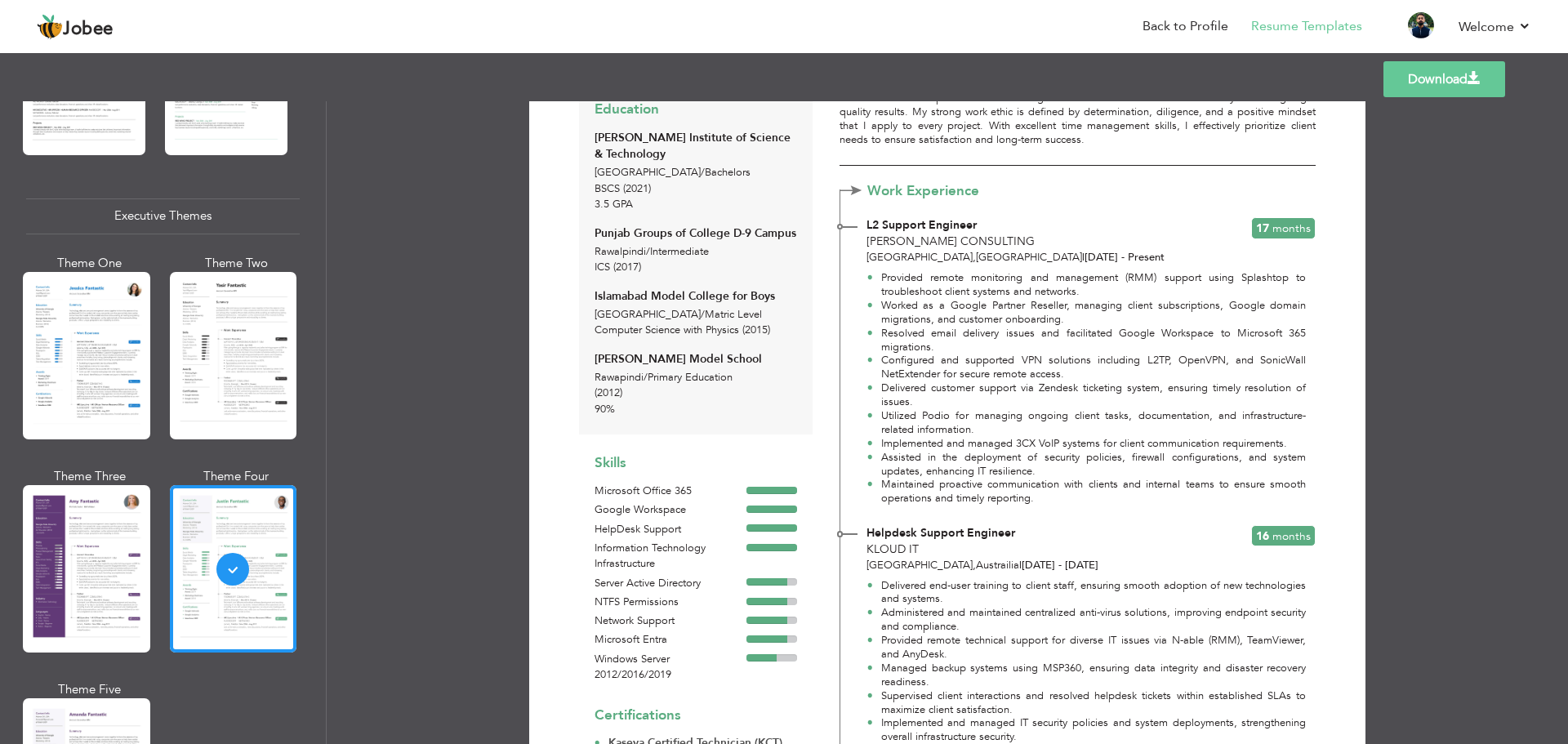
scroll to position [109, 0]
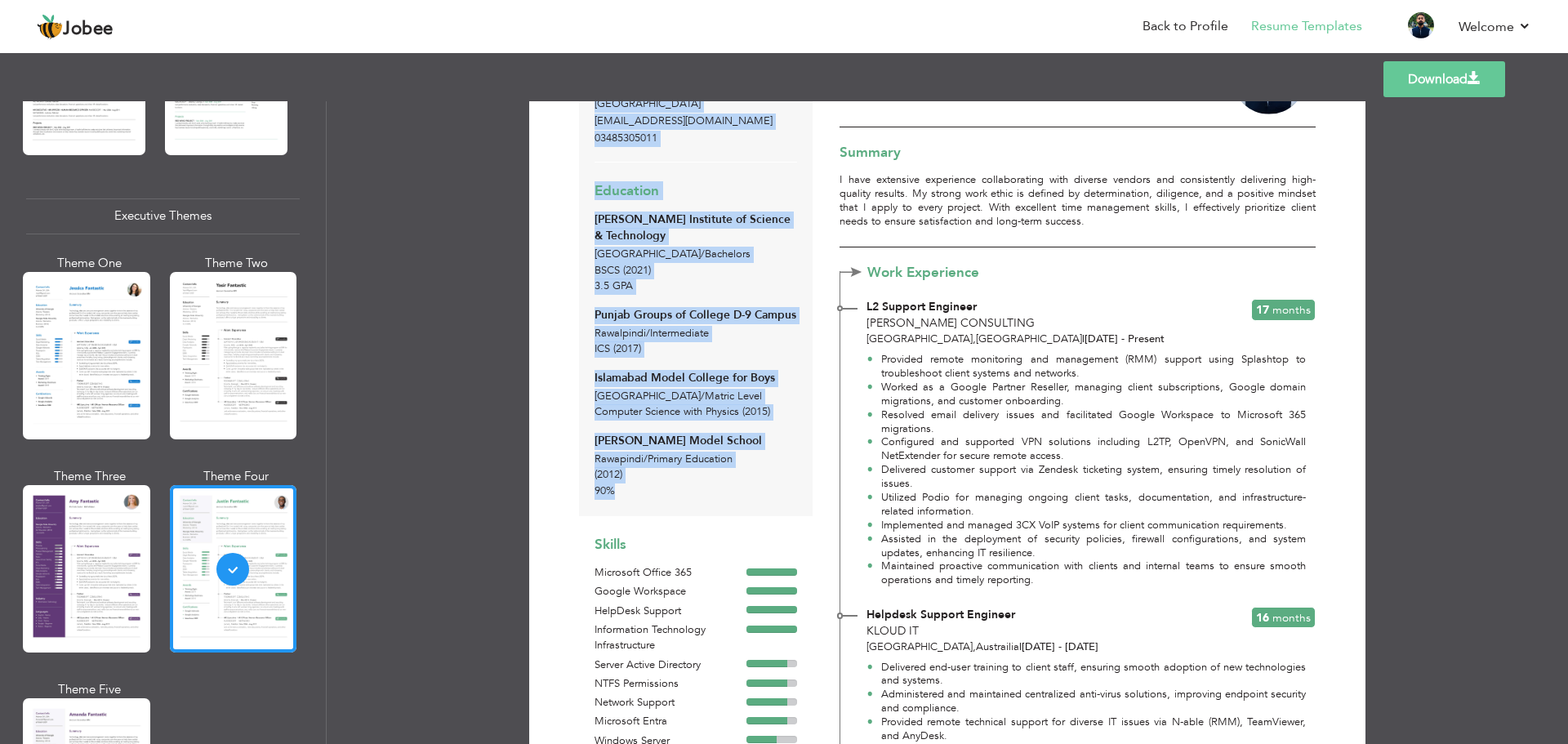
drag, startPoint x: 615, startPoint y: 511, endPoint x: 589, endPoint y: 512, distance: 26.0
click at [589, 512] on div "Contact Info Rawalpindi , Punjab Pakistan khubaibmushaaf@gmail.com 03485305011 …" at bounding box center [695, 277] width 233 height 478
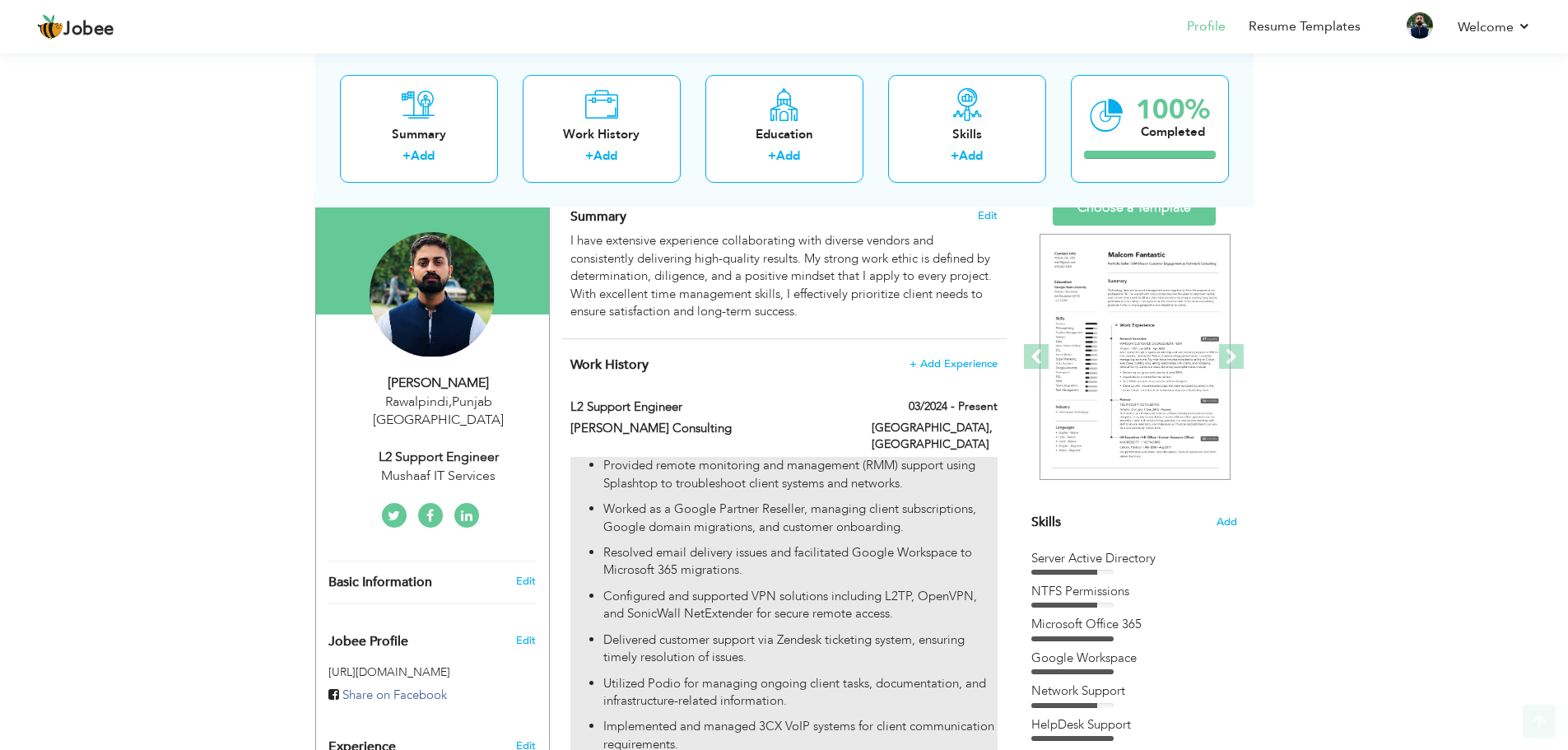
scroll to position [164, 0]
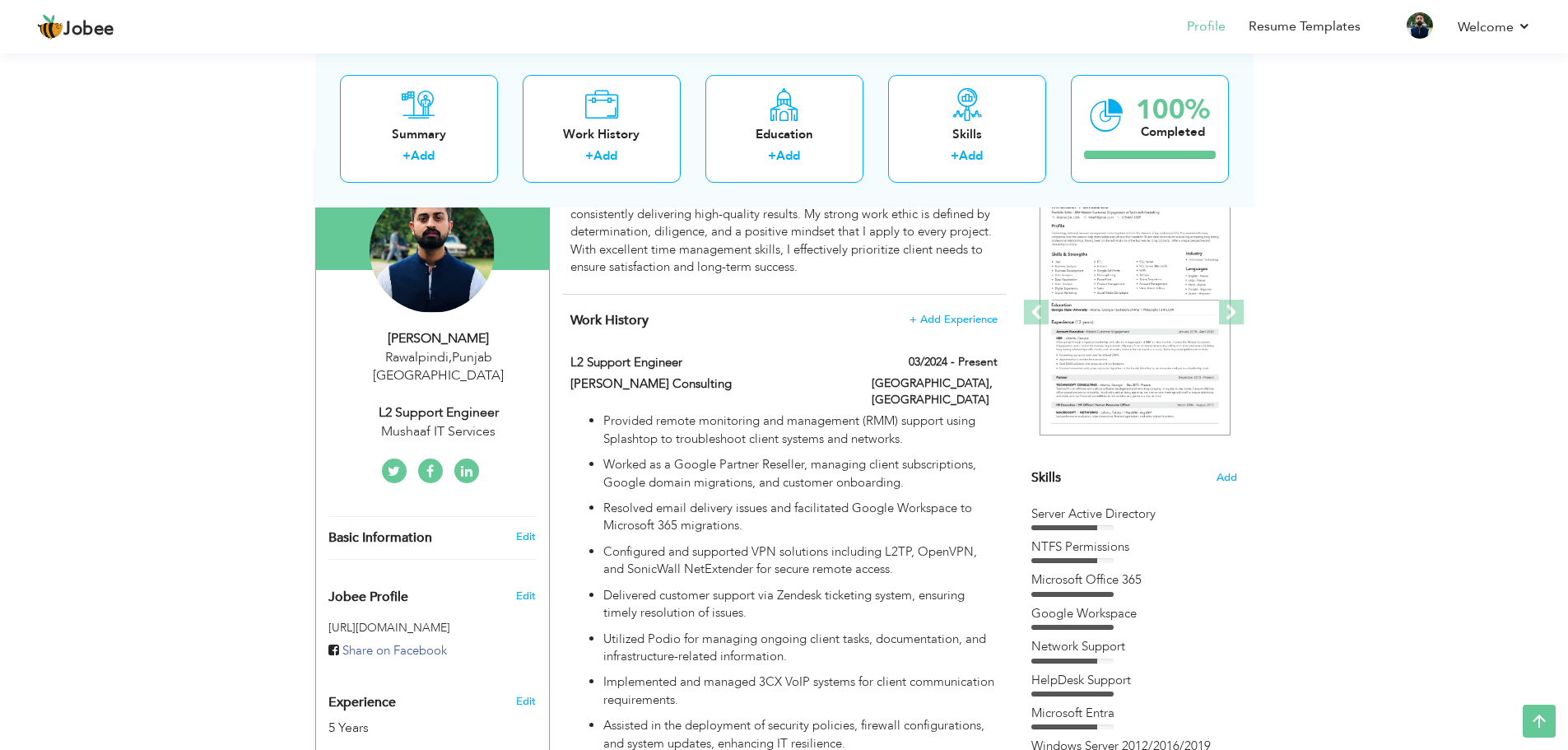
click at [459, 422] on div "Mushaaf IT Services" at bounding box center [439, 431] width 220 height 19
select select "number:166"
select select "number:7"
type input "Mushaaf IT Services"
type input "L2 Support Engineer"
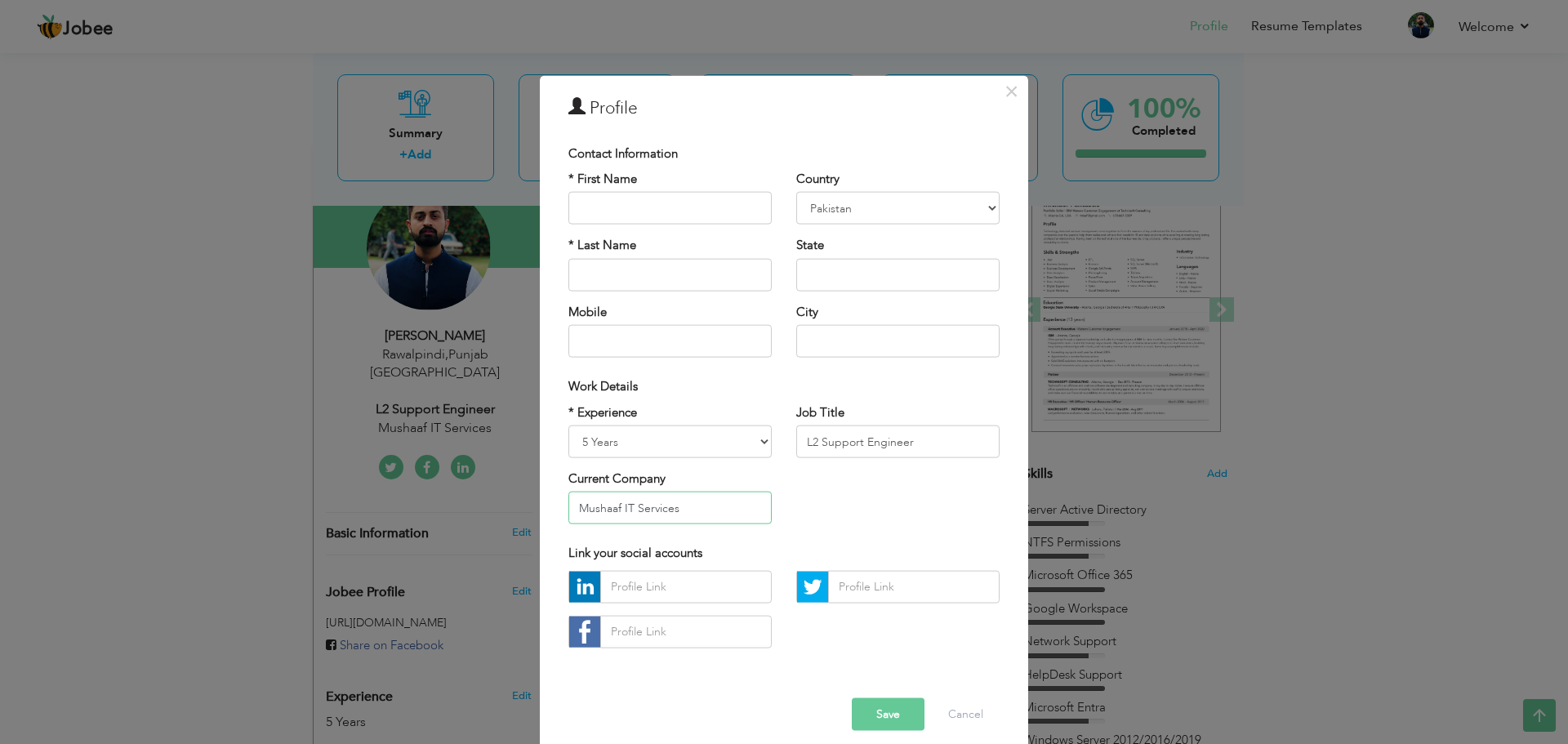
drag, startPoint x: 687, startPoint y: 506, endPoint x: 539, endPoint y: 503, distance: 148.0
click at [539, 503] on div "× Profile Contact Information * First Name * Last Name Mobile Country Aruba" at bounding box center [783, 416] width 488 height 683
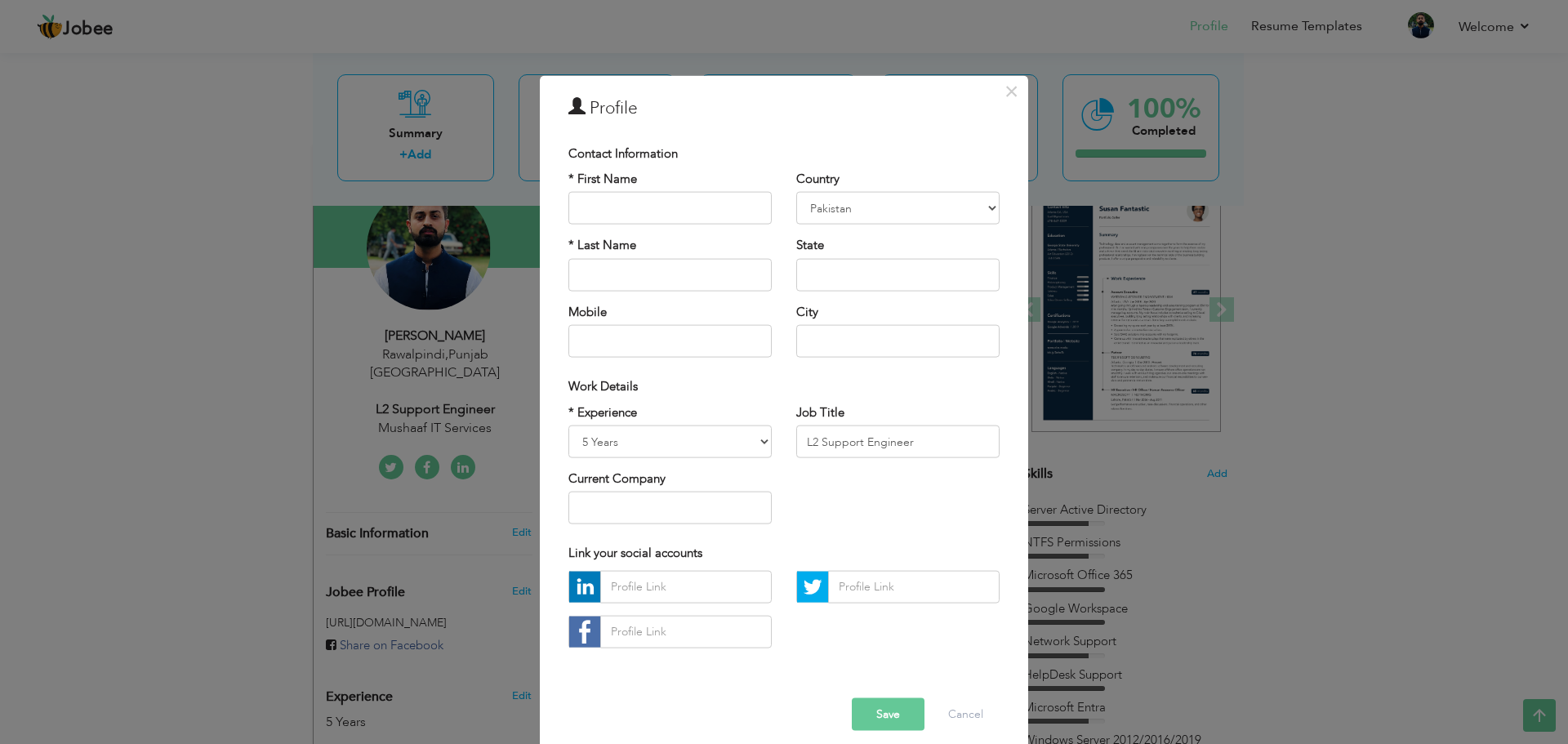
click at [815, 511] on div "* Experience Entry Level Less than 1 Year 1 Year 2 Years 3 Years 4 Years 5 Year…" at bounding box center [784, 470] width 455 height 133
click at [878, 705] on button "Save" at bounding box center [887, 714] width 72 height 33
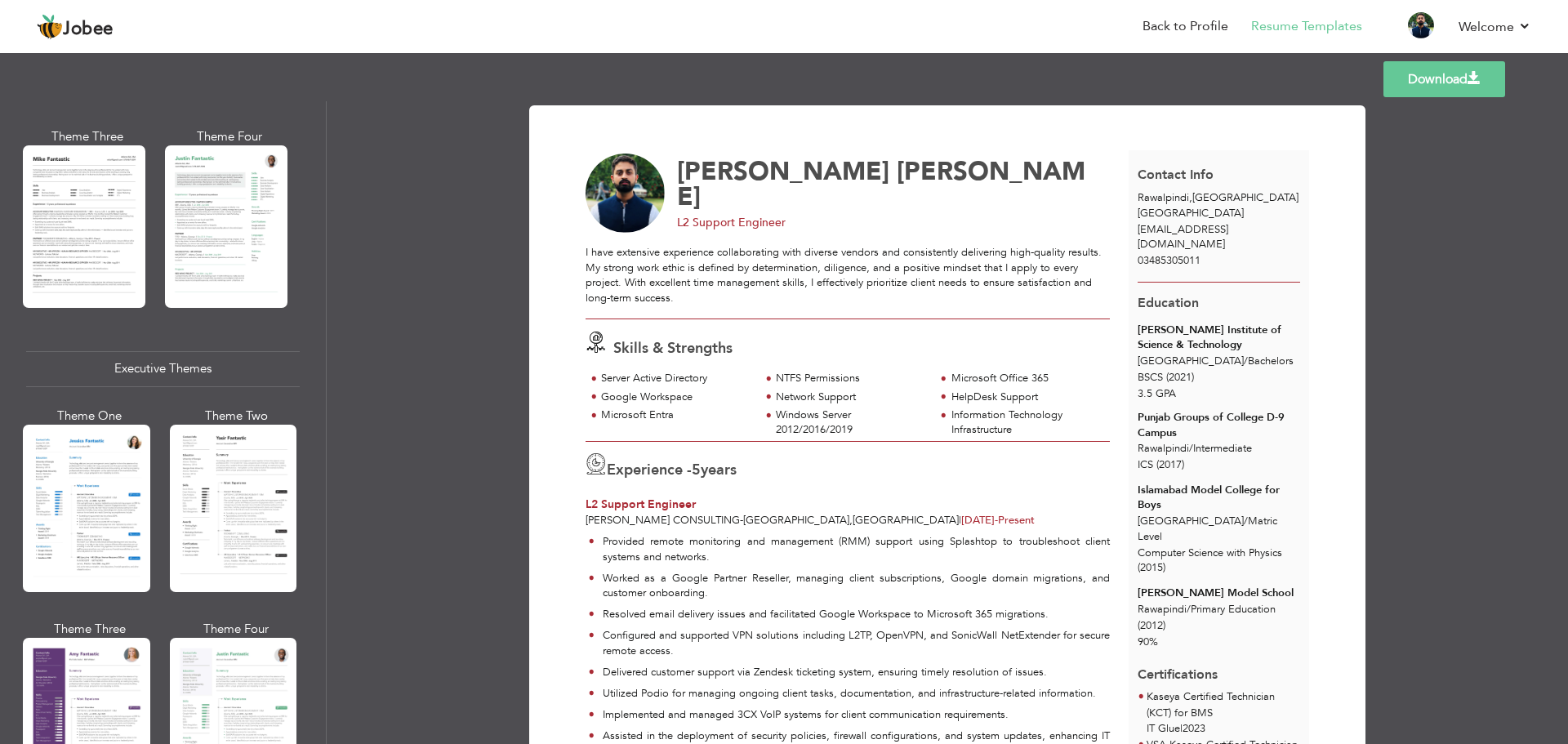
scroll to position [972, 0]
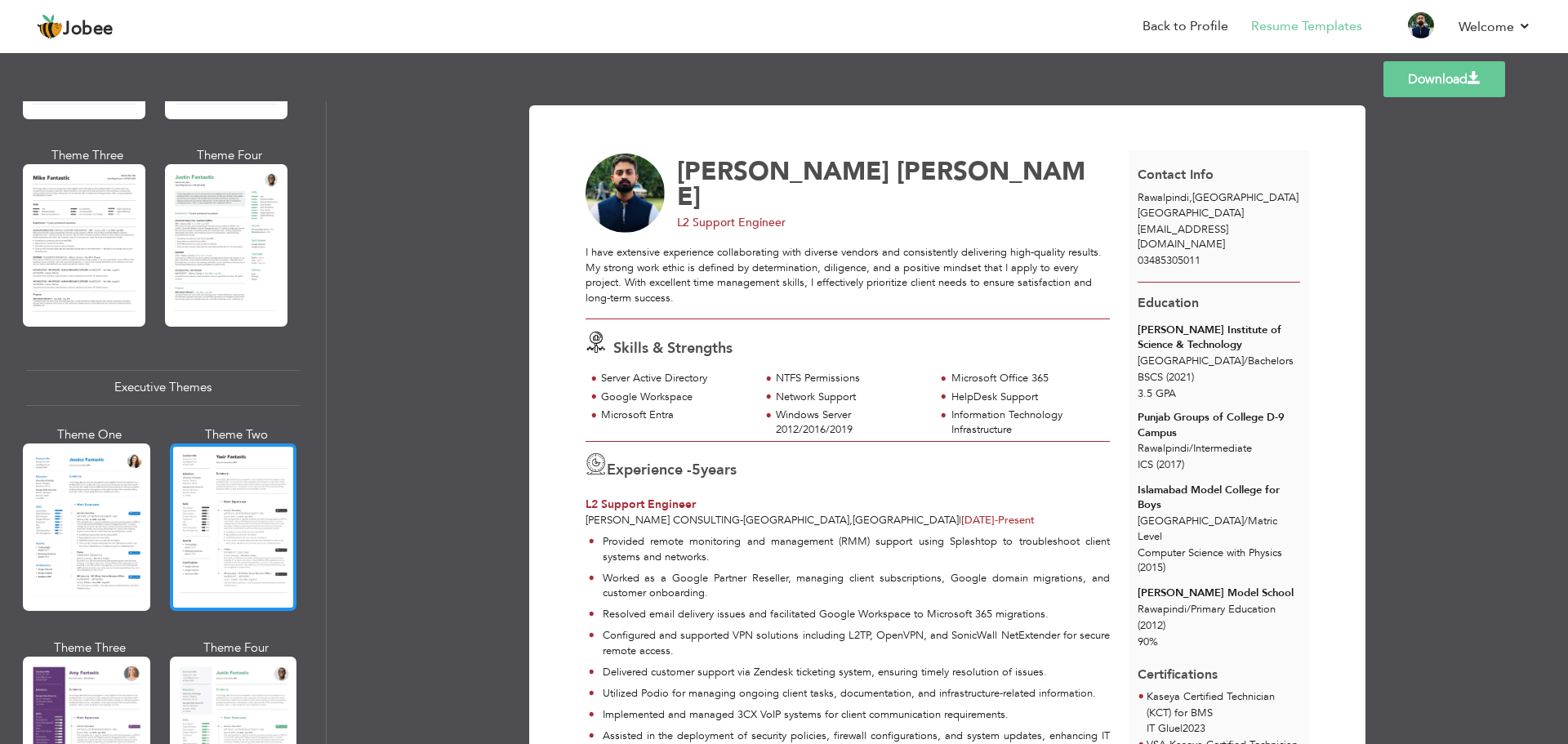
click at [219, 511] on div at bounding box center [234, 527] width 128 height 167
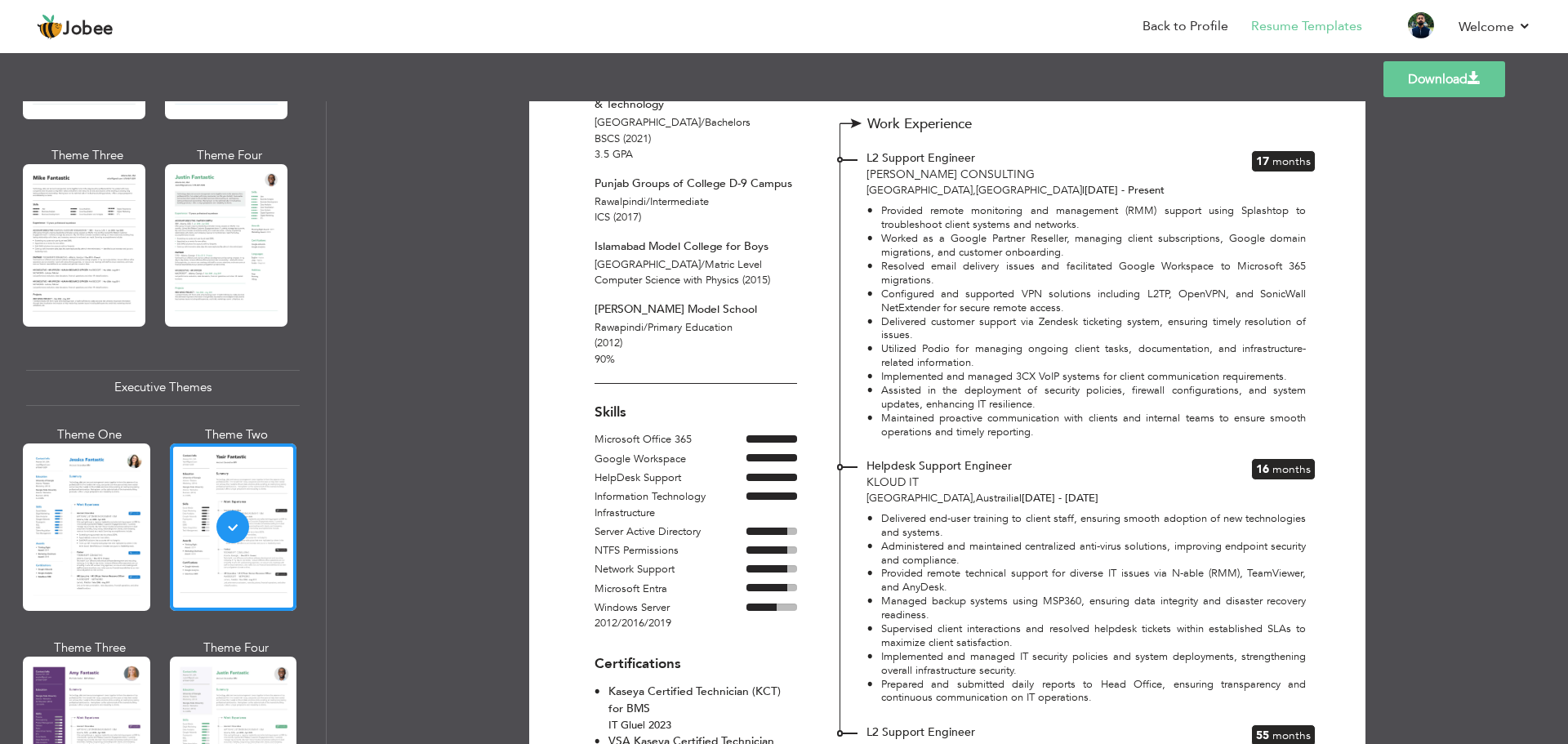
scroll to position [0, 0]
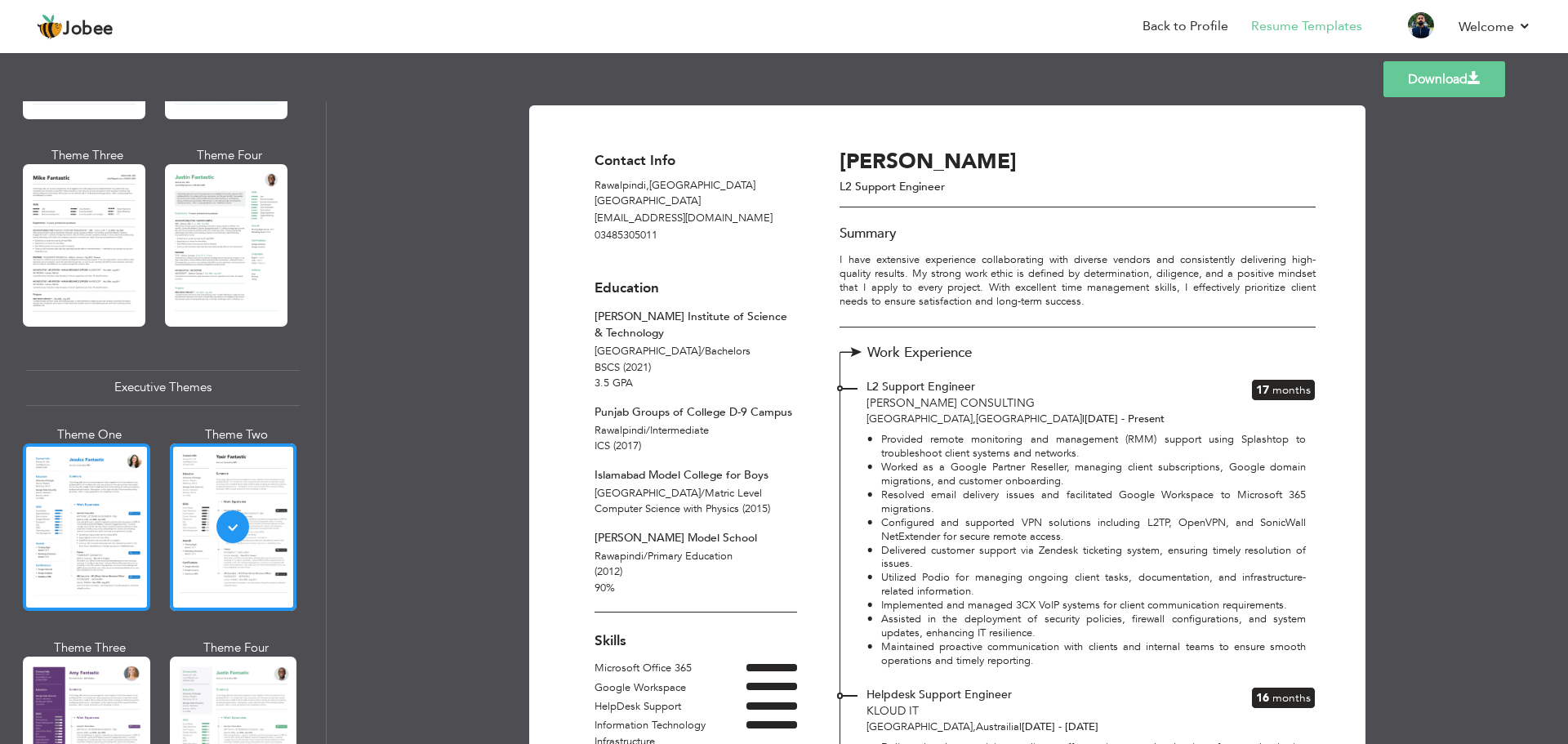
click at [103, 493] on div at bounding box center [87, 527] width 128 height 167
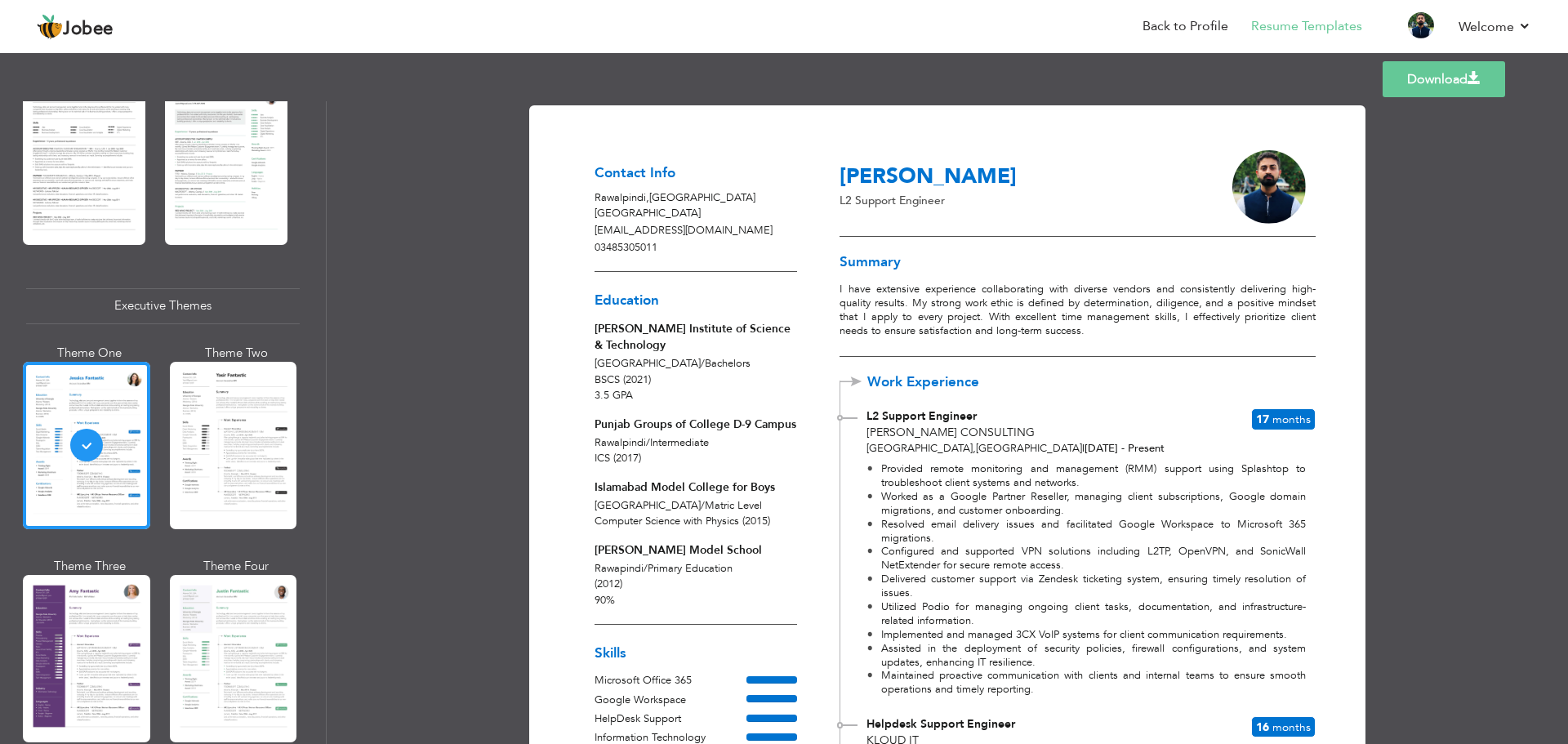
scroll to position [1136, 0]
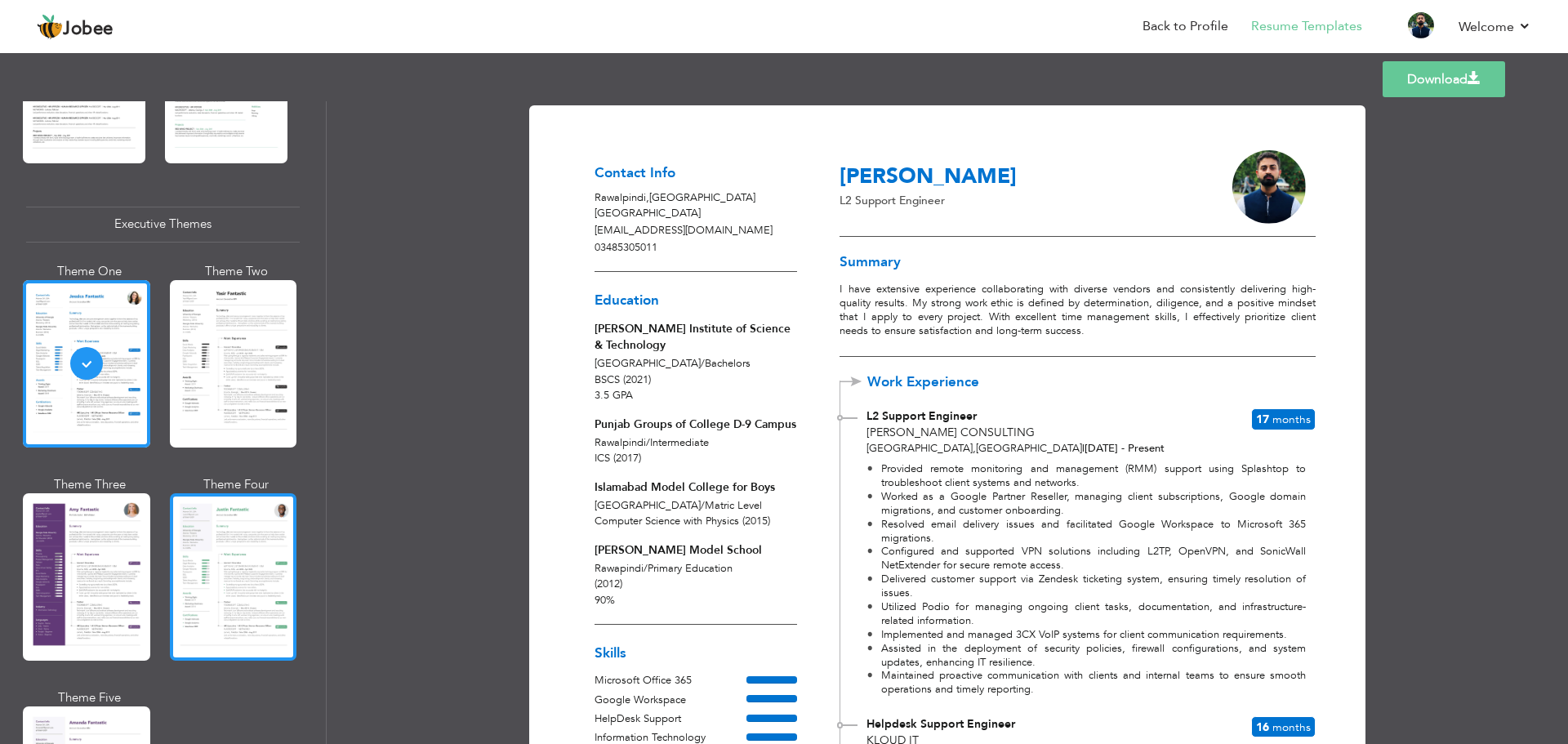
click at [264, 599] on div at bounding box center [234, 577] width 128 height 167
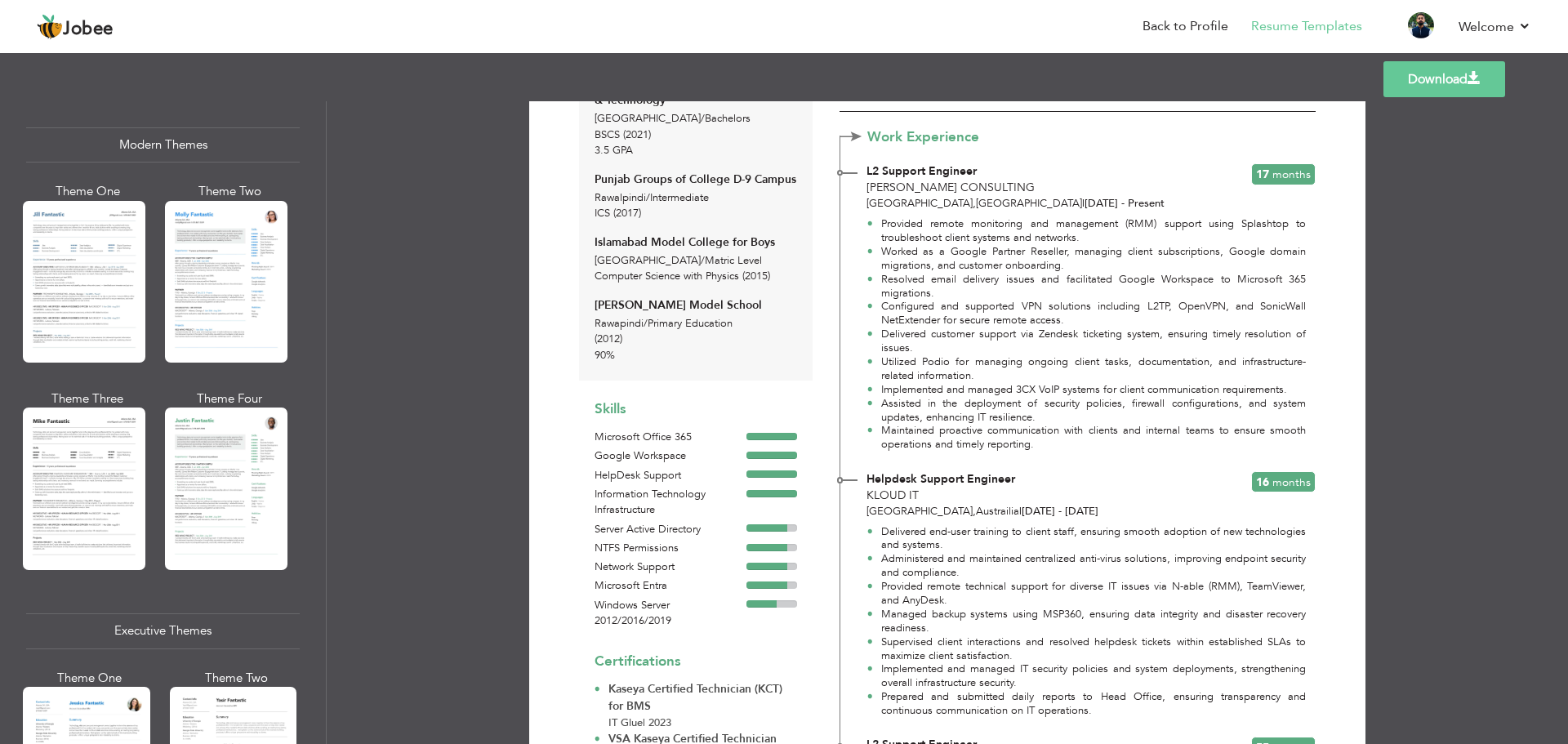
scroll to position [728, 0]
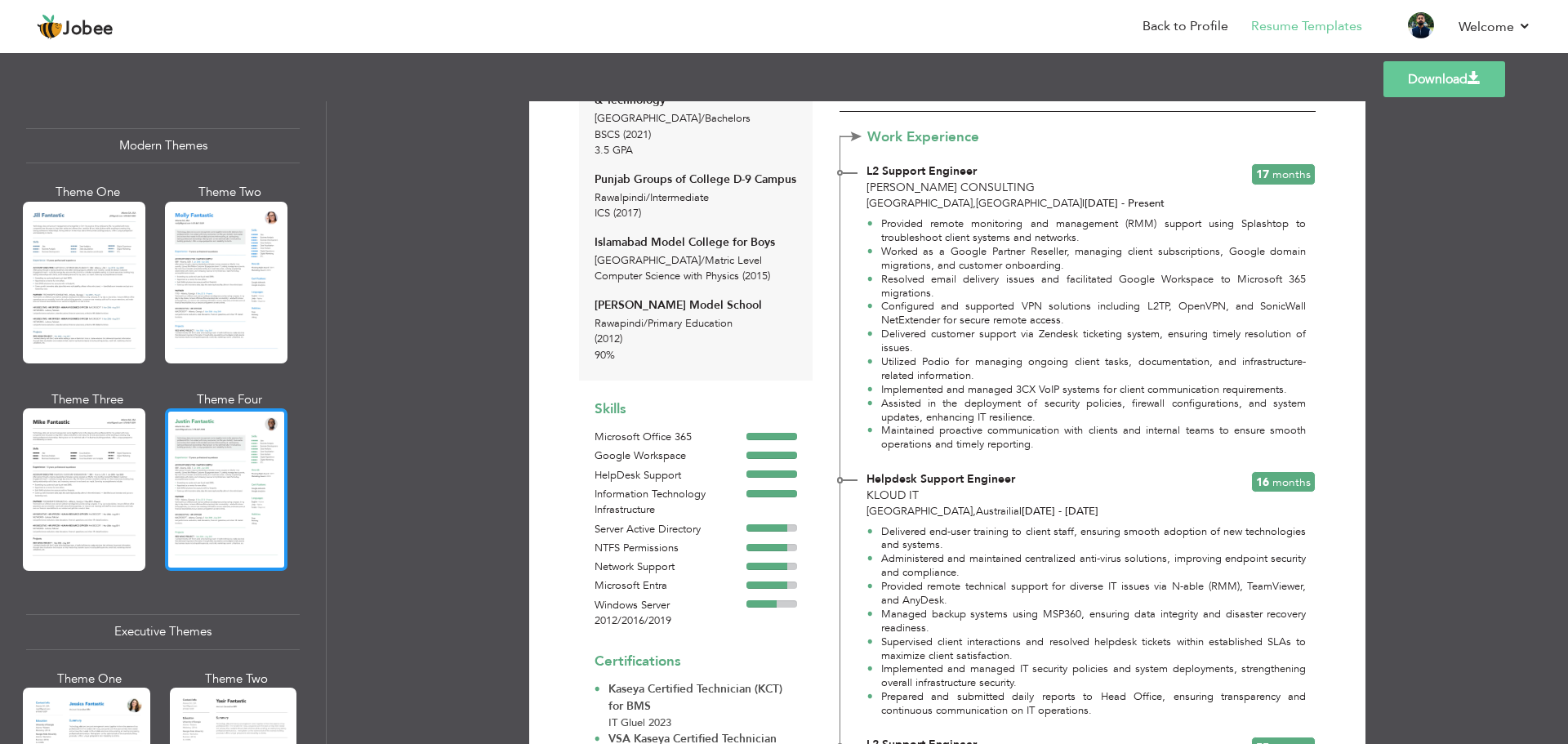
click at [239, 490] on div at bounding box center [226, 489] width 123 height 161
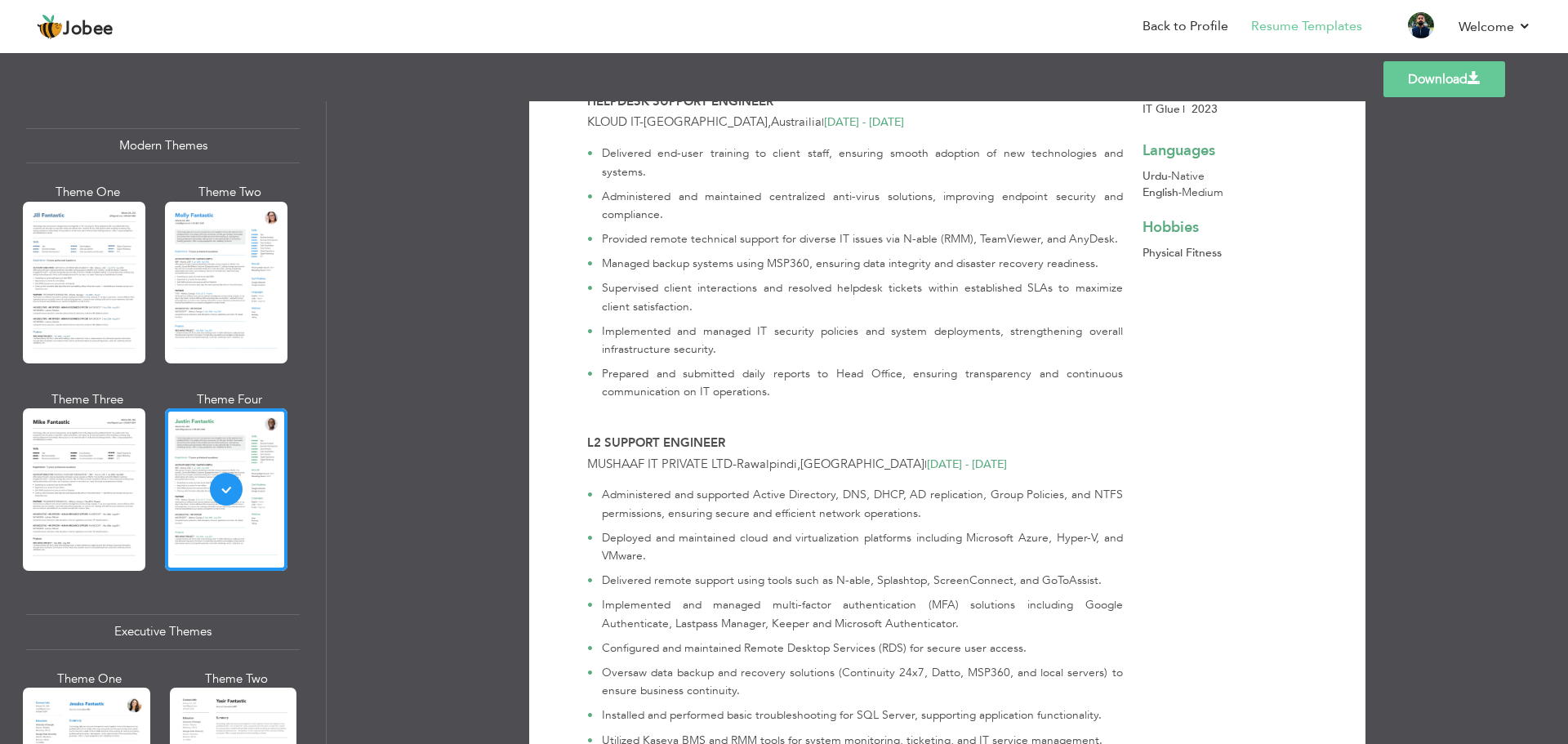
scroll to position [817, 0]
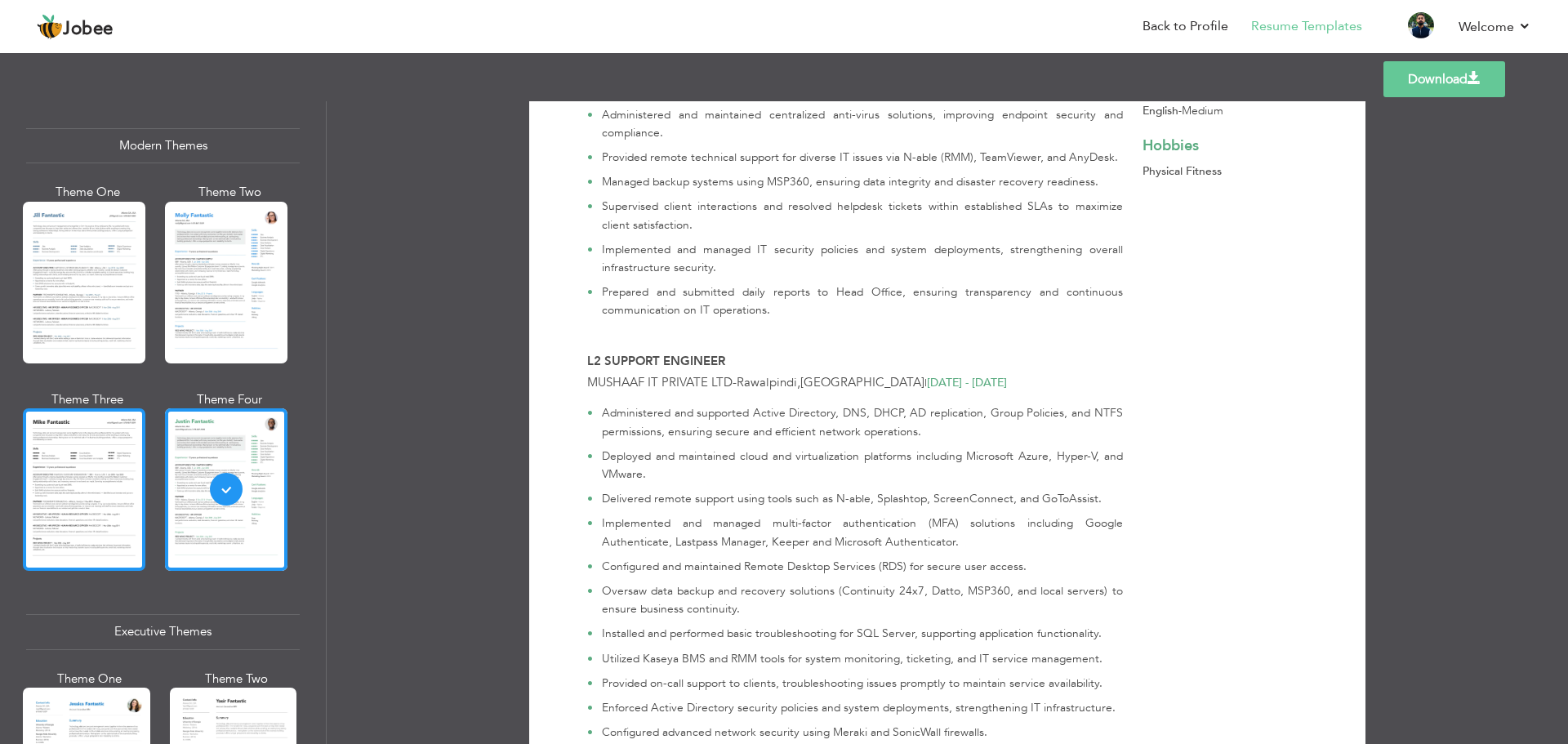
click at [125, 496] on div at bounding box center [84, 489] width 123 height 161
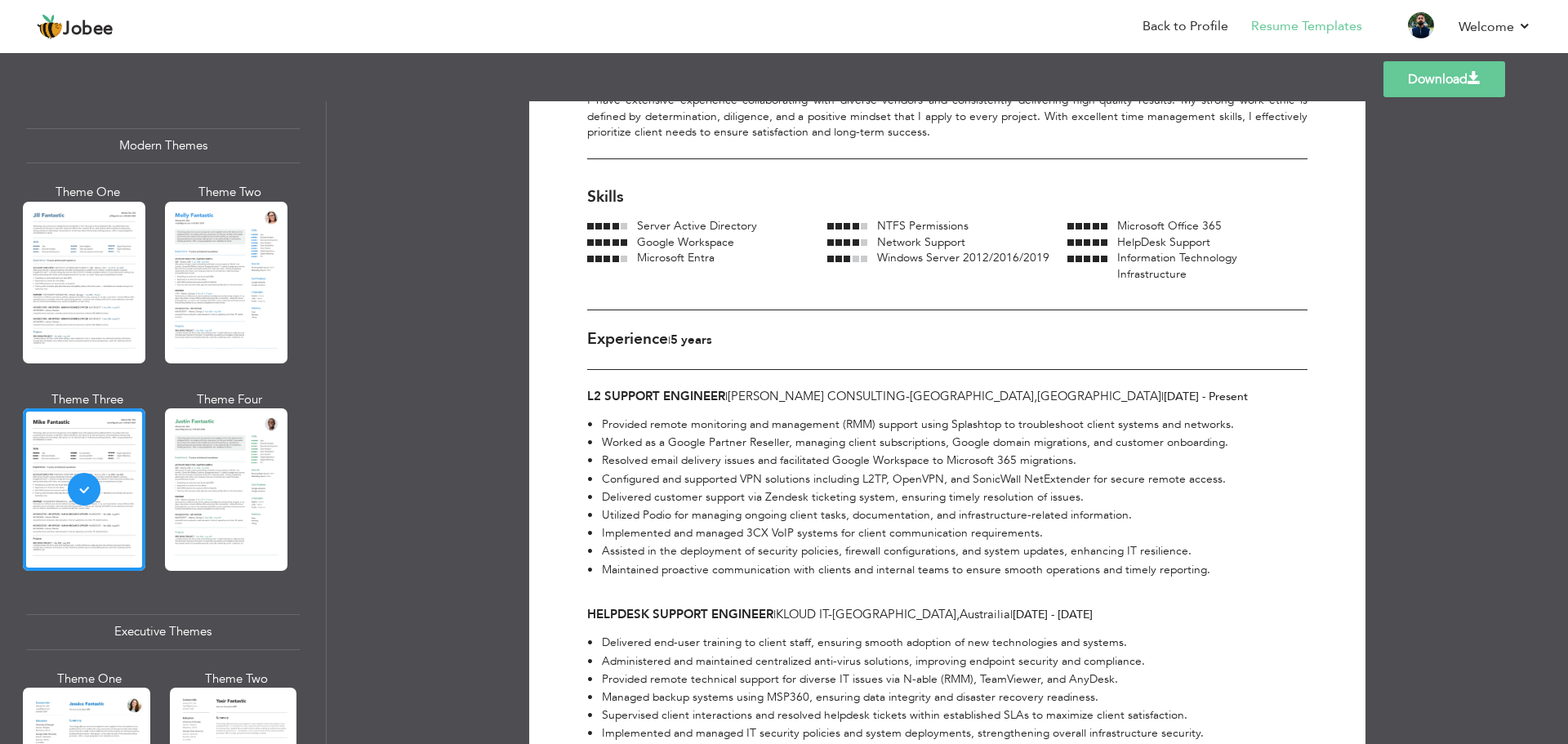
scroll to position [0, 0]
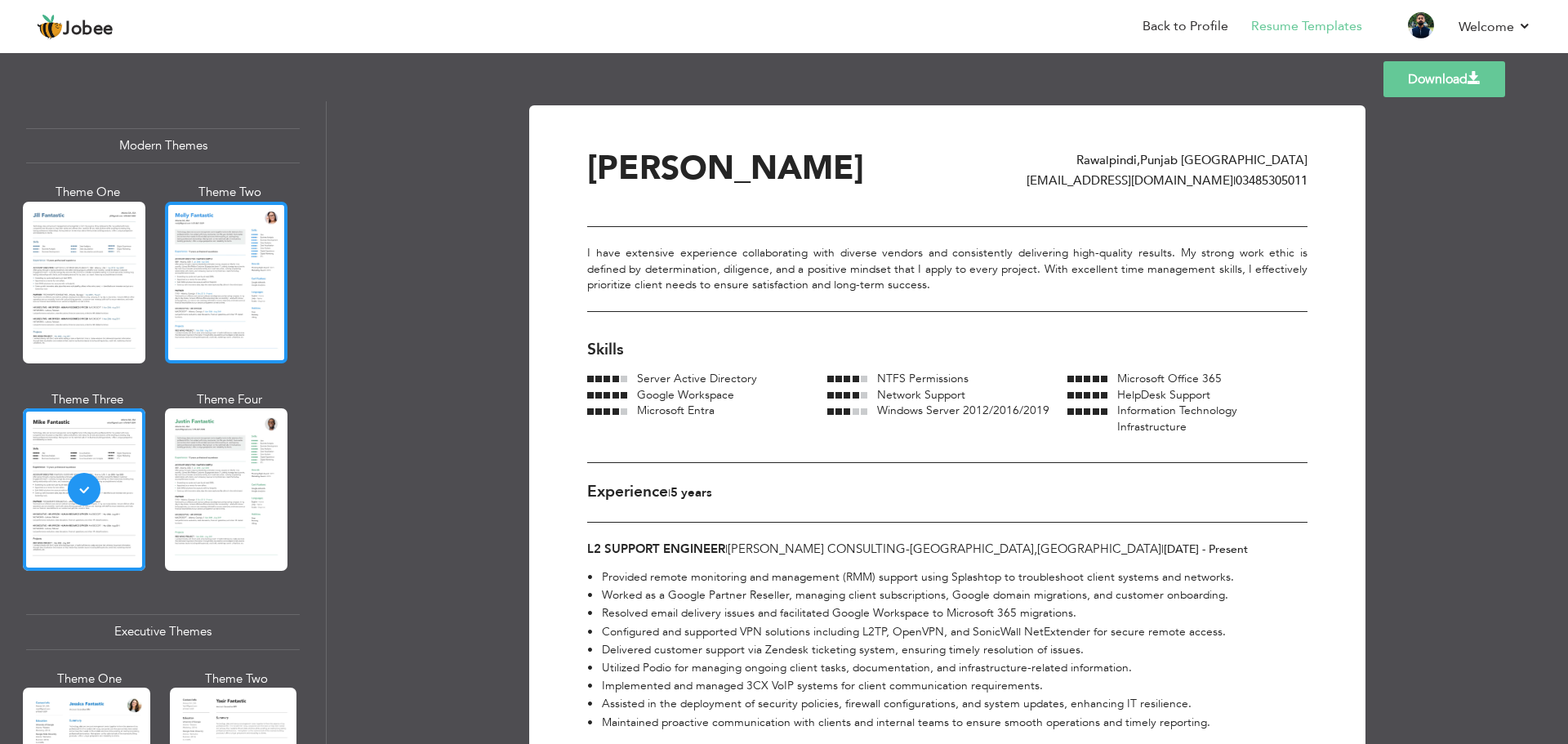
click at [221, 313] on div at bounding box center [226, 282] width 123 height 161
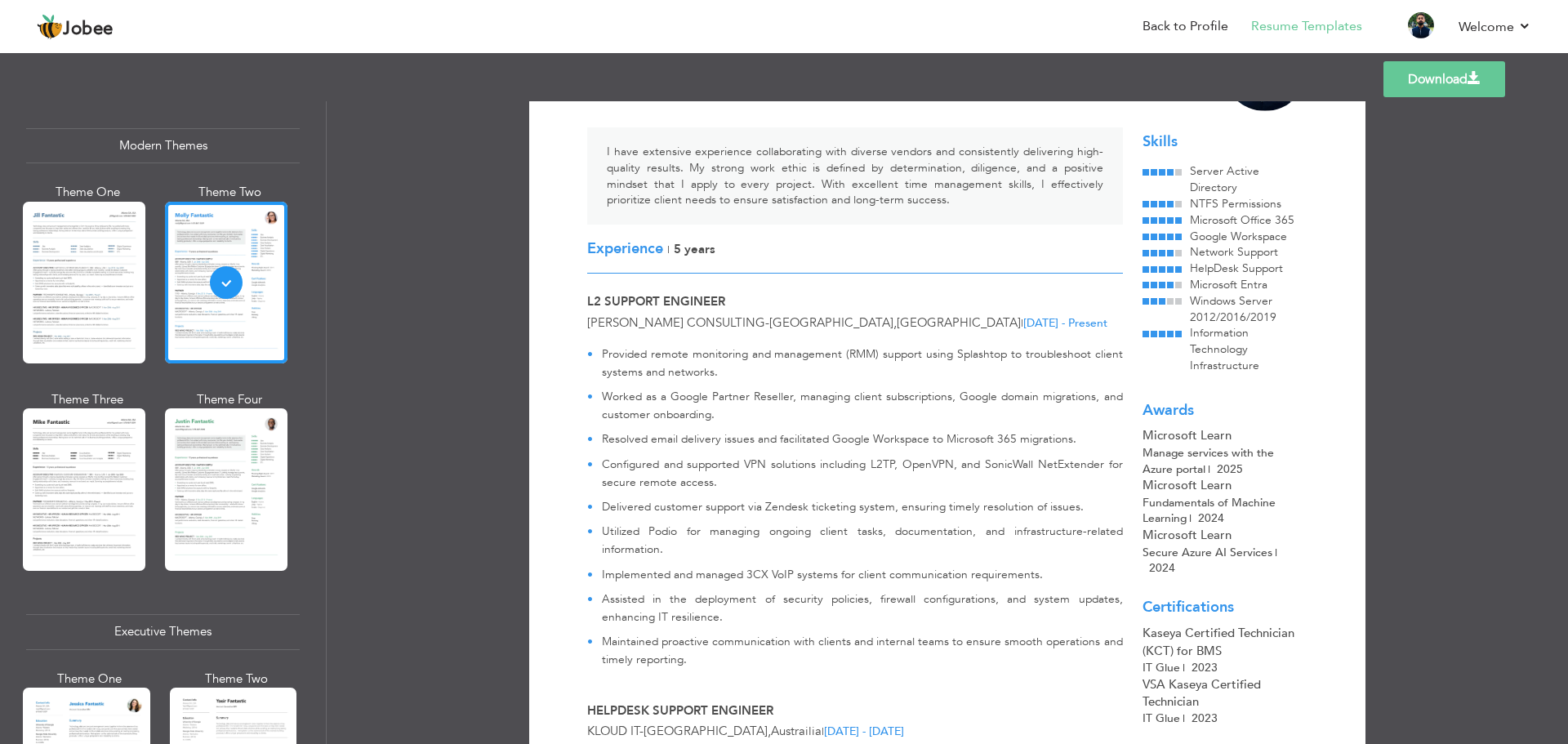
scroll to position [327, 0]
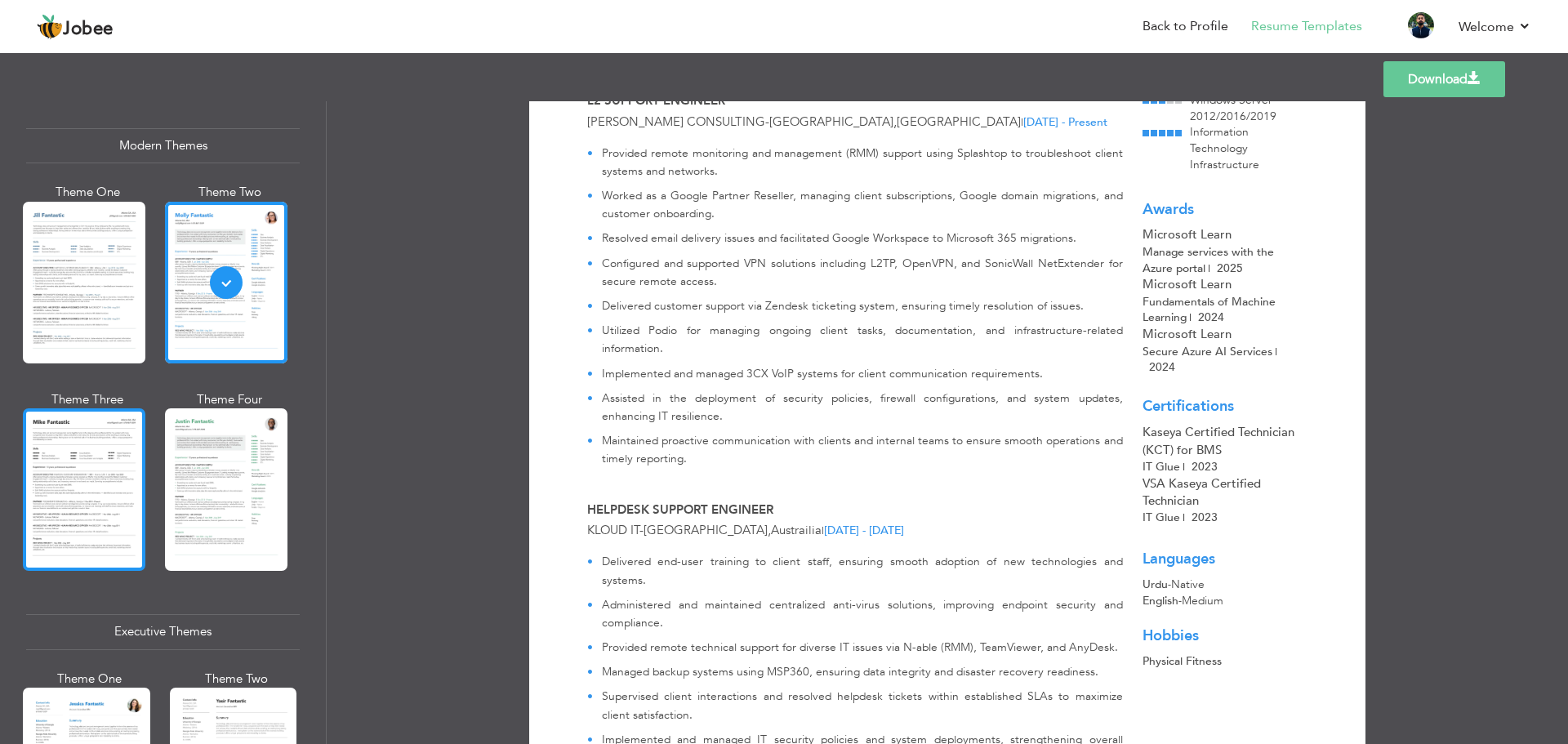
click at [78, 433] on div at bounding box center [84, 489] width 123 height 161
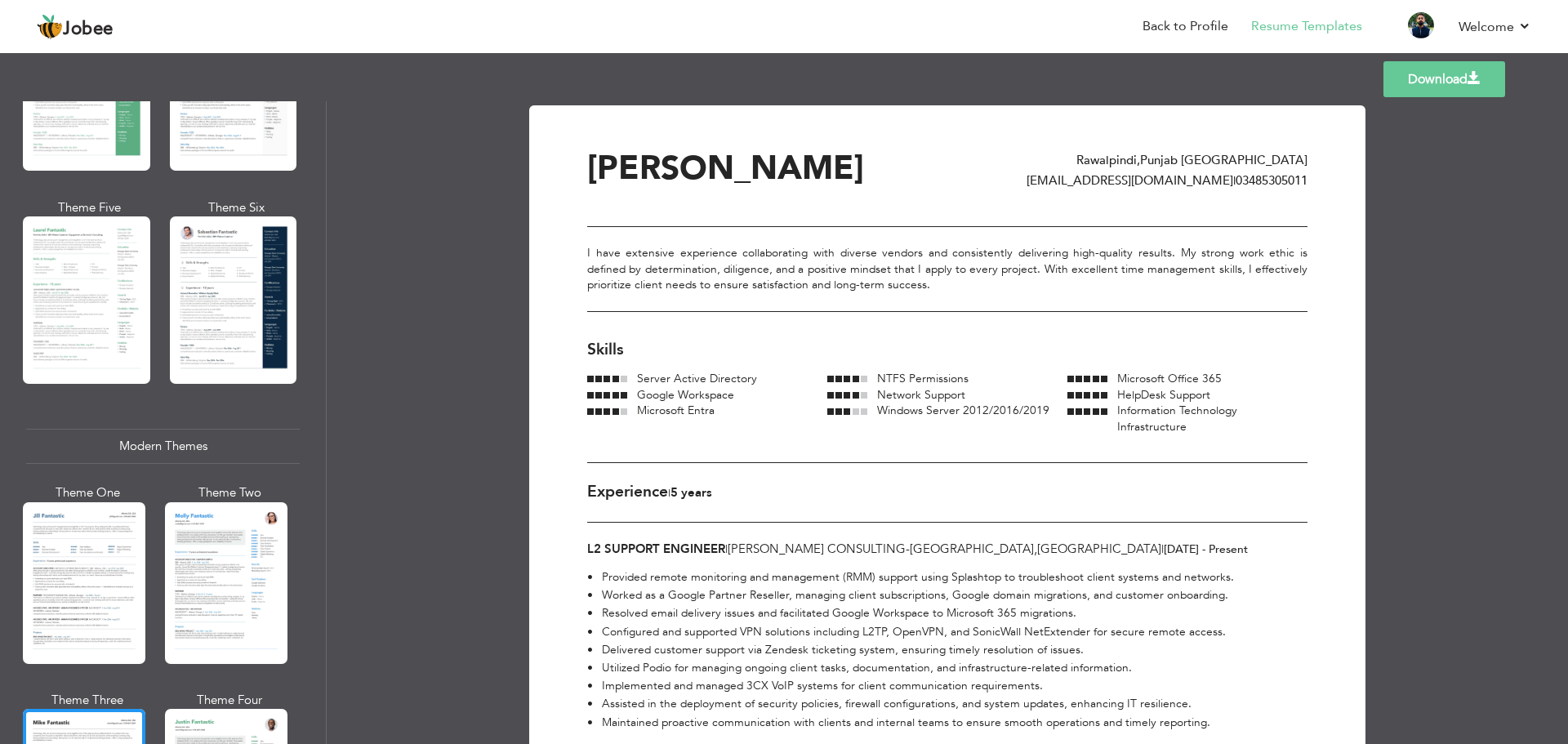
scroll to position [401, 0]
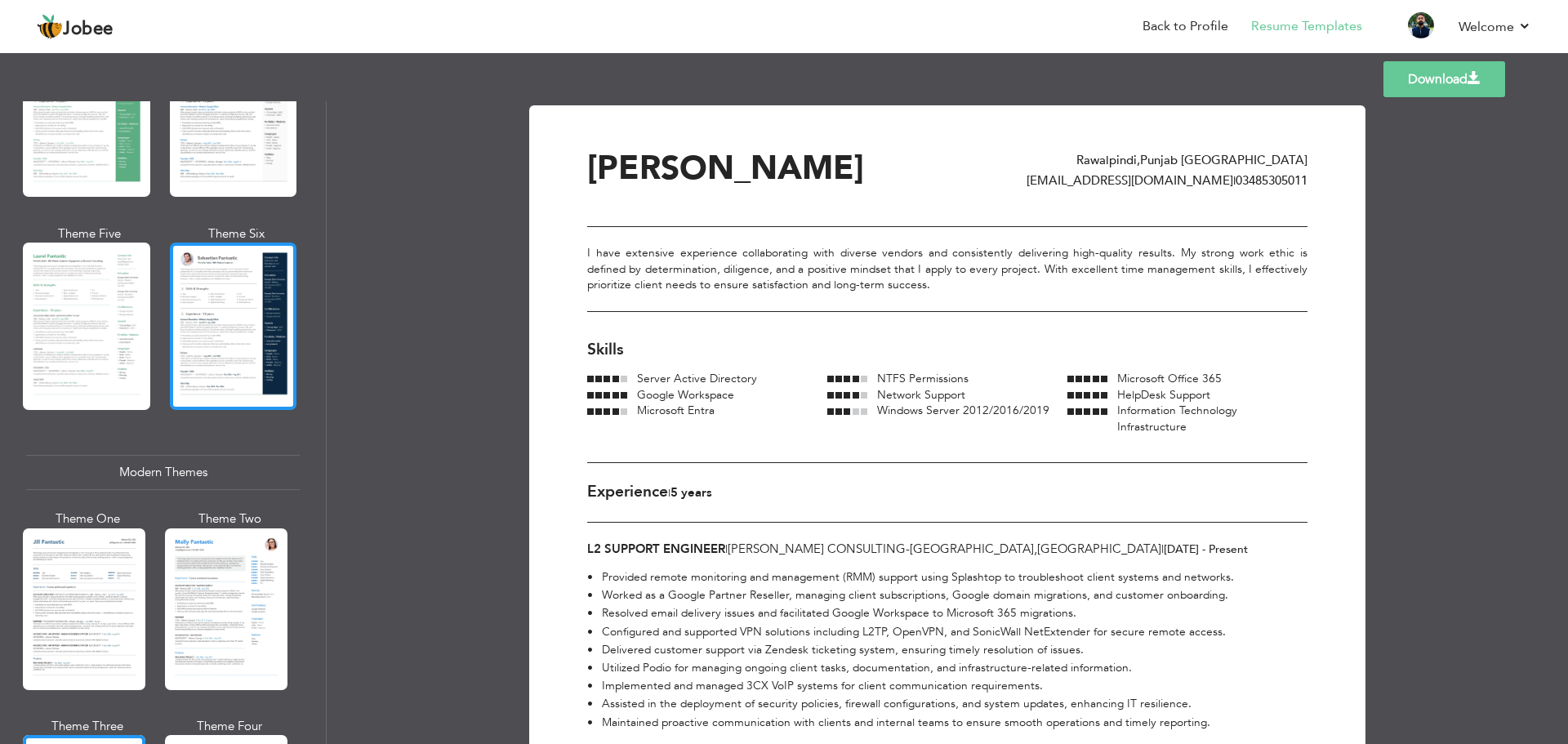
click at [229, 357] on div at bounding box center [234, 326] width 128 height 167
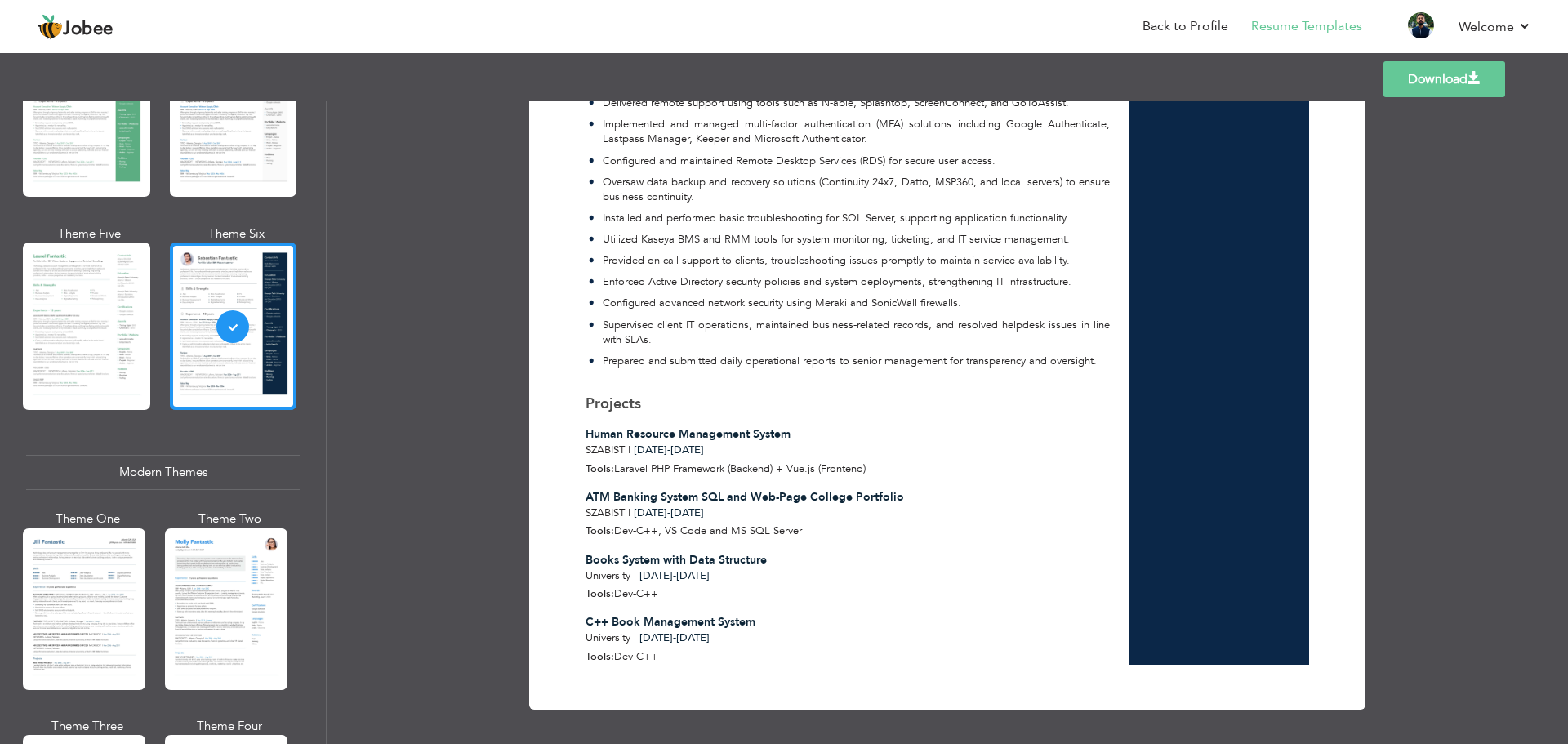
scroll to position [238, 0]
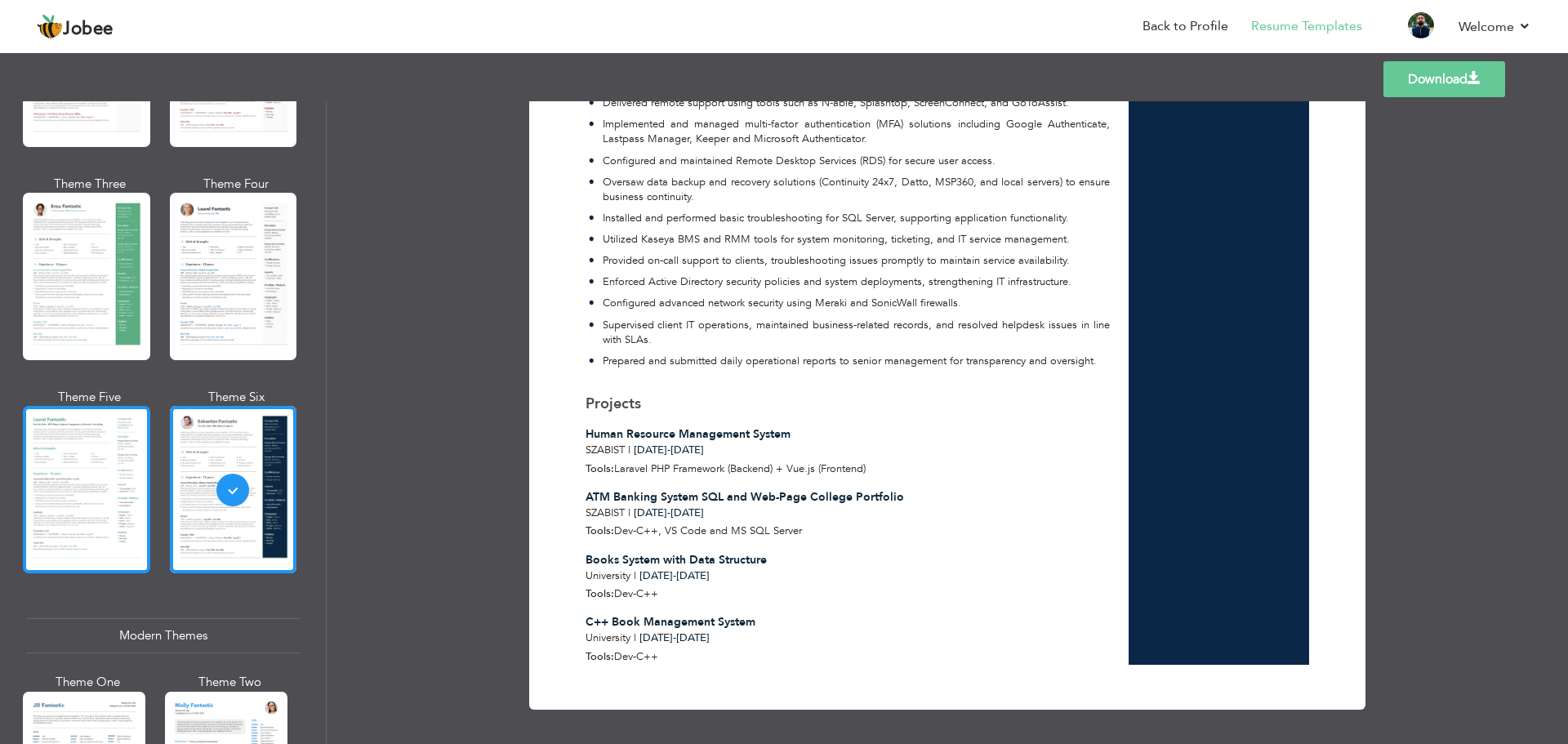
click at [101, 460] on div at bounding box center [87, 489] width 128 height 167
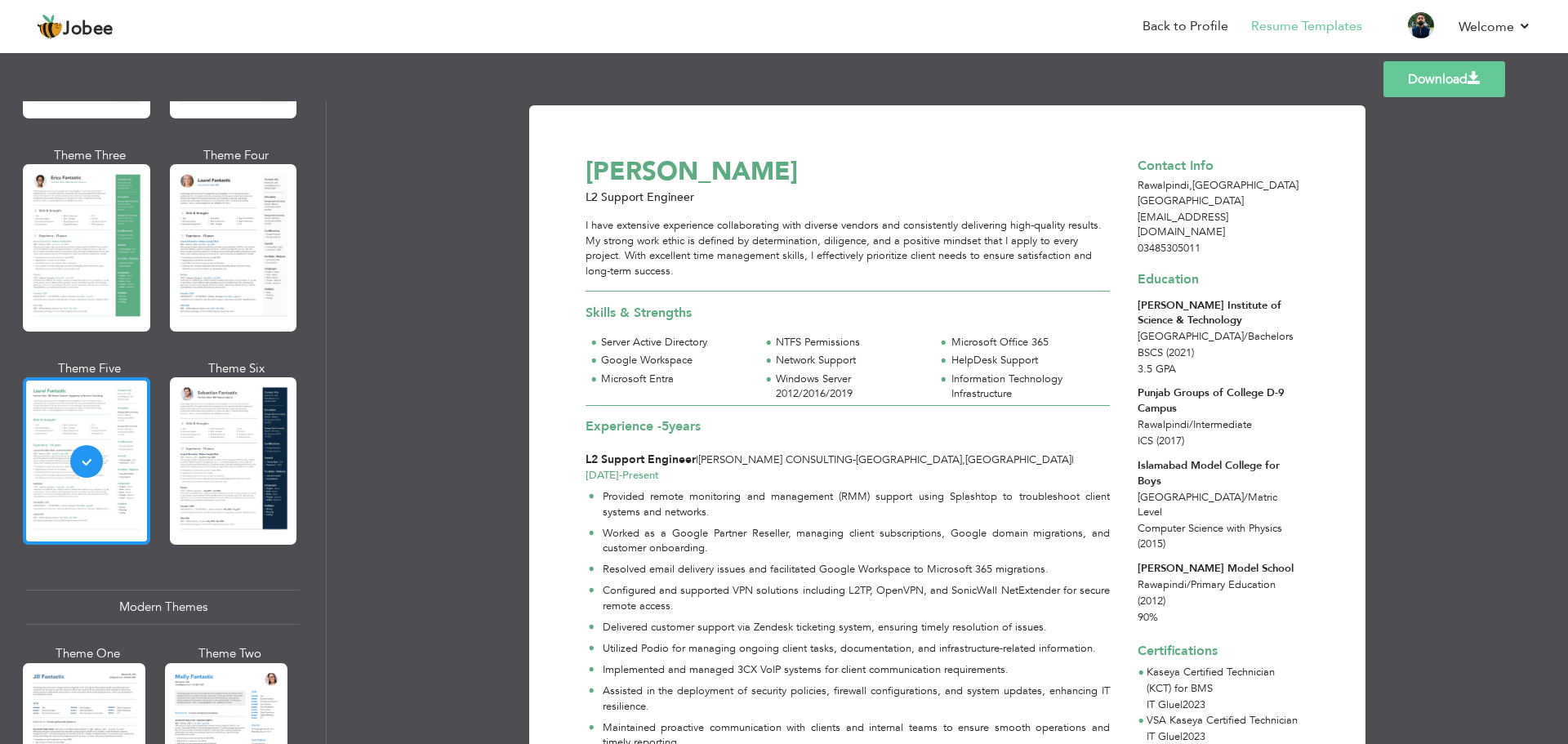
scroll to position [0, 0]
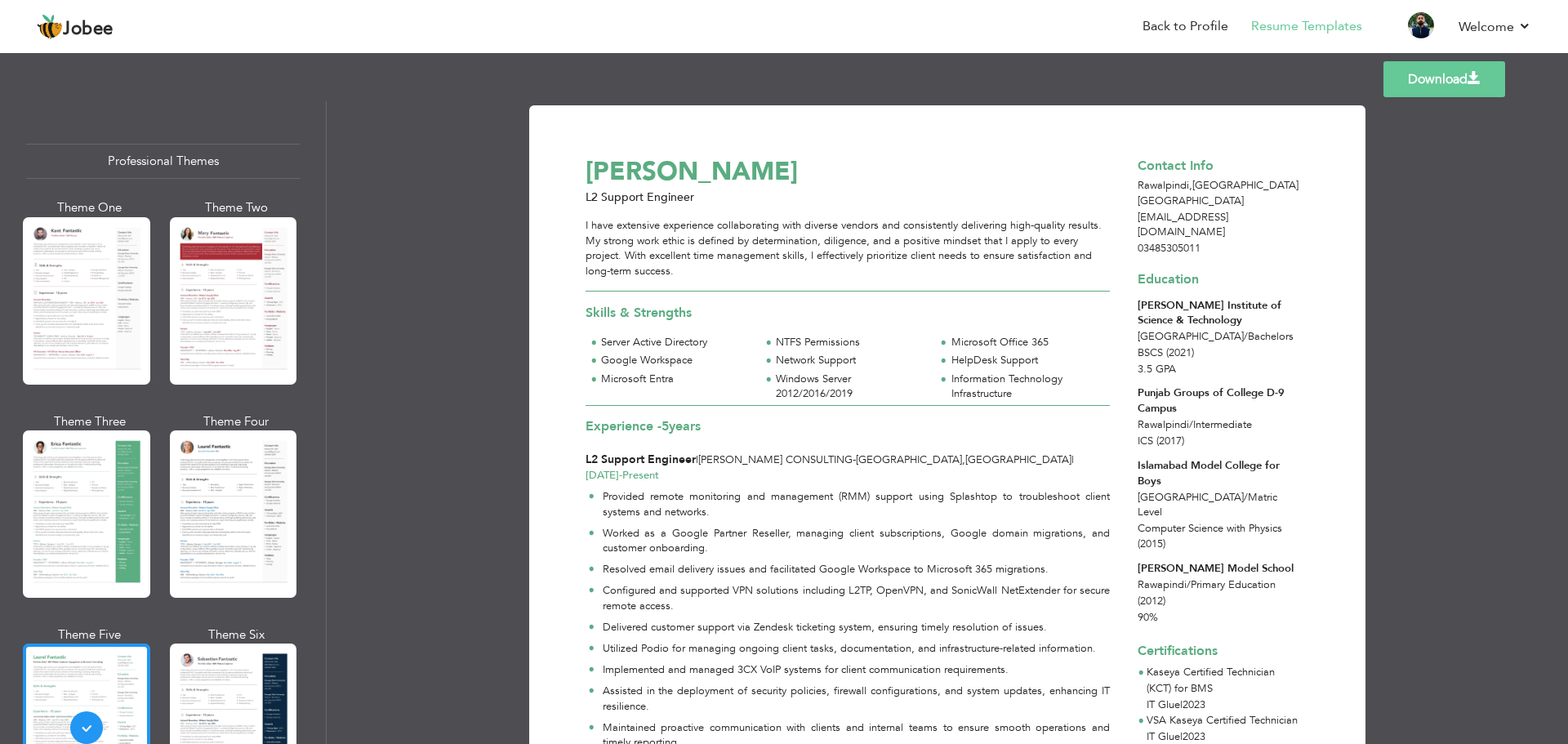
click at [84, 324] on div at bounding box center [87, 300] width 128 height 167
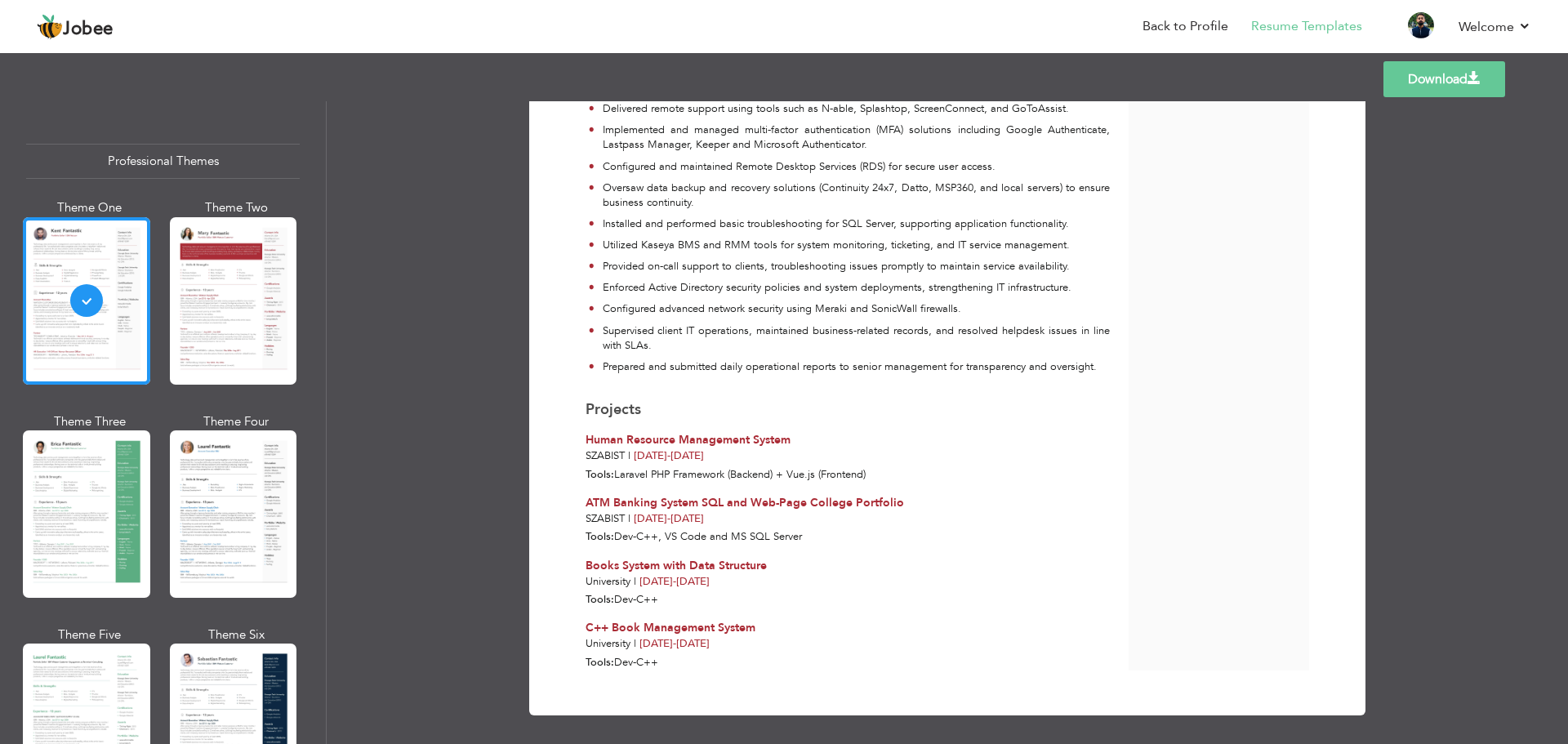
scroll to position [1085, 0]
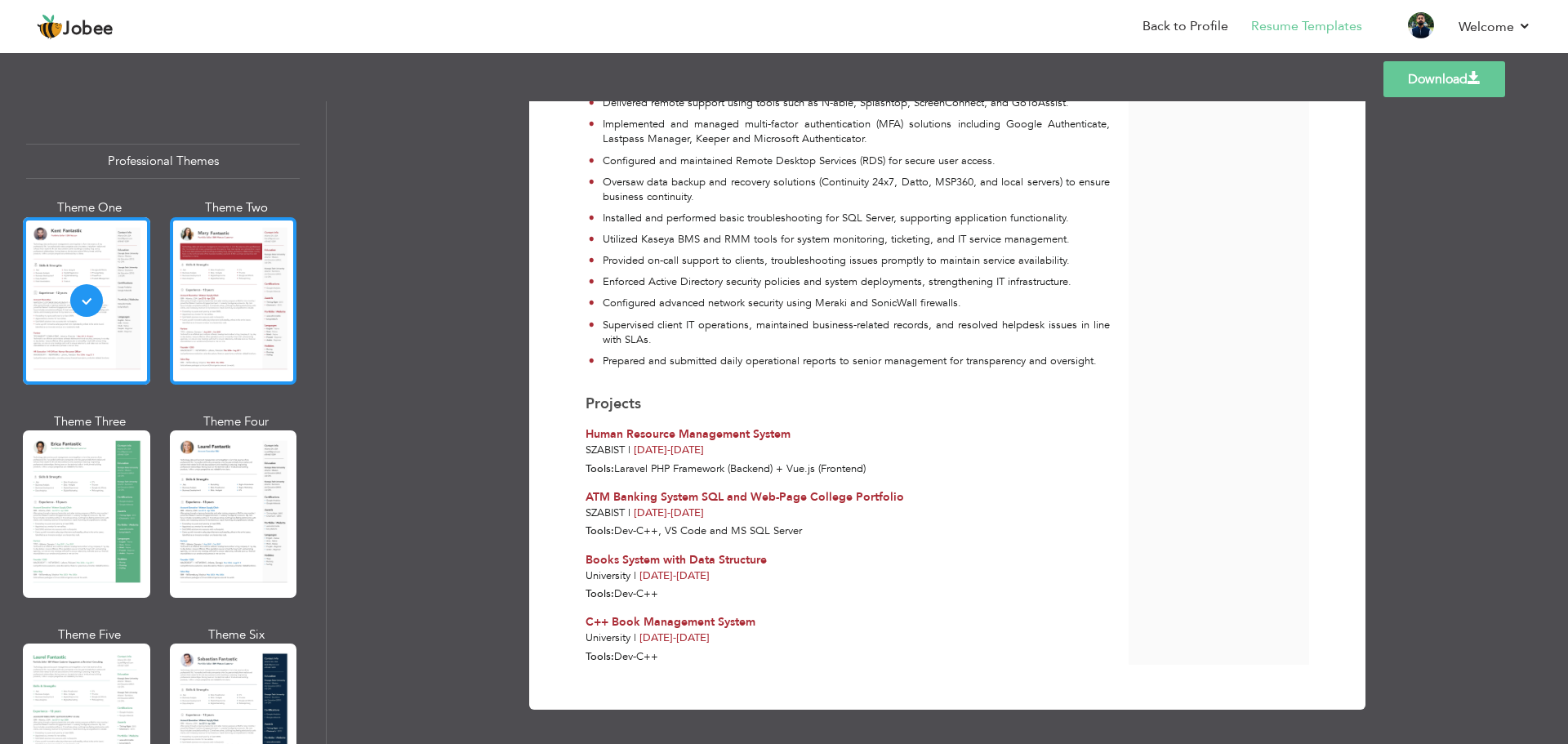
click at [219, 338] on div at bounding box center [234, 300] width 128 height 167
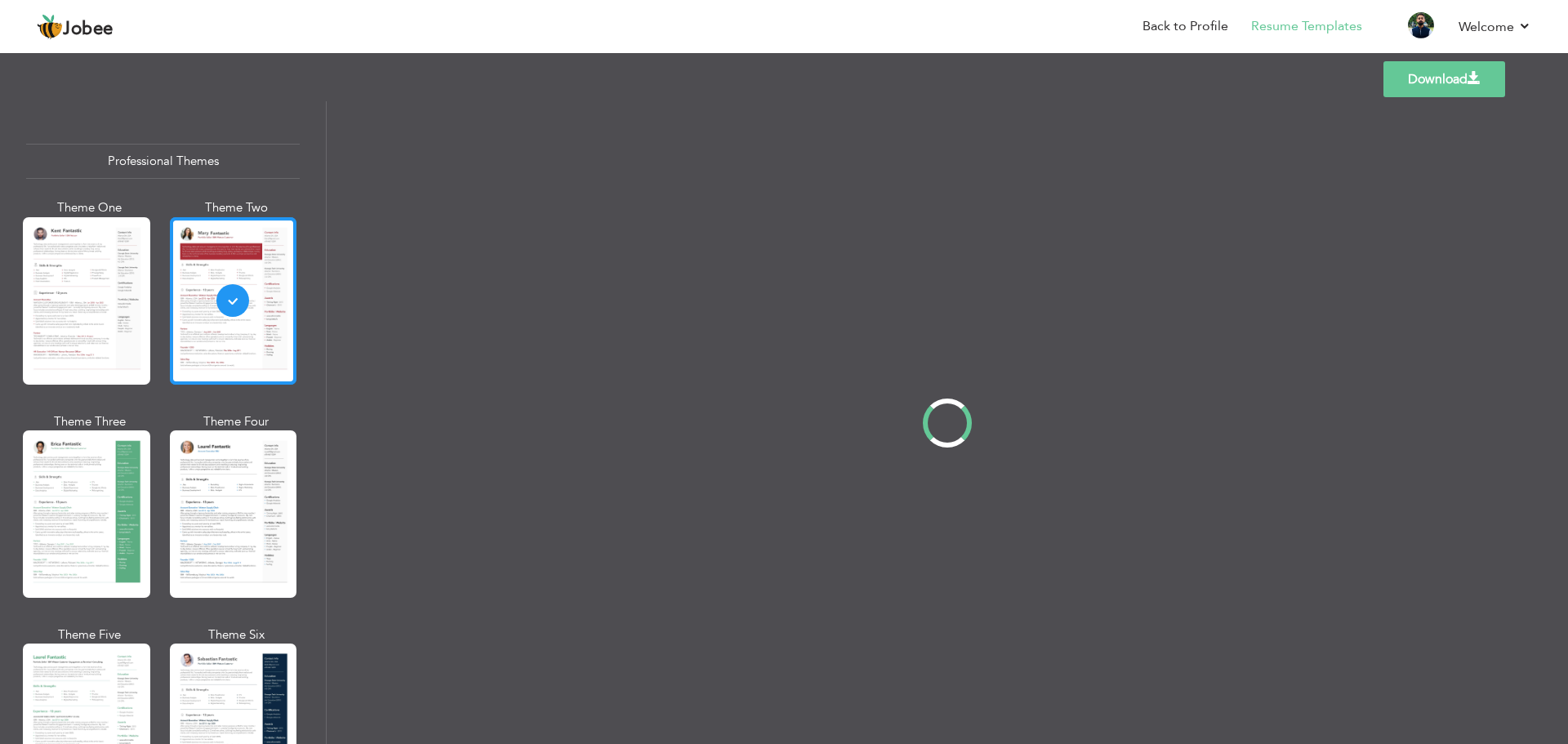
scroll to position [0, 0]
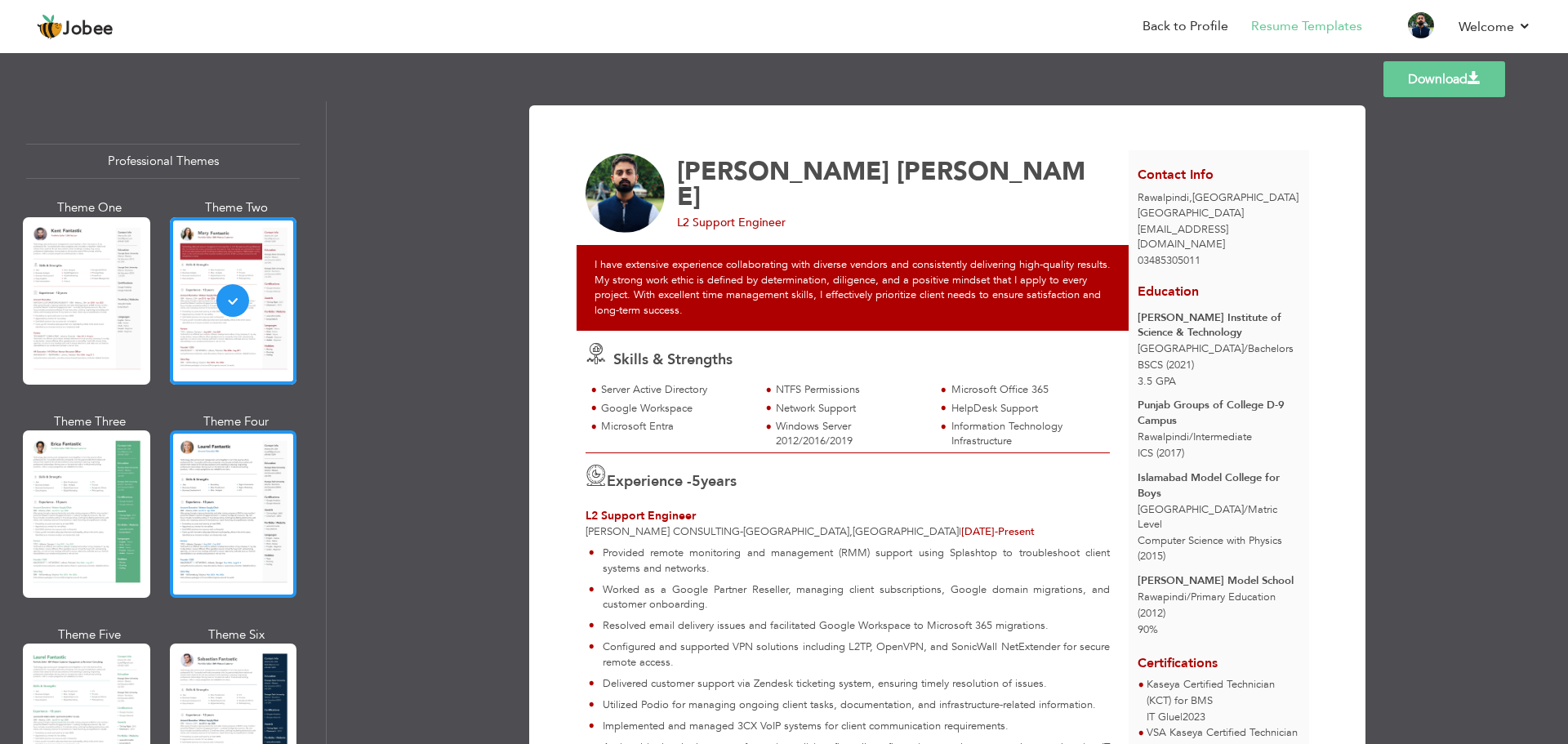
click at [214, 443] on div at bounding box center [234, 514] width 128 height 167
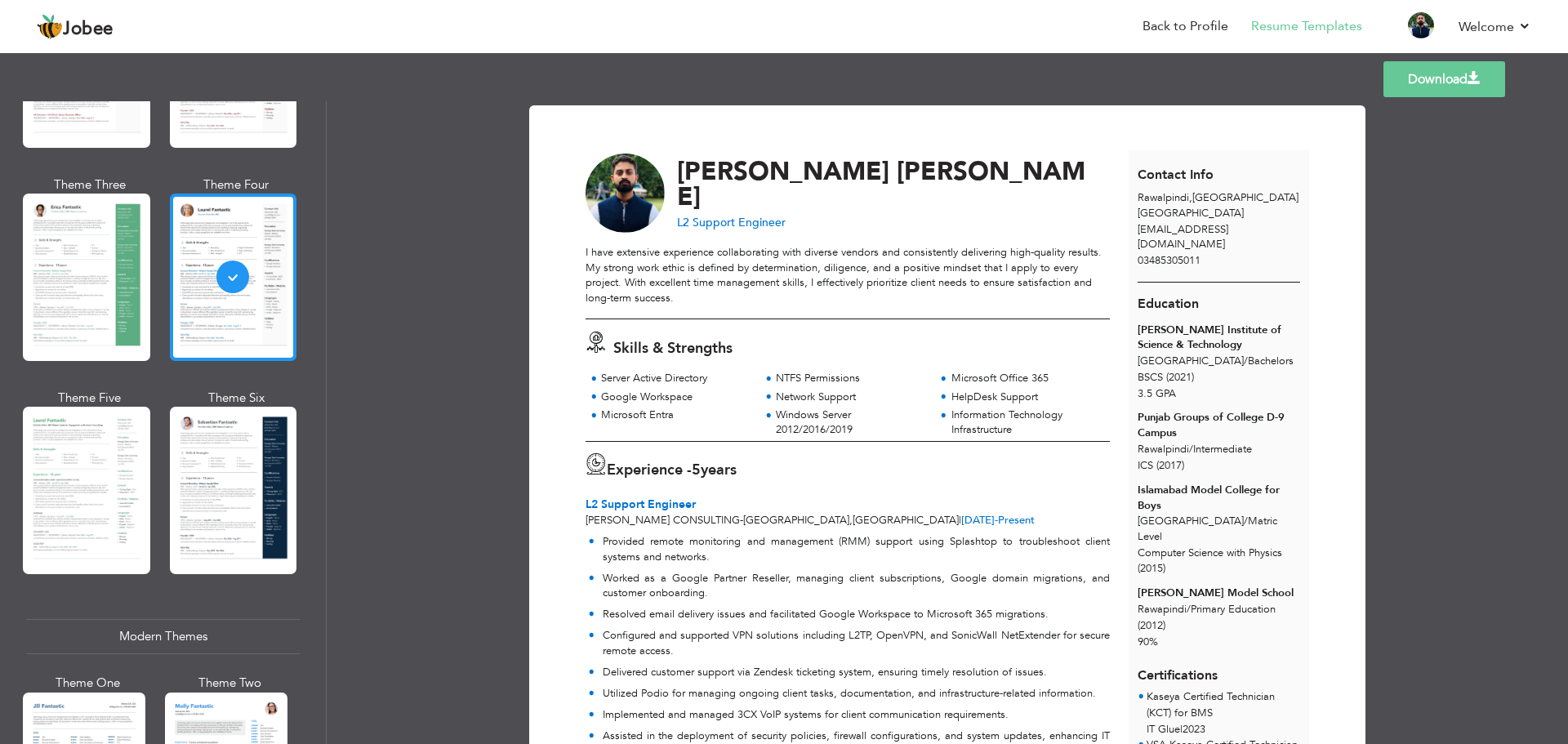
scroll to position [245, 0]
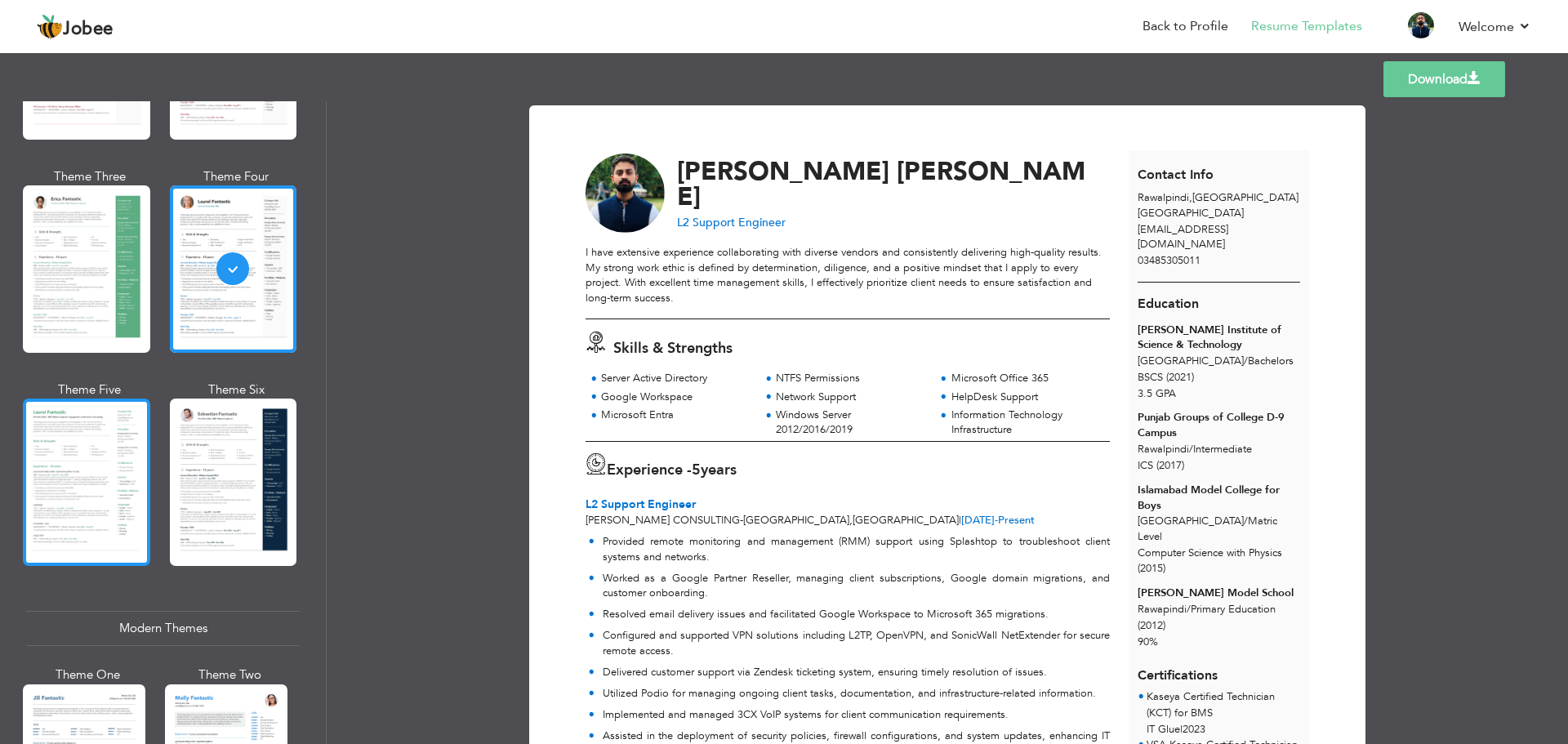
click at [113, 518] on div at bounding box center [87, 482] width 128 height 167
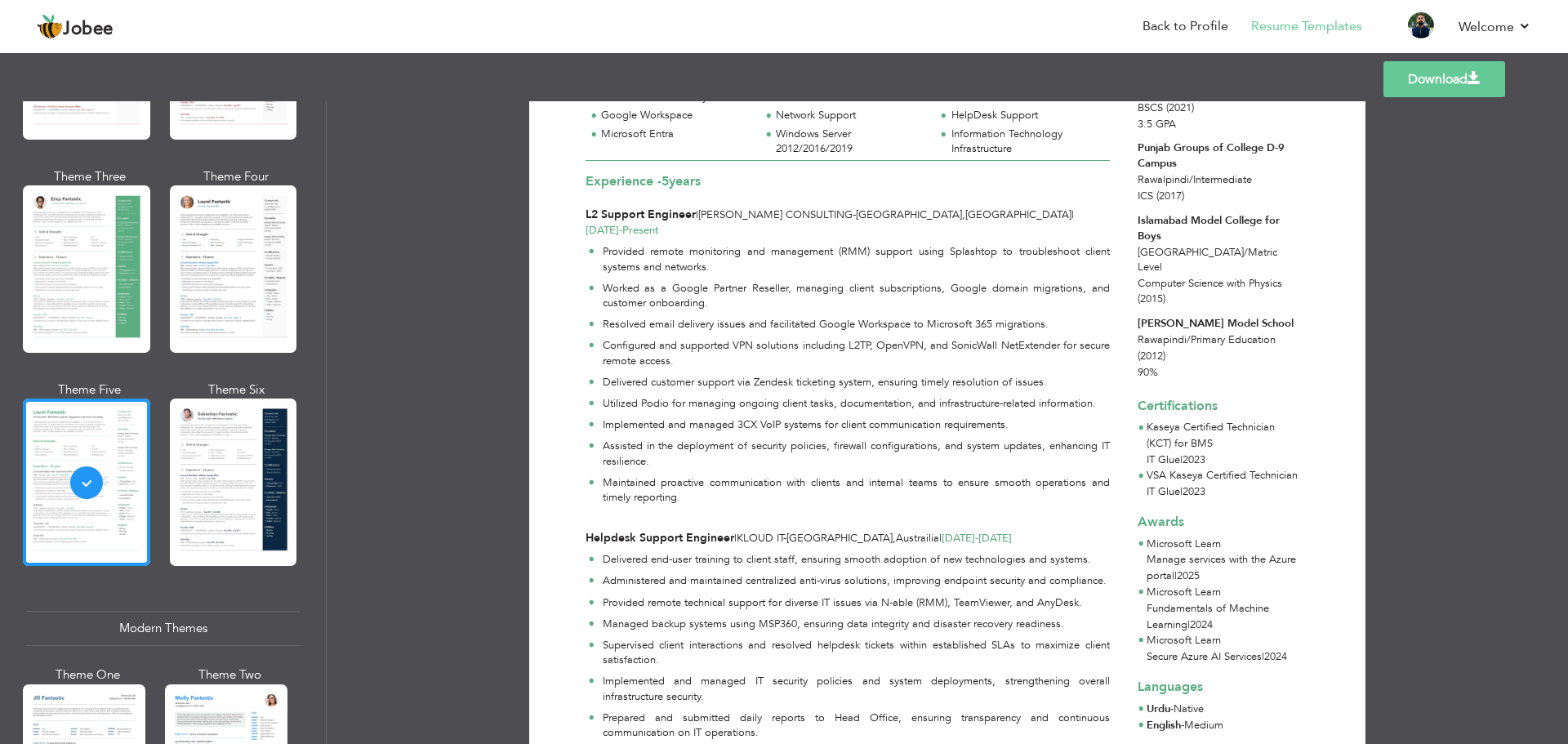
click at [1444, 93] on link "Download" at bounding box center [1444, 79] width 122 height 36
click at [1468, 83] on span at bounding box center [1474, 79] width 13 height 13
click at [1185, 24] on link "Back to Profile" at bounding box center [1185, 26] width 86 height 18
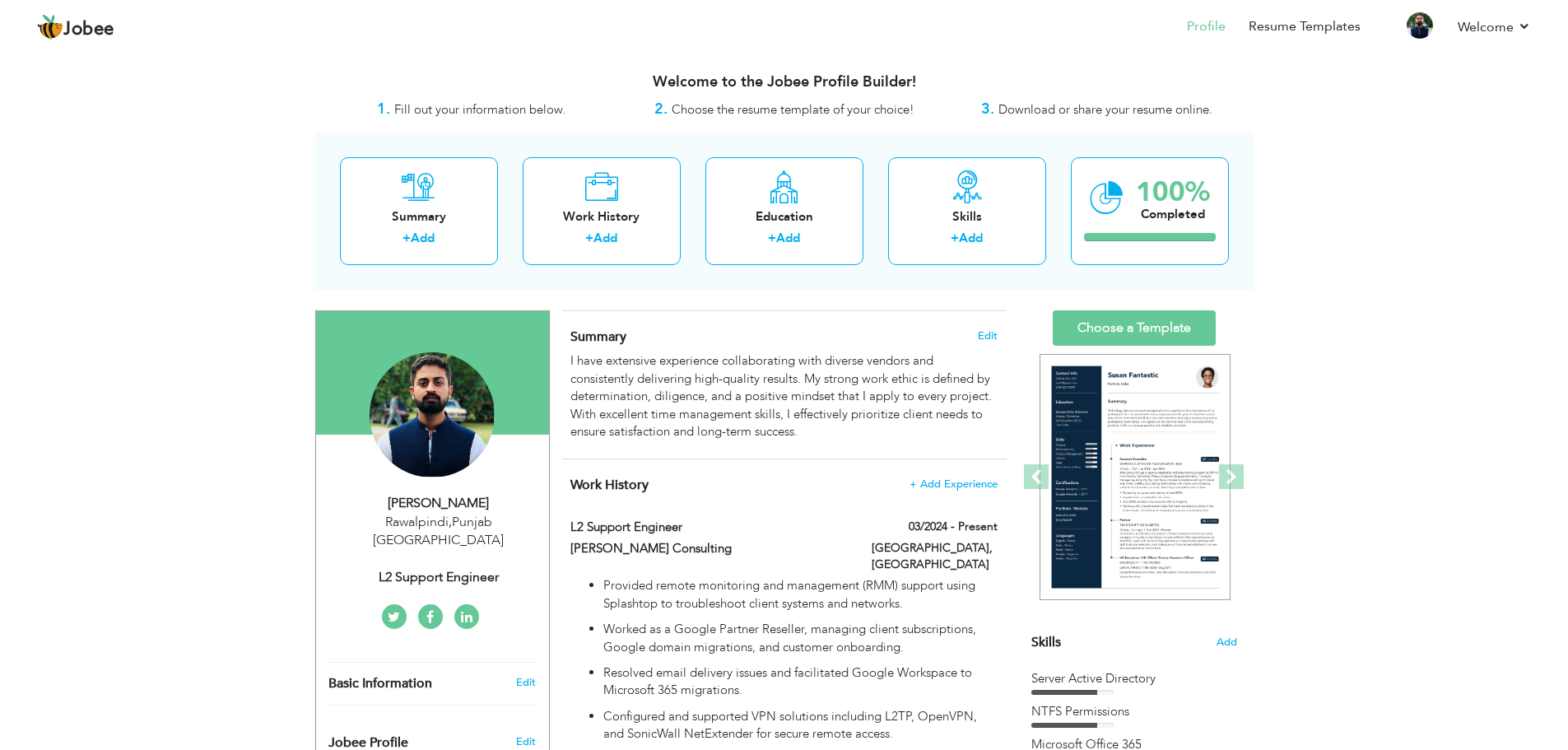
drag, startPoint x: 402, startPoint y: 116, endPoint x: 1432, endPoint y: 476, distance: 1091.1
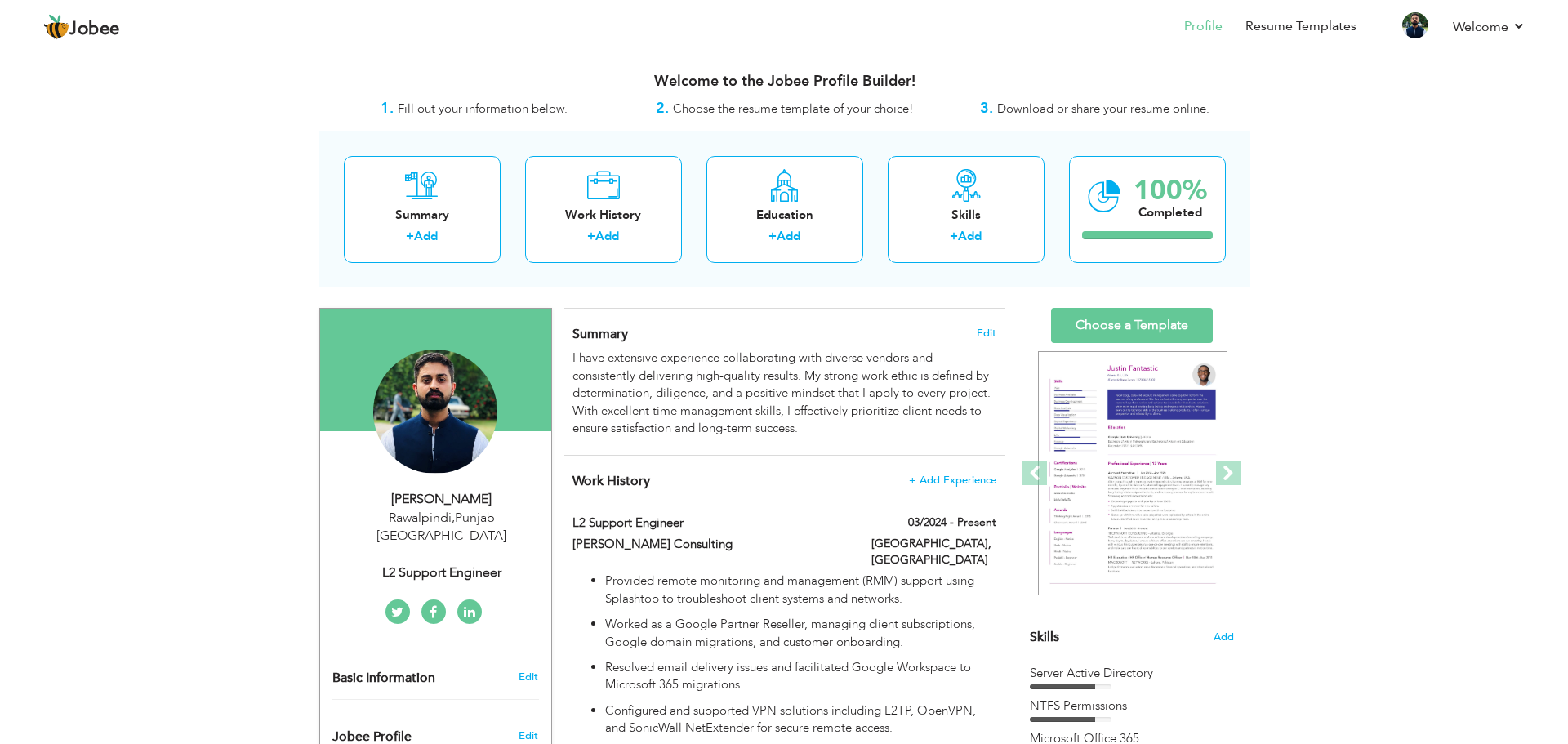
scroll to position [82, 0]
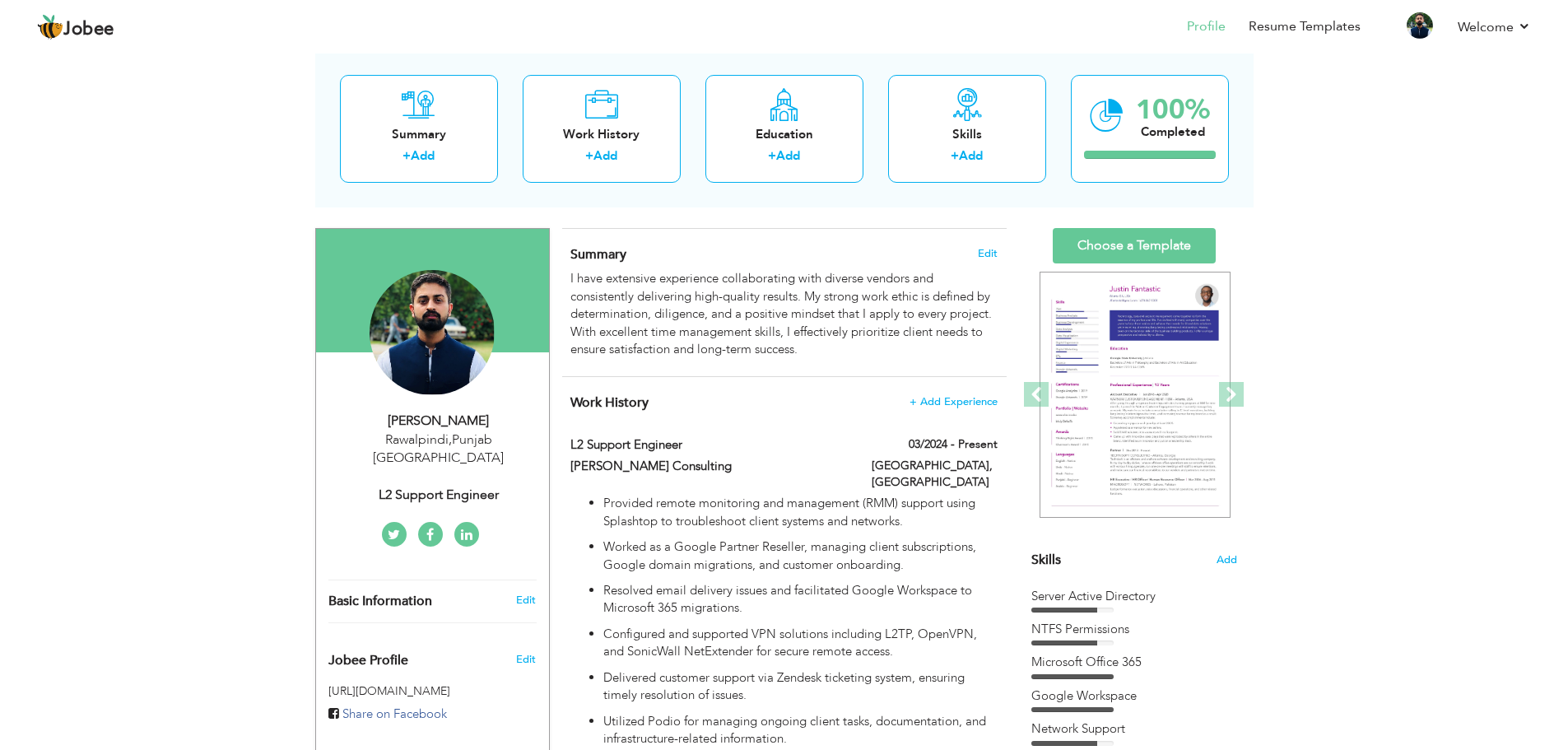
click at [452, 442] on div "[GEOGRAPHIC_DATA] , [GEOGRAPHIC_DATA] [GEOGRAPHIC_DATA]" at bounding box center [439, 449] width 220 height 38
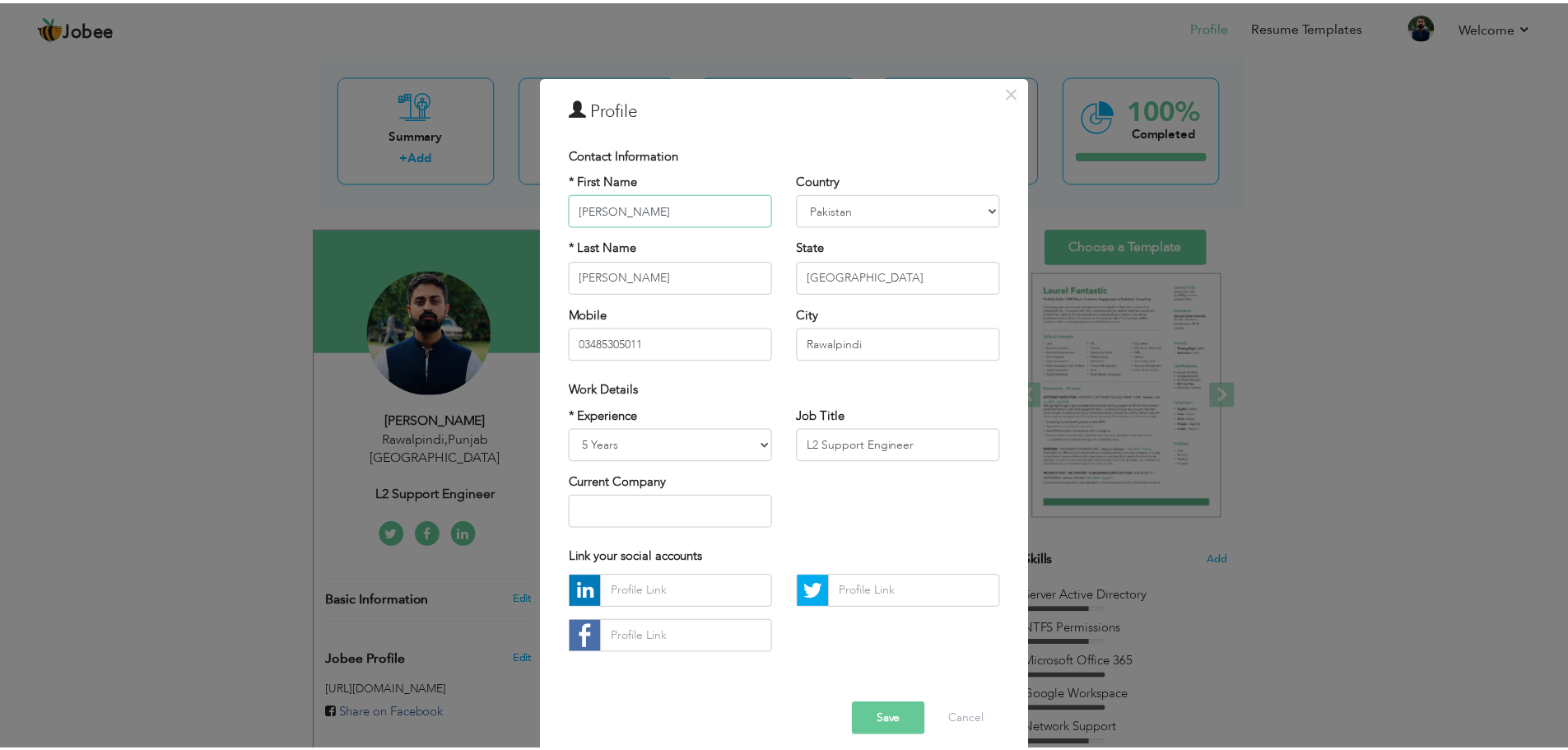
scroll to position [14, 0]
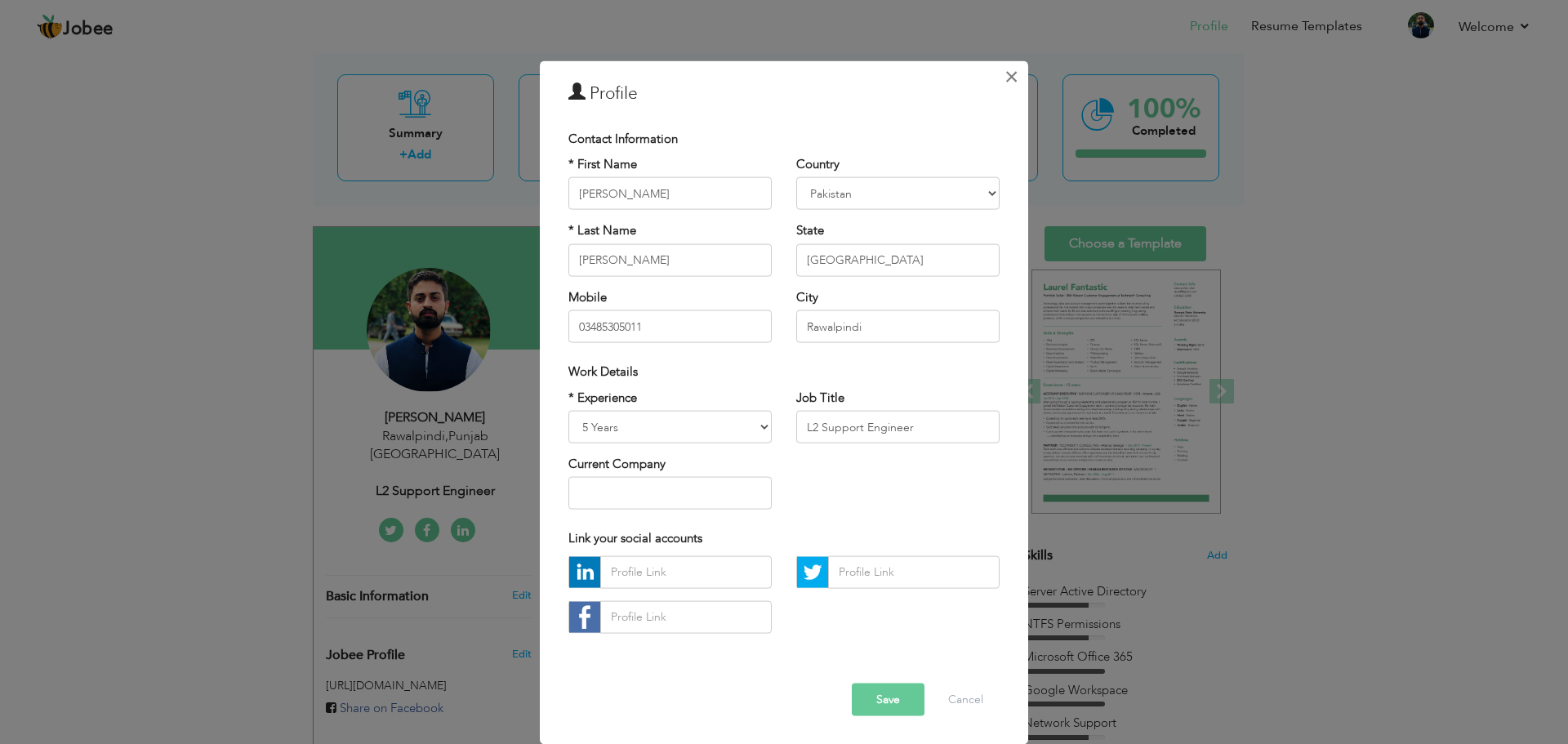
click at [1009, 77] on span "×" at bounding box center [1011, 76] width 14 height 29
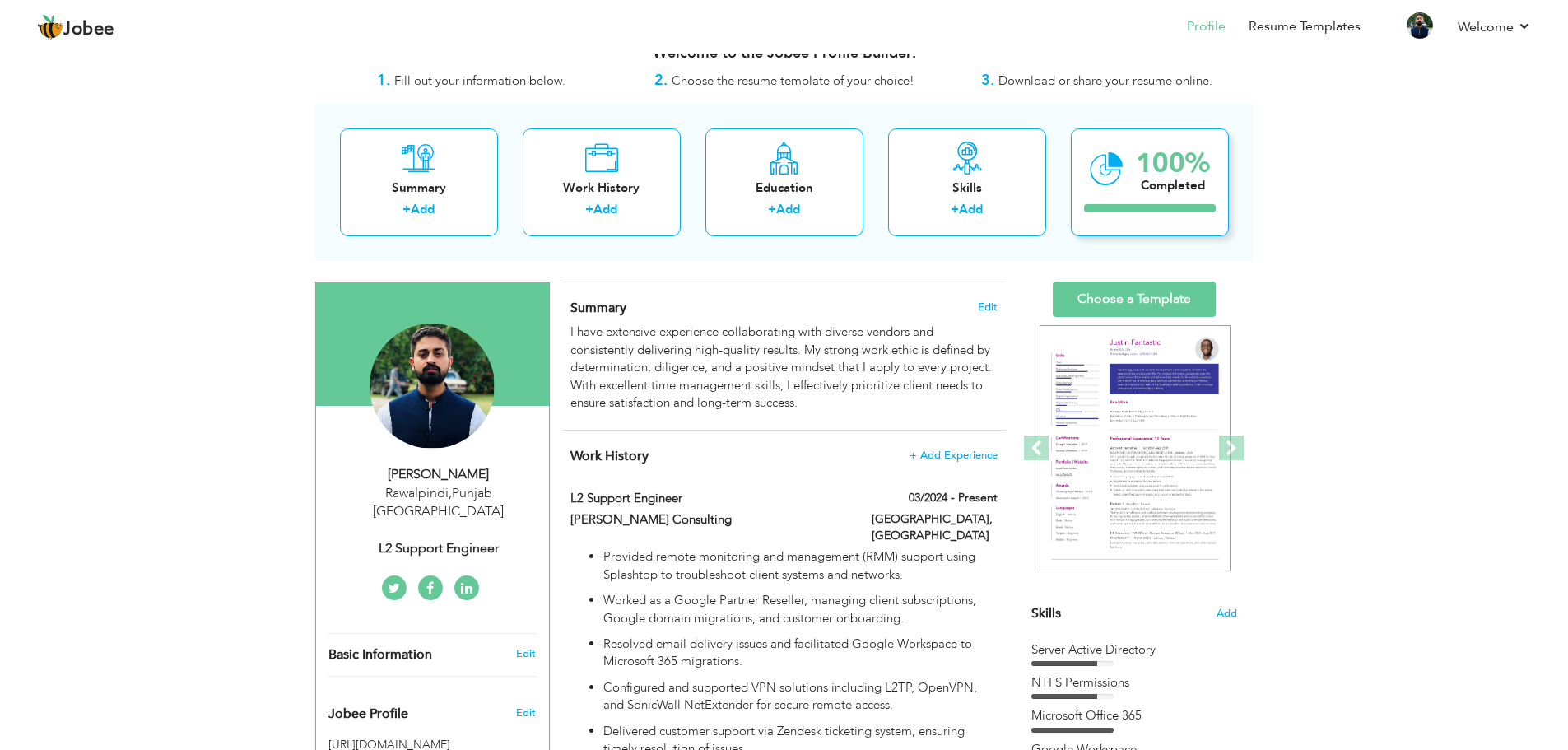
scroll to position [0, 0]
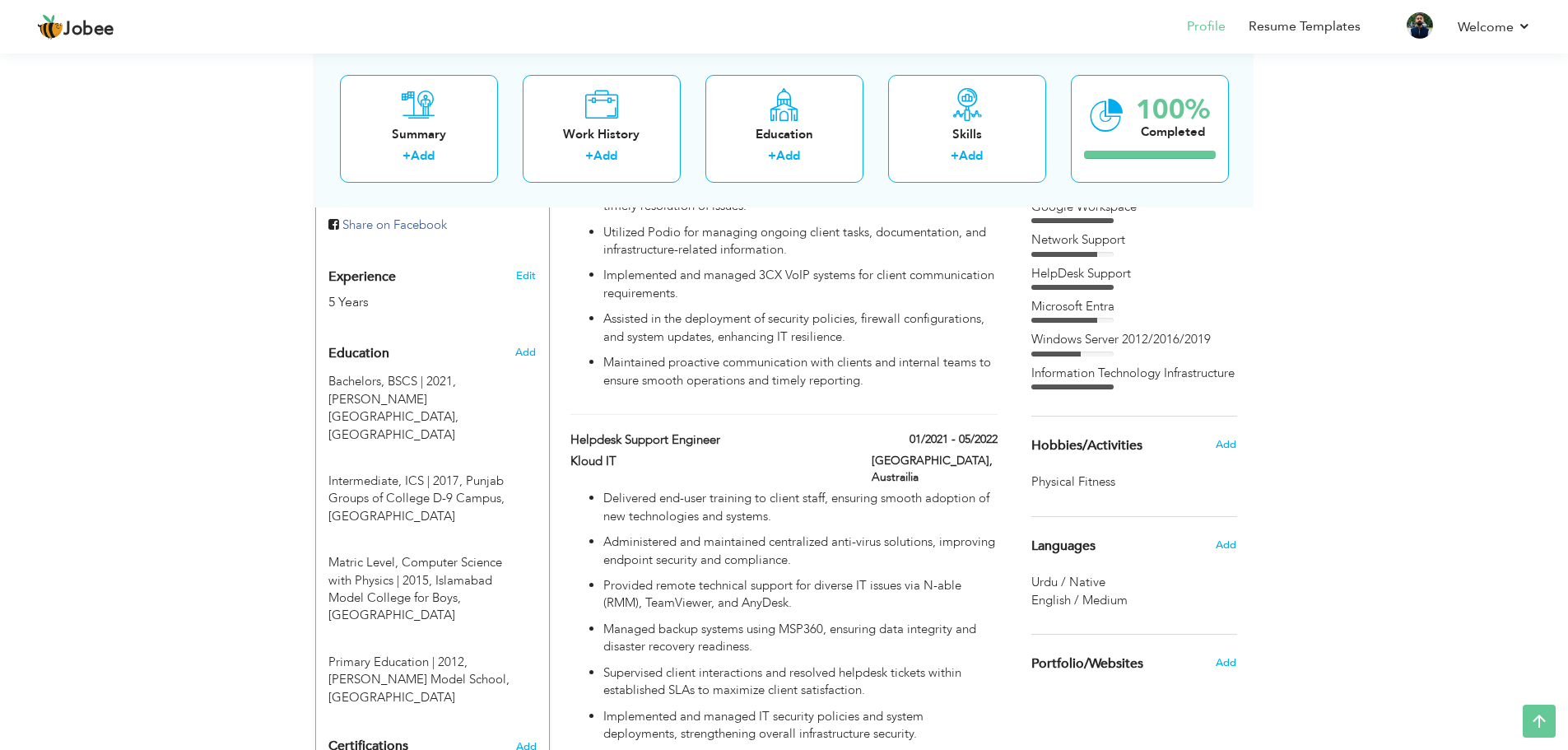
scroll to position [658, 0]
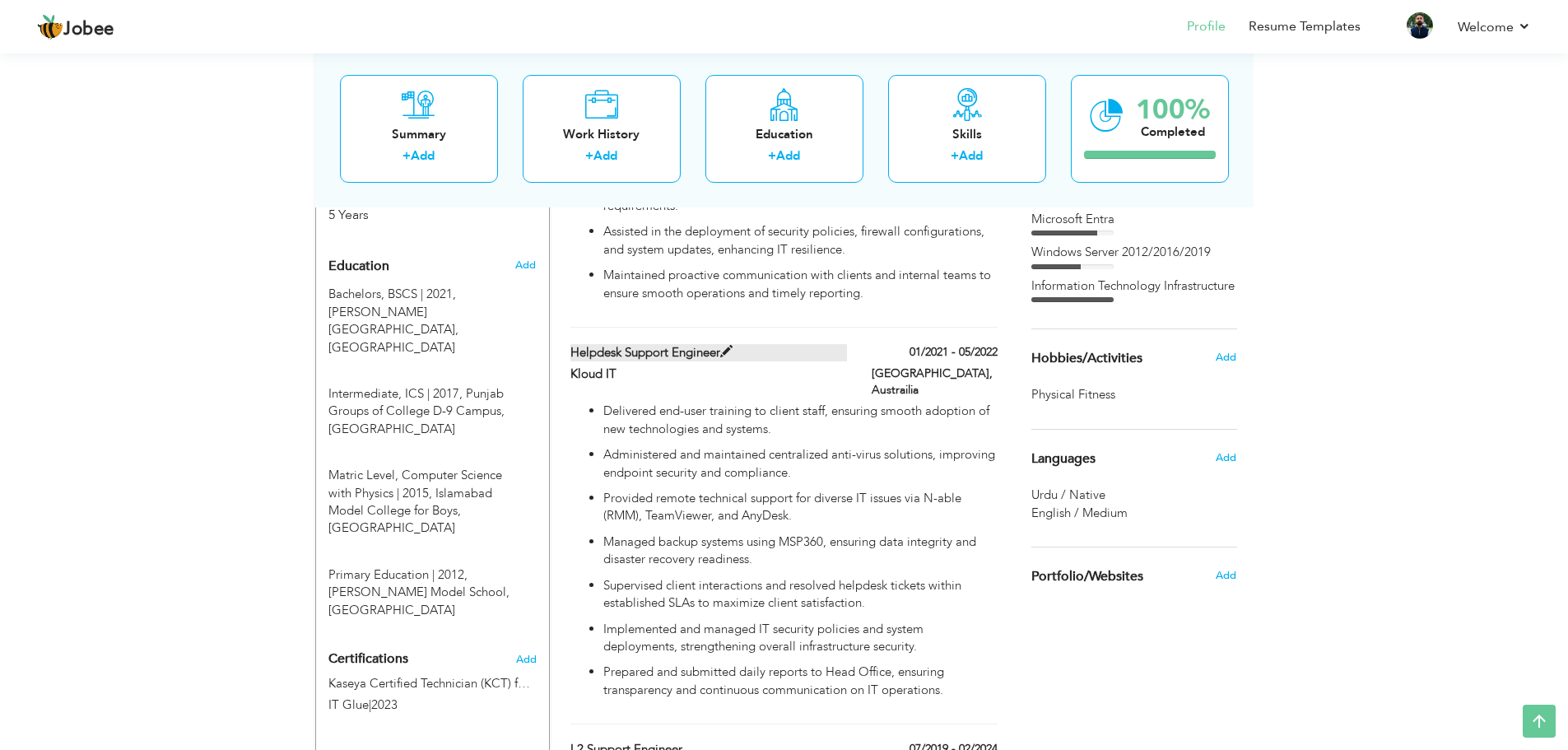
drag, startPoint x: 573, startPoint y: 336, endPoint x: 679, endPoint y: 336, distance: 106.0
click at [679, 344] on label "Helpdesk Support Engineer" at bounding box center [708, 353] width 276 height 17
type input "Helpdesk Support Engineer"
type input "Kloud IT"
type input "01/2021"
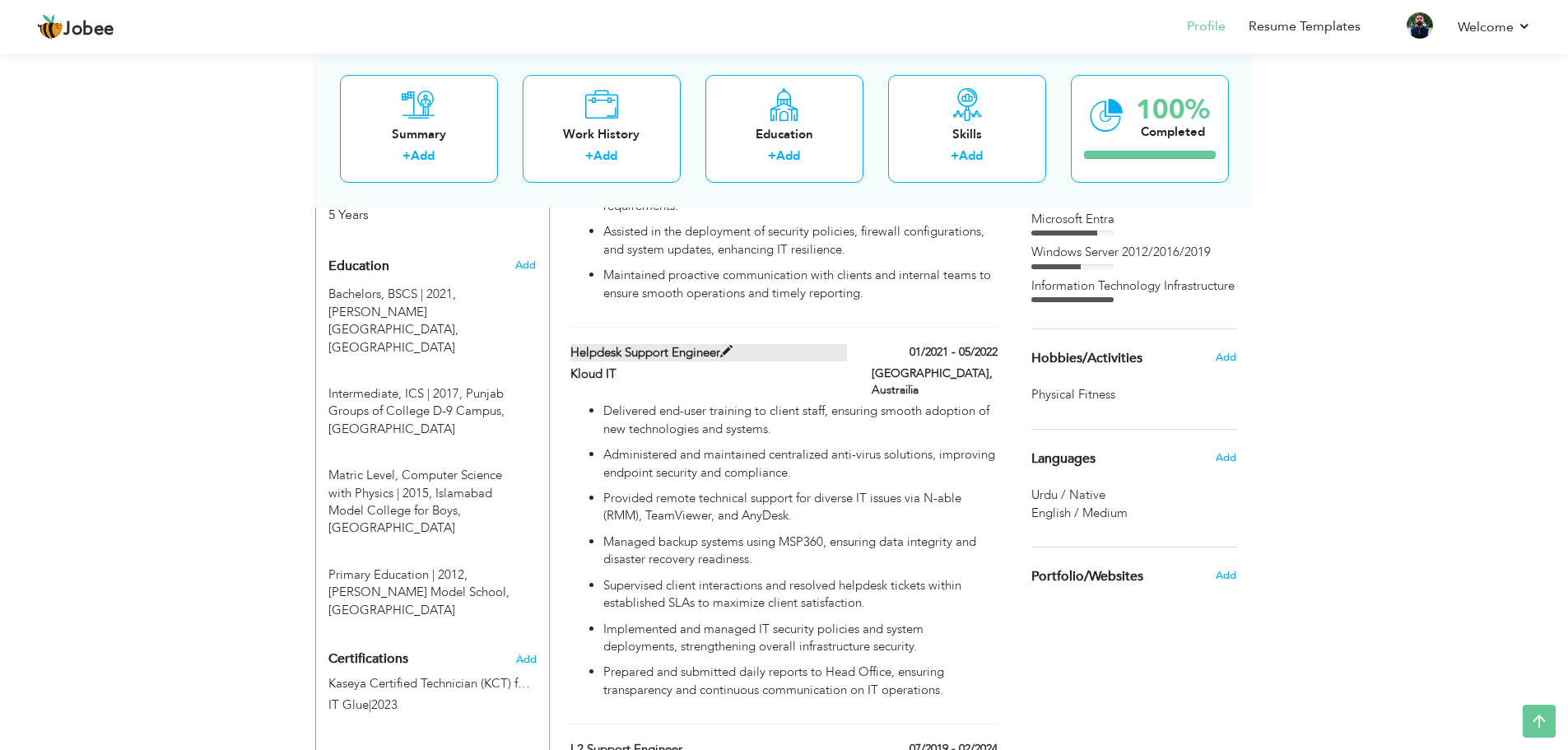
type input "05/2022"
type input "Austrailia"
type input "[GEOGRAPHIC_DATA]"
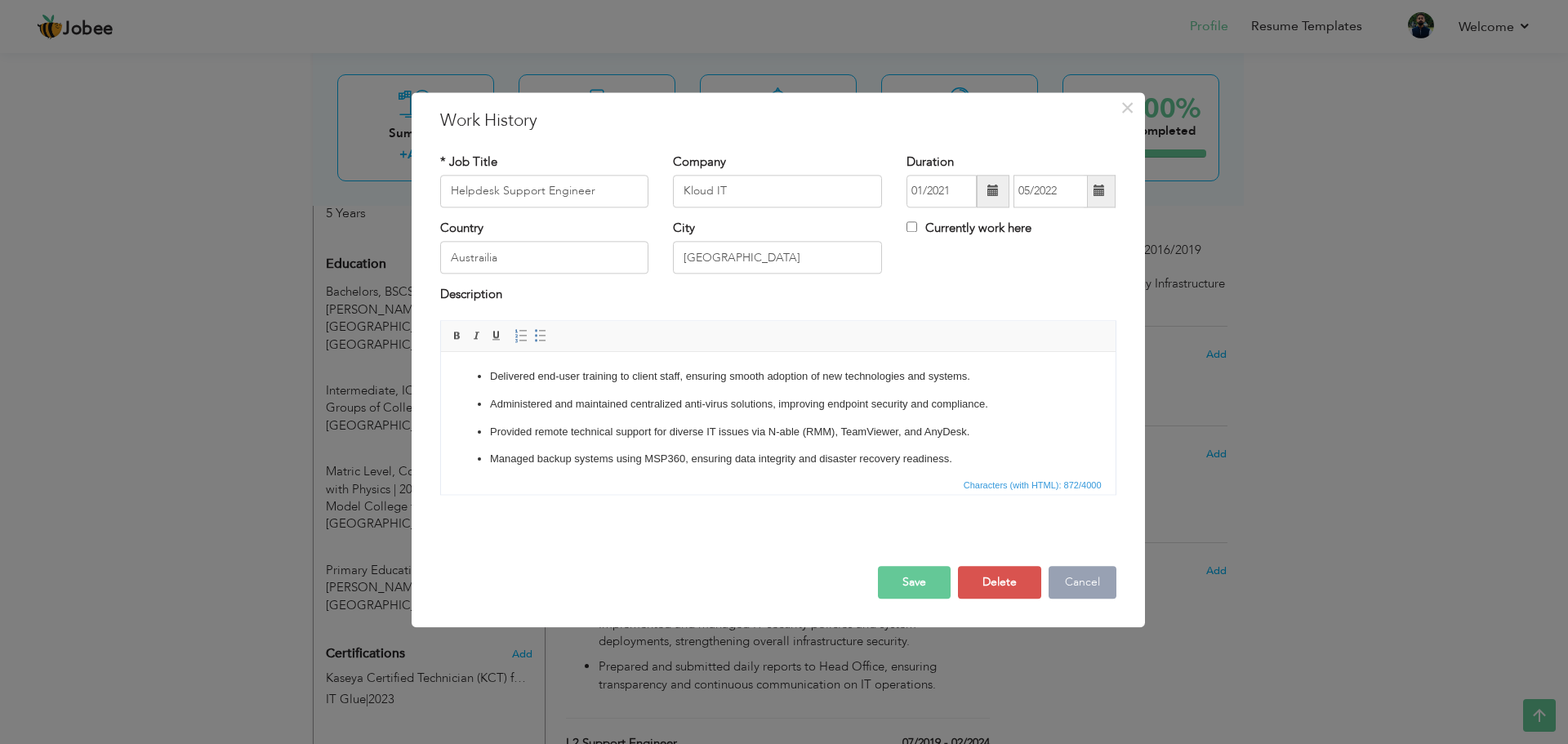
drag, startPoint x: 1087, startPoint y: 579, endPoint x: 1078, endPoint y: 578, distance: 9.1
click at [1087, 579] on button "Cancel" at bounding box center [1082, 582] width 68 height 33
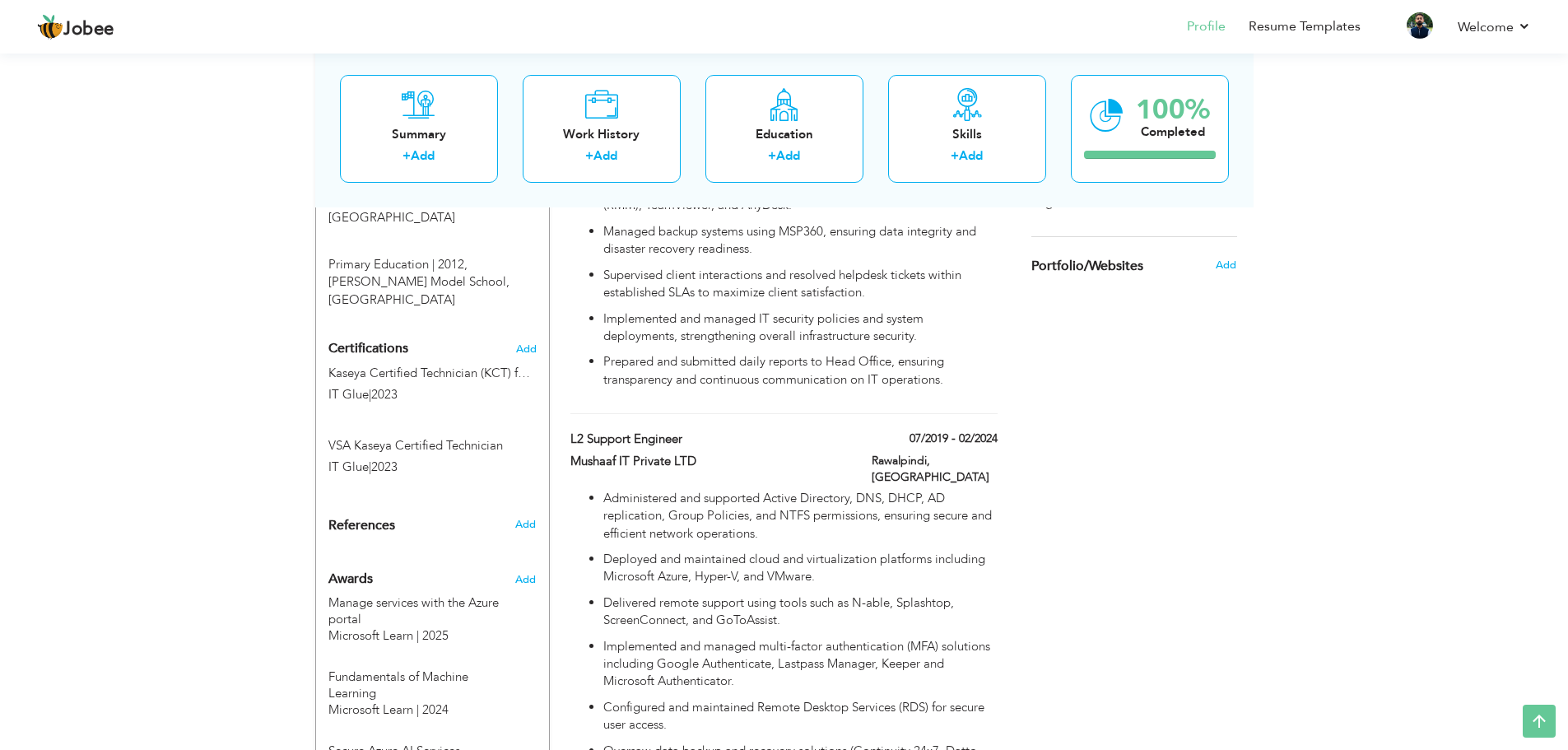
scroll to position [988, 0]
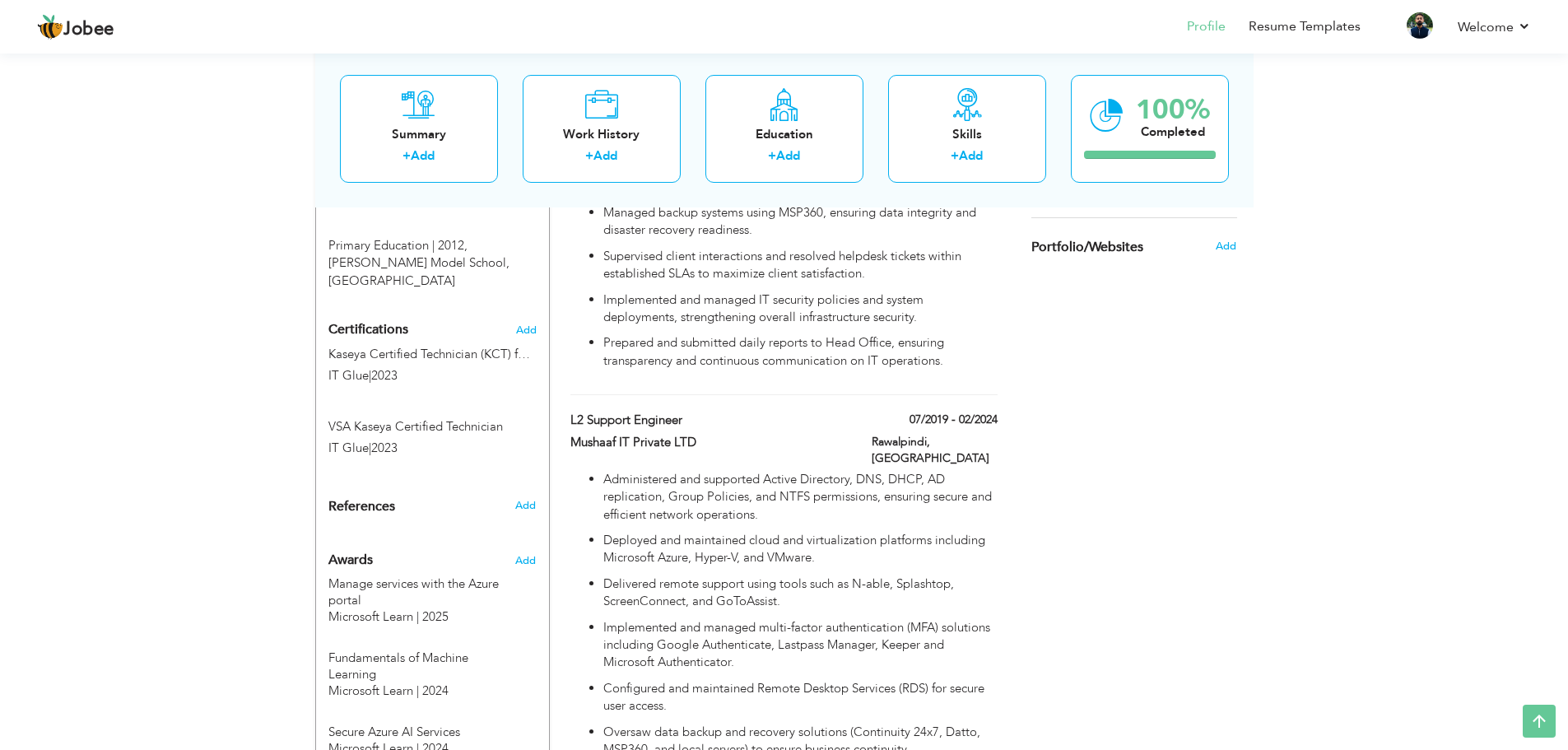
click at [1210, 497] on div "Choose a Template ‹" at bounding box center [1136, 431] width 235 height 2219
click at [1400, 391] on div "View Resume Export PDF Profile Summary Public Link Experience Education Awards …" at bounding box center [784, 334] width 1568 height 2546
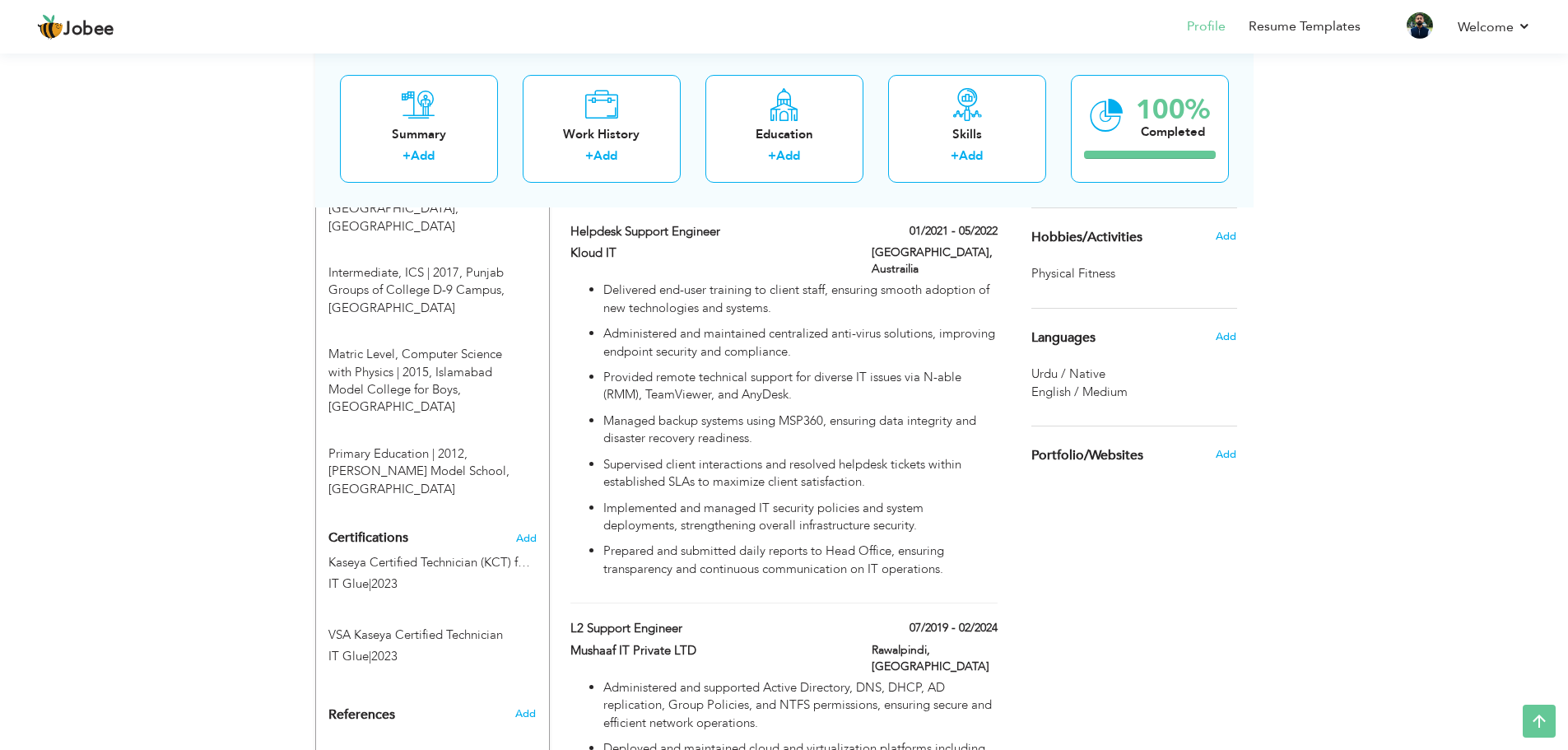
scroll to position [741, 0]
